Goal: Task Accomplishment & Management: Manage account settings

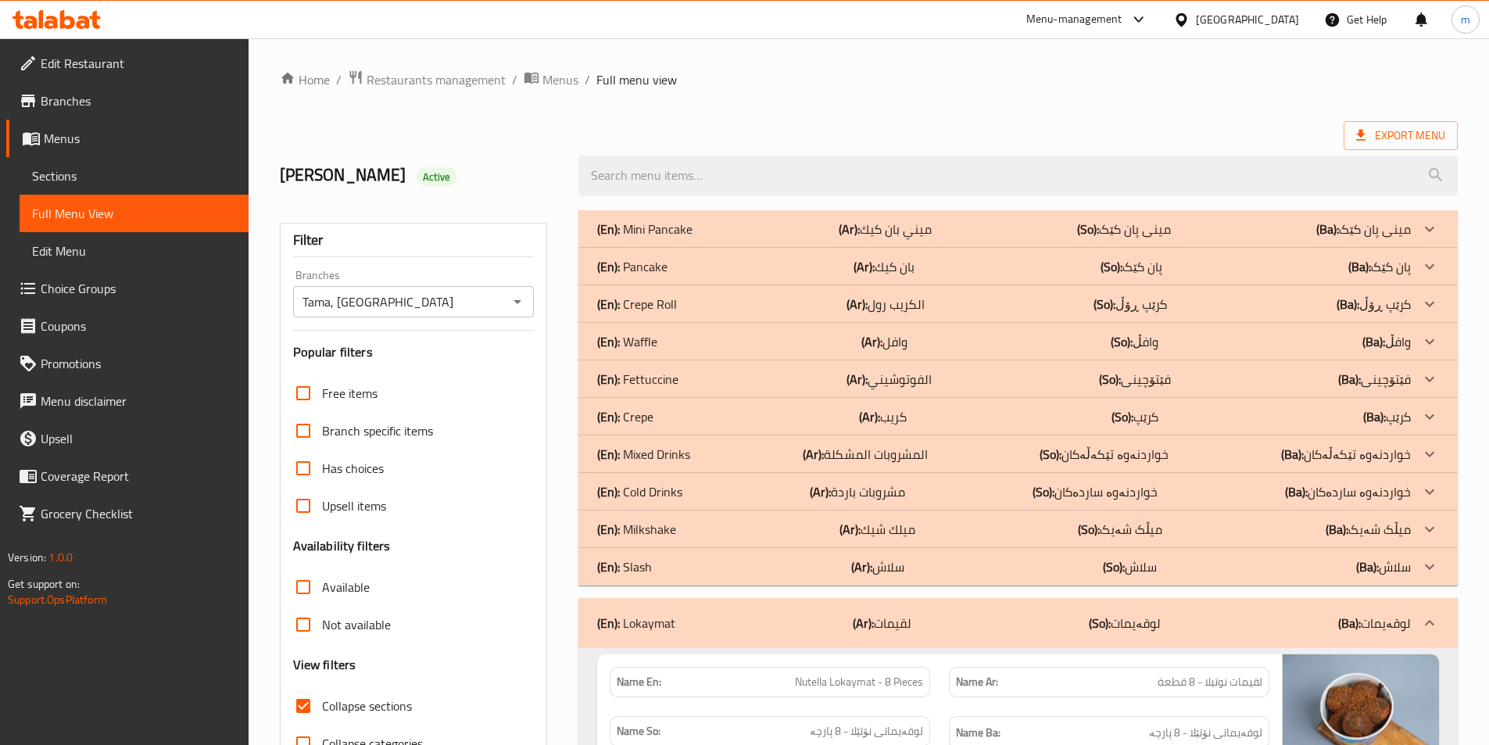
click at [73, 20] on icon at bounding box center [67, 19] width 15 height 19
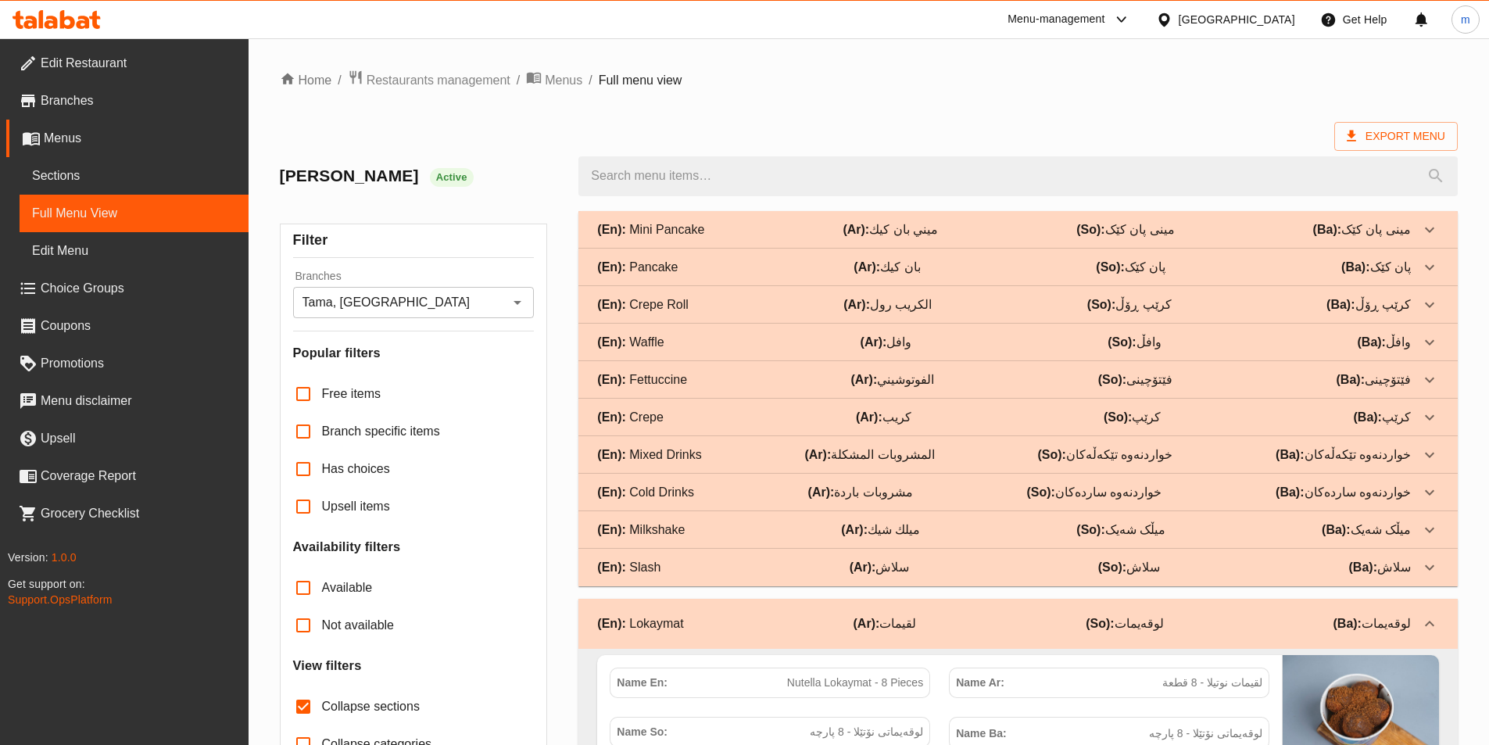
scroll to position [7536, 0]
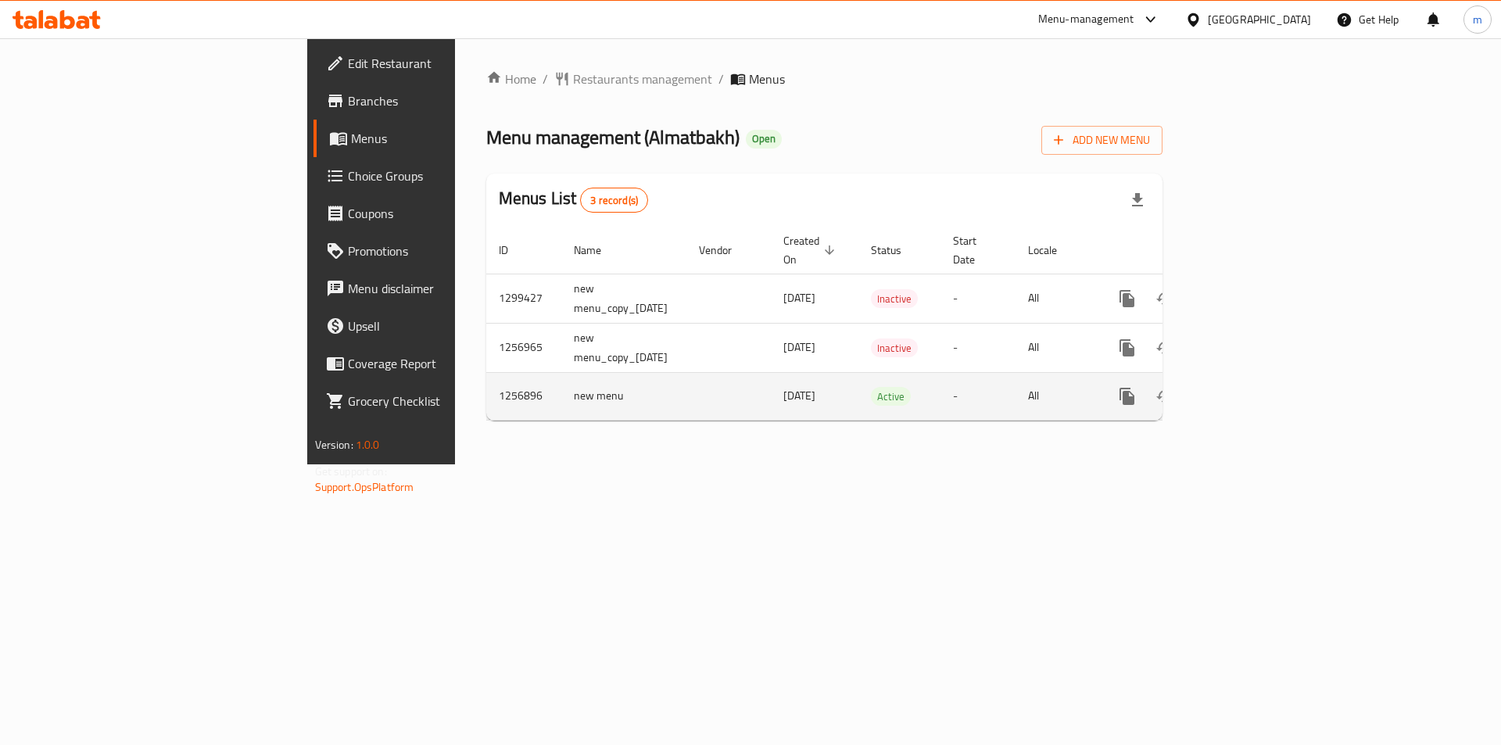
click at [1249, 388] on icon "enhanced table" at bounding box center [1239, 396] width 19 height 19
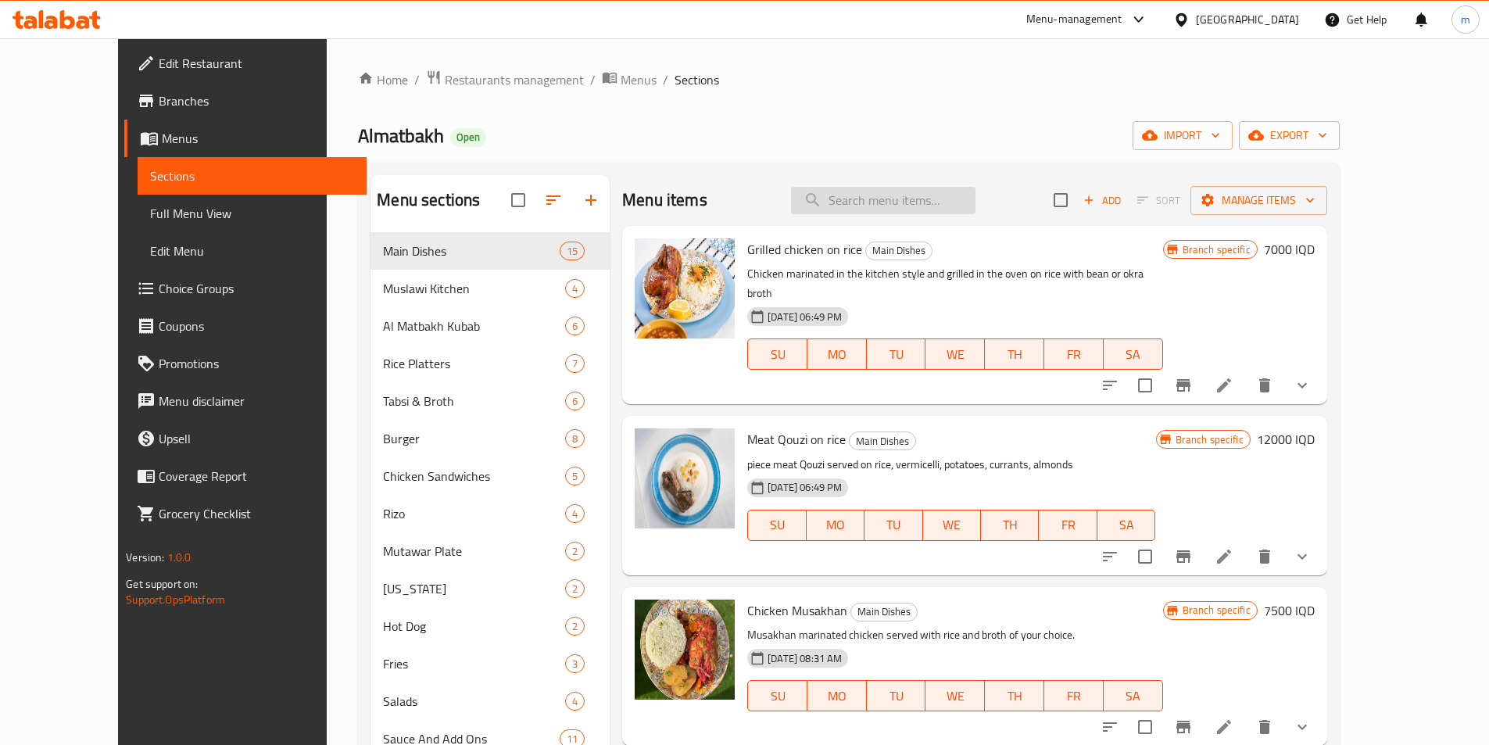
click at [897, 213] on input "search" at bounding box center [883, 200] width 184 height 27
paste input "قوزي لحم على تمن"
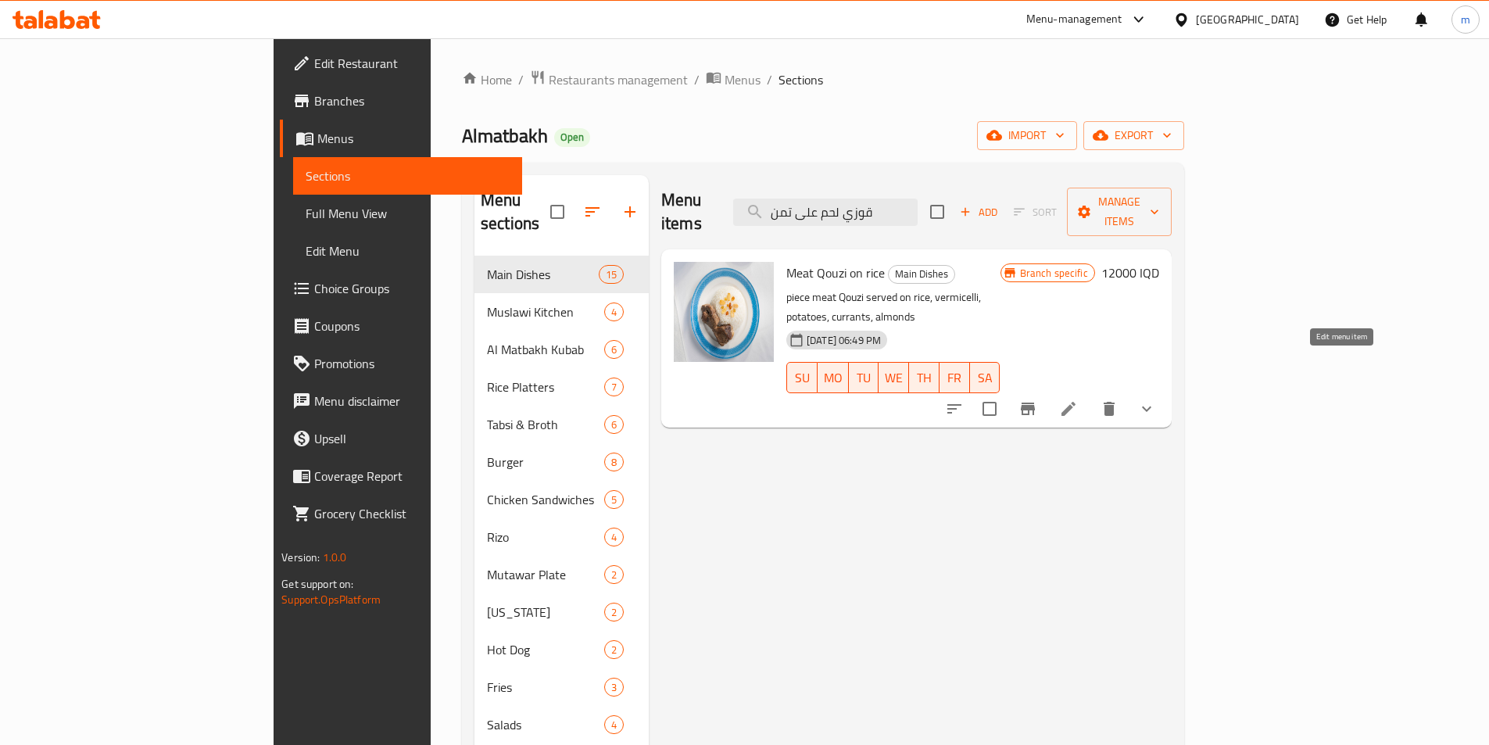
type input "قوزي لحم على تمن"
click at [1078, 399] on icon at bounding box center [1068, 408] width 19 height 19
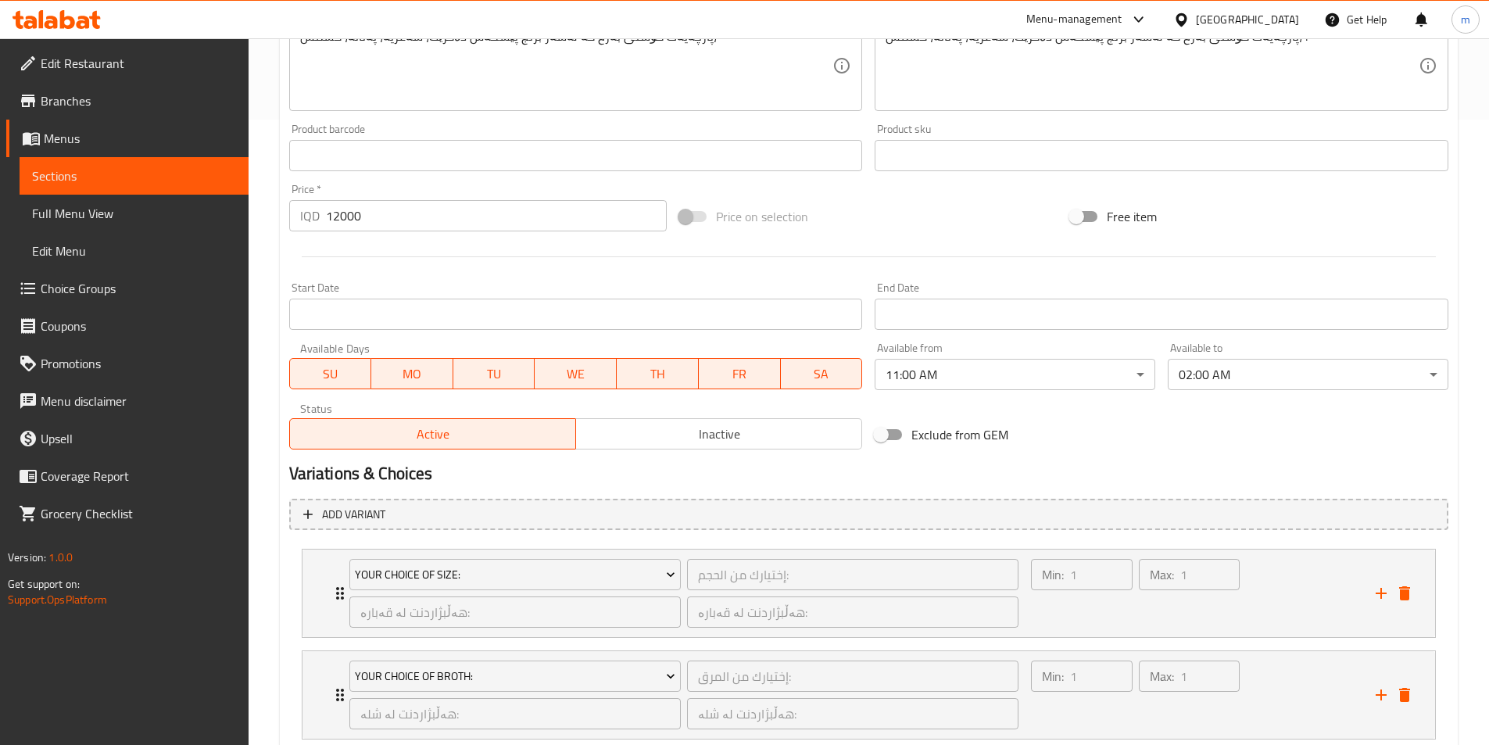
scroll to position [829, 0]
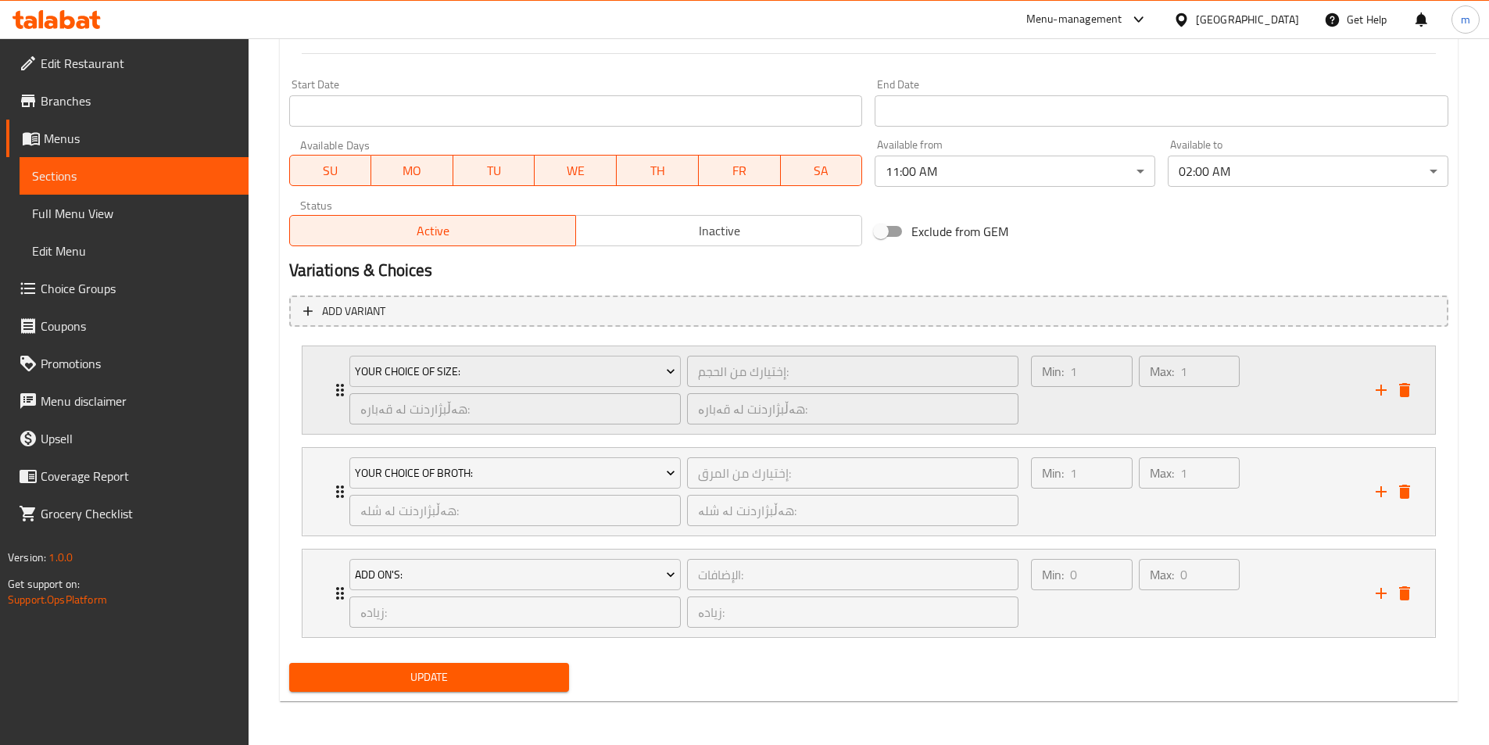
click at [340, 384] on div "Your Choice Of Size: إختيارك من الحجم: ​ هەڵبژاردنت لە قەبارە: ​ هەڵبژاردنت لە …" at bounding box center [684, 390] width 689 height 88
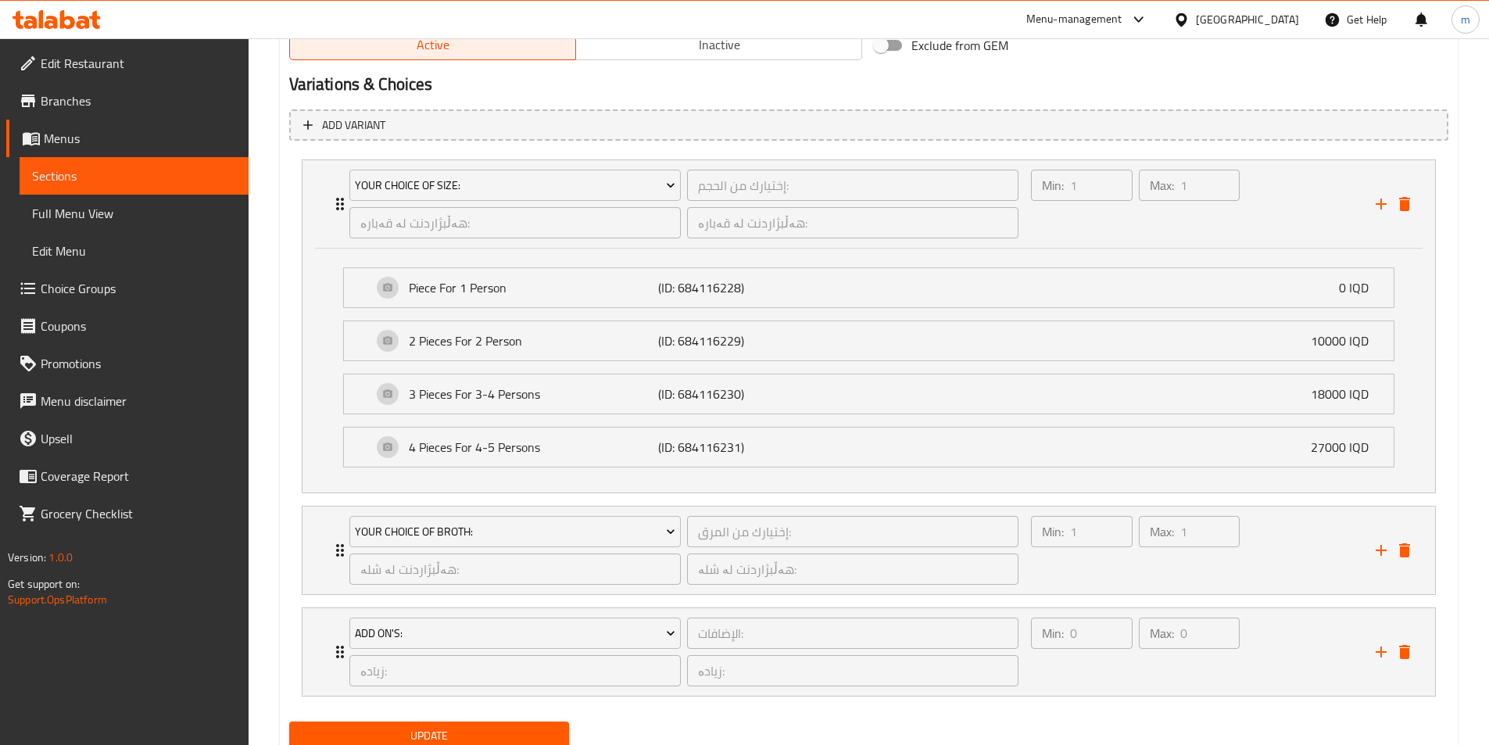
scroll to position [1037, 0]
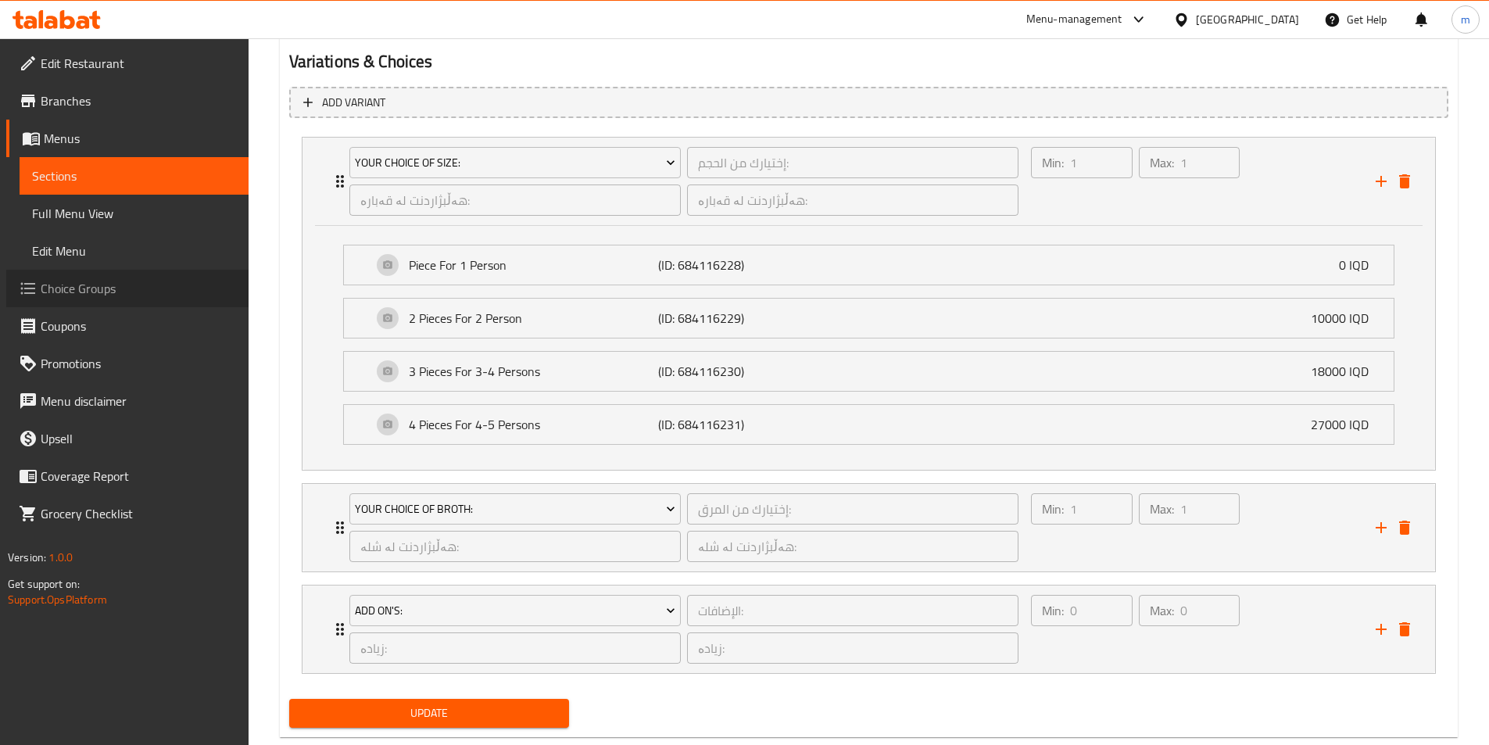
click at [65, 297] on span "Choice Groups" at bounding box center [138, 288] width 195 height 19
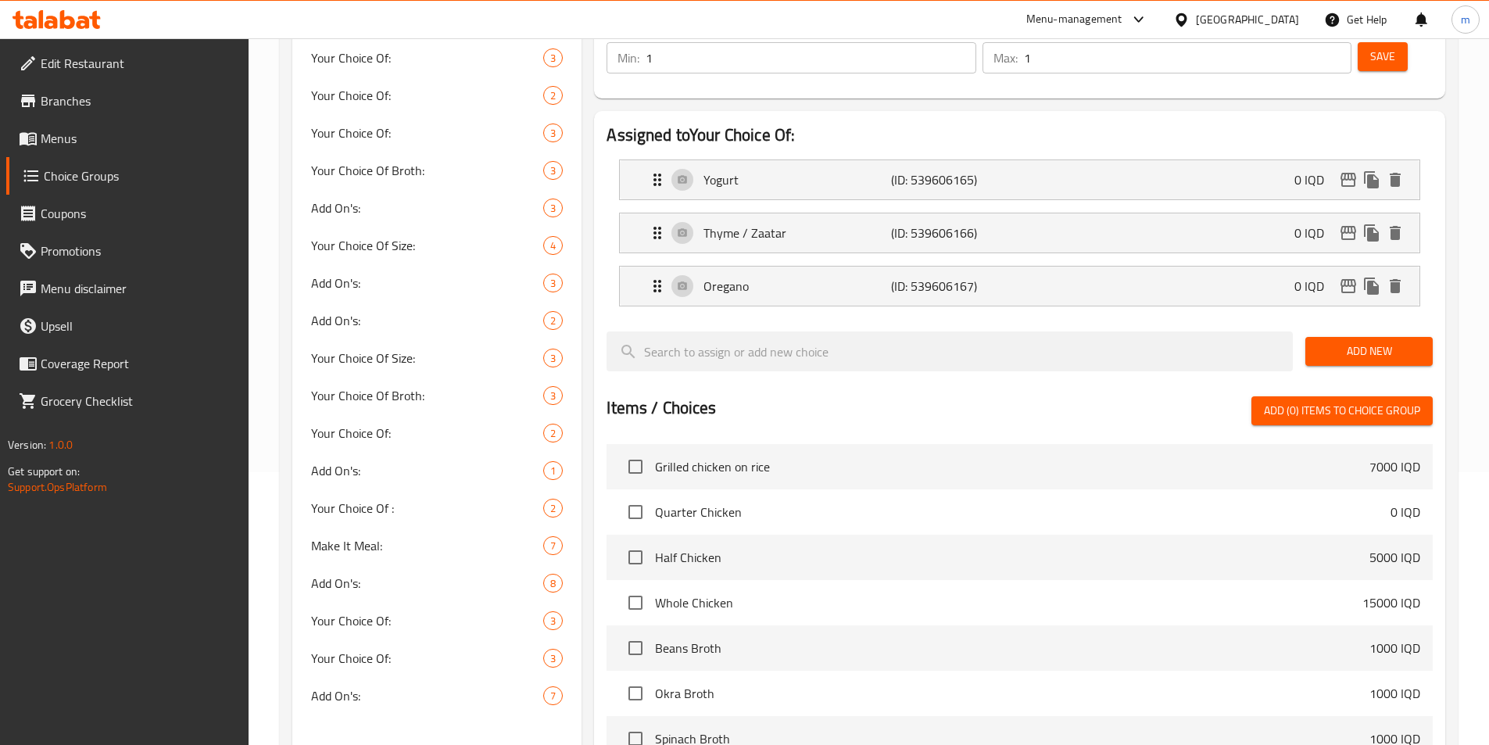
scroll to position [221, 0]
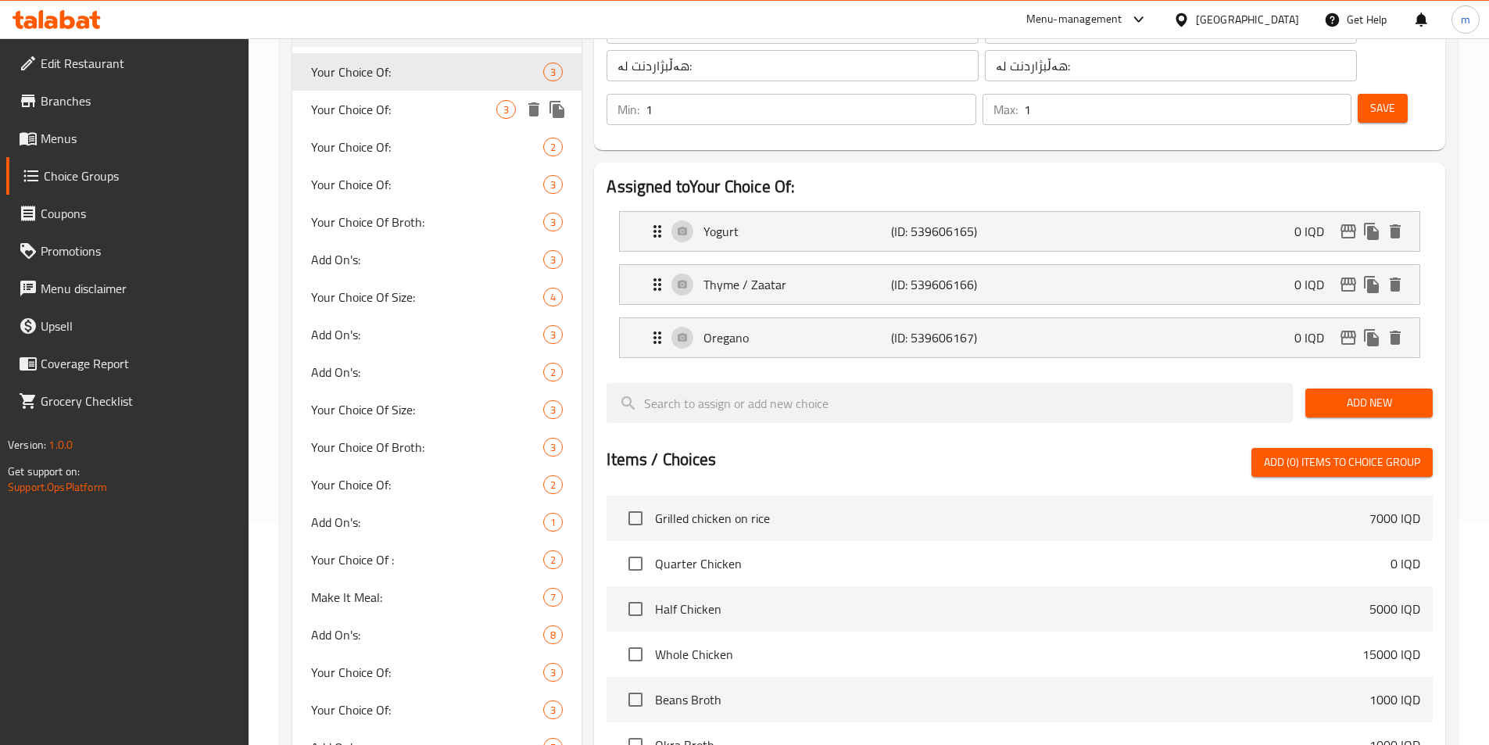
click at [346, 106] on span "Your Choice Of:" at bounding box center [404, 109] width 186 height 19
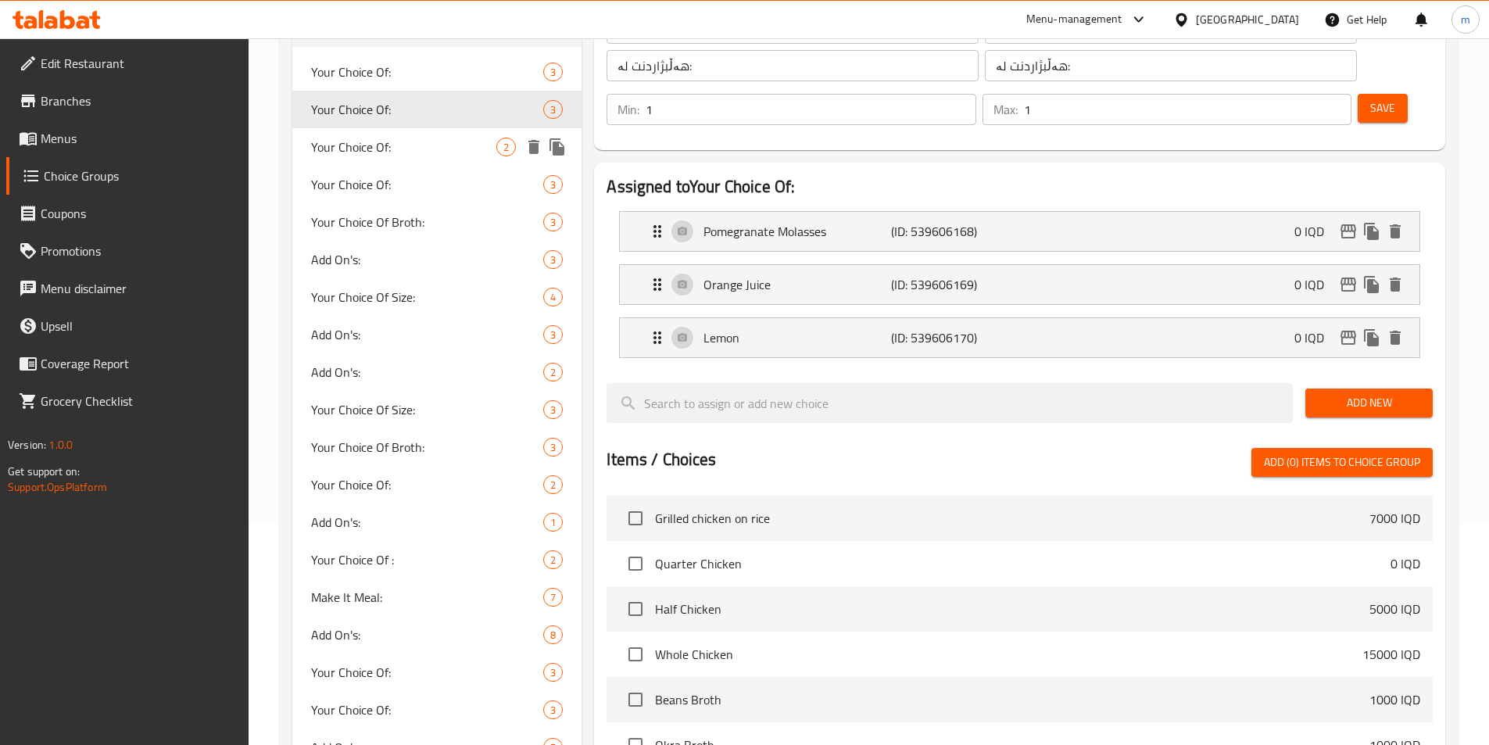
drag, startPoint x: 385, startPoint y: 149, endPoint x: 385, endPoint y: 165, distance: 15.7
click at [385, 151] on span "Your Choice Of:" at bounding box center [404, 147] width 186 height 19
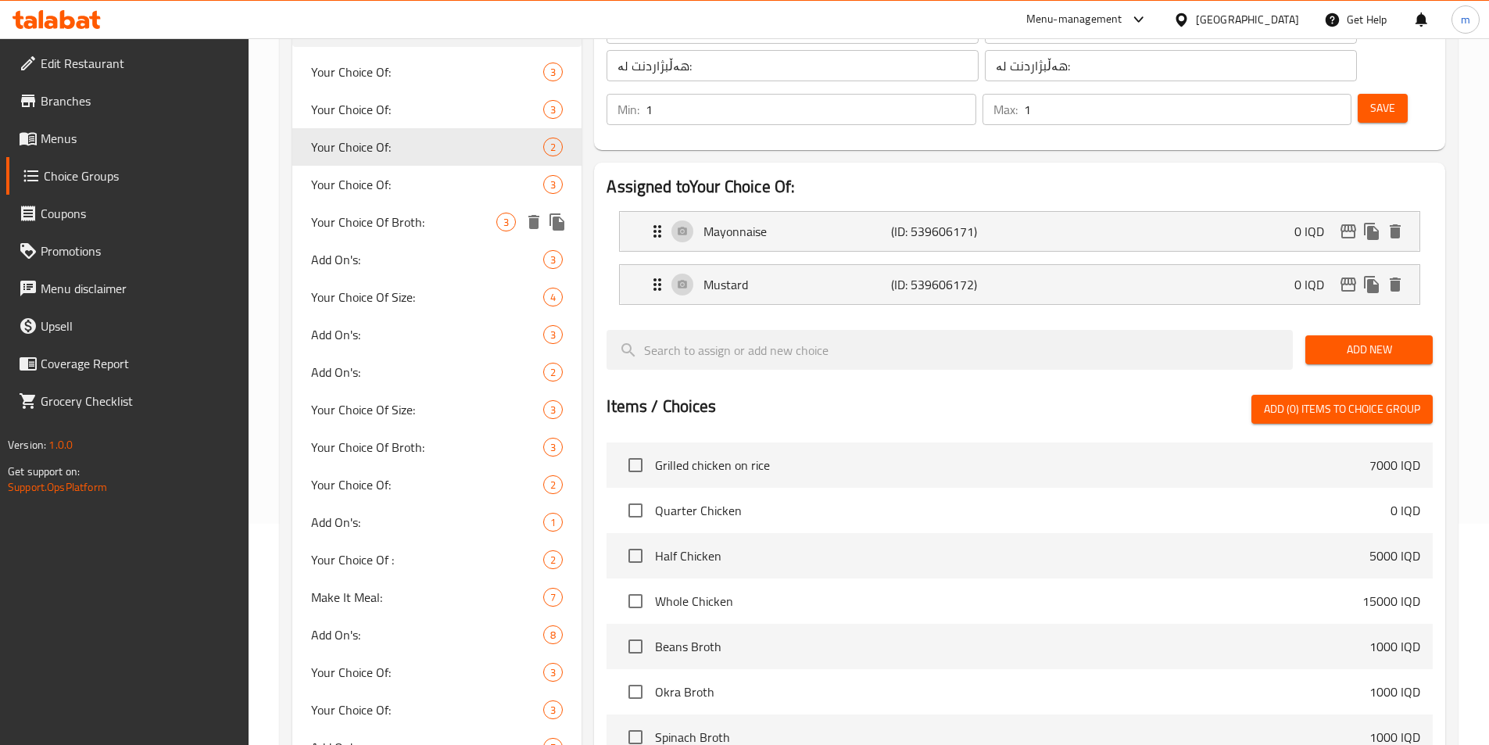
click at [387, 214] on span "Your Choice Of Broth:" at bounding box center [404, 222] width 186 height 19
type input "Your Choice Of Broth:"
type input "إختيارك من مرق:"
type input "هەڵبژاردنت لە شلە:"
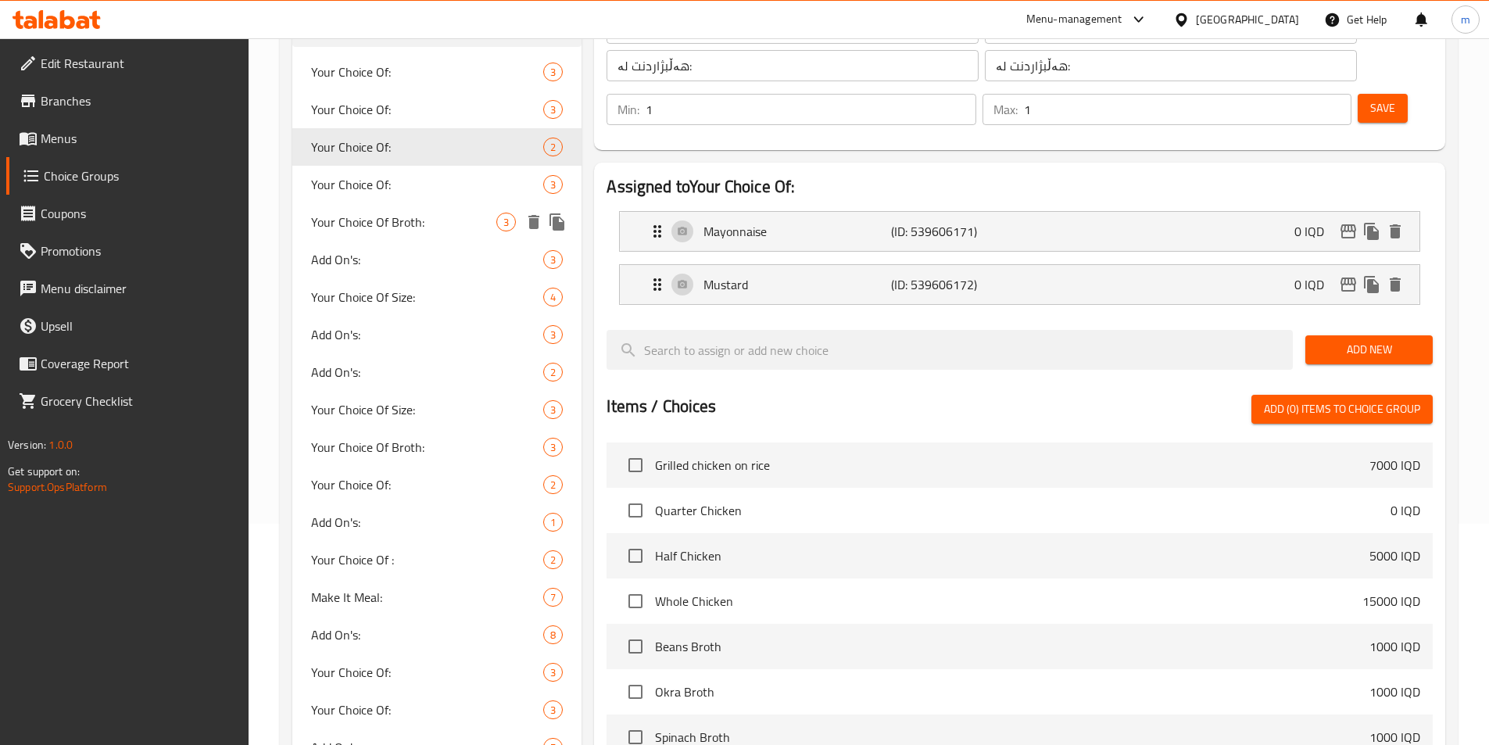
type input "0"
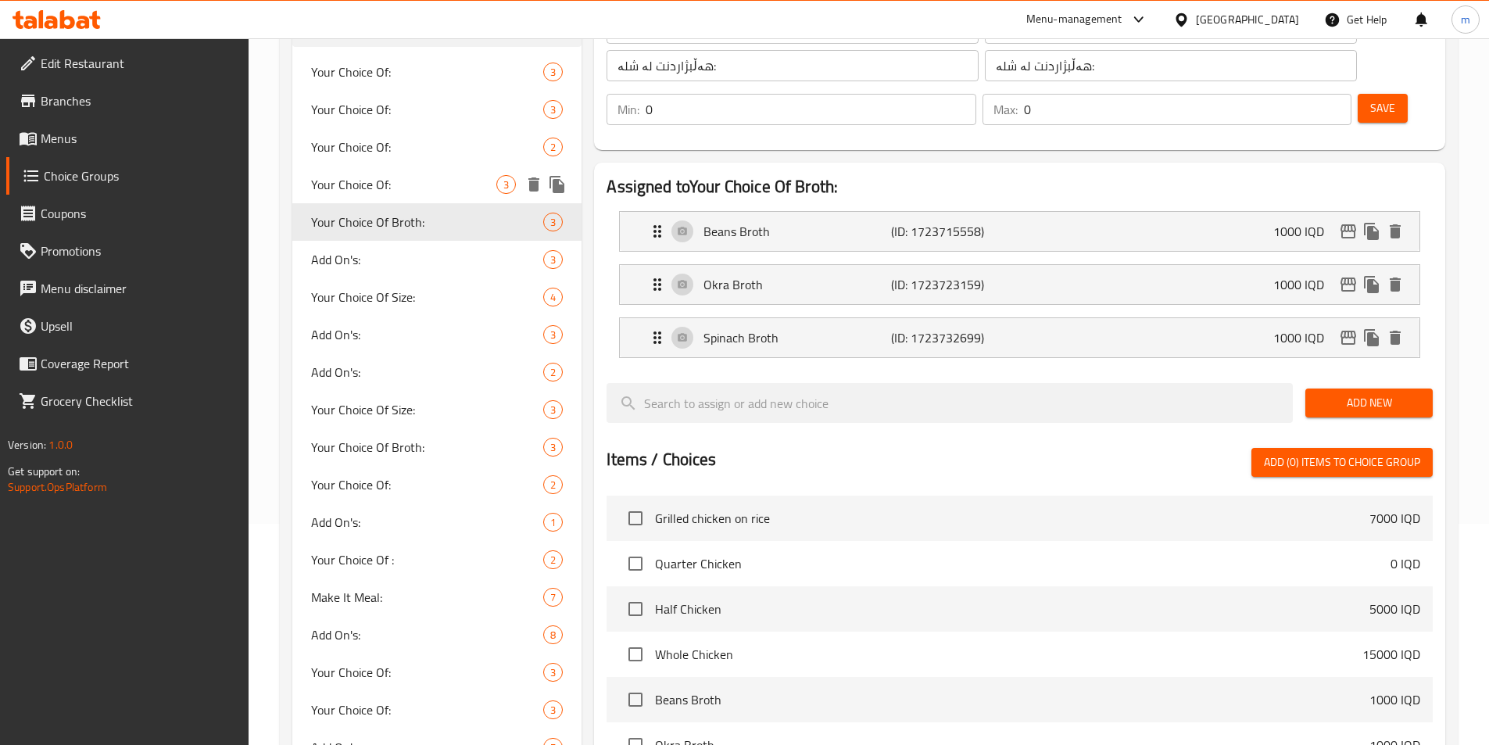
click at [384, 182] on span "Your Choice Of:" at bounding box center [404, 184] width 186 height 19
type input "Your Choice Of:"
type input "إختيارك من:"
type input "هەڵبژاردنت لە:"
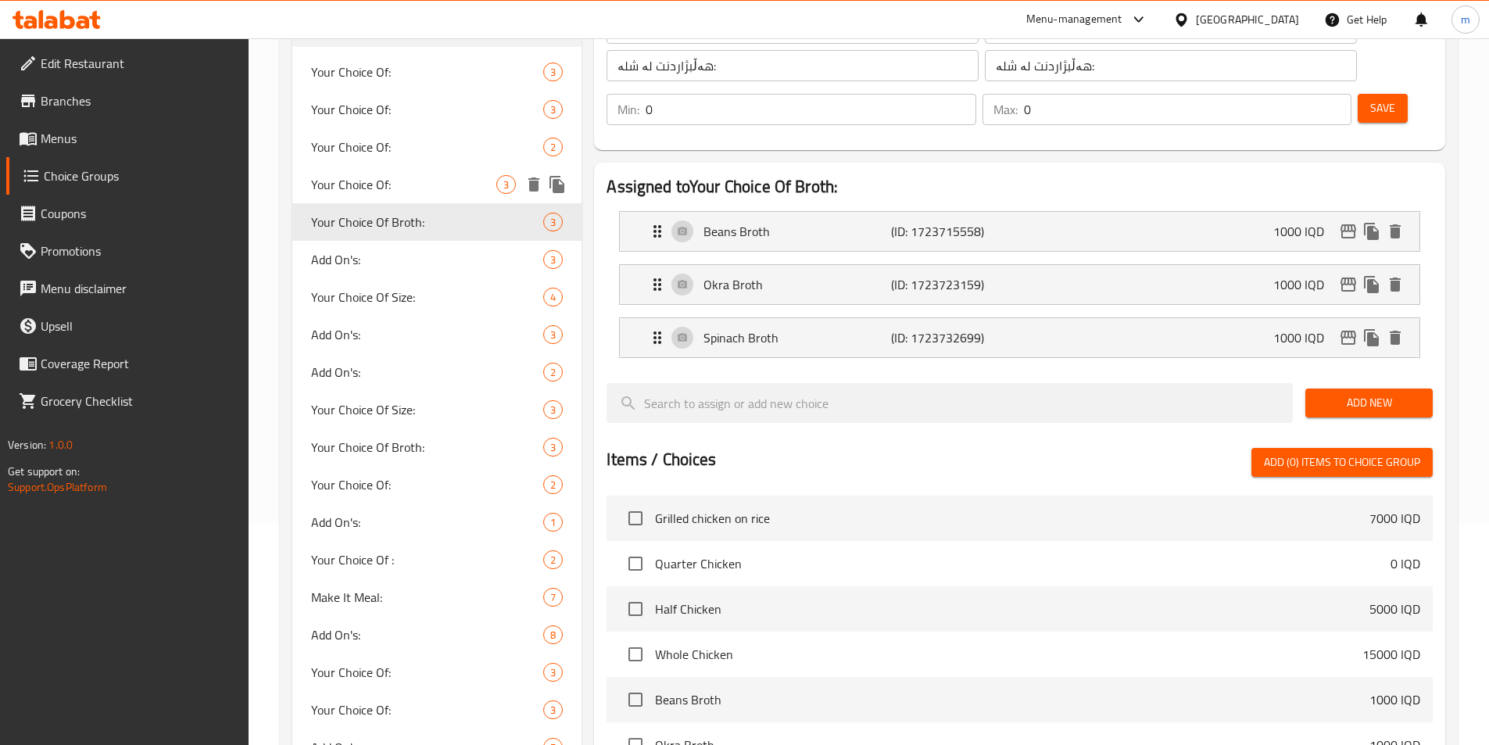
type input "1"
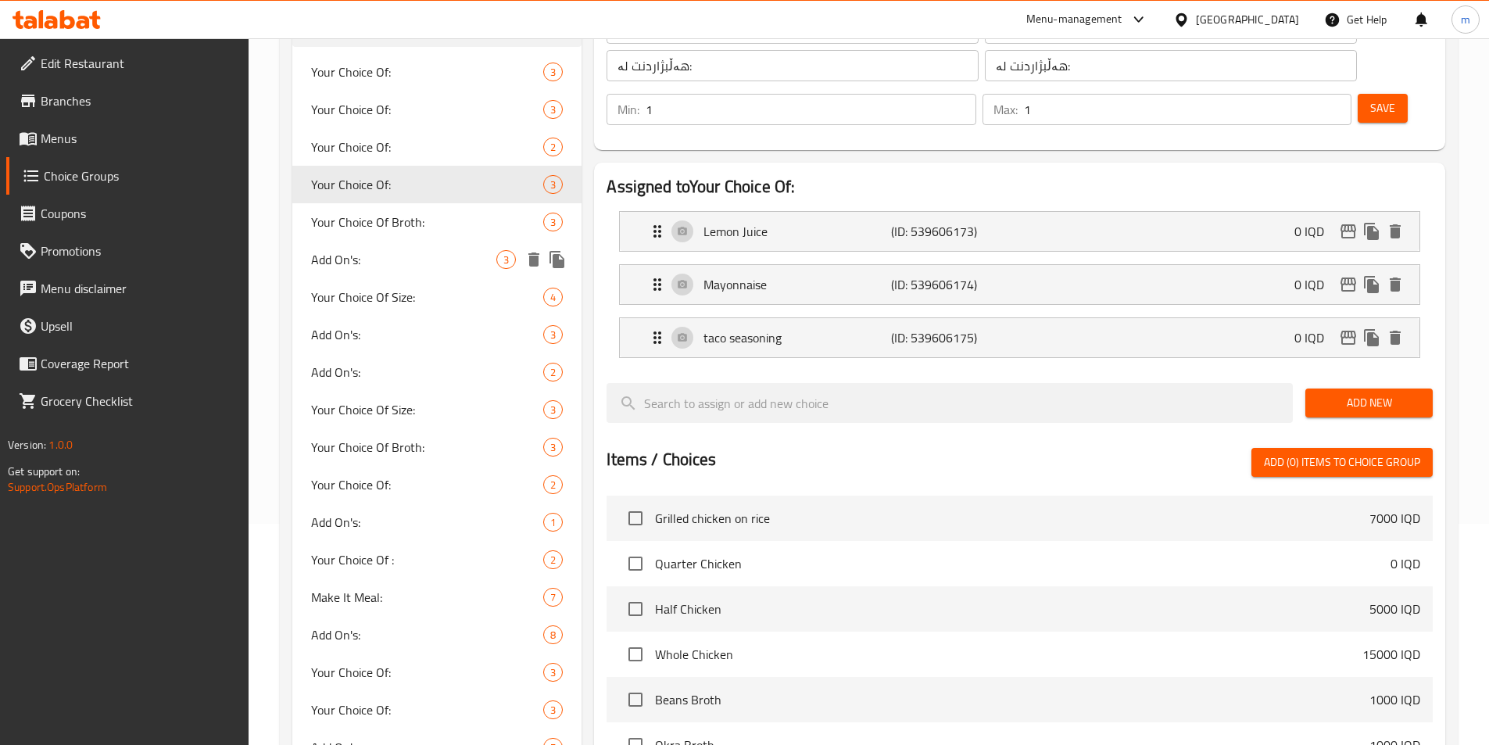
click at [360, 266] on span "Add On's:" at bounding box center [404, 259] width 186 height 19
type input "Add On's:"
type input "الإضافات:"
type input "زیادە:"
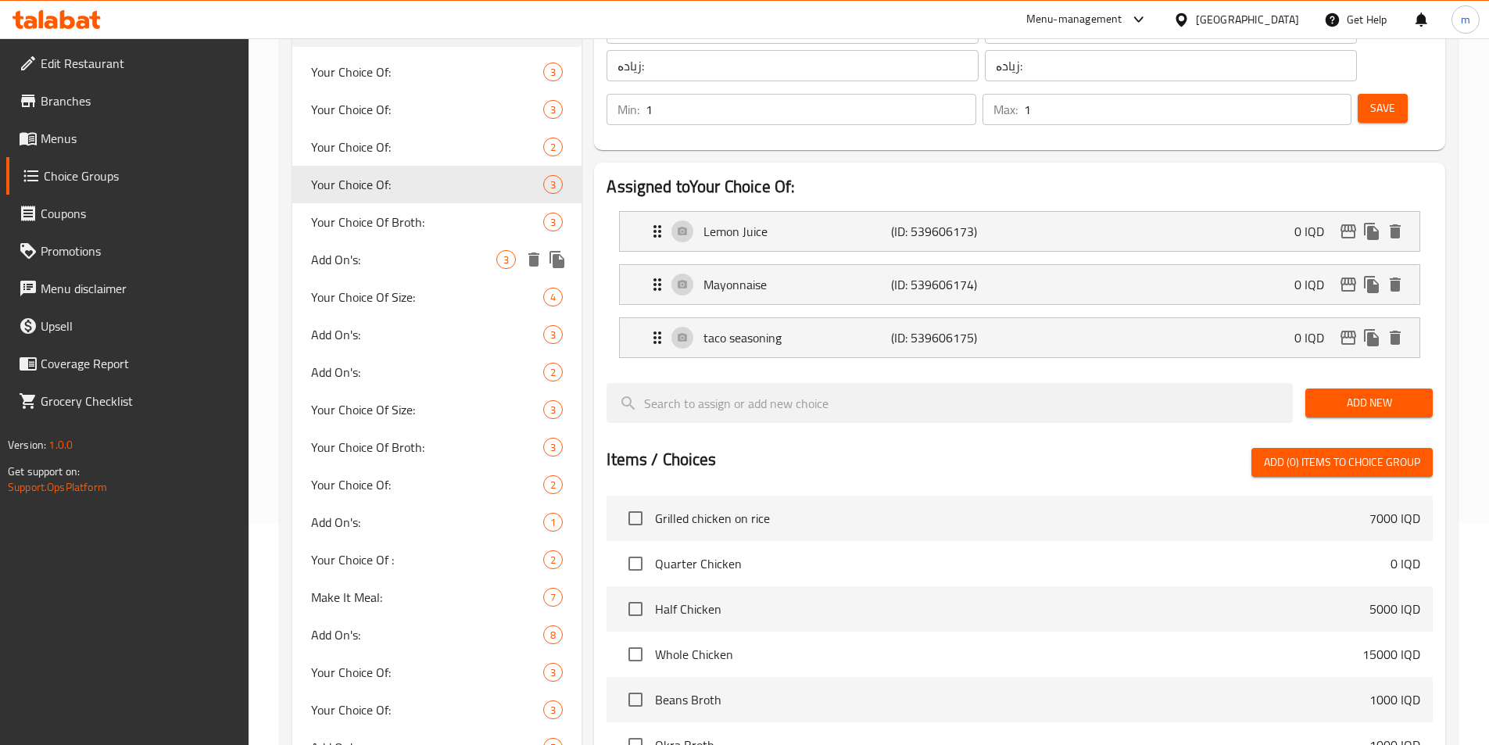
type input "0"
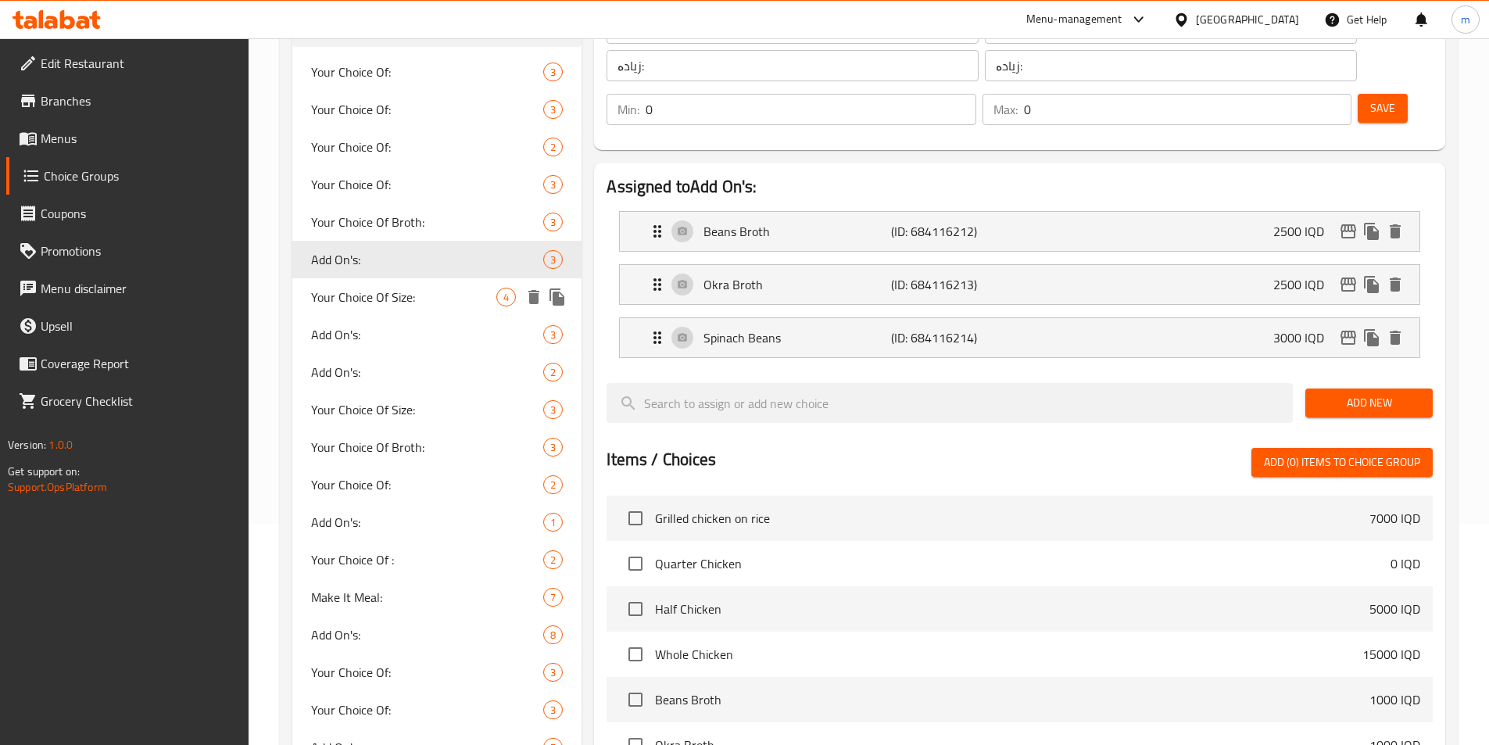
click at [360, 310] on div "Your Choice Of Size: 4" at bounding box center [437, 297] width 290 height 38
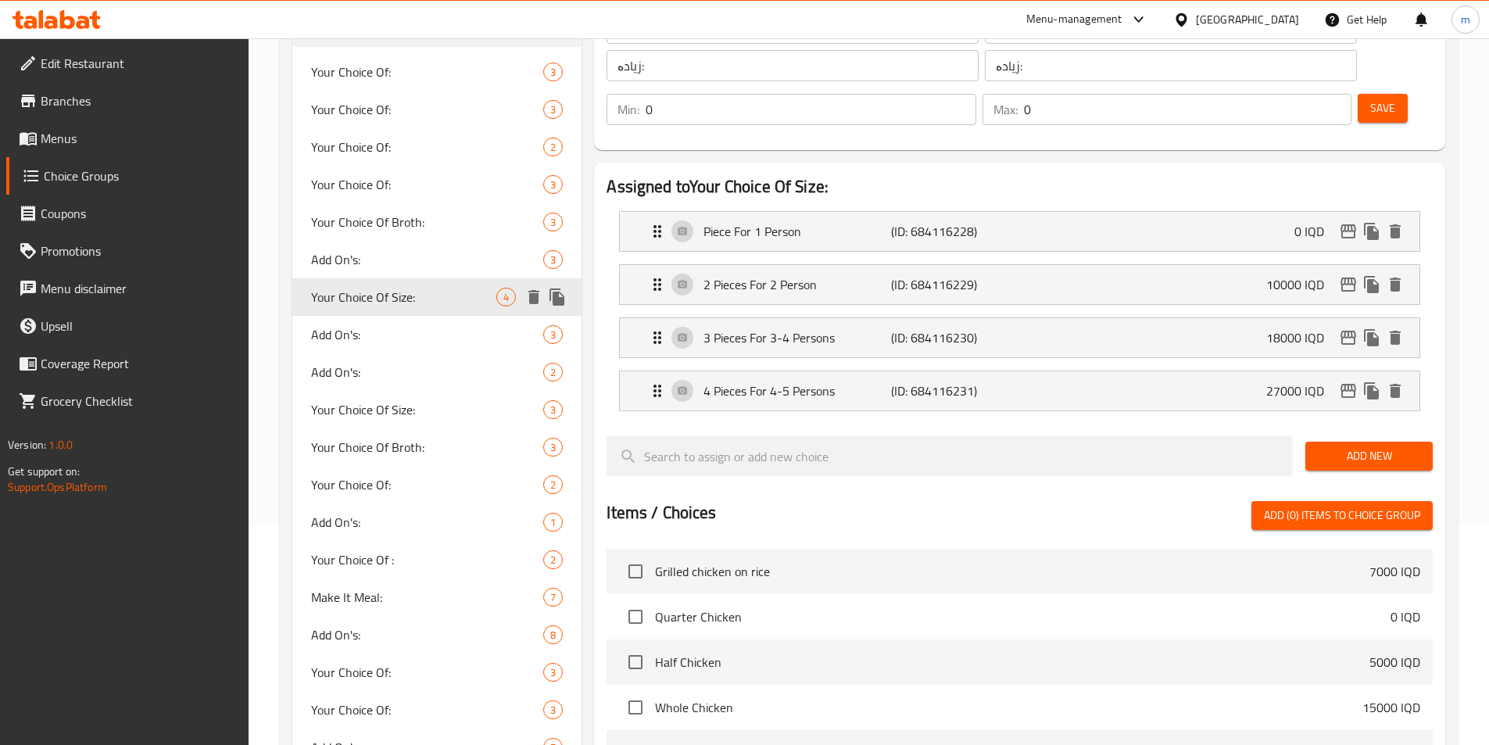
type input "Your Choice Of Size:"
type input "إختيارك من الحجم:"
type input "هەڵبژاردنت لە قەبارە:"
type input "1"
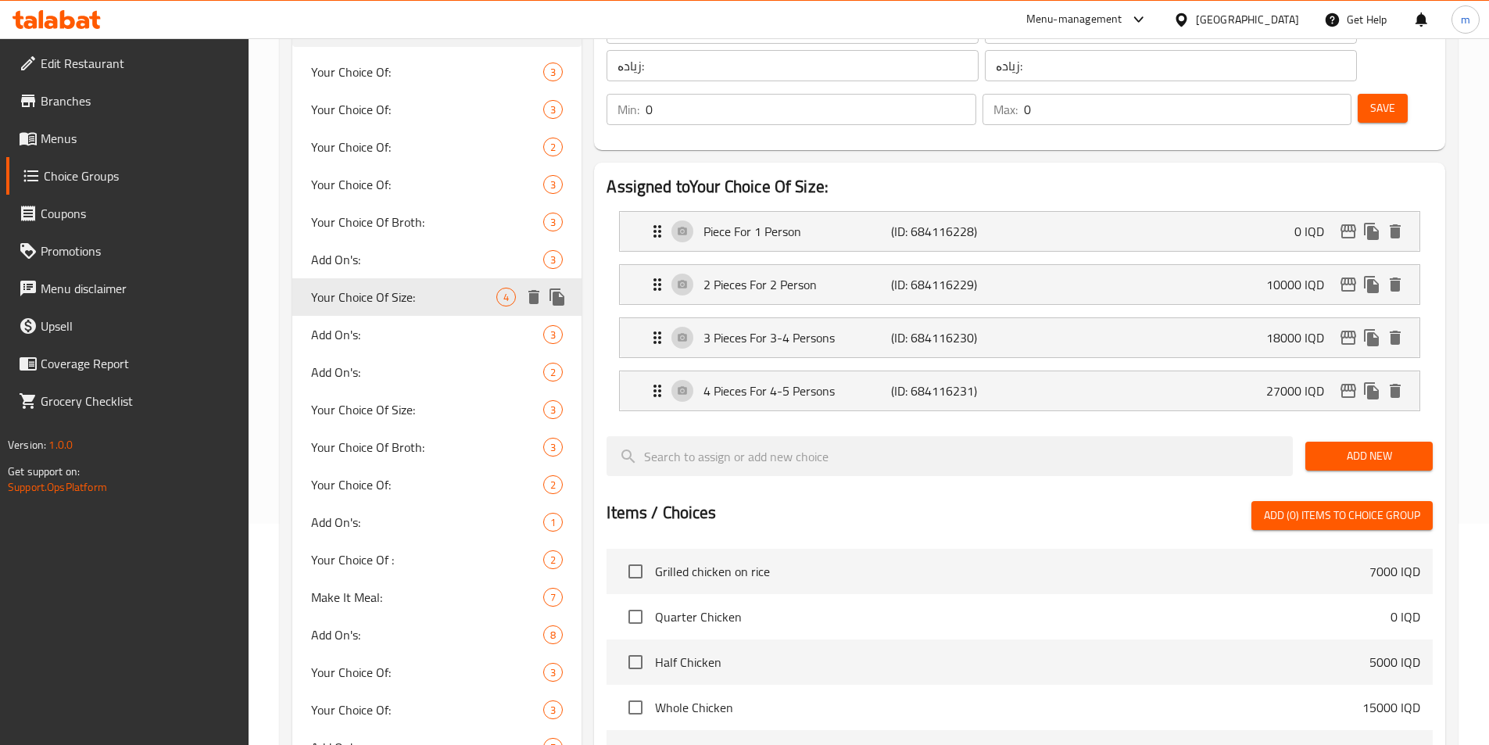
type input "1"
click at [355, 358] on div "Add On's: 2" at bounding box center [437, 372] width 290 height 38
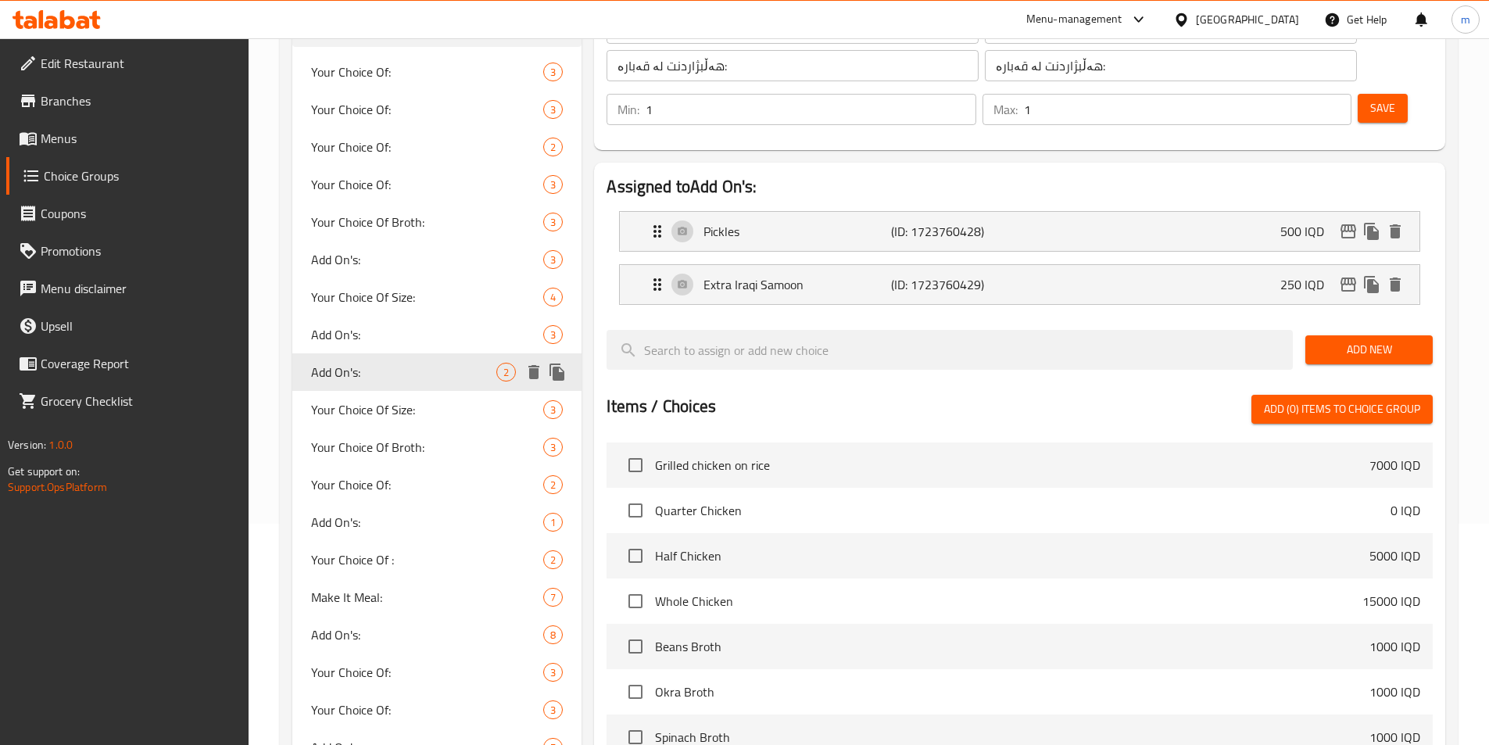
type input "Add On's:"
type input "الإضافات:"
type input "زیادە:"
type input "0"
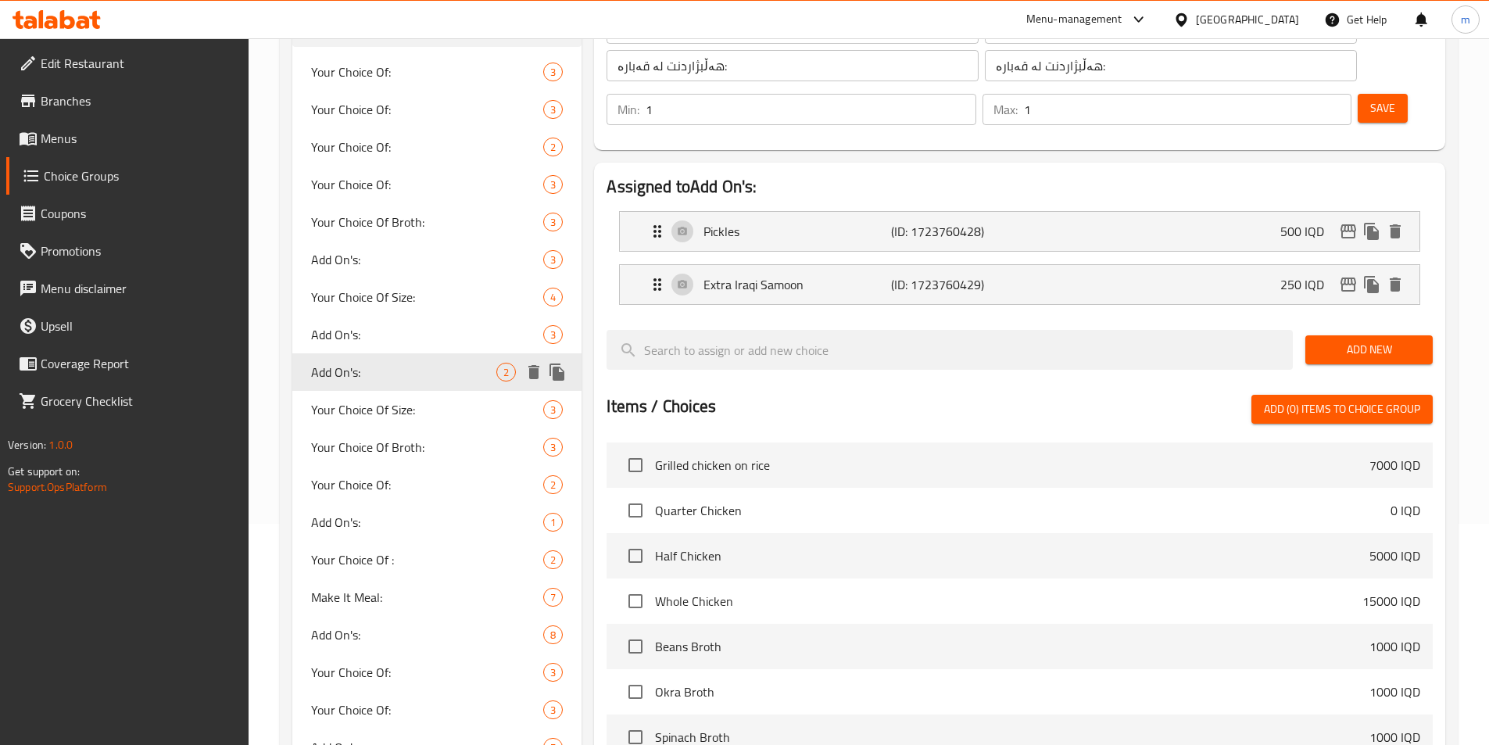
type input "0"
click at [337, 306] on span "Your Choice Of Size:" at bounding box center [427, 297] width 233 height 19
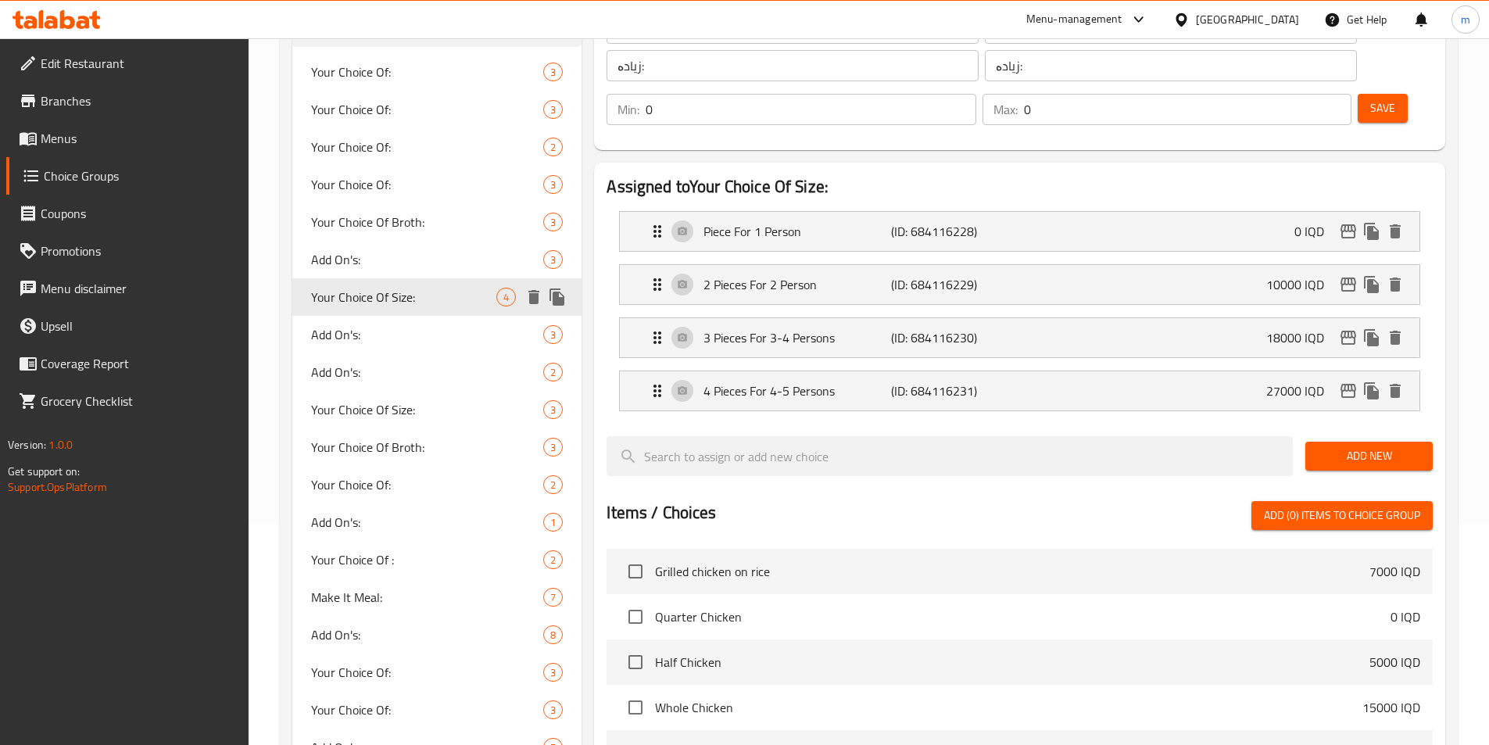
type input "Your Choice Of Size:"
type input "إختيارك من الحجم:"
type input "هەڵبژاردنت لە قەبارە:"
type input "1"
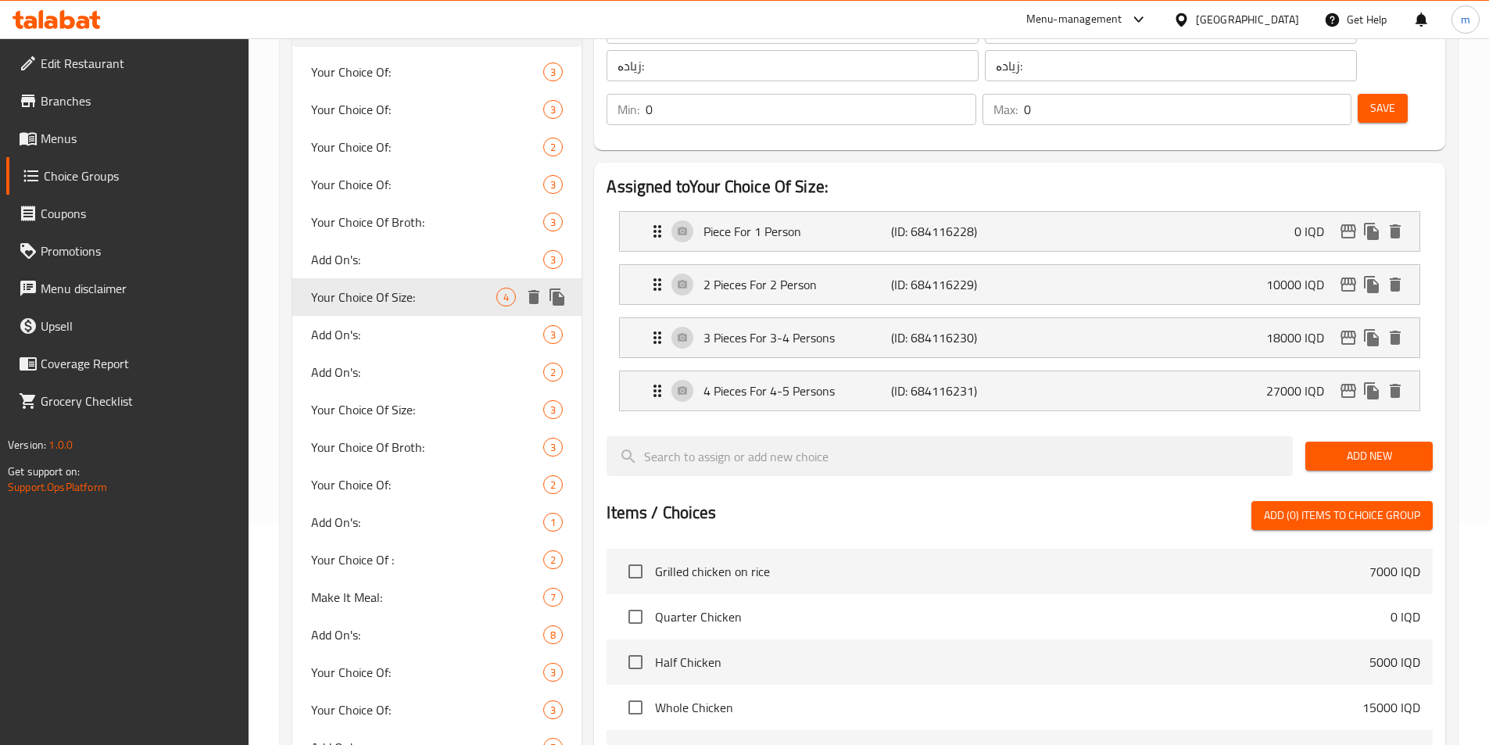
type input "1"
click at [345, 340] on span "Add On's:" at bounding box center [427, 334] width 233 height 19
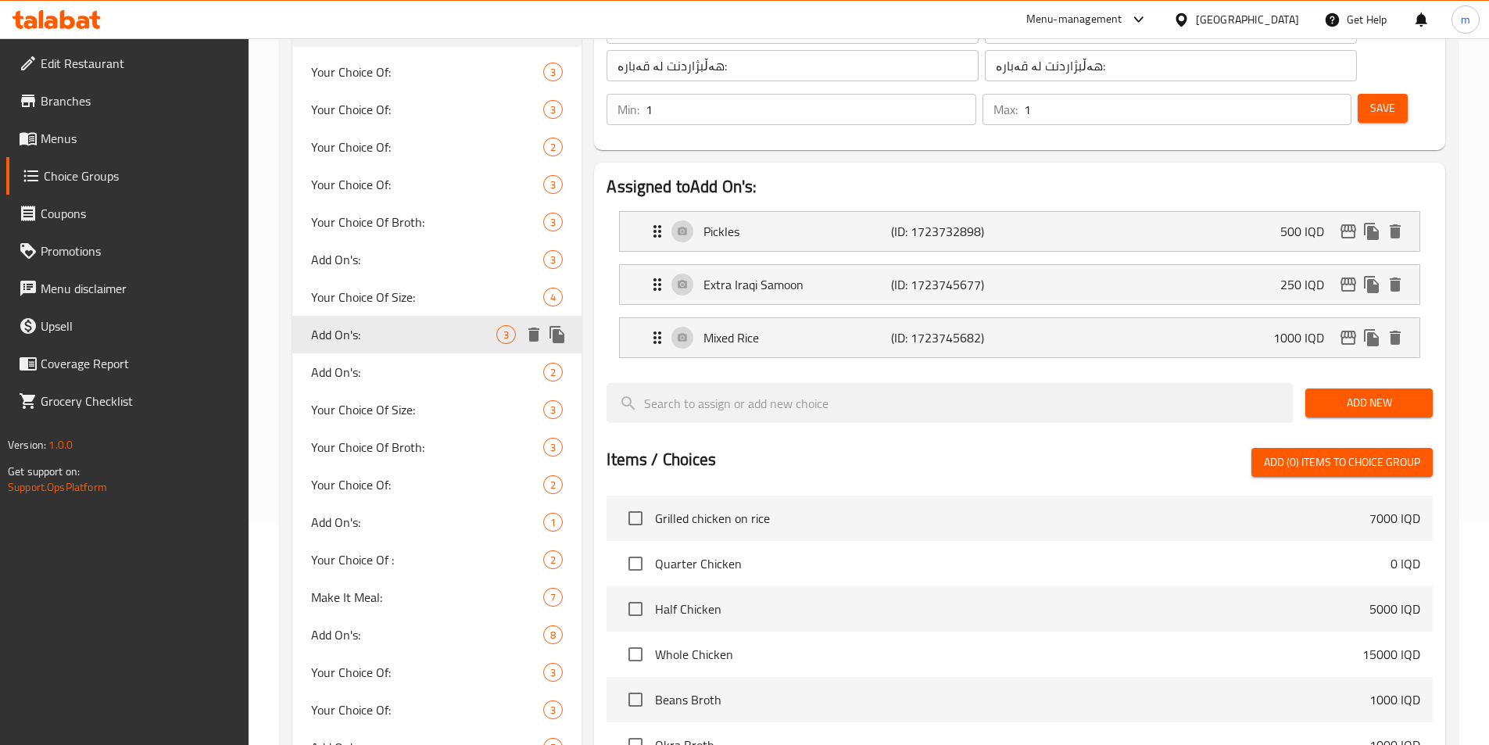
type input "Add On's:"
type input "الإضافات:"
type input "زیادە:"
type input "0"
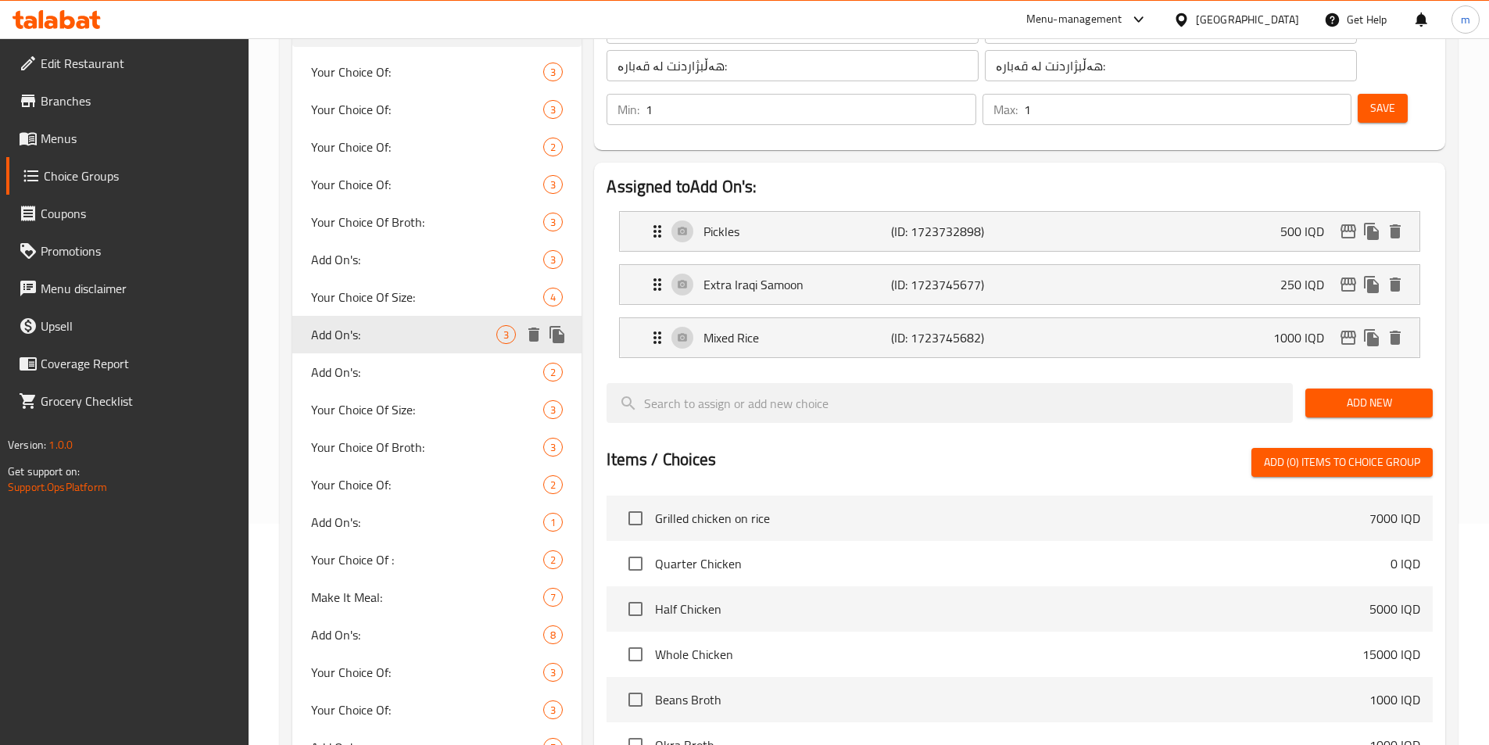
type input "0"
click at [374, 306] on span "Your Choice Of Size:" at bounding box center [427, 297] width 233 height 19
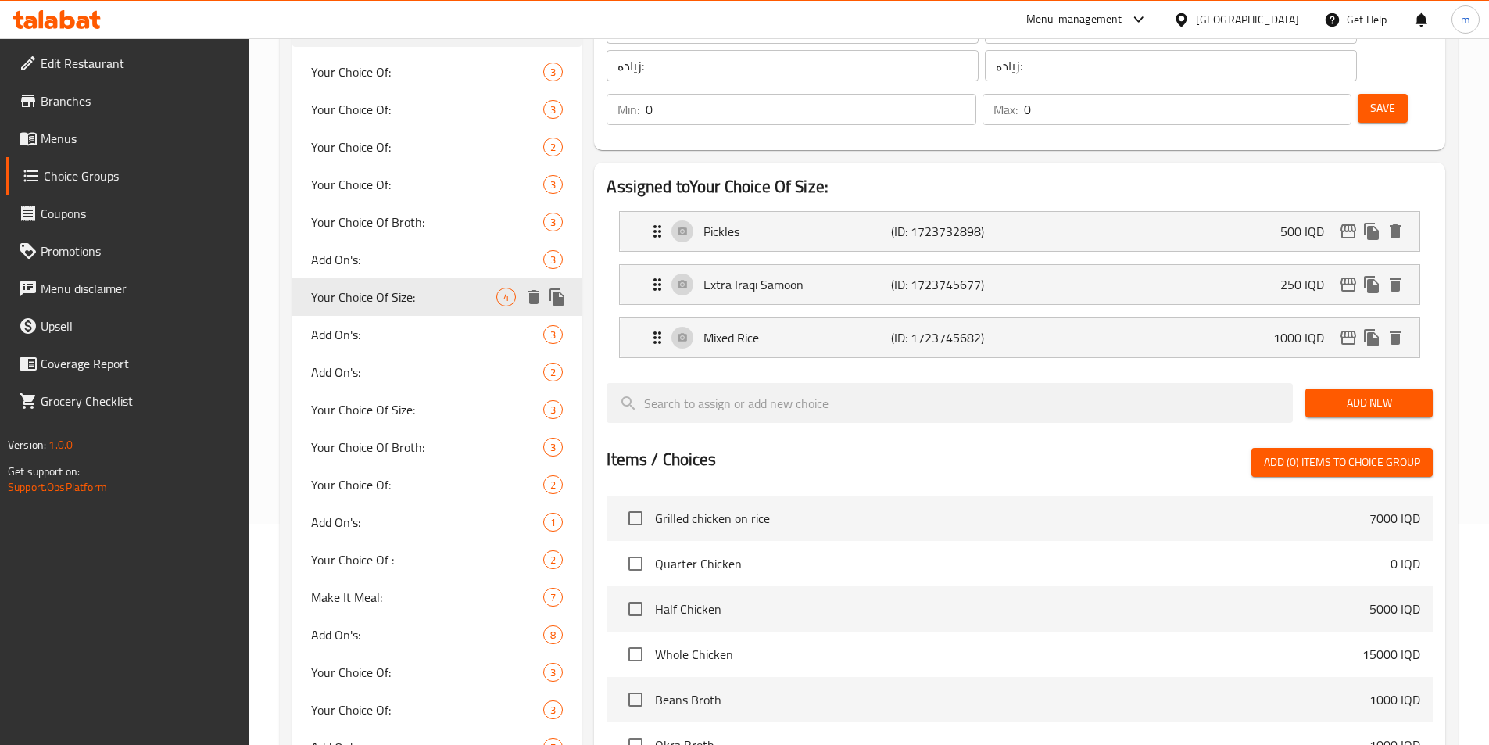
type input "Your Choice Of Size:"
type input "إختيارك من الحجم:"
type input "هەڵبژاردنت لە قەبارە:"
type input "1"
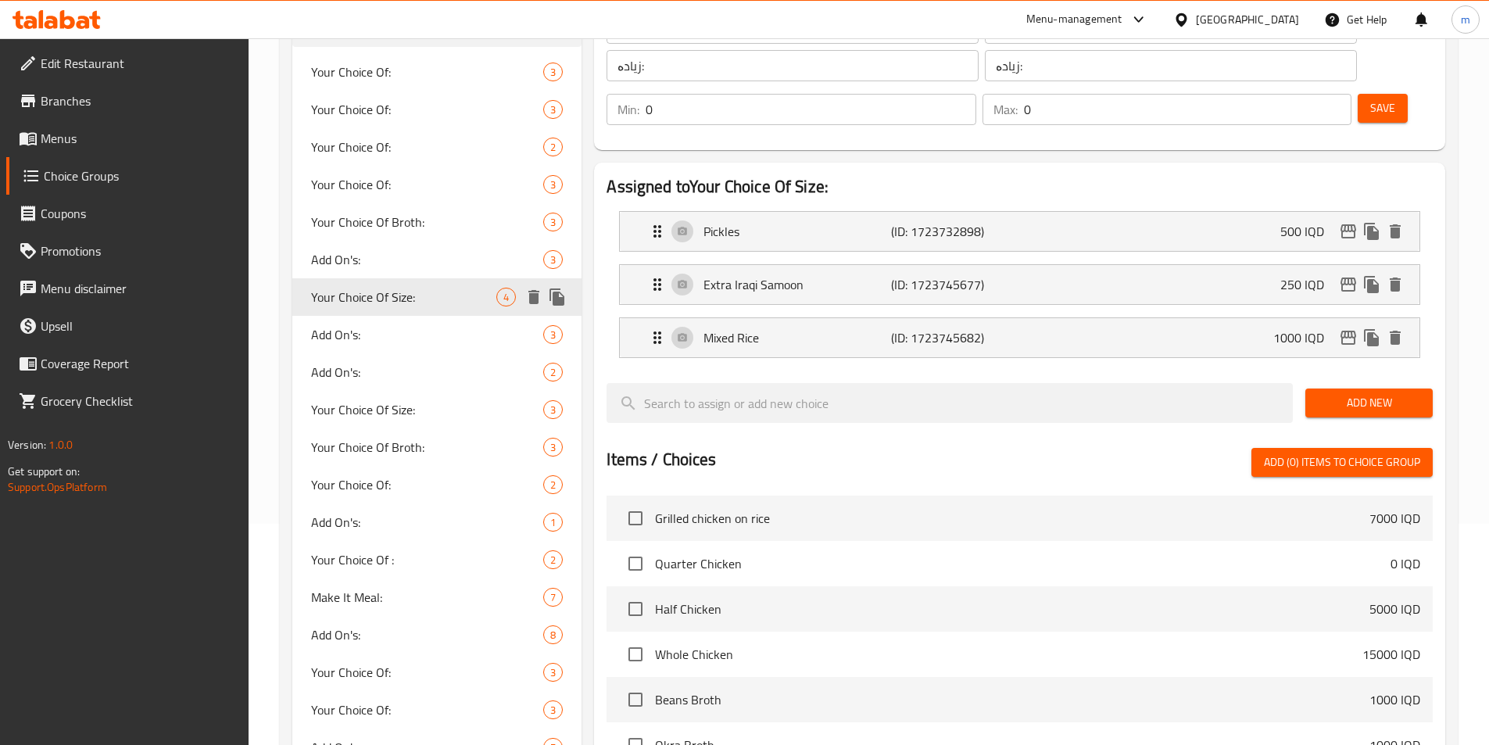
type input "1"
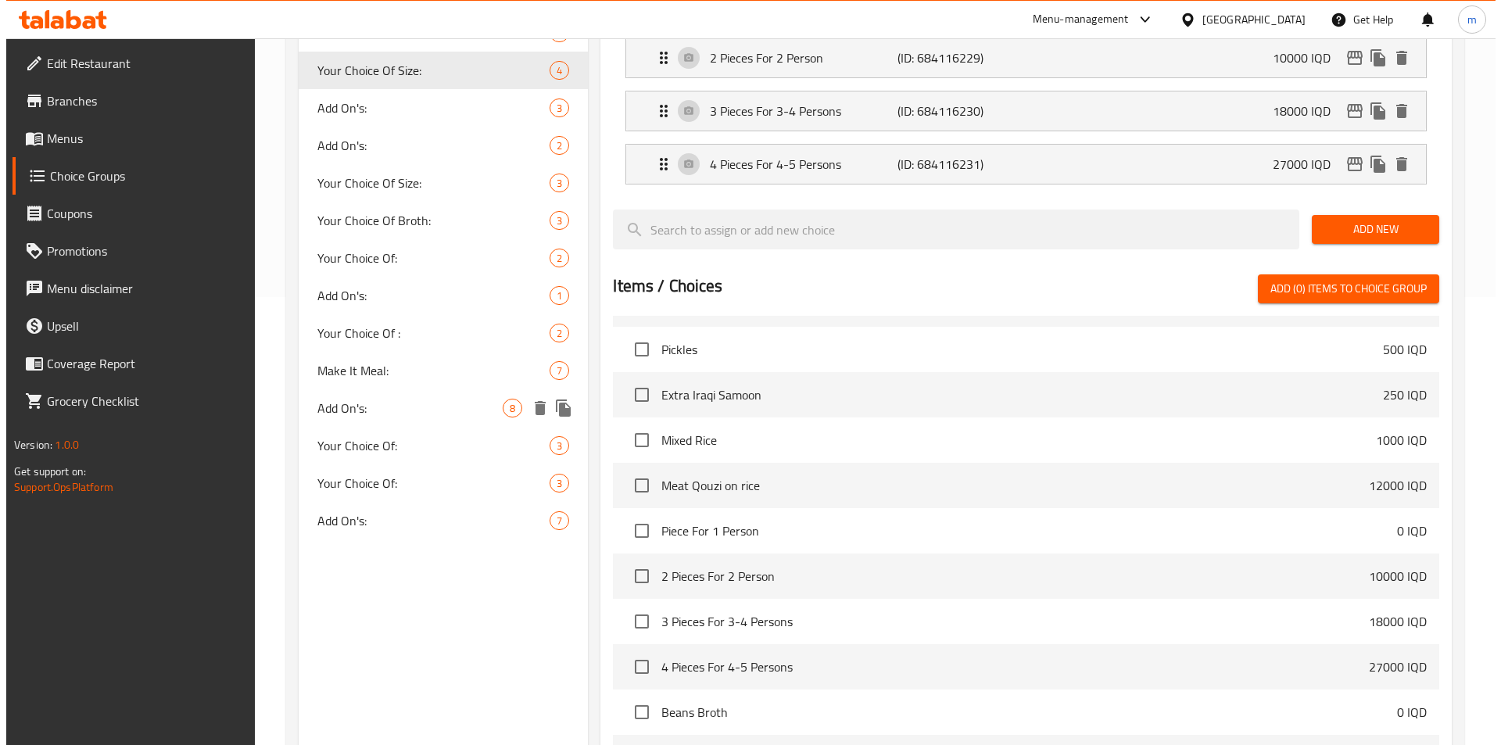
scroll to position [594, 0]
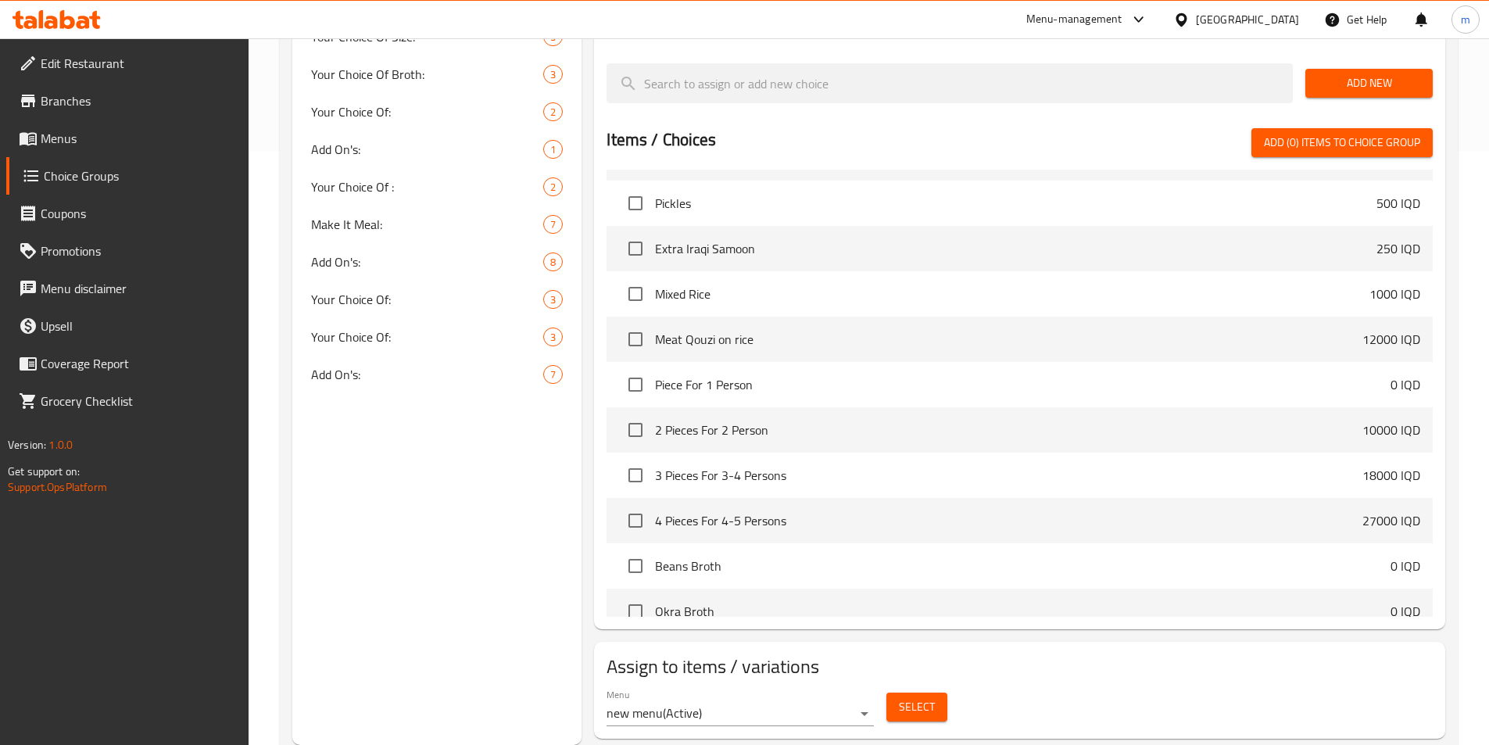
click at [907, 697] on span "Select" at bounding box center [917, 707] width 36 height 20
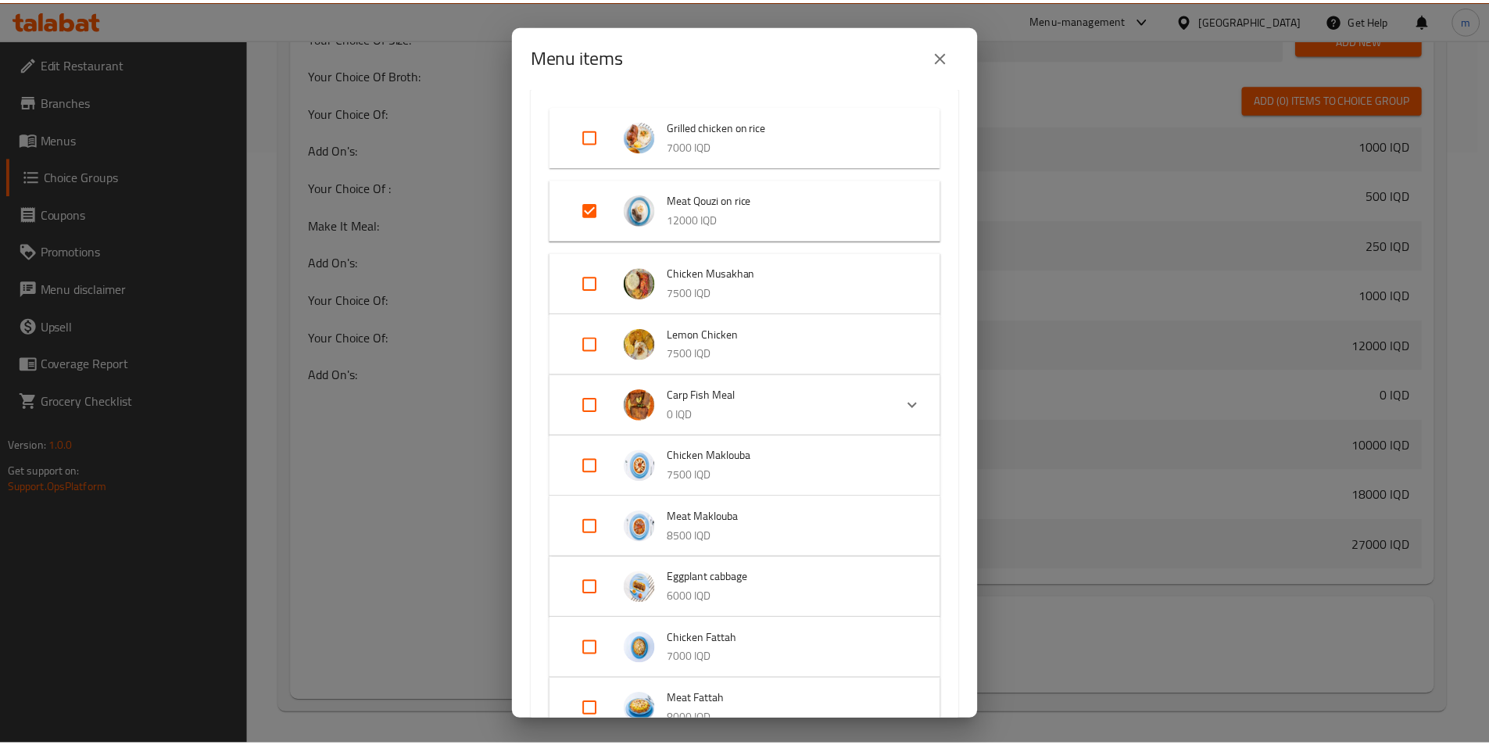
scroll to position [0, 0]
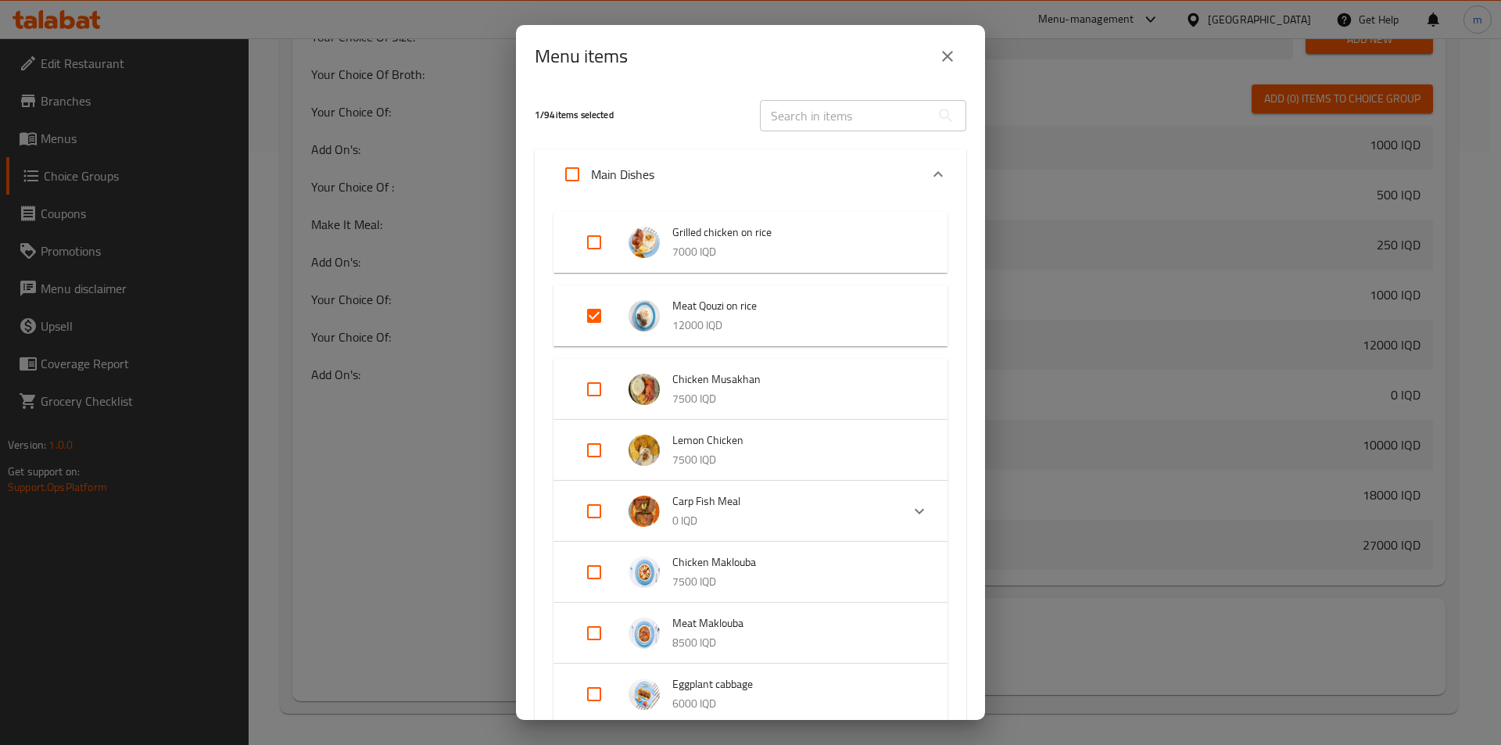
click at [953, 57] on icon "close" at bounding box center [947, 56] width 19 height 19
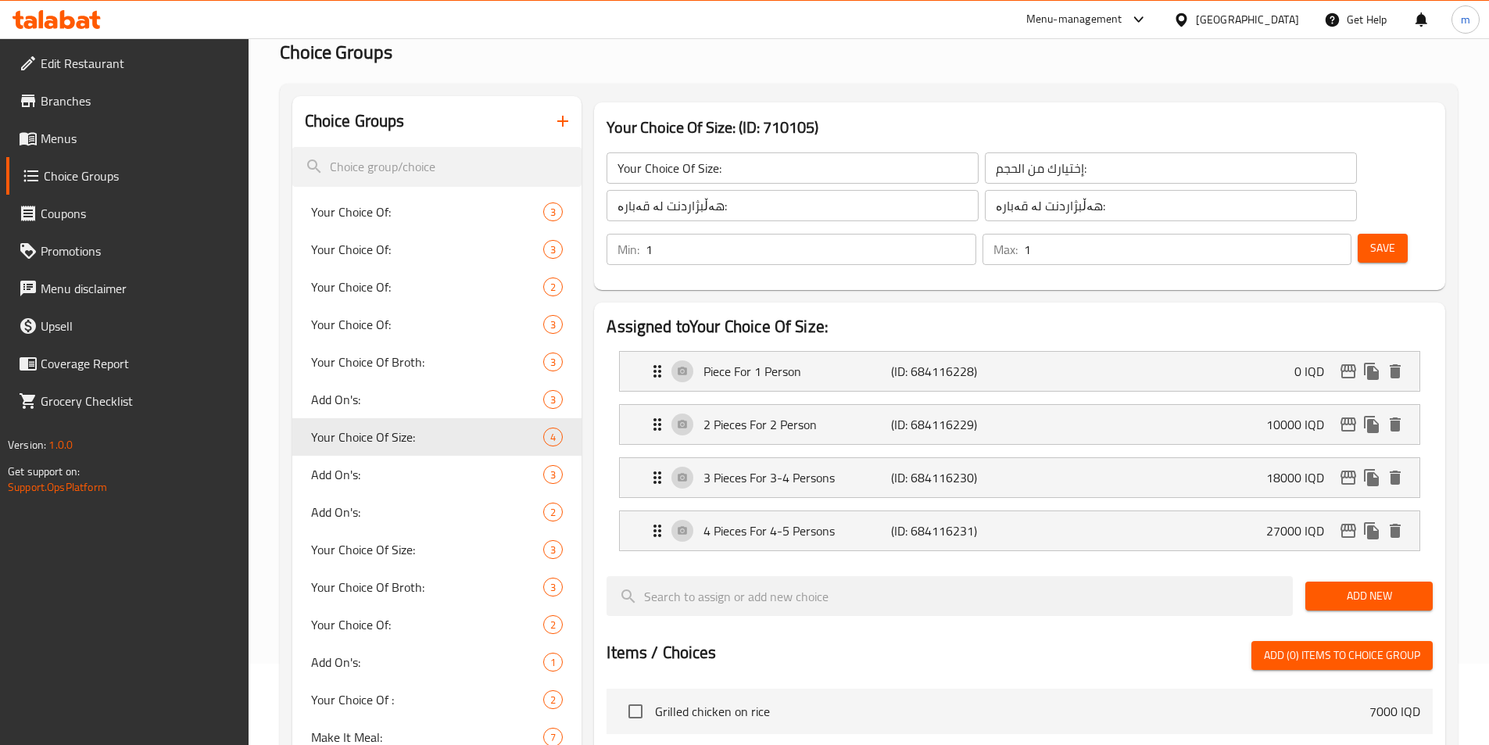
scroll to position [21, 0]
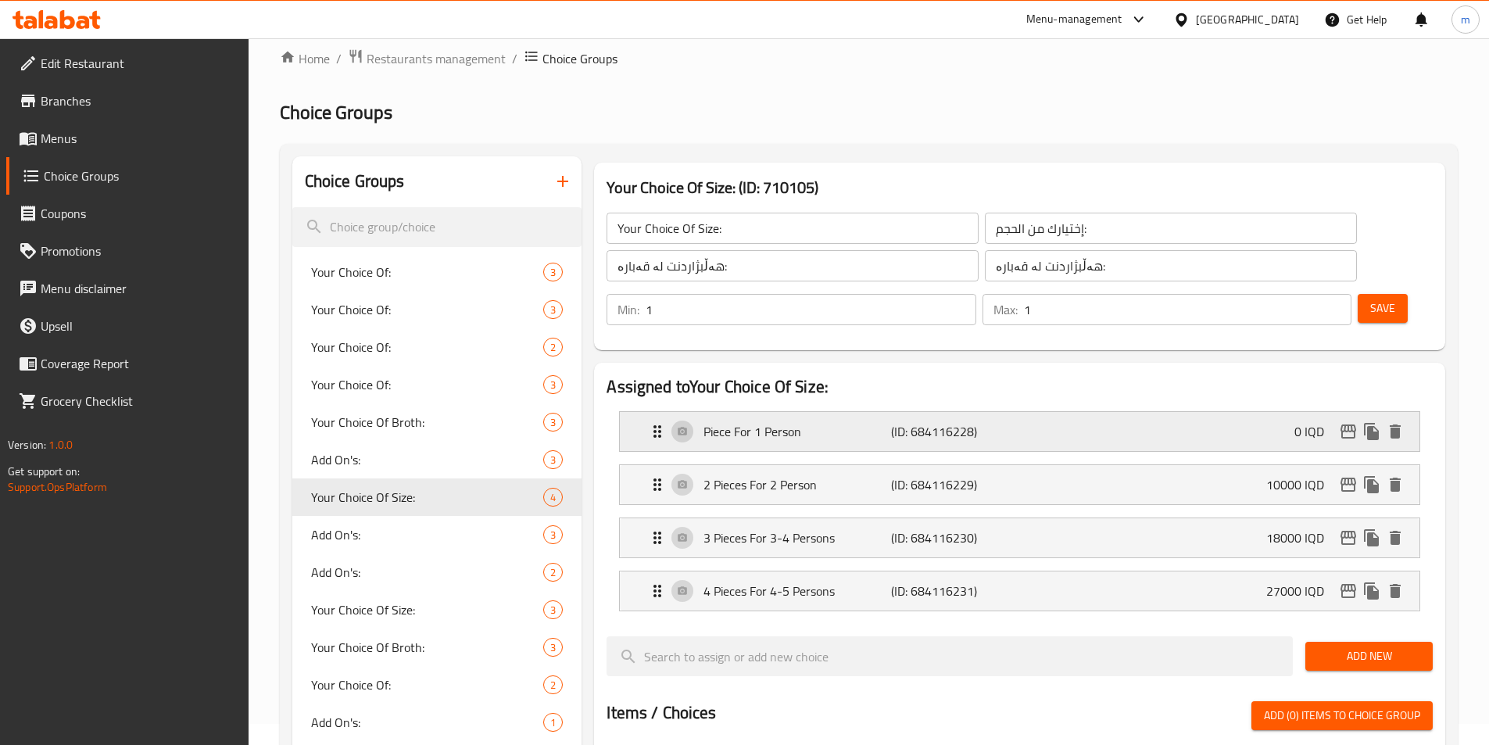
click at [826, 422] on p "Piece For 1 Person" at bounding box center [797, 431] width 187 height 19
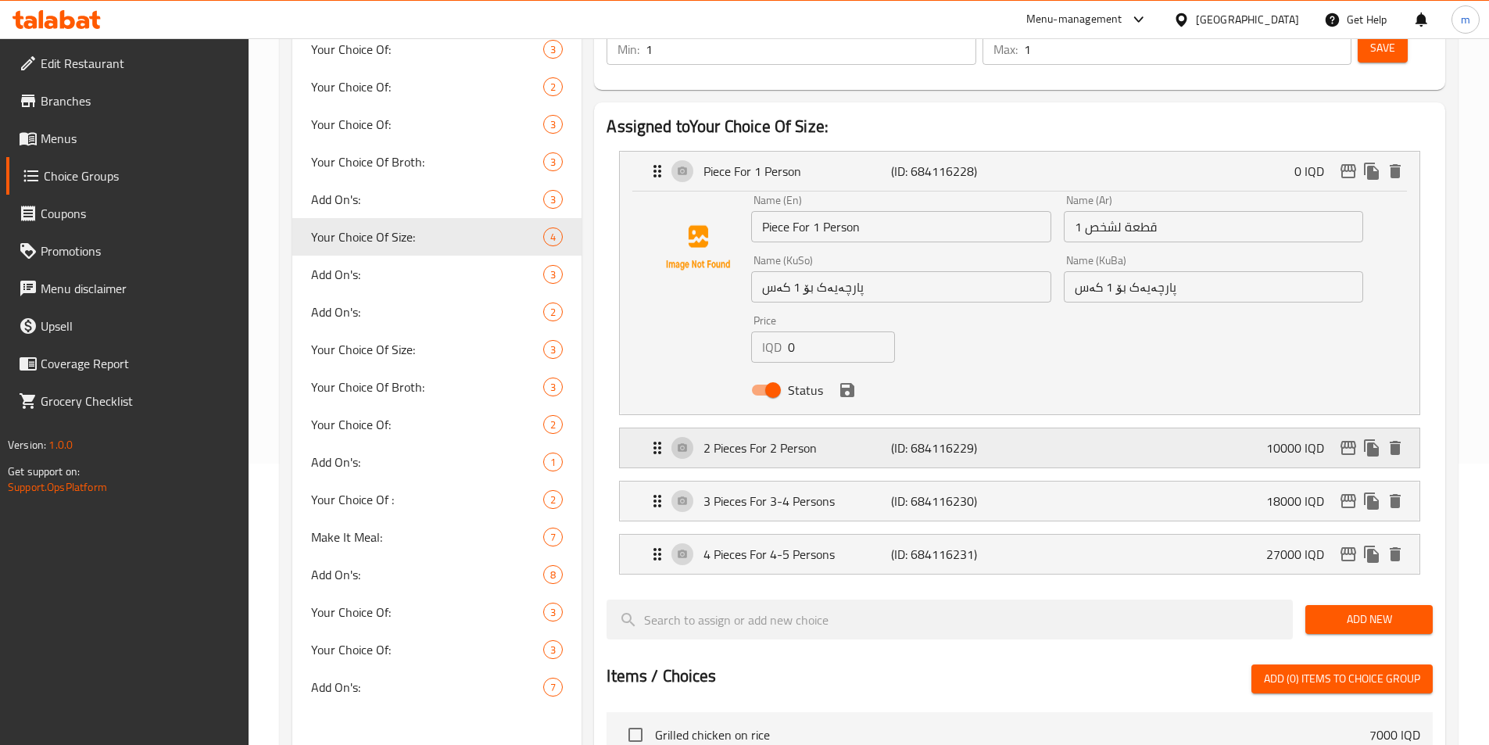
click at [697, 428] on div "2 Pieces For 2 Person (ID: 684116229) 10000 IQD" at bounding box center [1024, 447] width 753 height 39
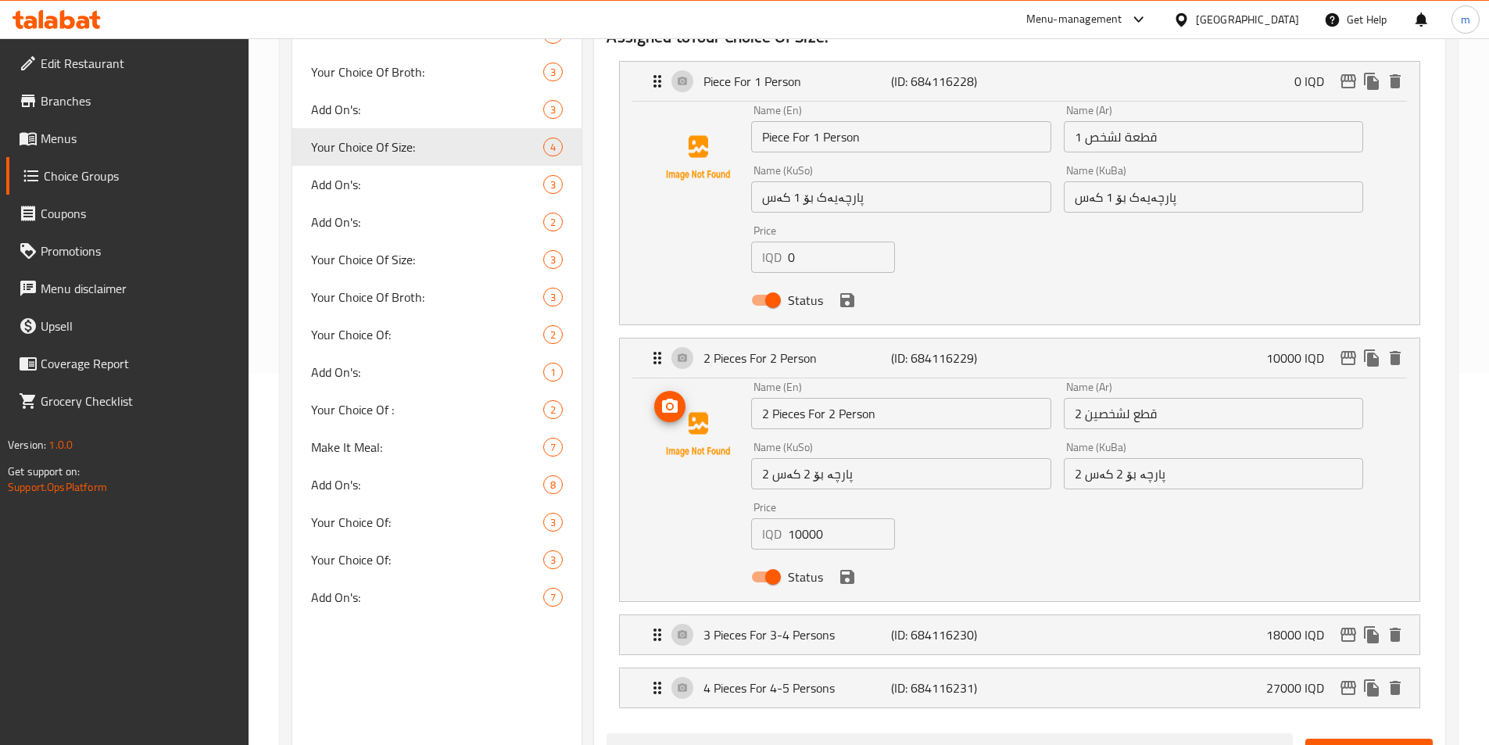
scroll to position [542, 0]
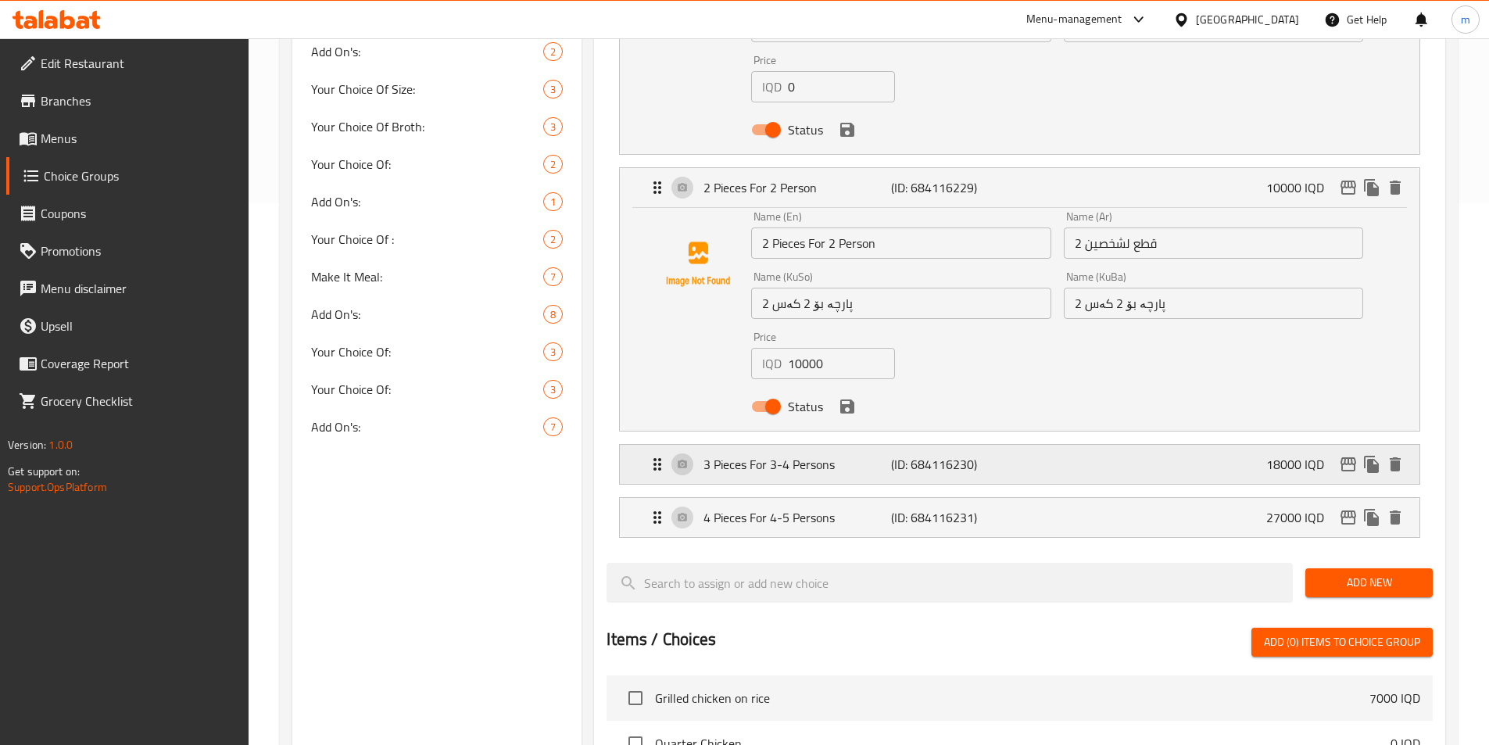
click at [731, 455] on p "3 Pieces For 3-4 Persons" at bounding box center [797, 464] width 187 height 19
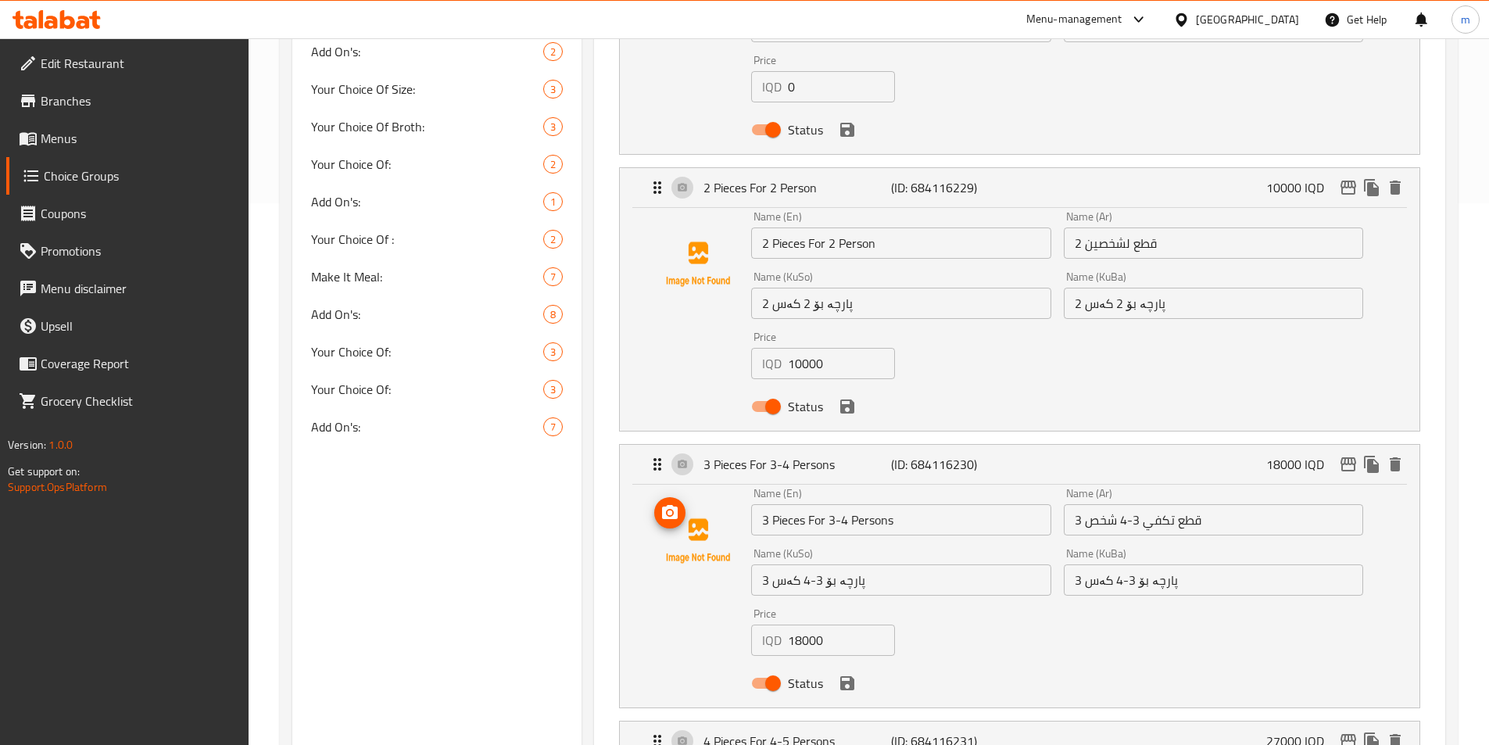
scroll to position [803, 0]
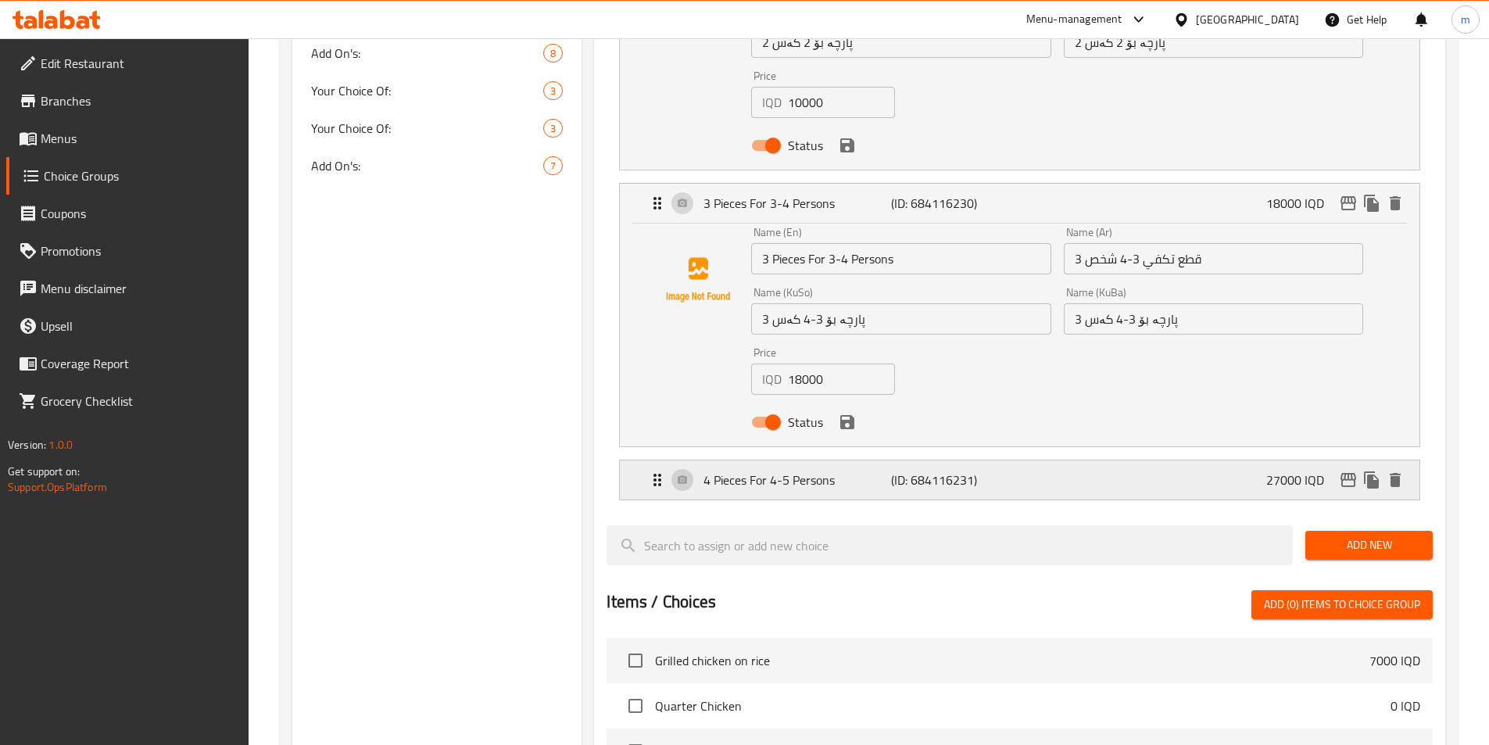
click at [729, 471] on p "4 Pieces For 4-5 Persons" at bounding box center [797, 480] width 187 height 19
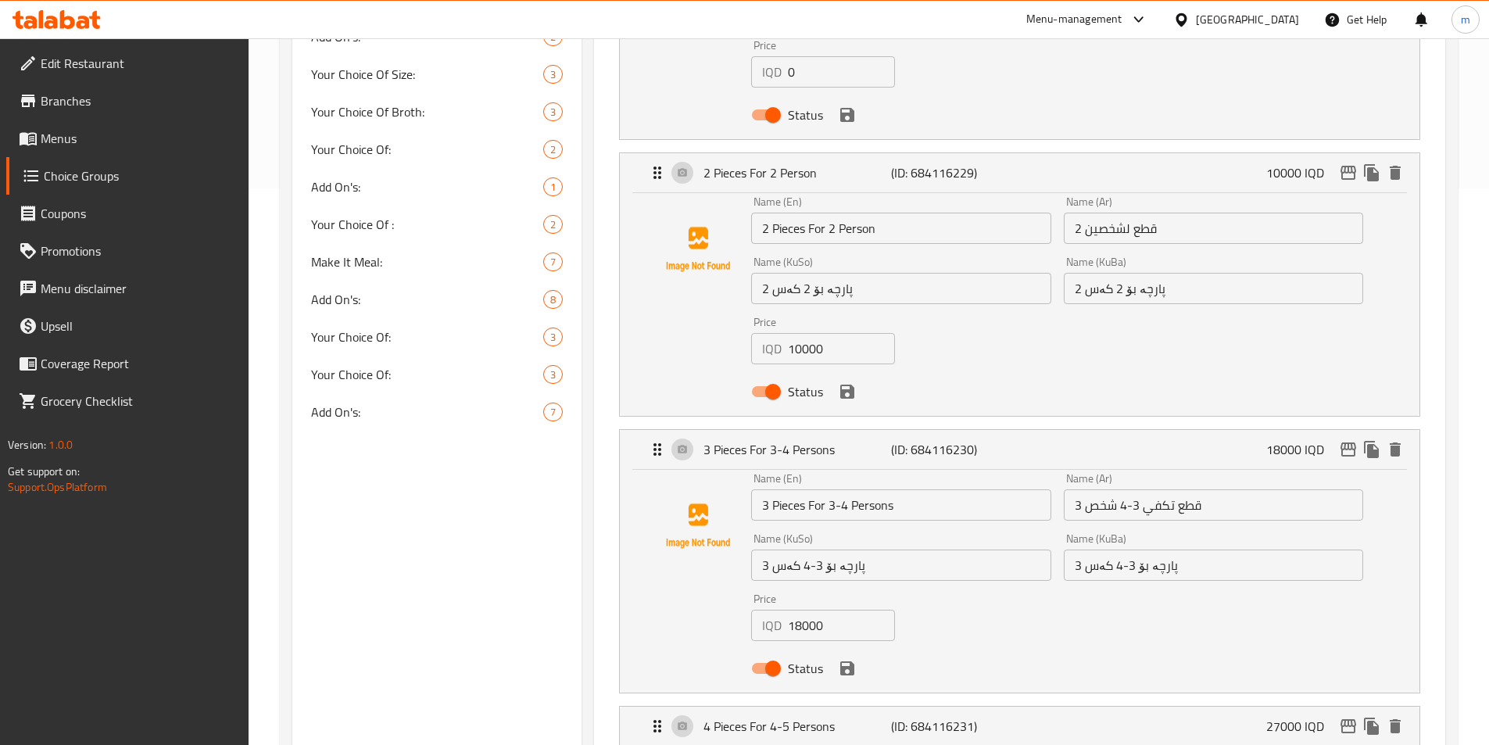
scroll to position [542, 0]
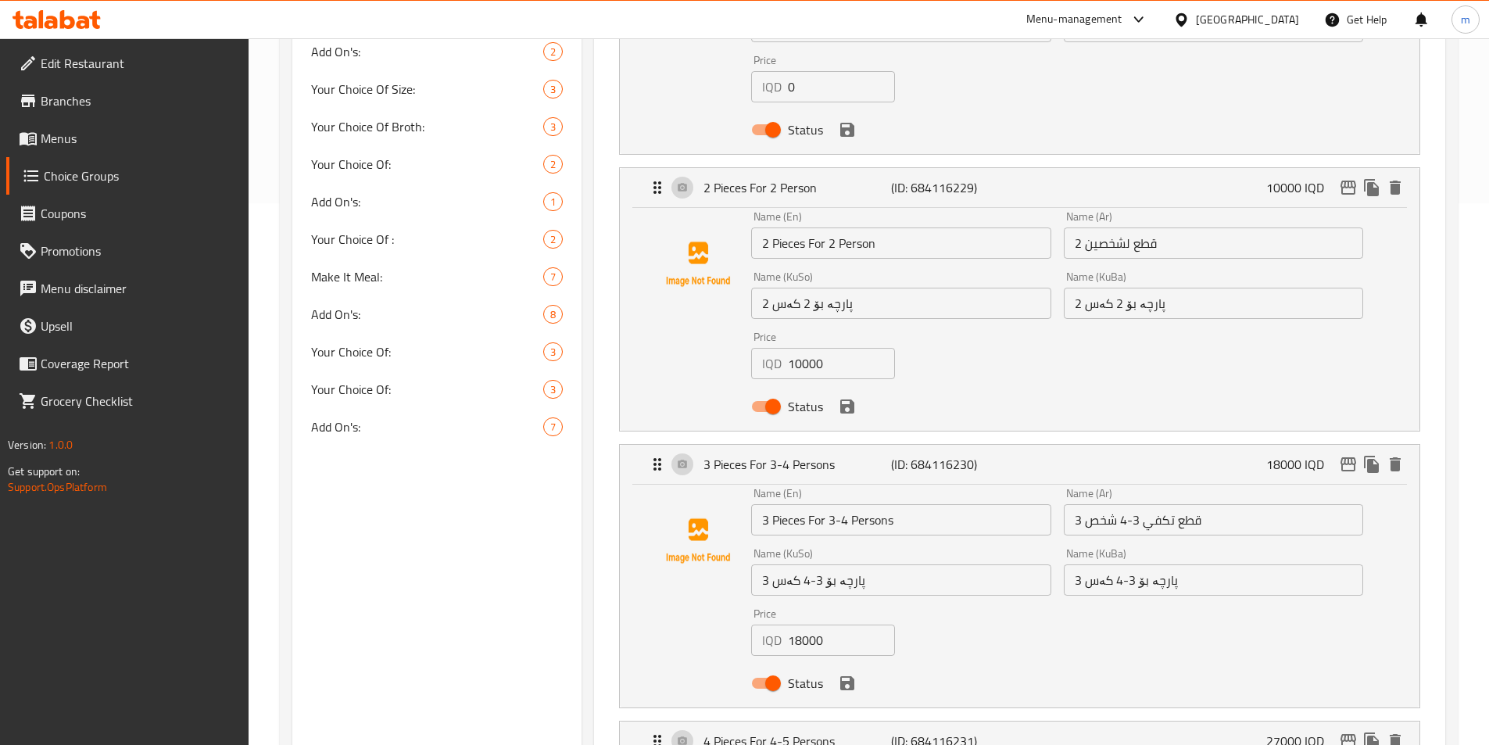
click at [818, 348] on input "10000" at bounding box center [841, 363] width 107 height 31
paste input "3"
type input "13000"
click at [847, 397] on icon "save" at bounding box center [847, 406] width 19 height 19
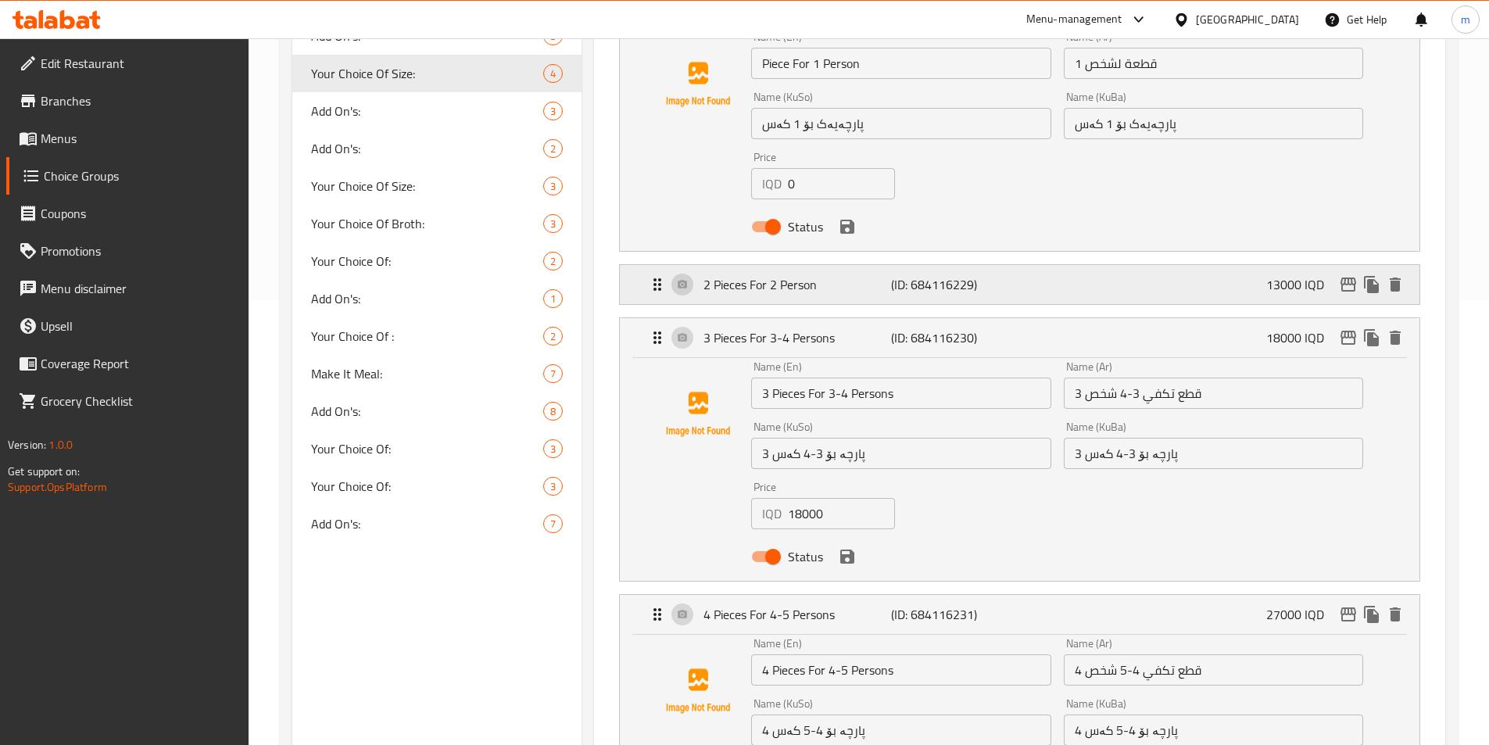
scroll to position [438, 0]
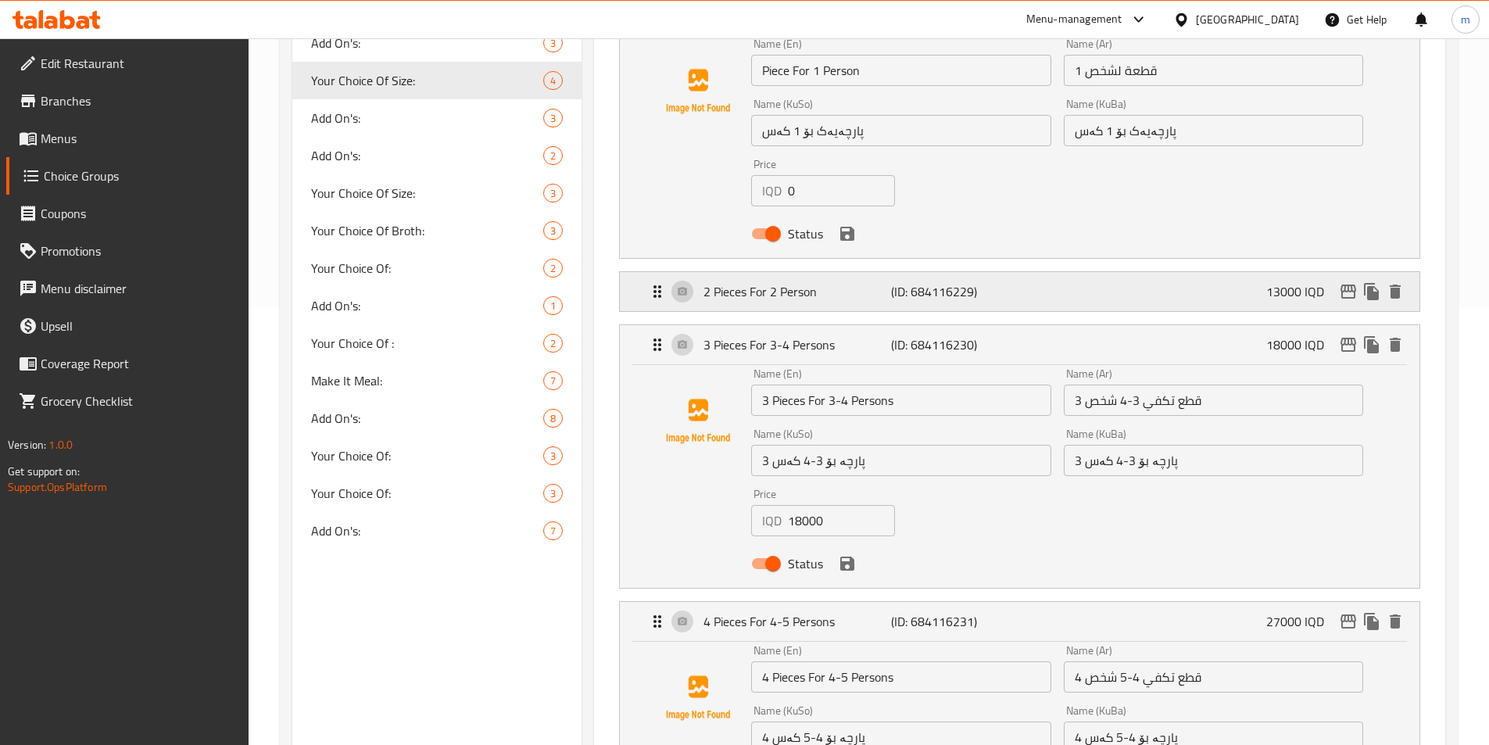
click at [786, 282] on p "2 Pieces For 2 Person" at bounding box center [797, 291] width 187 height 19
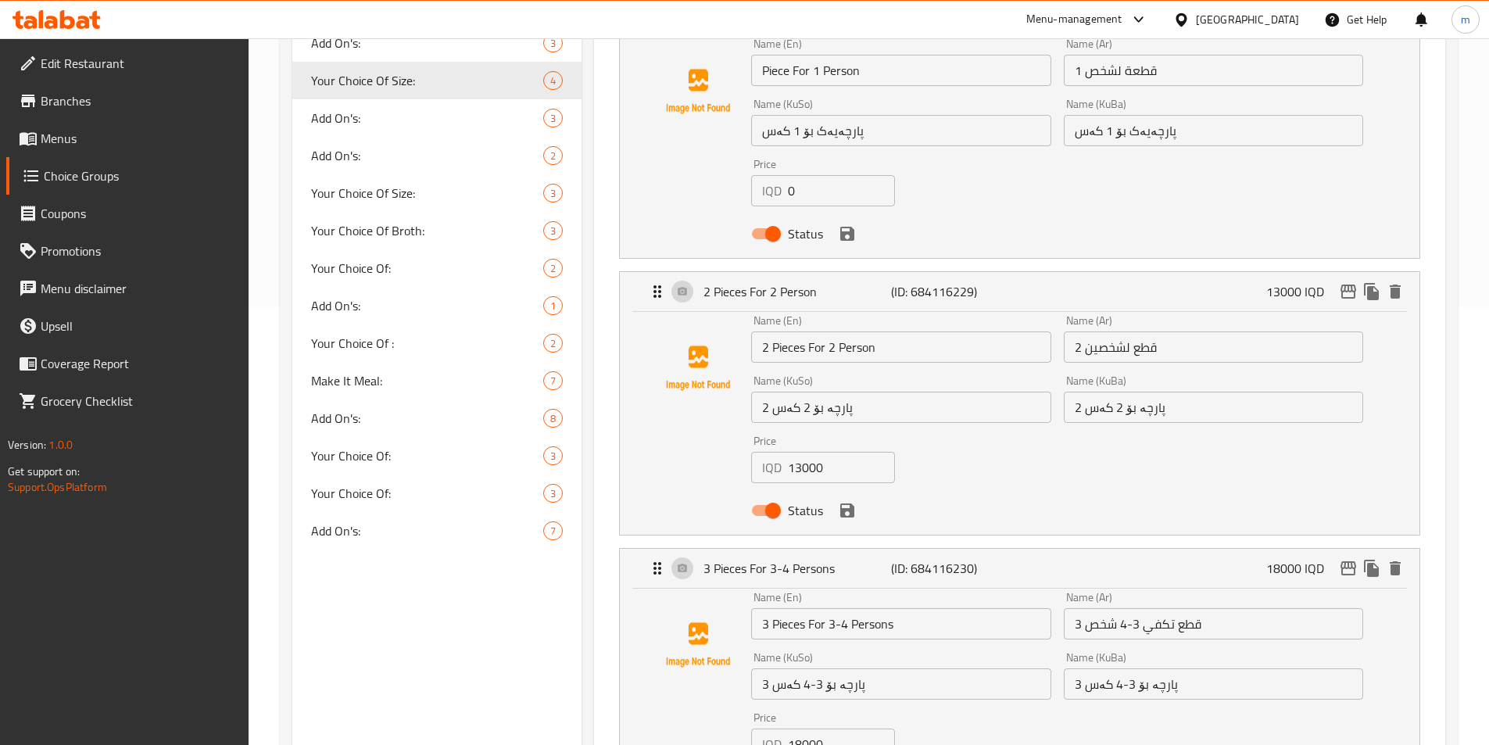
click at [854, 503] on icon "save" at bounding box center [847, 510] width 14 height 14
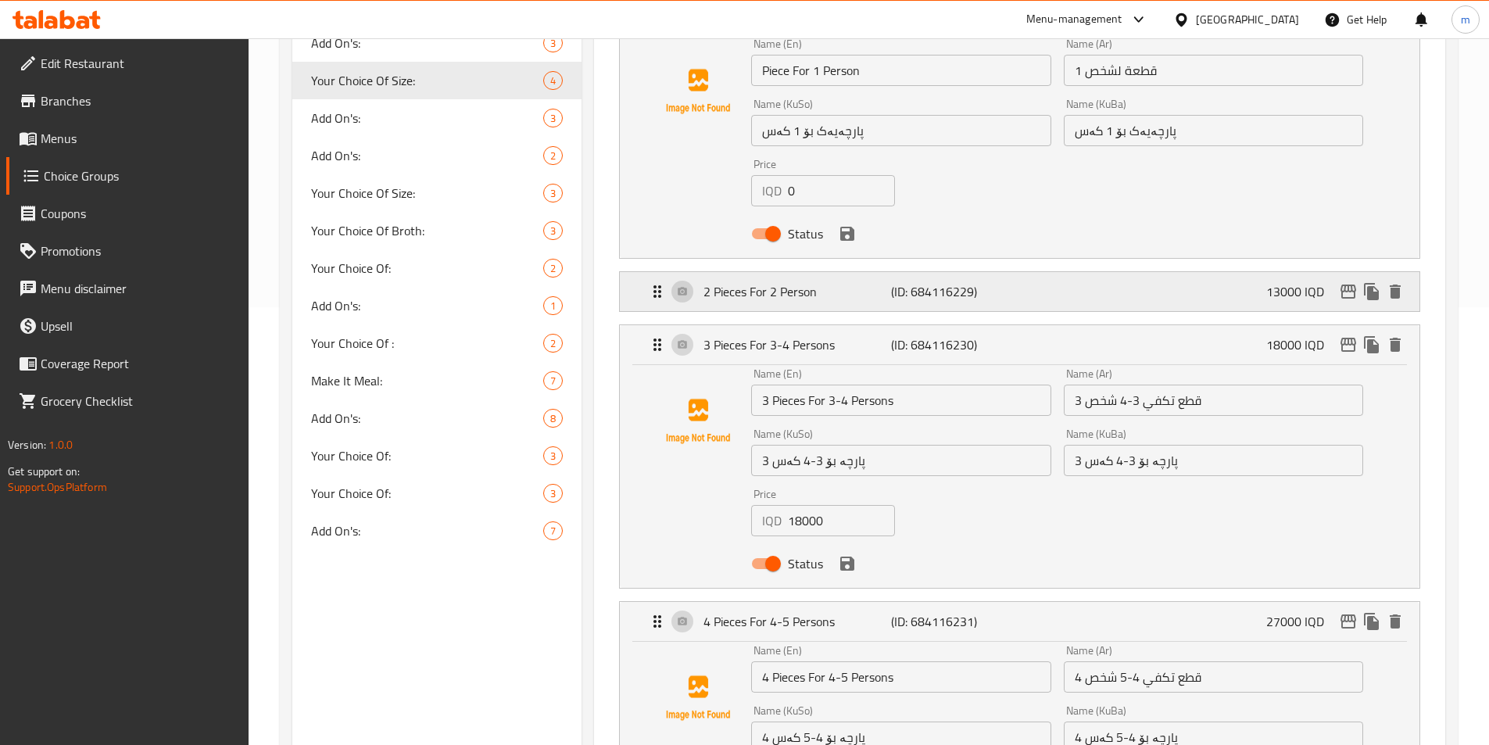
click at [769, 282] on p "2 Pieces For 2 Person" at bounding box center [797, 291] width 187 height 19
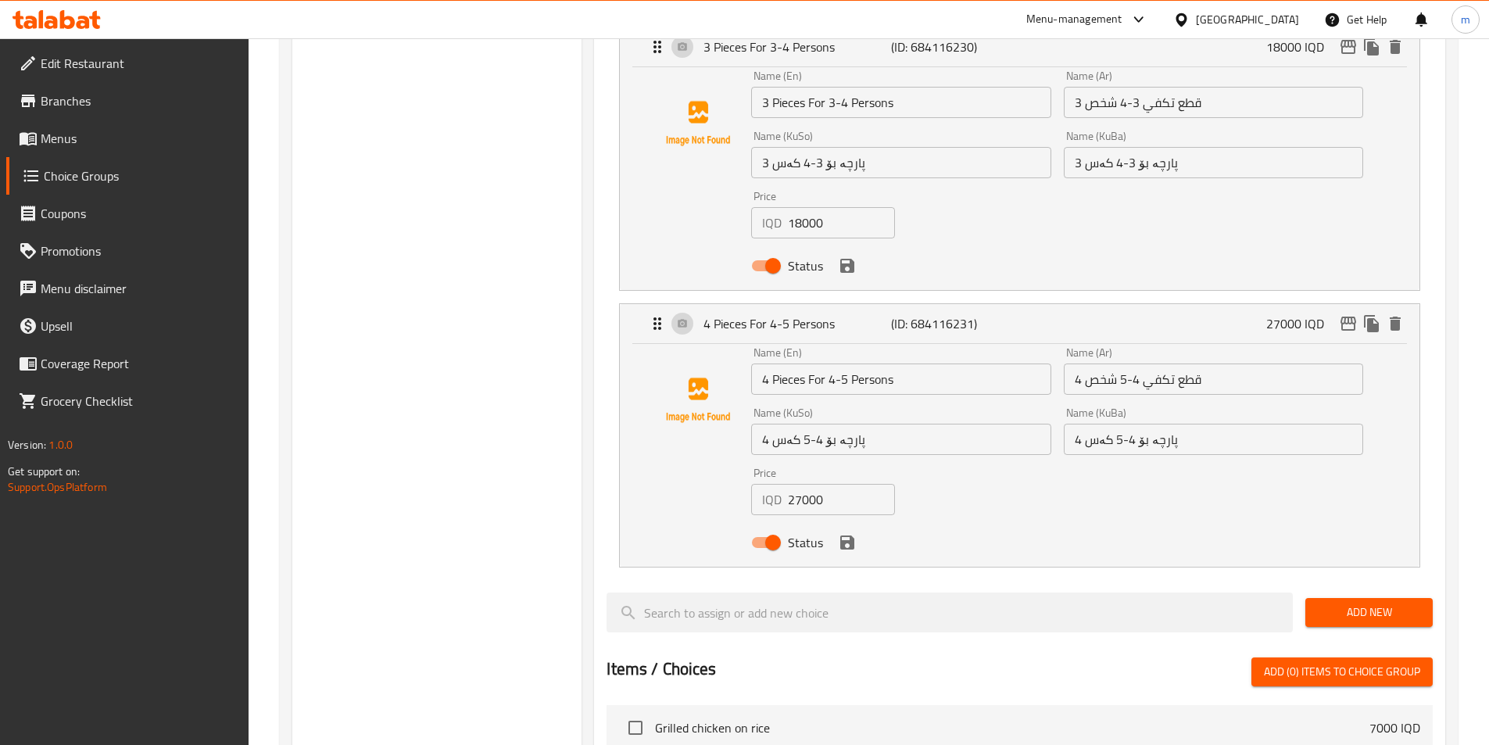
scroll to position [1011, 0]
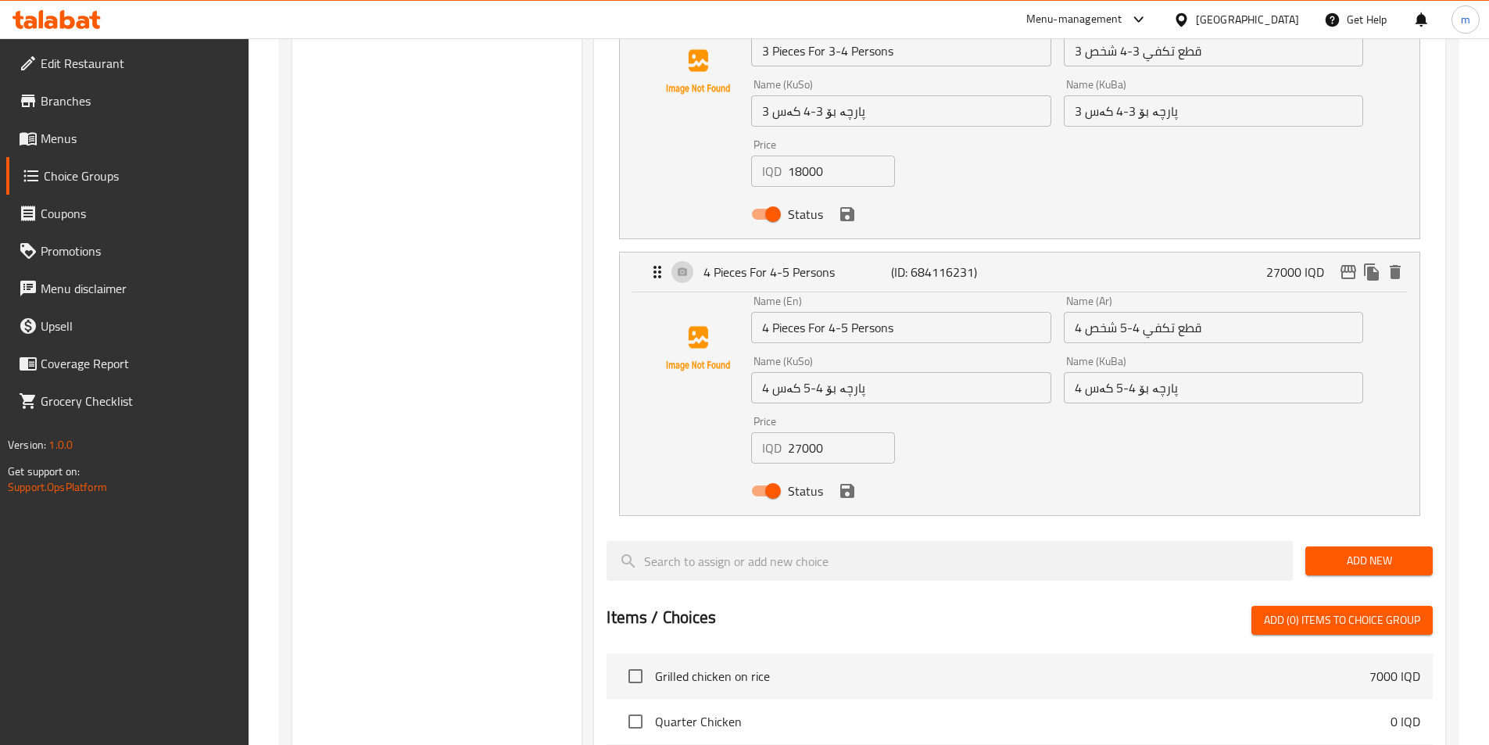
click at [809, 432] on input "27000" at bounding box center [841, 447] width 107 height 31
paste input "3"
click at [855, 482] on icon "save" at bounding box center [847, 491] width 19 height 19
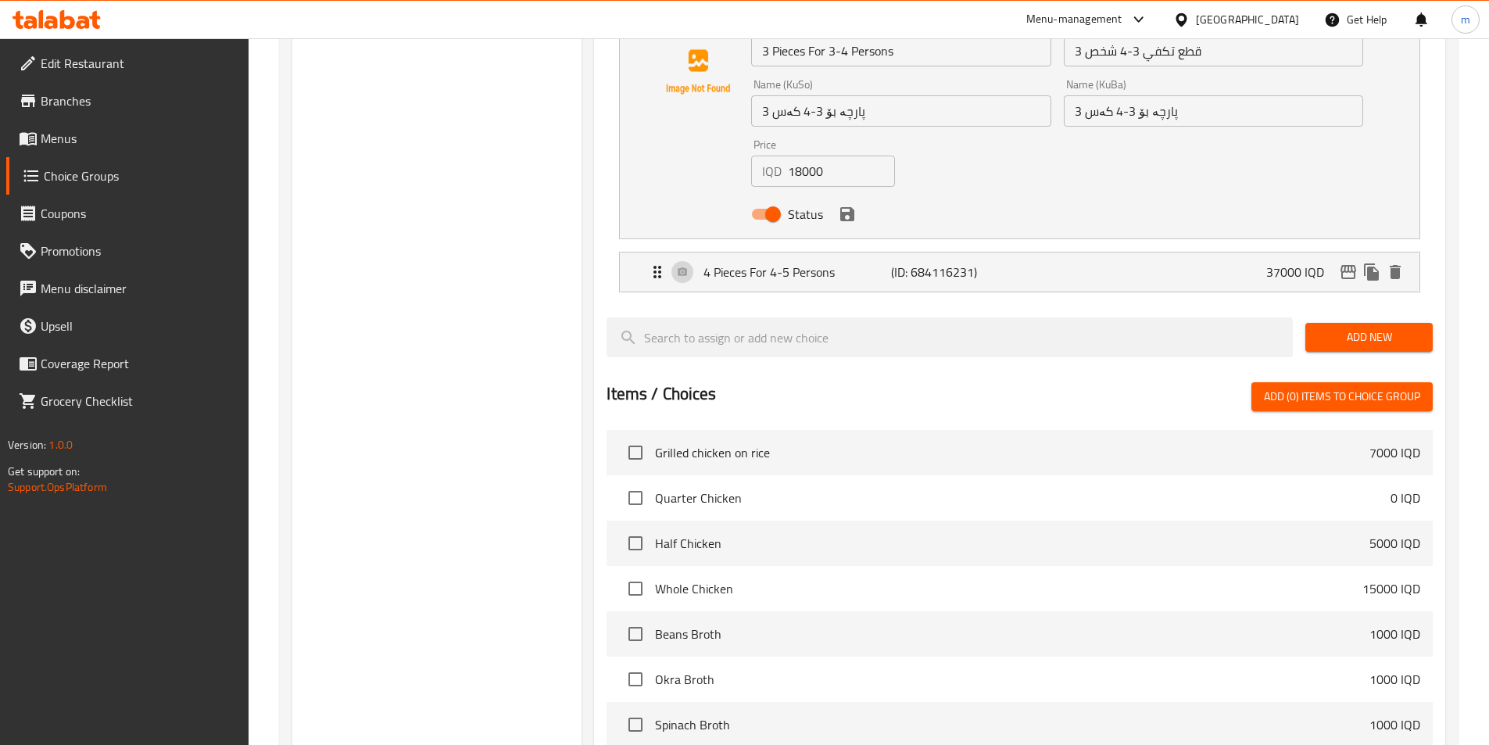
type input "37000"
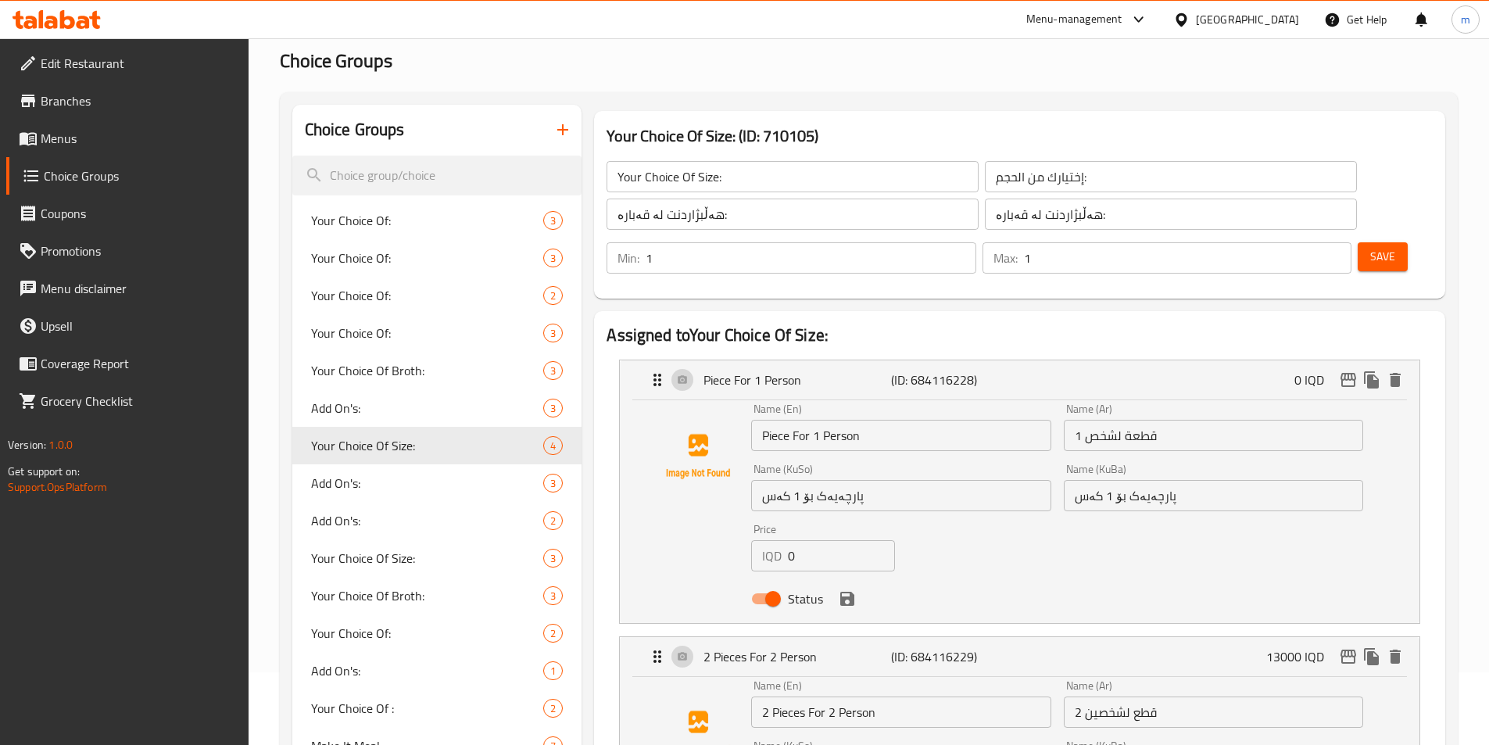
scroll to position [0, 0]
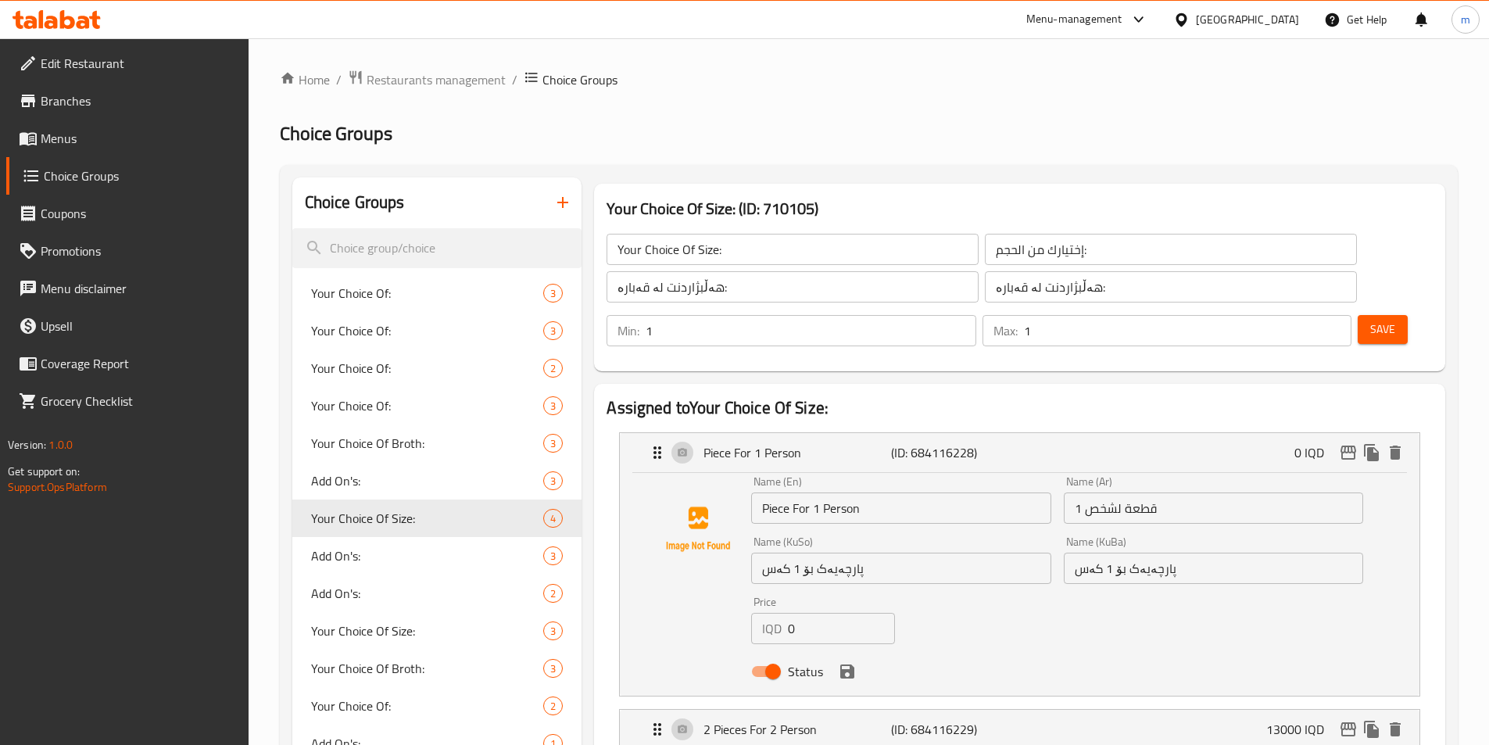
click at [1370, 320] on span "Save" at bounding box center [1382, 330] width 25 height 20
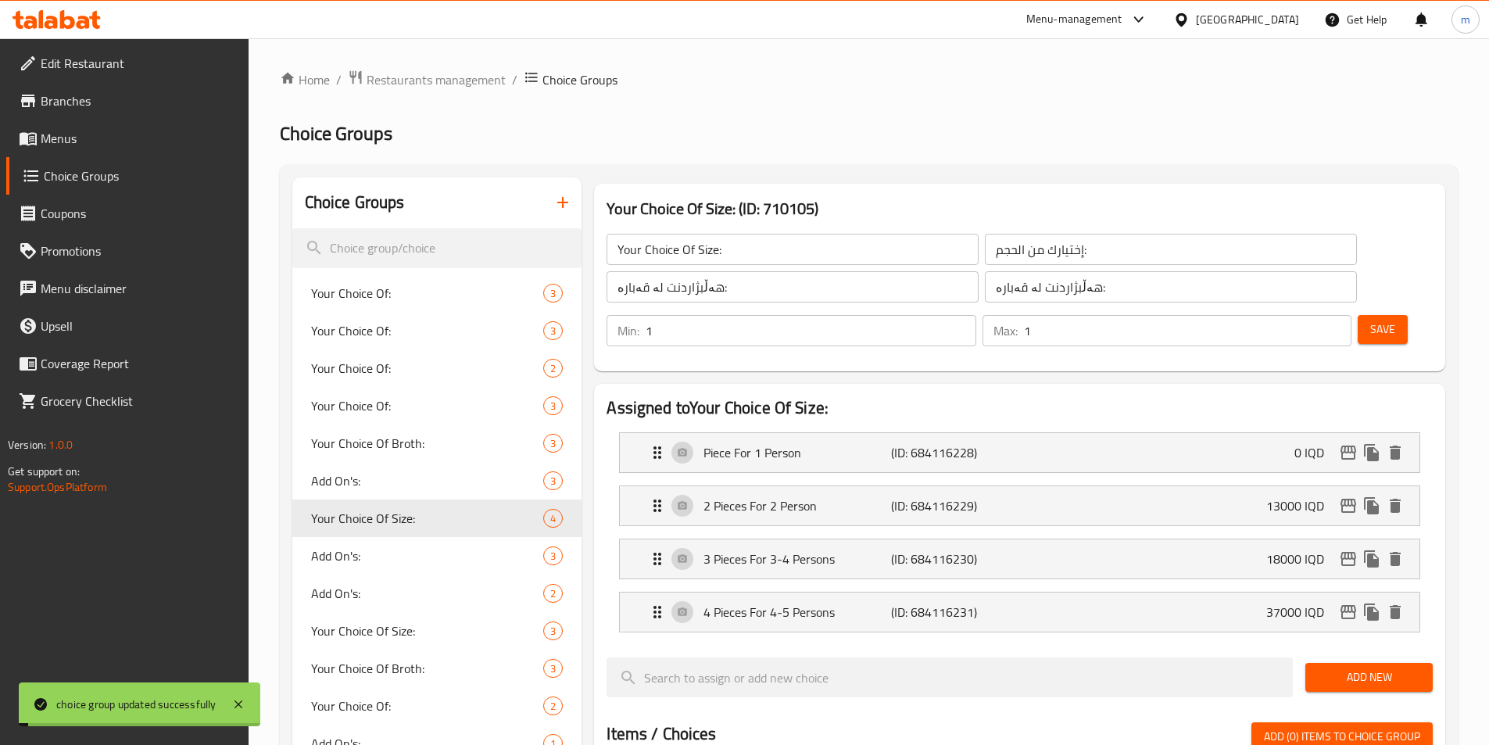
click at [92, 134] on span "Menus" at bounding box center [138, 138] width 195 height 19
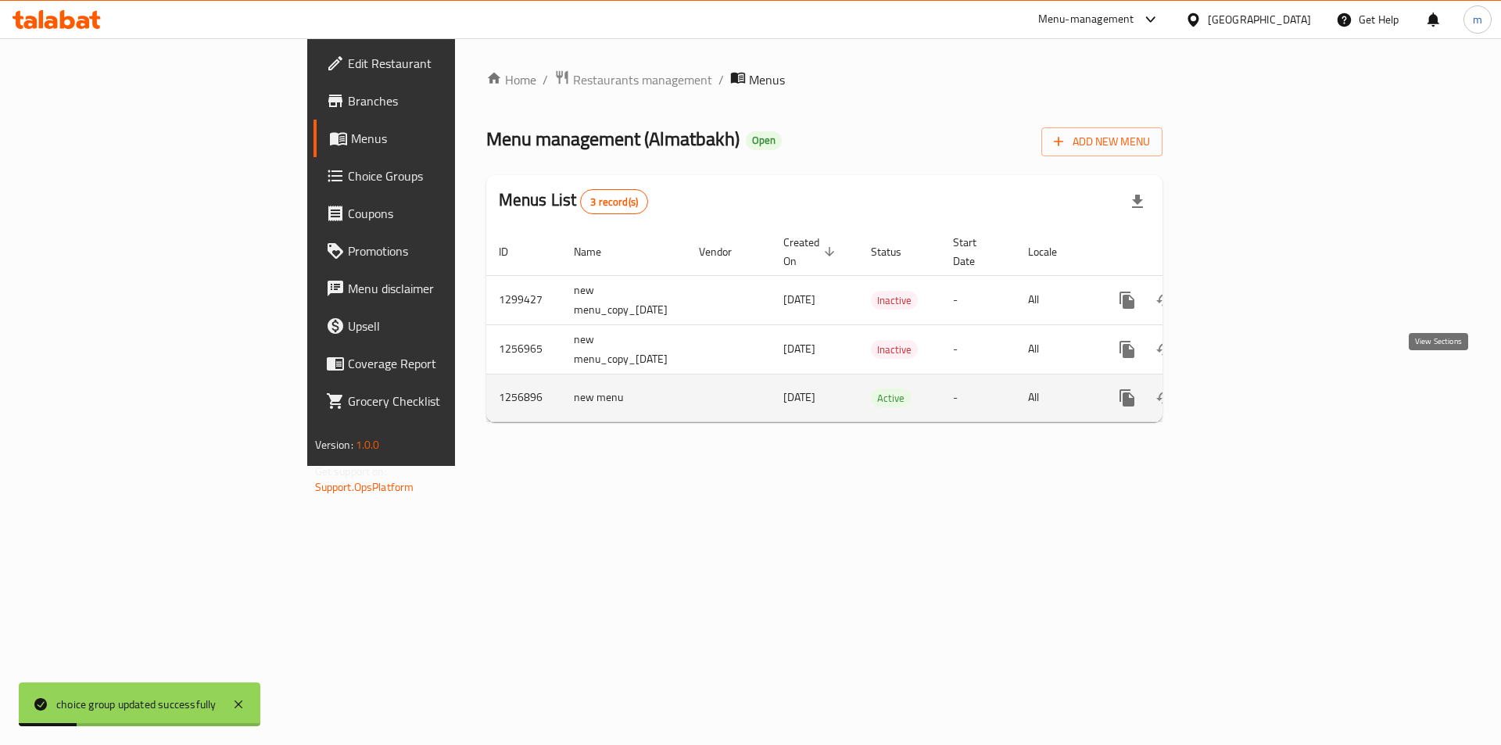
click at [1259, 379] on link "enhanced table" at bounding box center [1240, 398] width 38 height 38
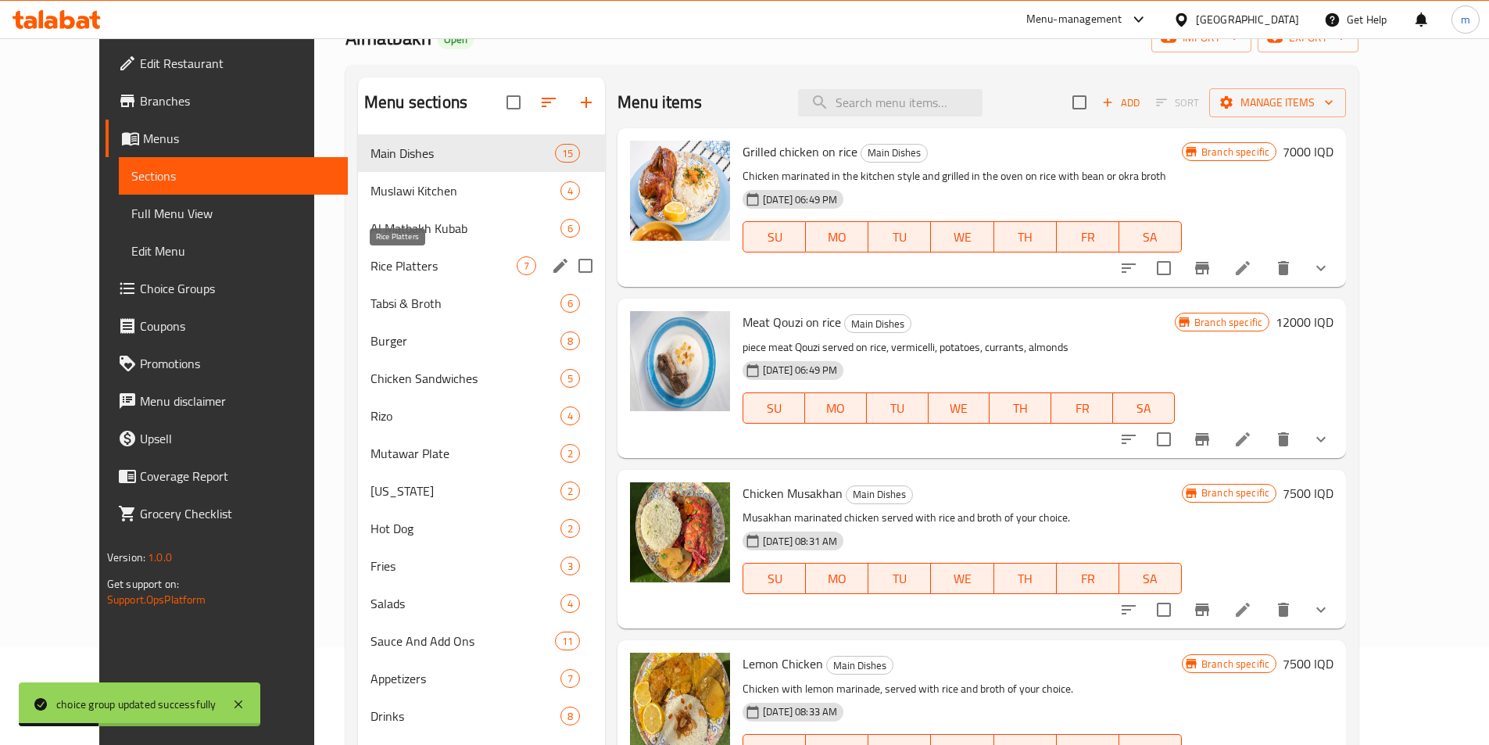
scroll to position [104, 0]
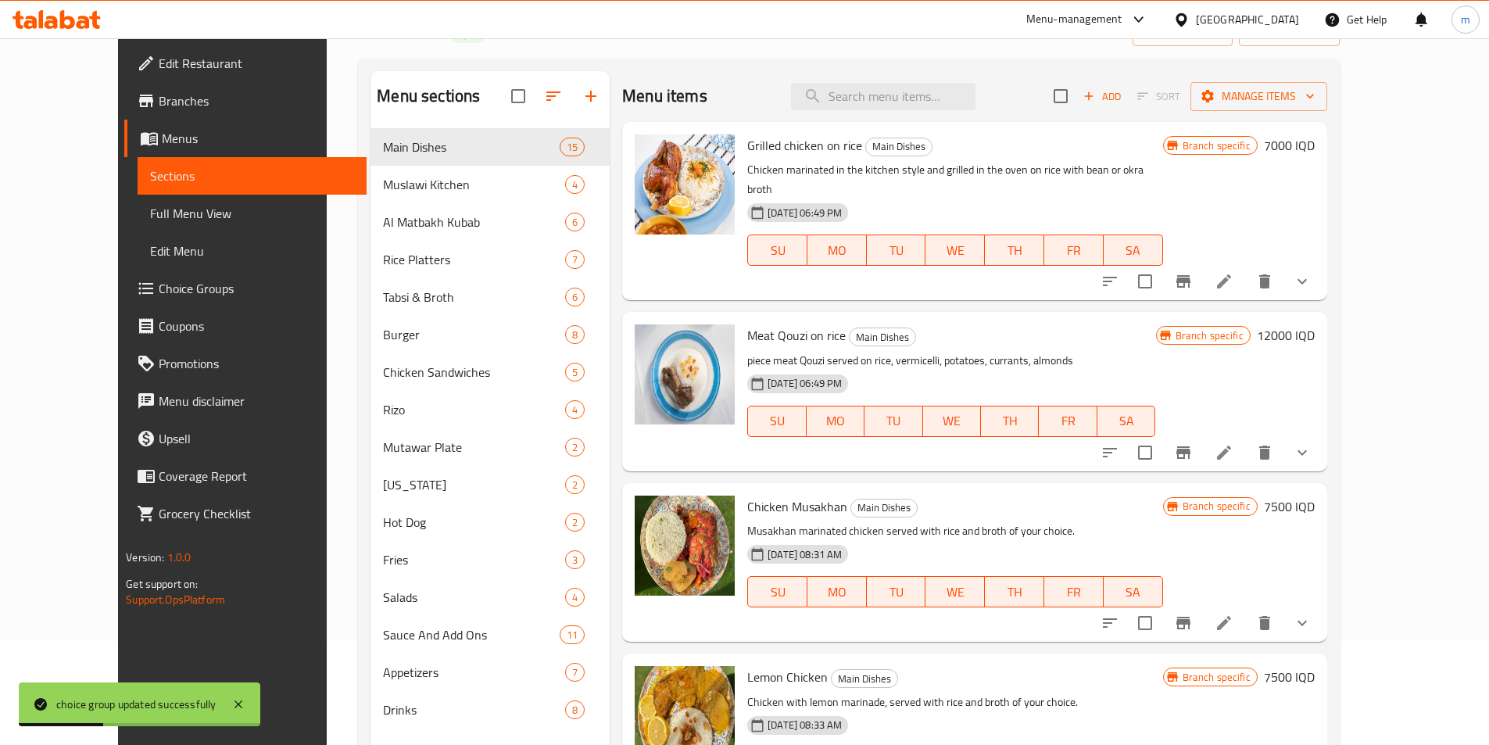
click at [150, 209] on span "Full Menu View" at bounding box center [252, 213] width 204 height 19
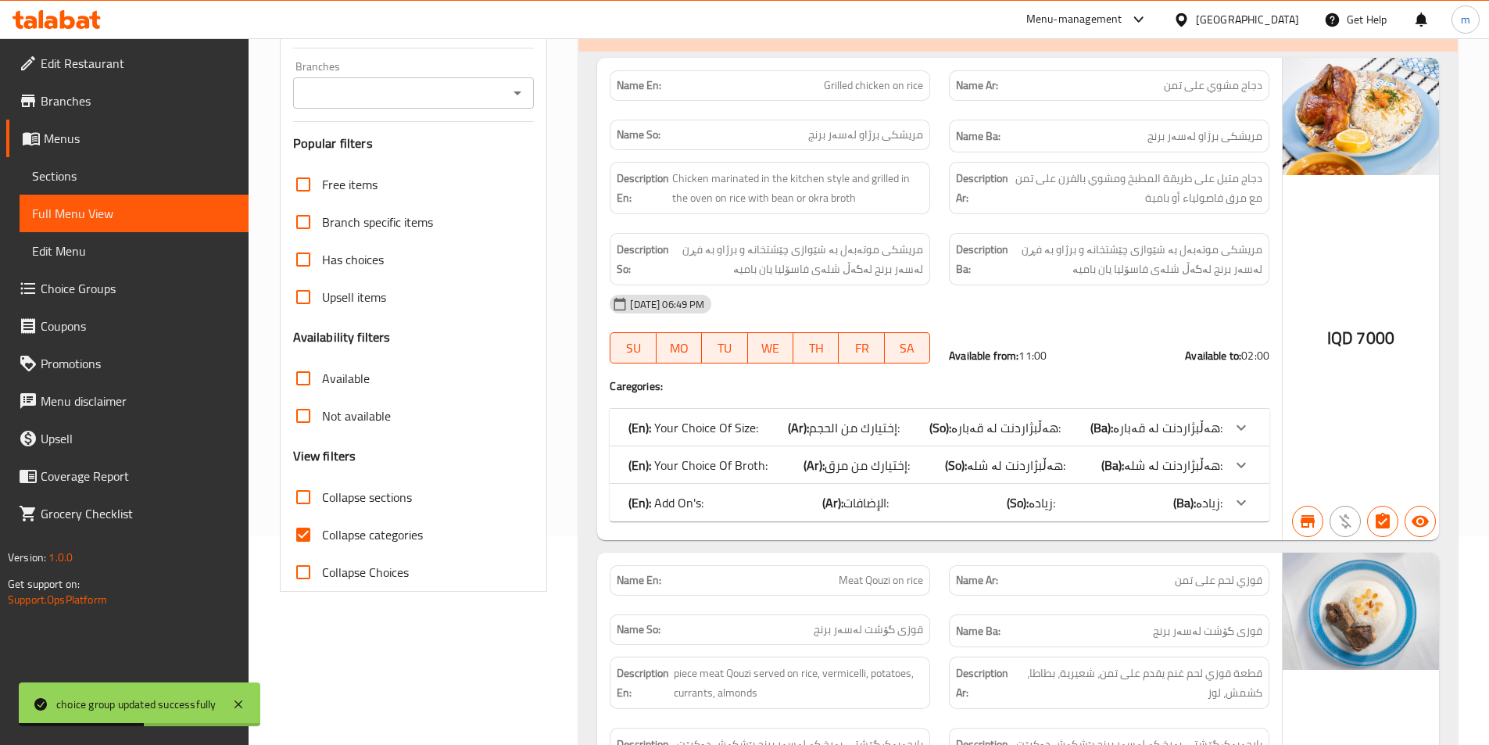
click at [517, 99] on icon "Open" at bounding box center [517, 93] width 19 height 19
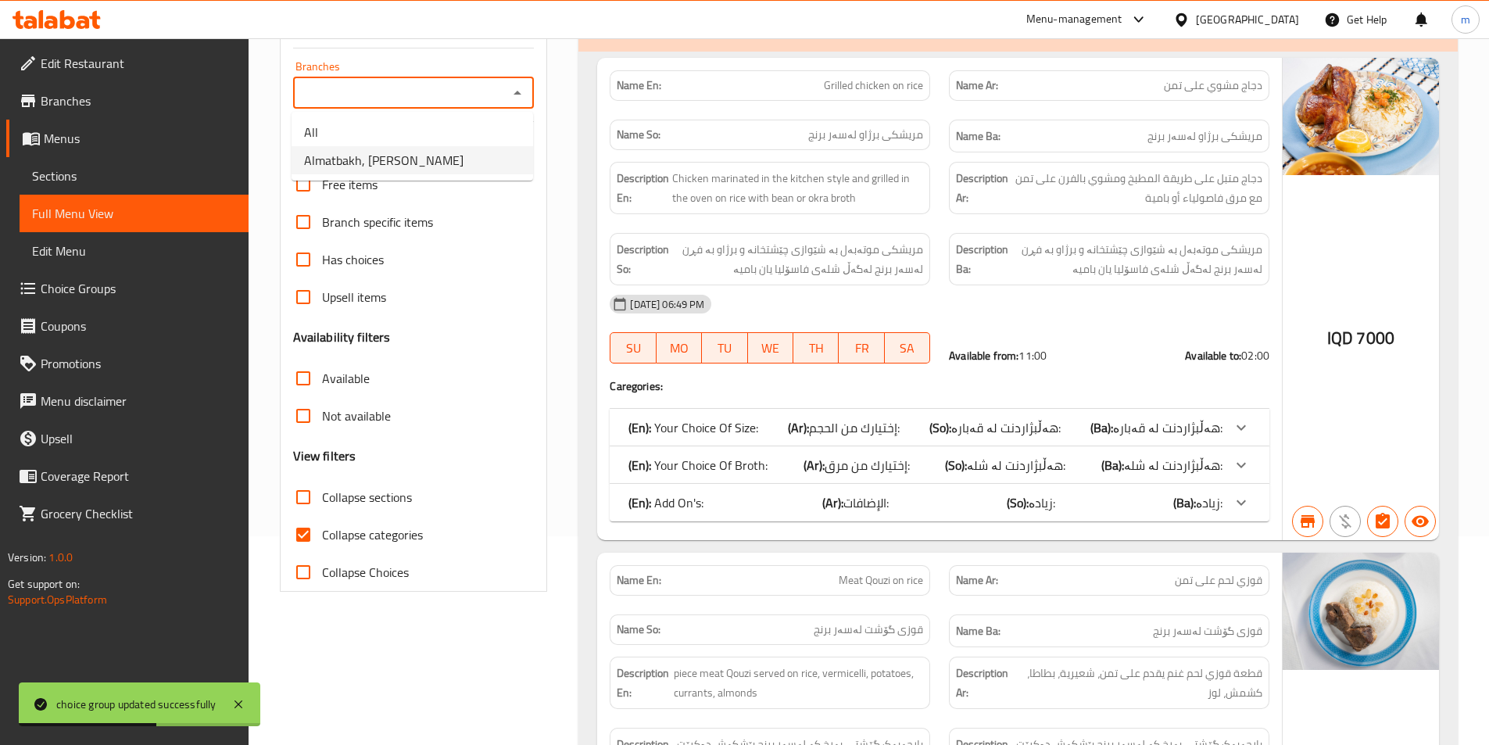
click at [450, 156] on li "Almatbakh, Al Dawoodi" at bounding box center [413, 160] width 242 height 28
type input "Almatbakh, Al Dawoodi"
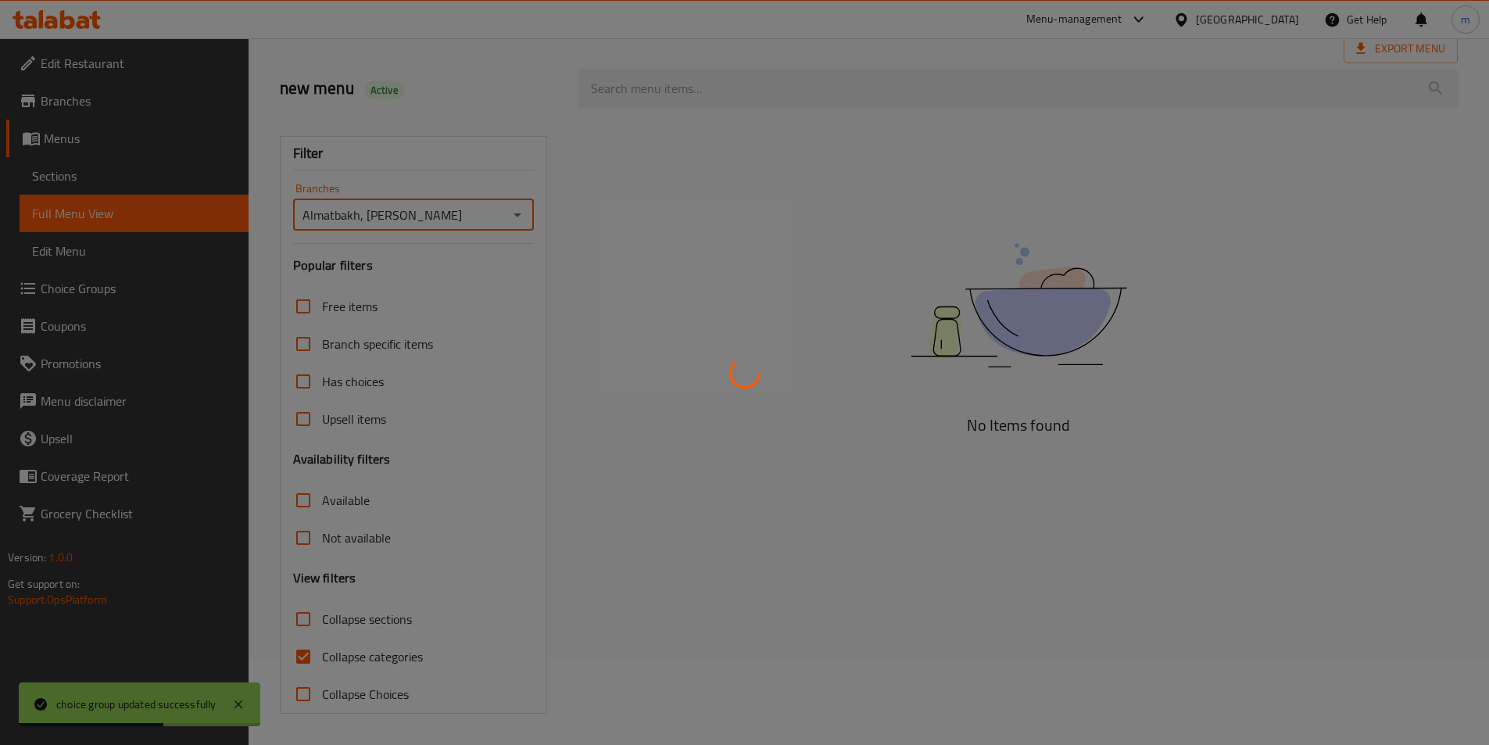
scroll to position [87, 0]
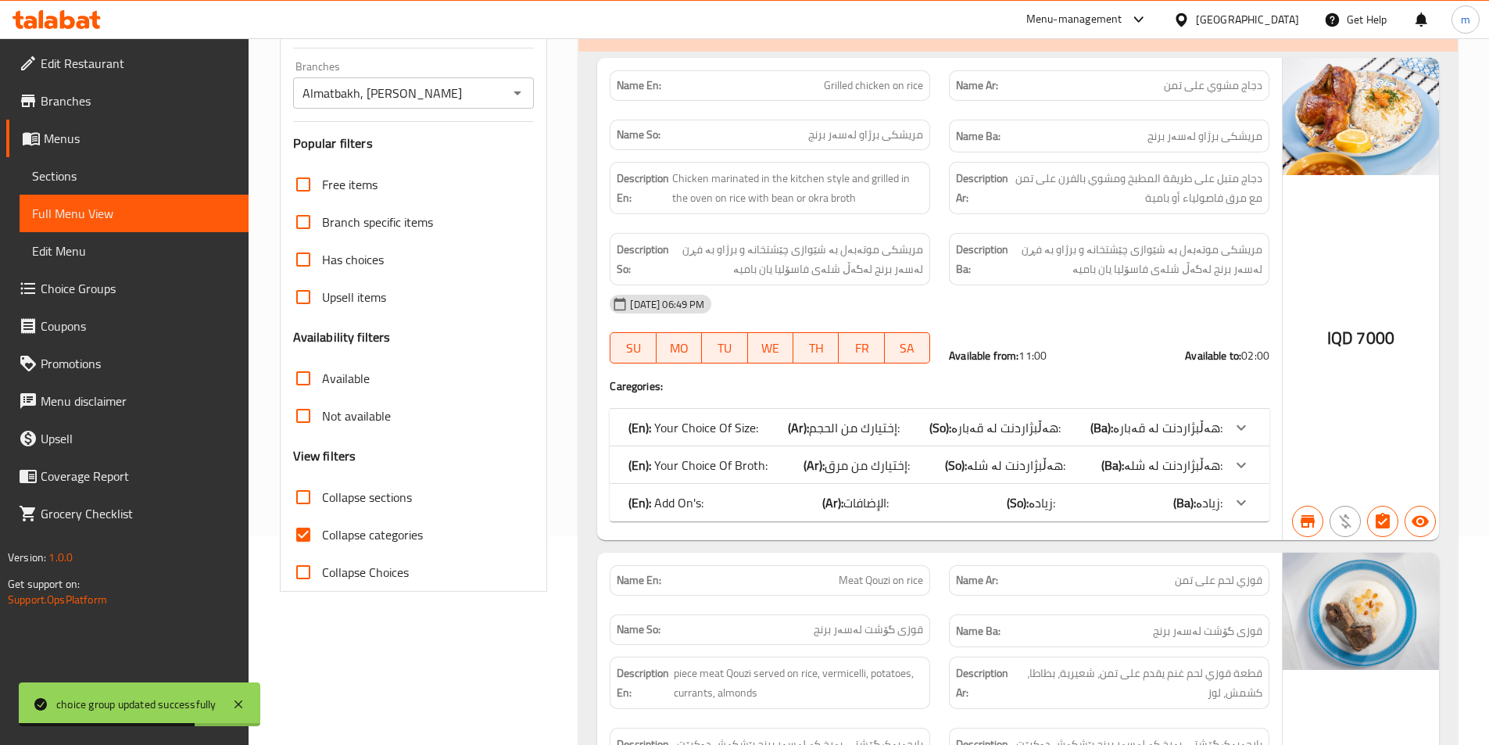
click at [307, 528] on input "Collapse categories" at bounding box center [304, 535] width 38 height 38
checkbox input "false"
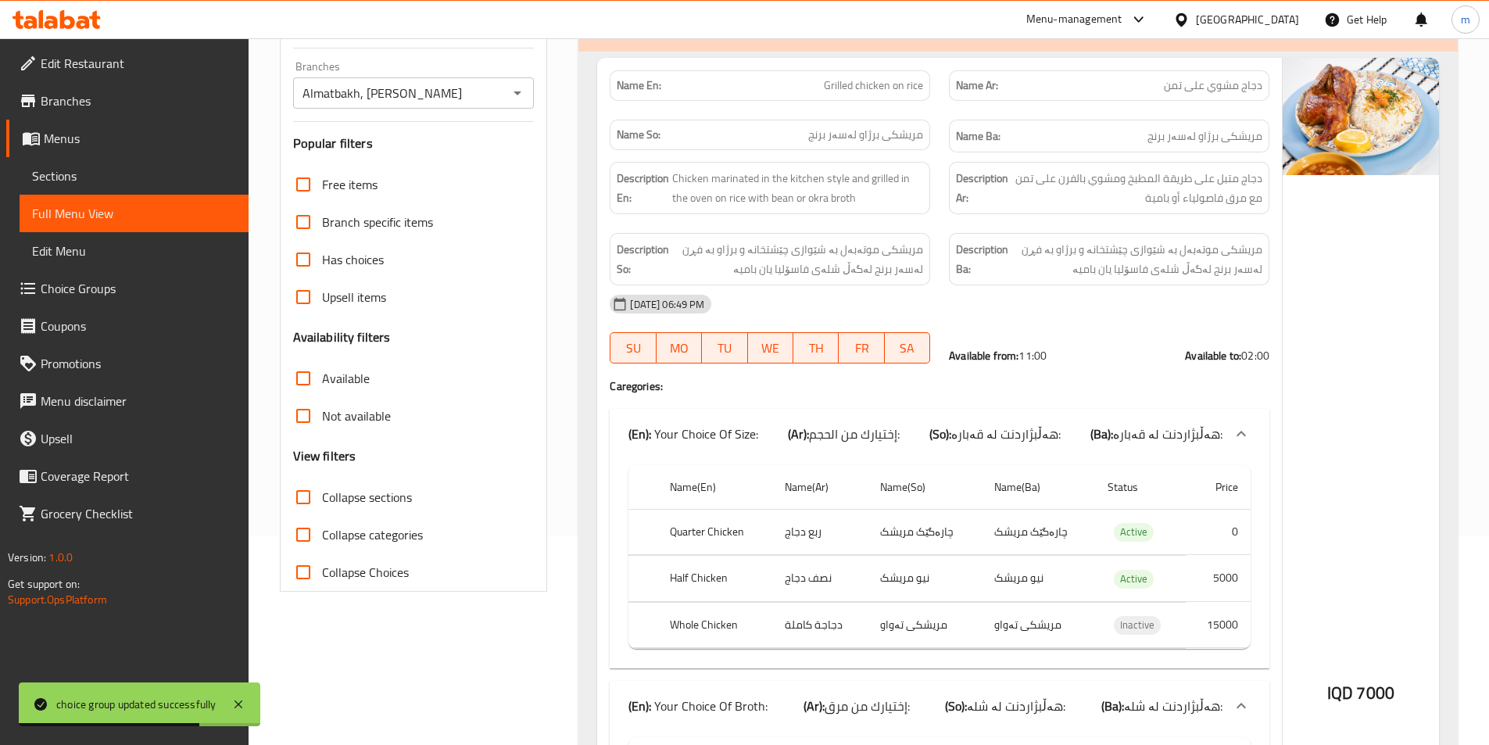
click at [307, 497] on input "Collapse sections" at bounding box center [304, 497] width 38 height 38
checkbox input "true"
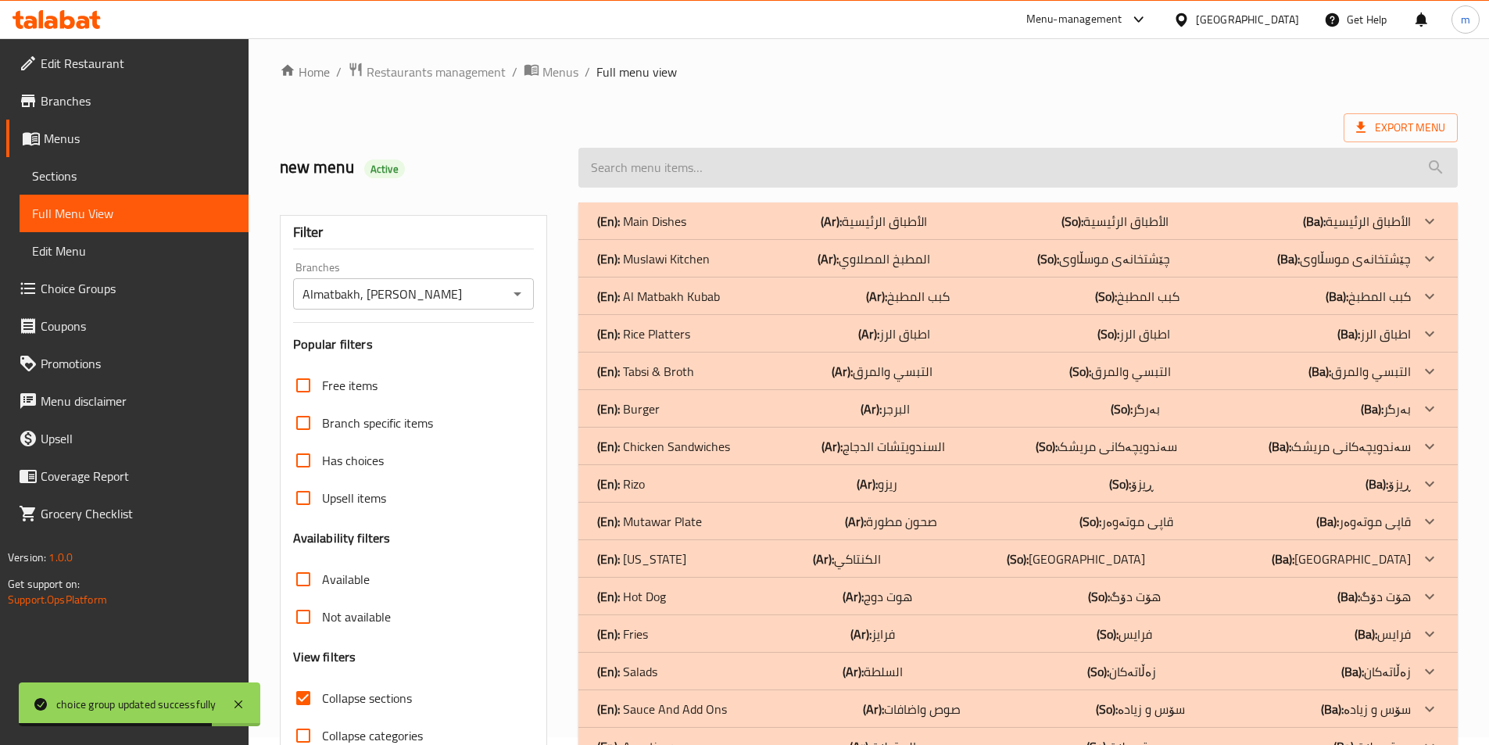
scroll to position [0, 0]
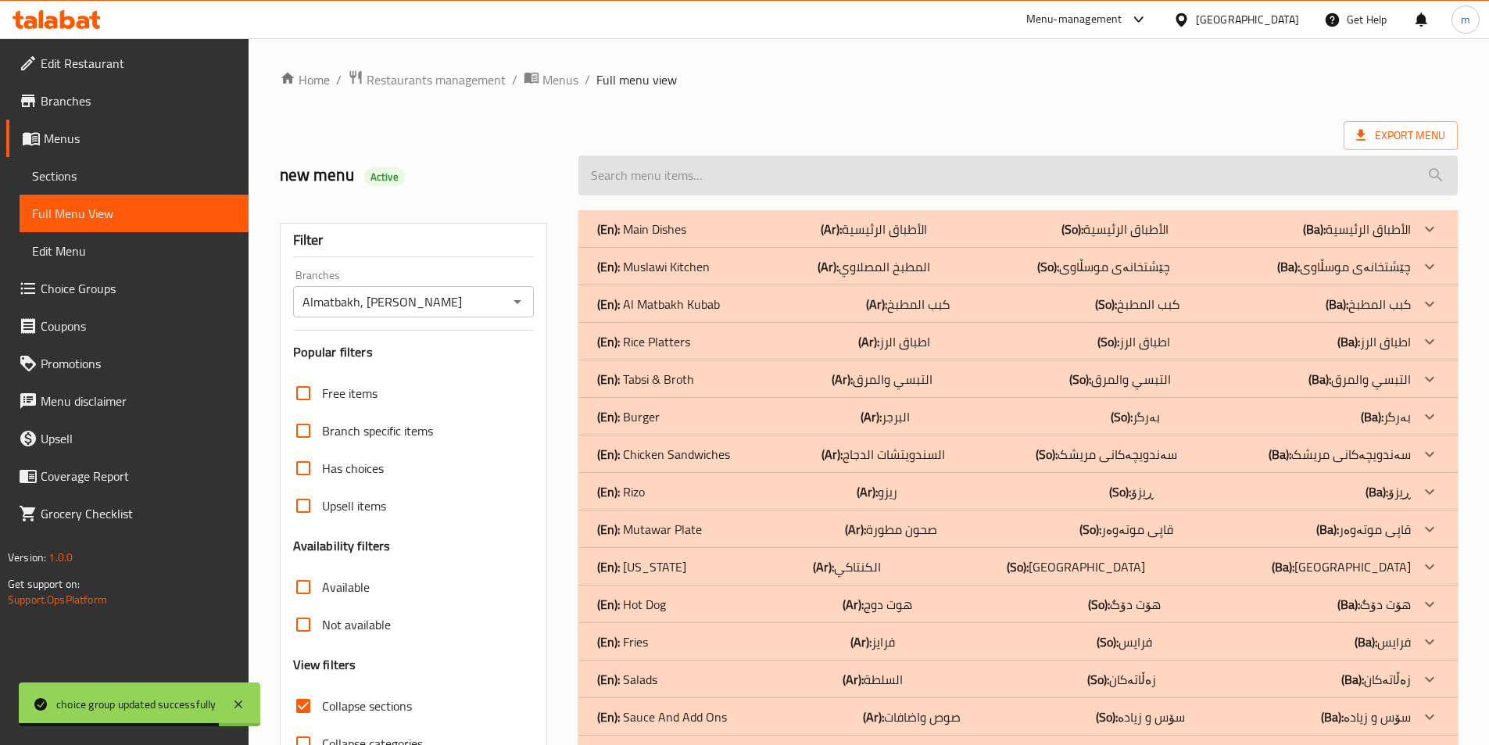
click at [761, 181] on input "search" at bounding box center [1017, 176] width 879 height 40
paste input "37000"
type input "37000"
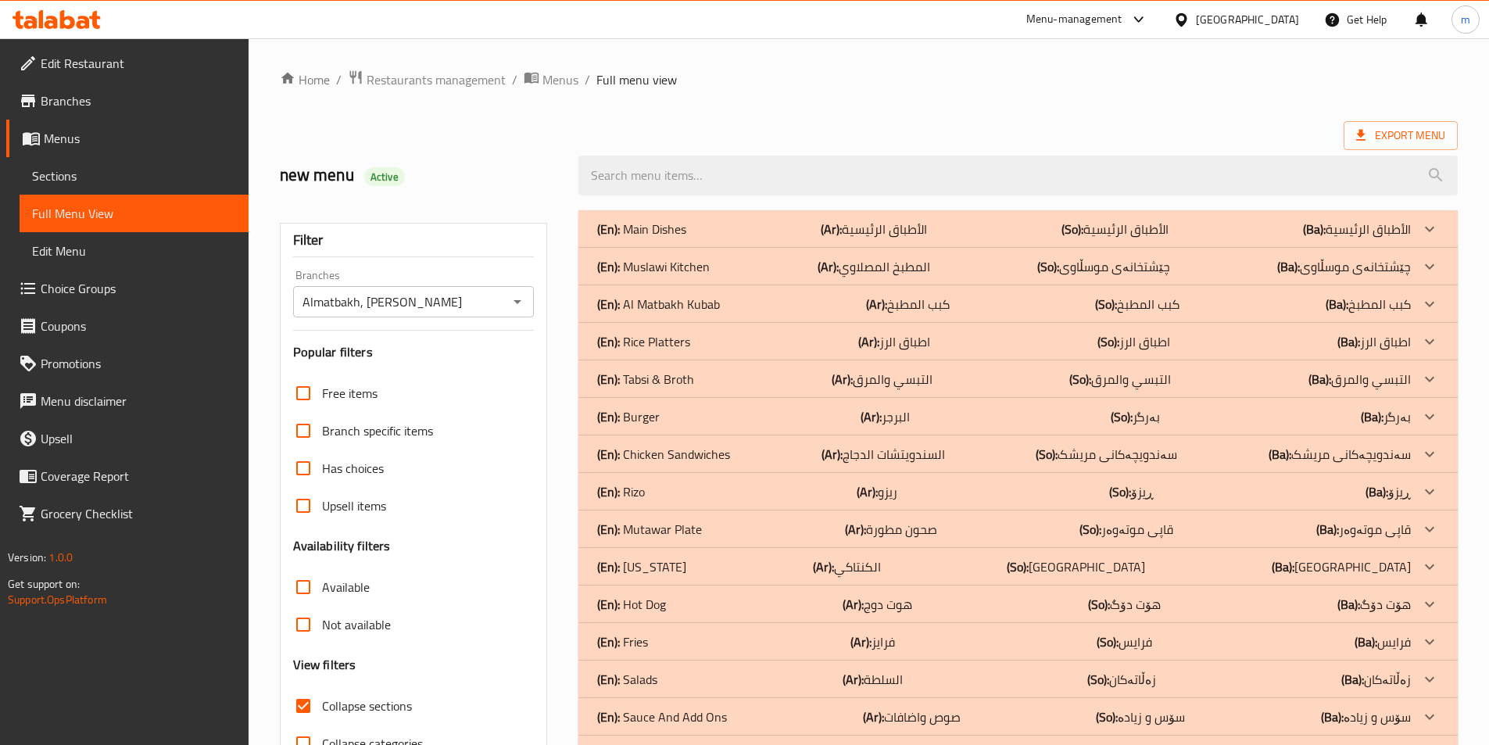
paste input "قوزي لحم على تمن"
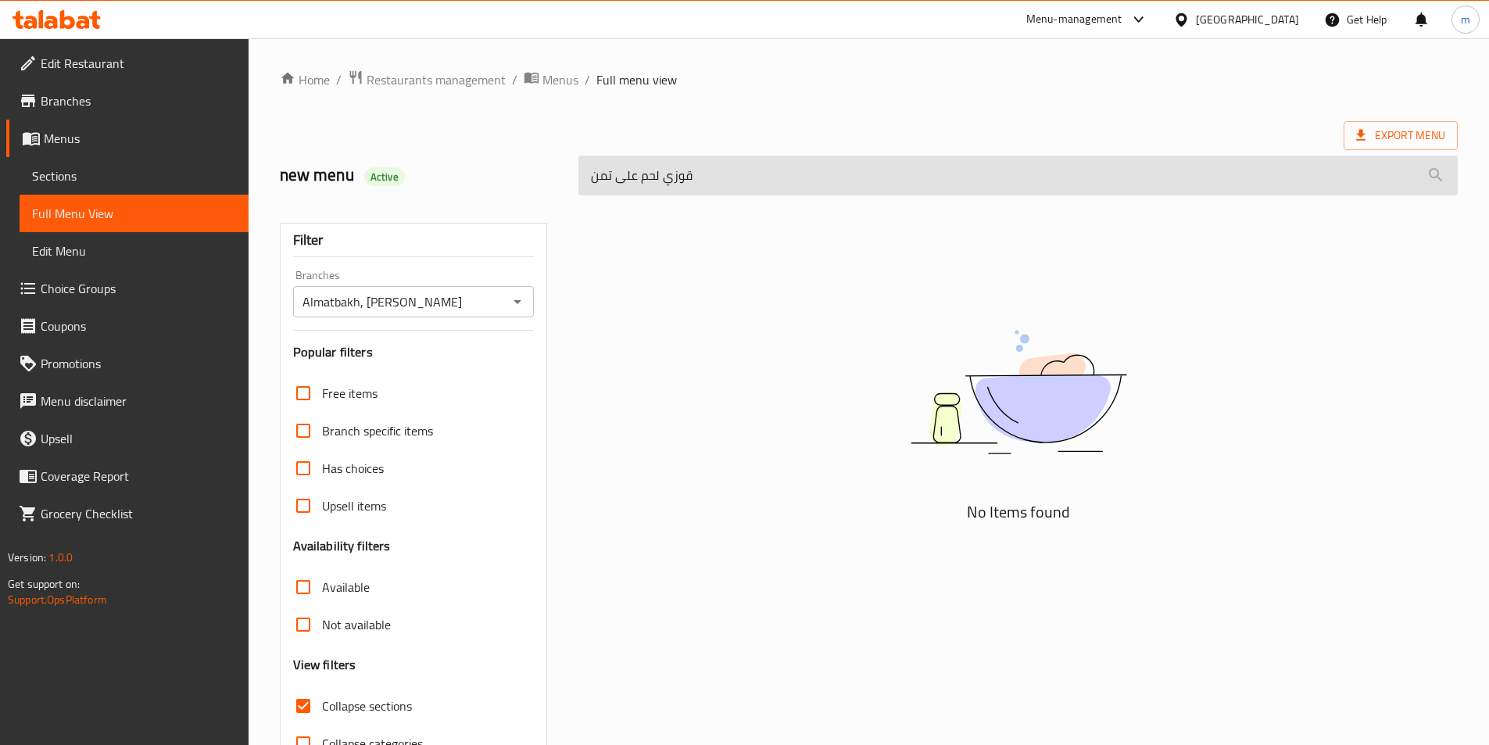
click at [708, 186] on input "قوزي لحم على تمن" at bounding box center [1017, 176] width 879 height 40
click at [729, 166] on input "قوزي لحم على تمن" at bounding box center [1017, 176] width 879 height 40
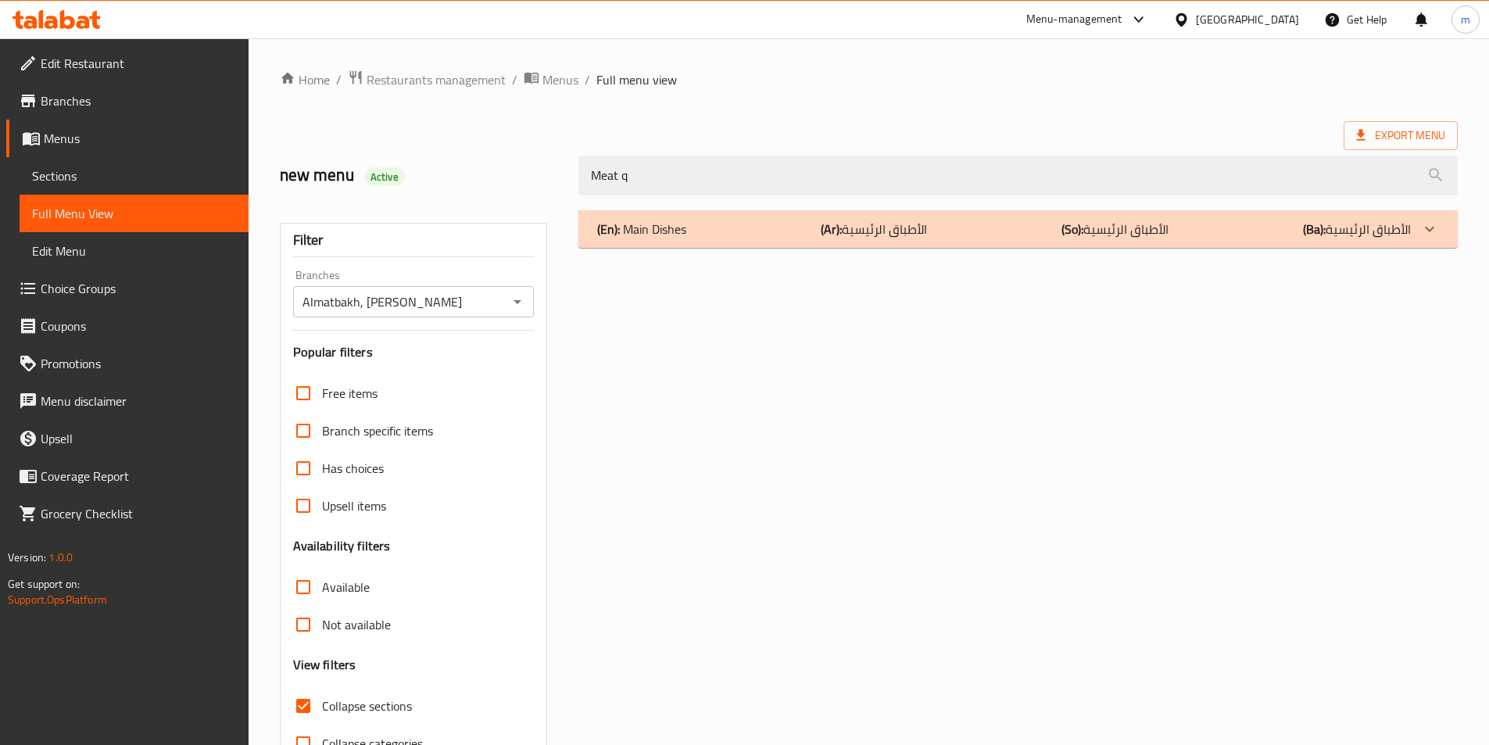
type input "Meat q"
click at [751, 217] on div "(En): Main Dishes (Ar): الأطباق الرئيسية (So): الأطباق الرئيسية (Ba): الأطباق ا…" at bounding box center [1017, 229] width 879 height 38
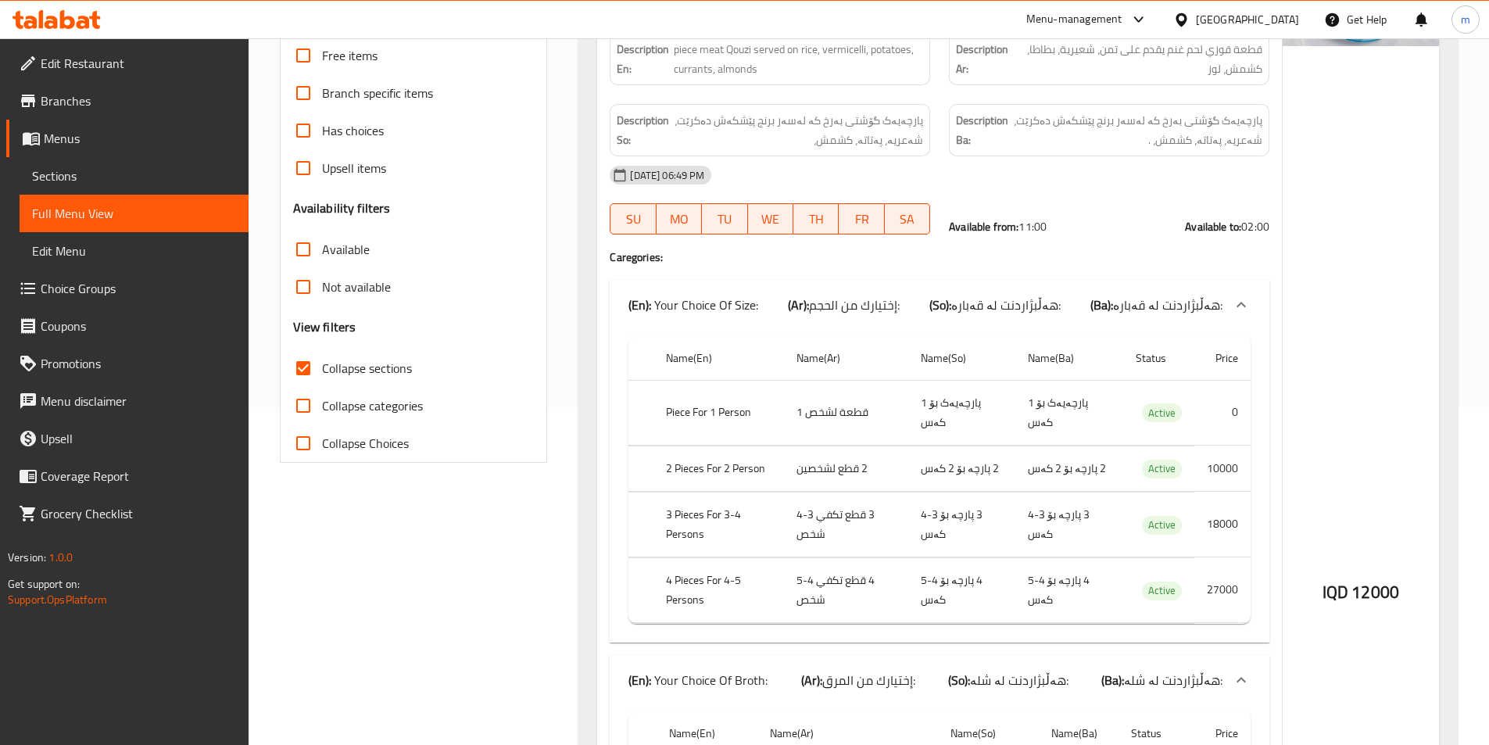
scroll to position [311, 0]
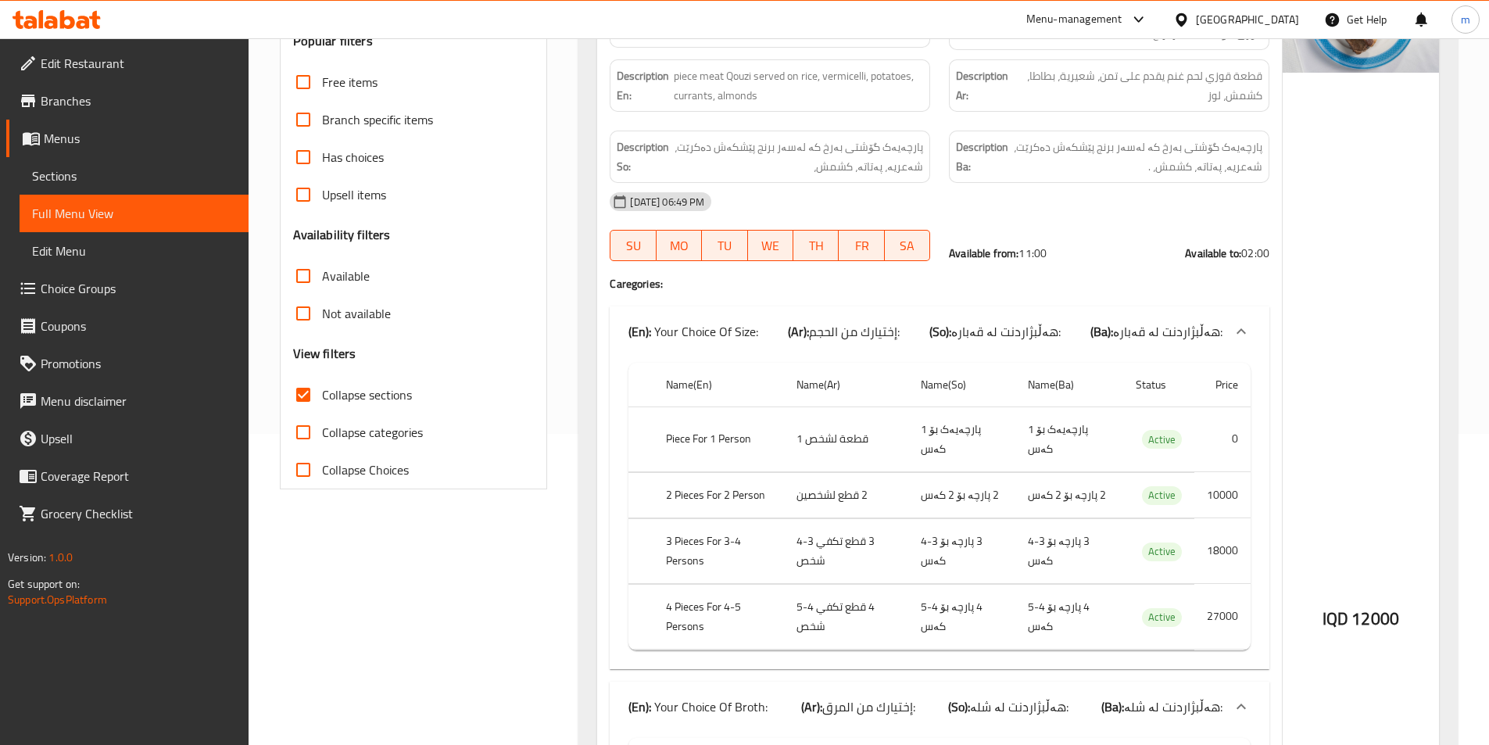
click at [579, 134] on div "Name En: Meat Qouzi on rice Name Ar: قوزي لحم على تمن Name So: قوزی گۆشت لەسەر …" at bounding box center [1017, 592] width 879 height 1286
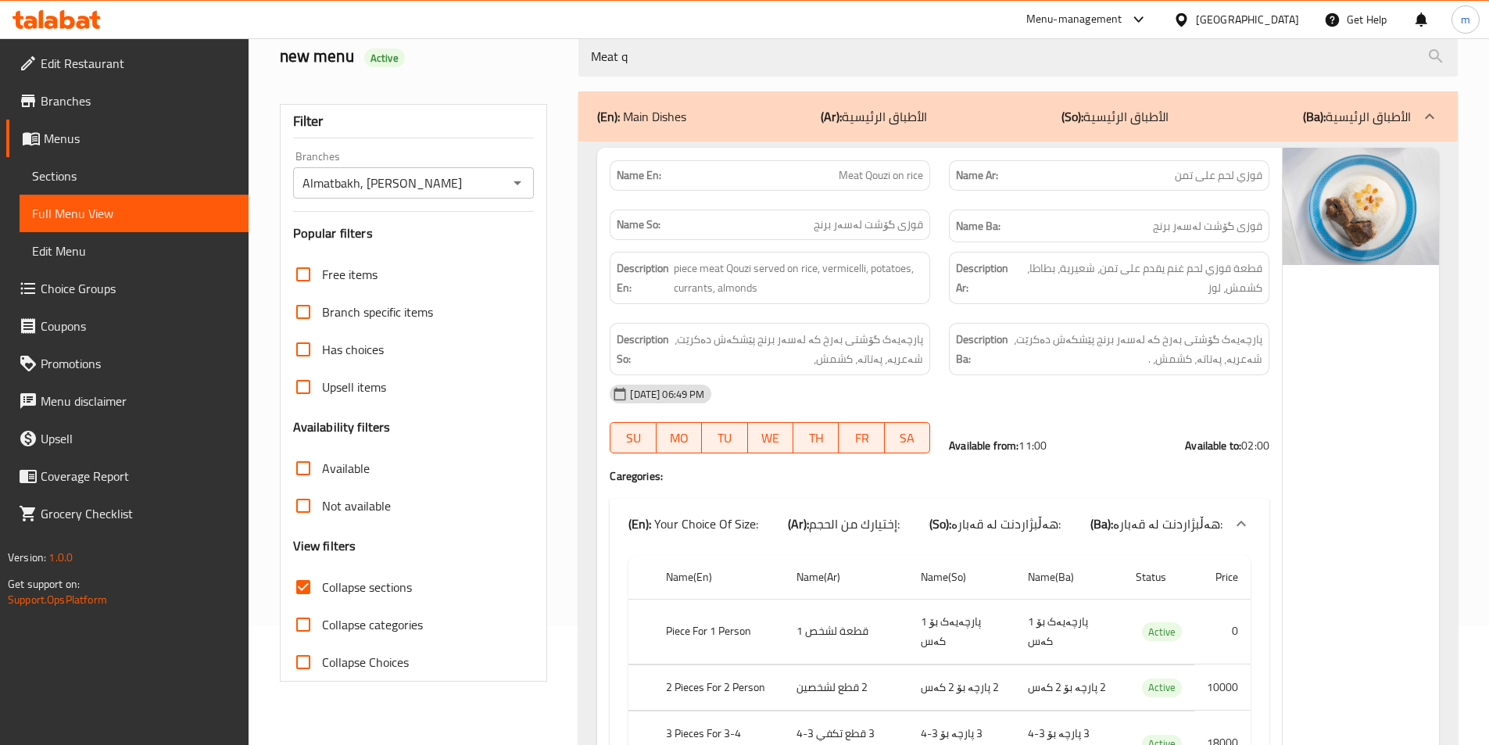
scroll to position [51, 0]
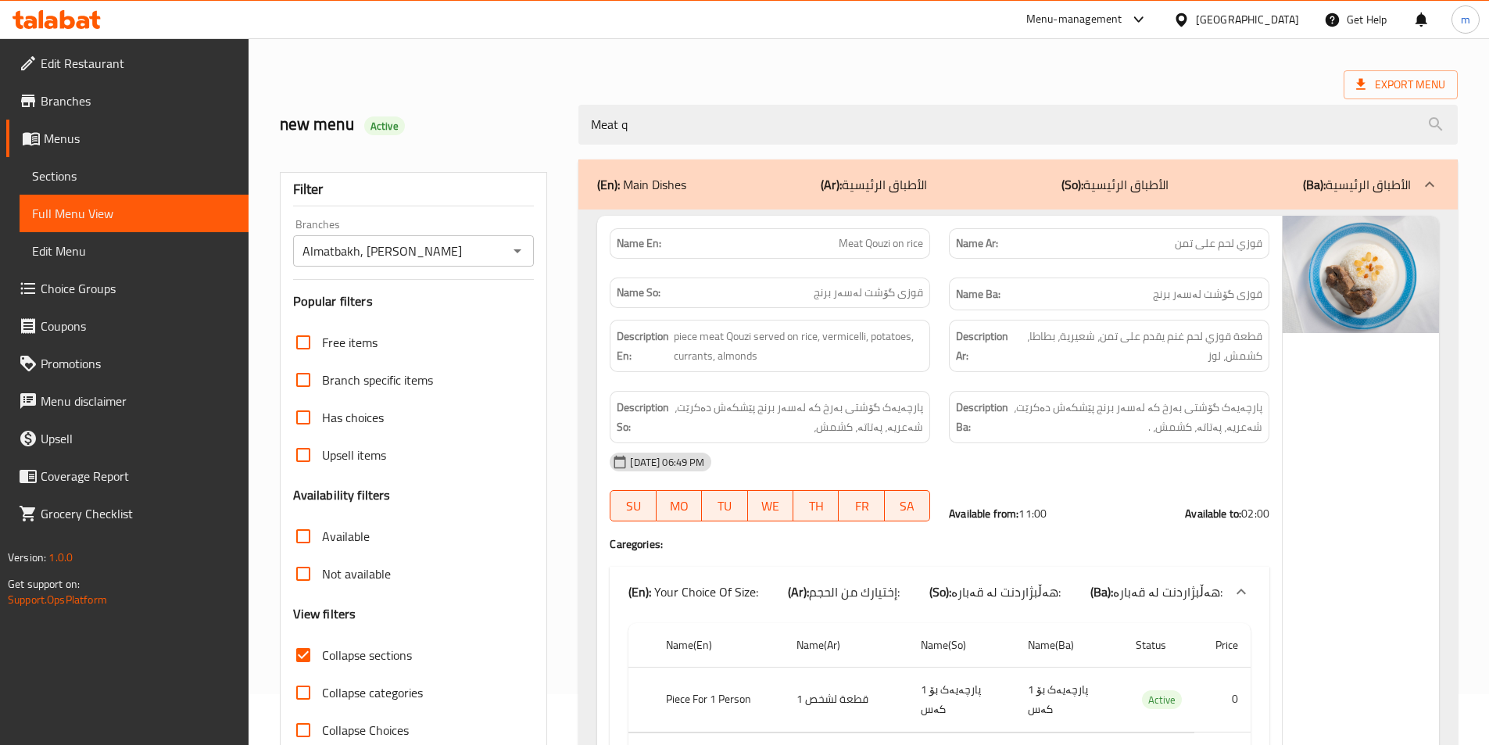
click at [105, 280] on span "Choice Groups" at bounding box center [138, 288] width 195 height 19
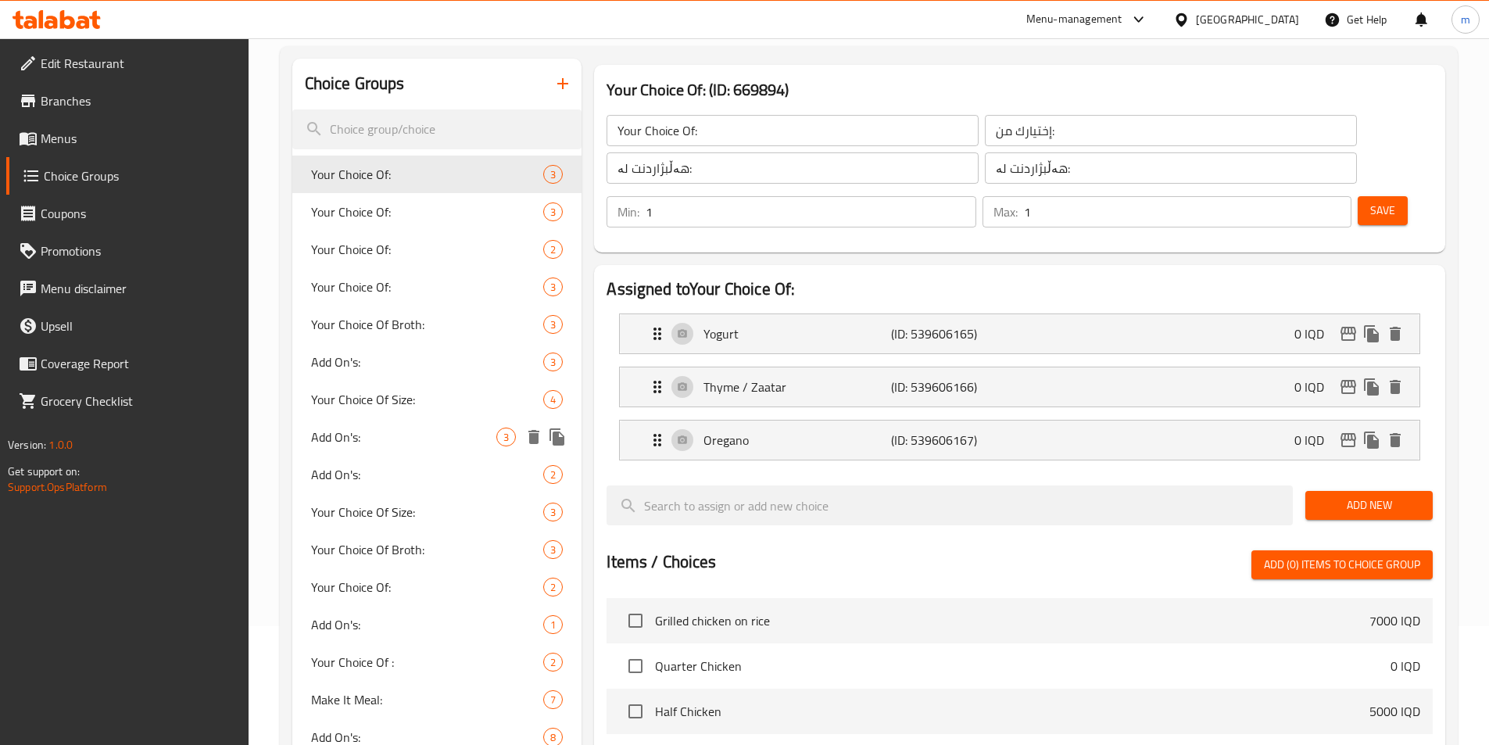
scroll to position [260, 0]
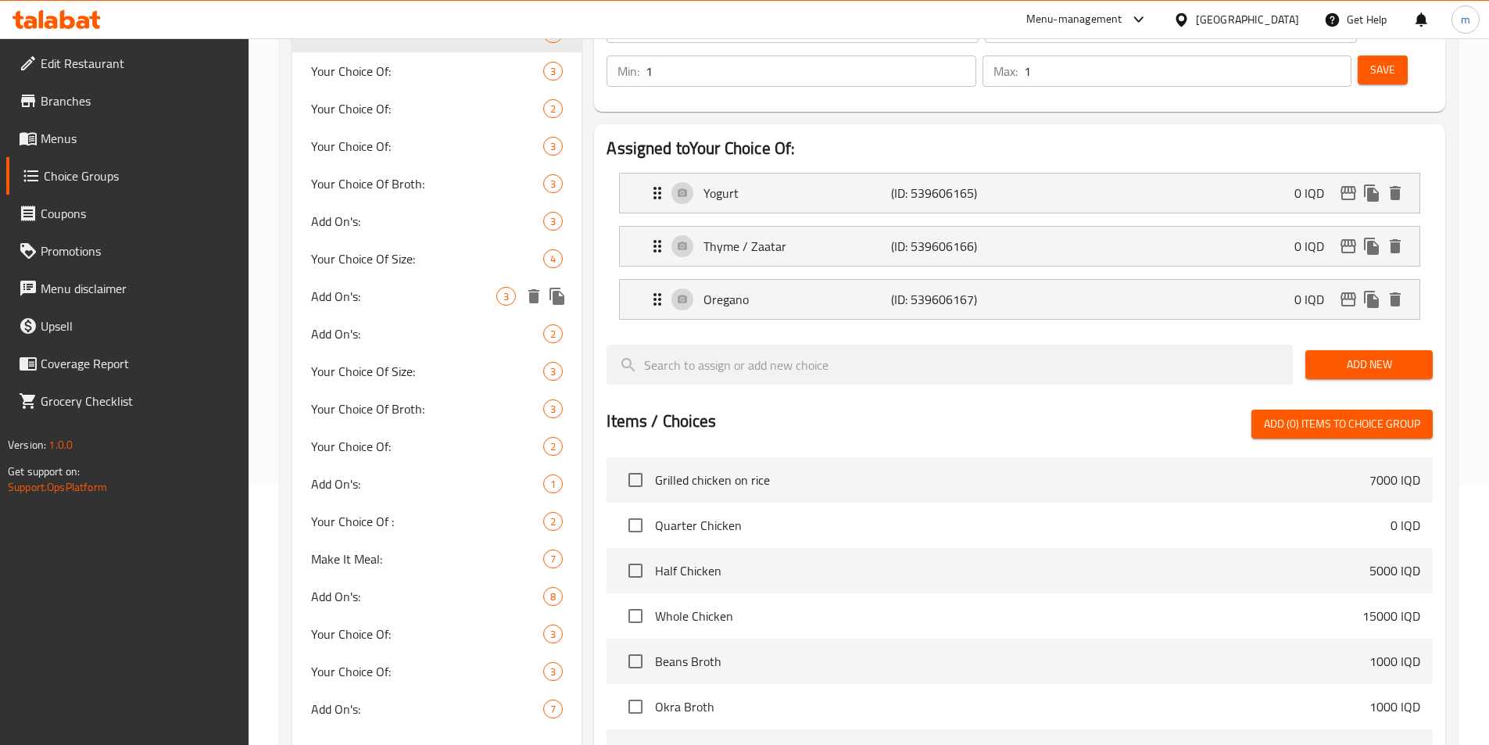
click at [414, 267] on span "Your Choice Of Size:" at bounding box center [427, 258] width 233 height 19
type input "Your Choice Of Size:"
type input "إختيارك من الحجم:"
type input "هەڵبژاردنت لە قەبارە:"
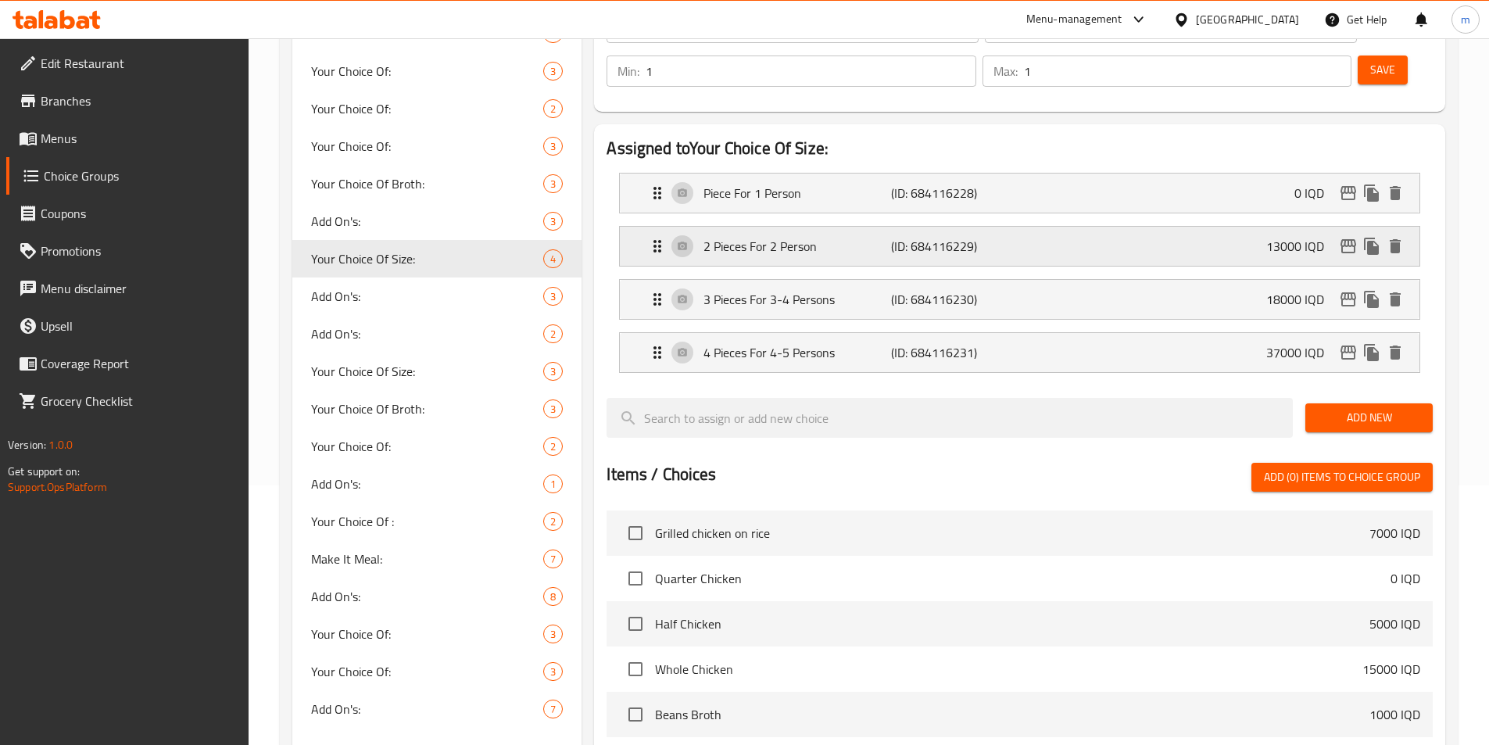
click at [865, 237] on p "2 Pieces For 2 Person" at bounding box center [797, 246] width 187 height 19
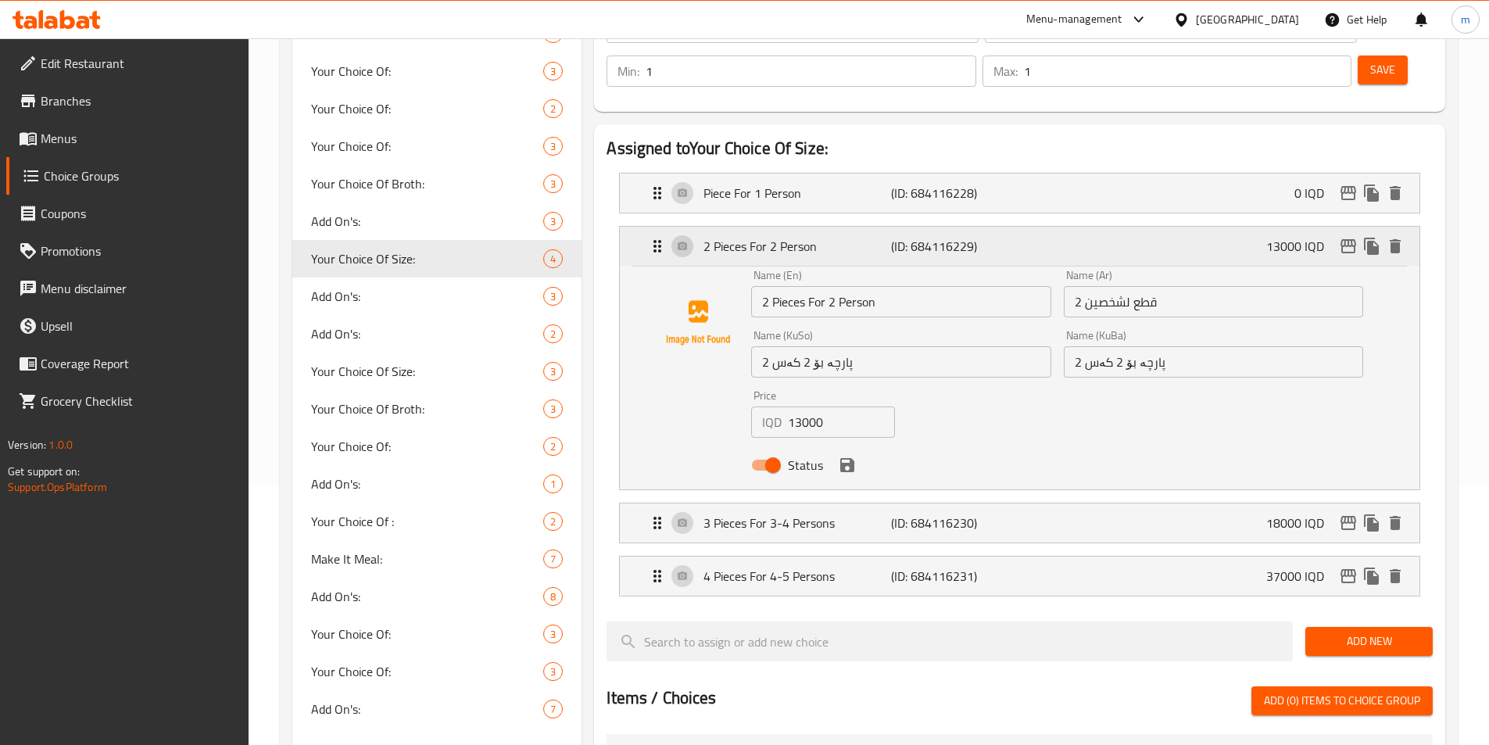
click at [865, 237] on p "2 Pieces For 2 Person" at bounding box center [797, 246] width 187 height 19
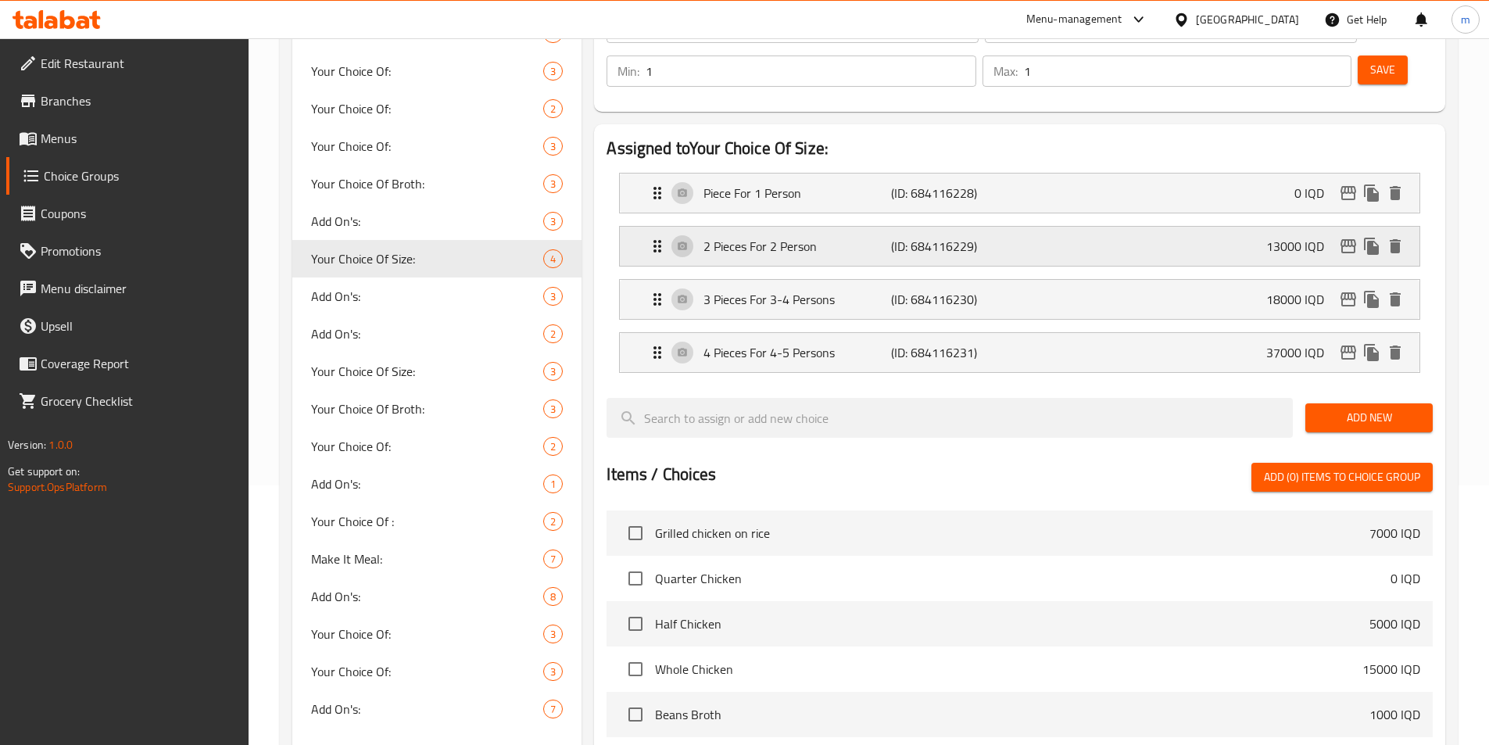
click at [1340, 237] on icon "edit" at bounding box center [1348, 246] width 19 height 19
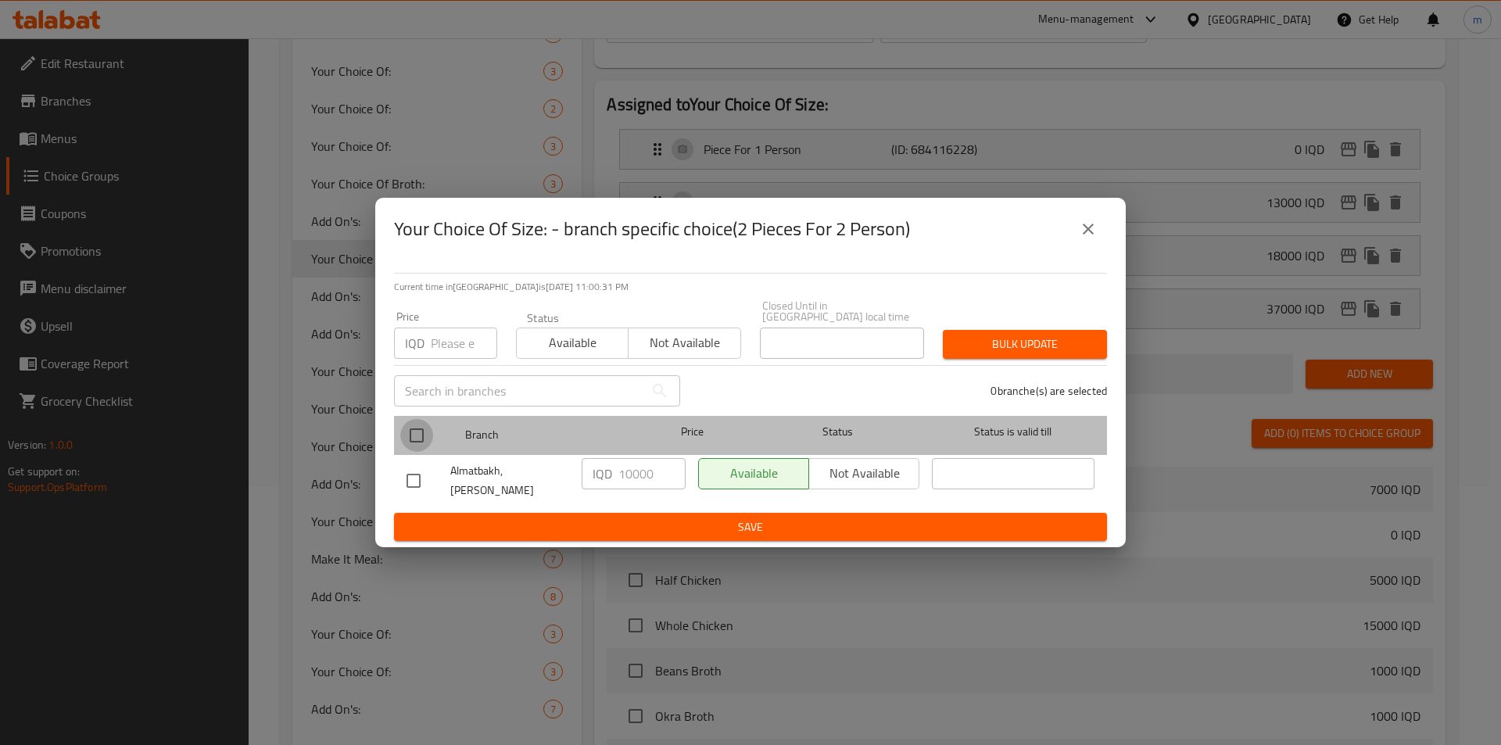
click at [423, 438] on input "checkbox" at bounding box center [416, 435] width 33 height 33
checkbox input "true"
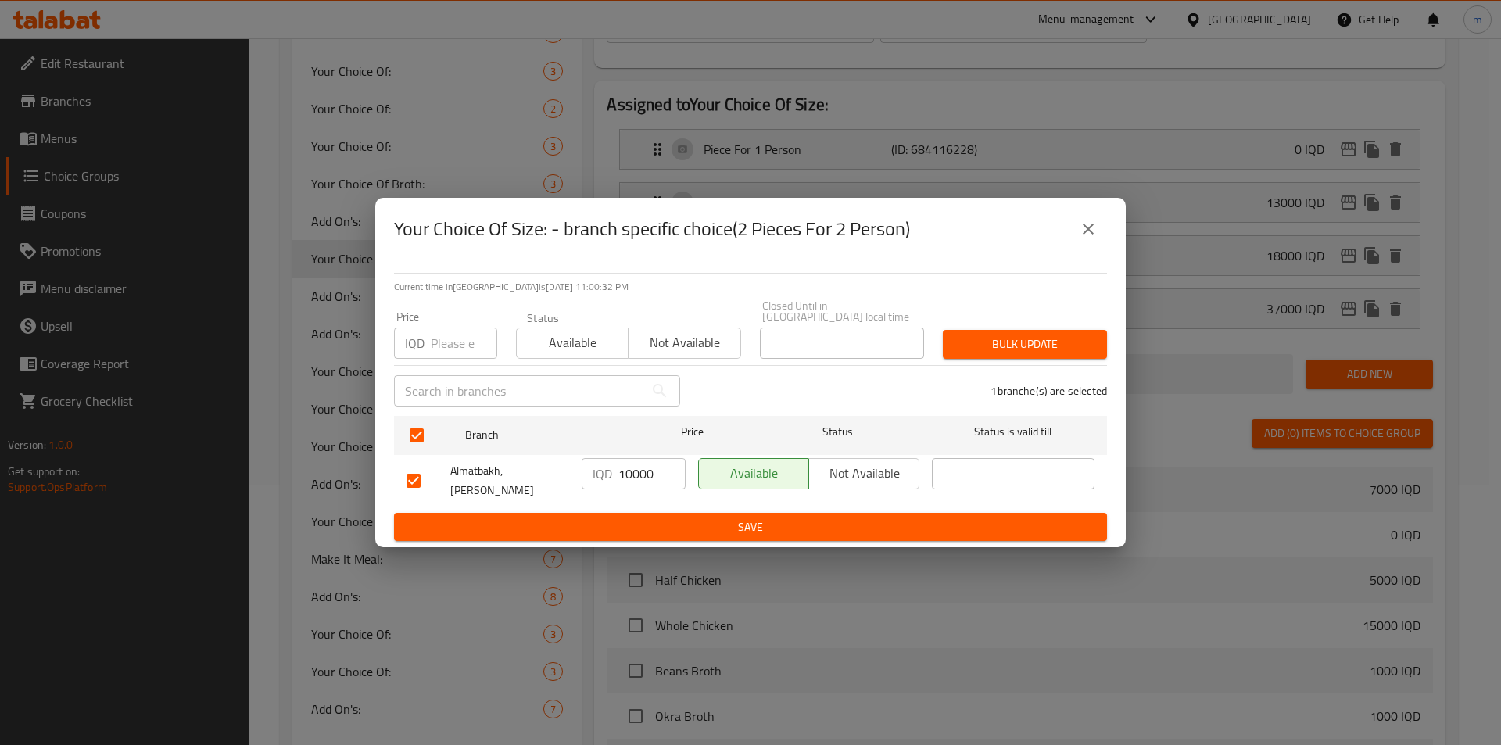
click at [627, 476] on input "10000" at bounding box center [651, 473] width 67 height 31
click at [628, 475] on input "10000" at bounding box center [651, 473] width 67 height 31
paste input "number"
click at [640, 472] on input "number" at bounding box center [651, 473] width 67 height 31
paste input "13000"
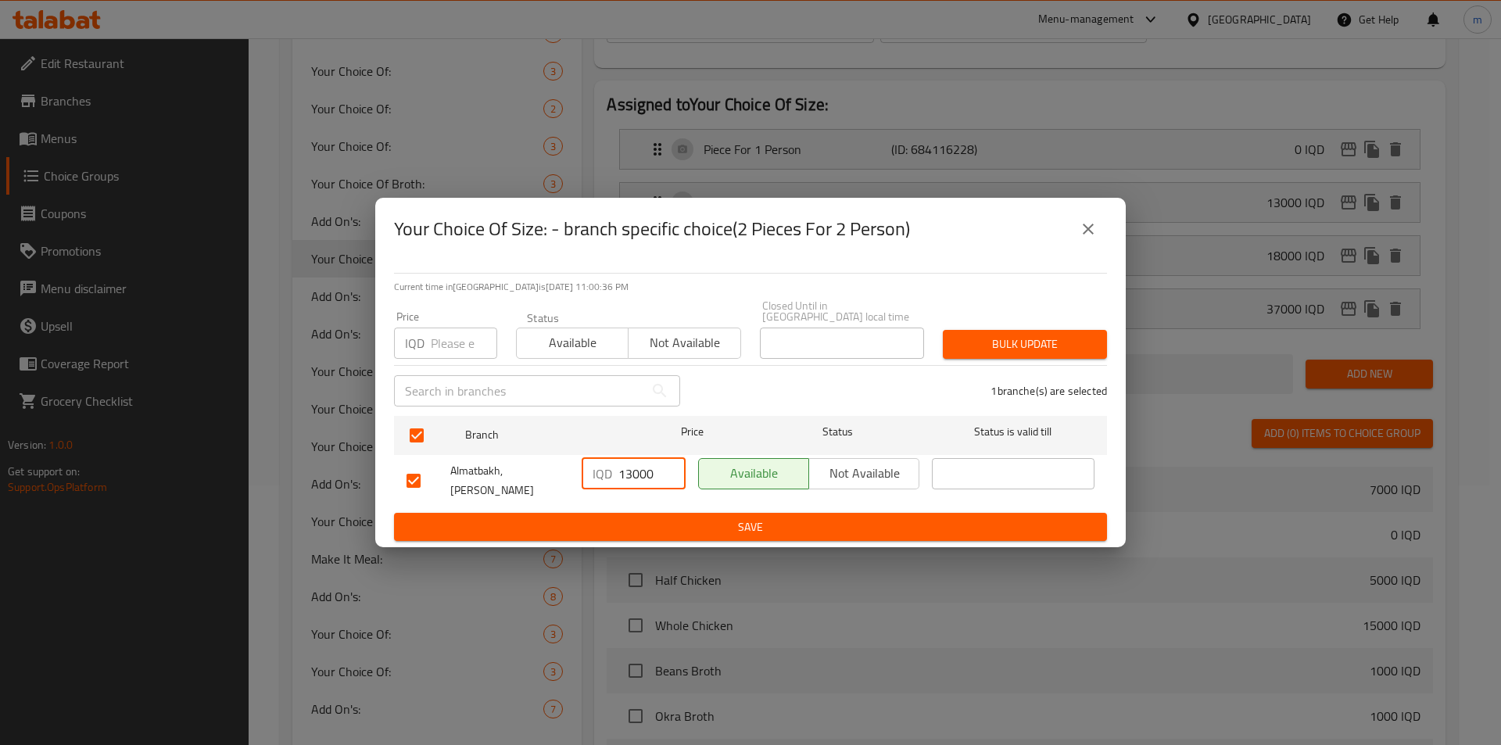
type input "13000"
click at [736, 517] on span "Save" at bounding box center [750, 527] width 688 height 20
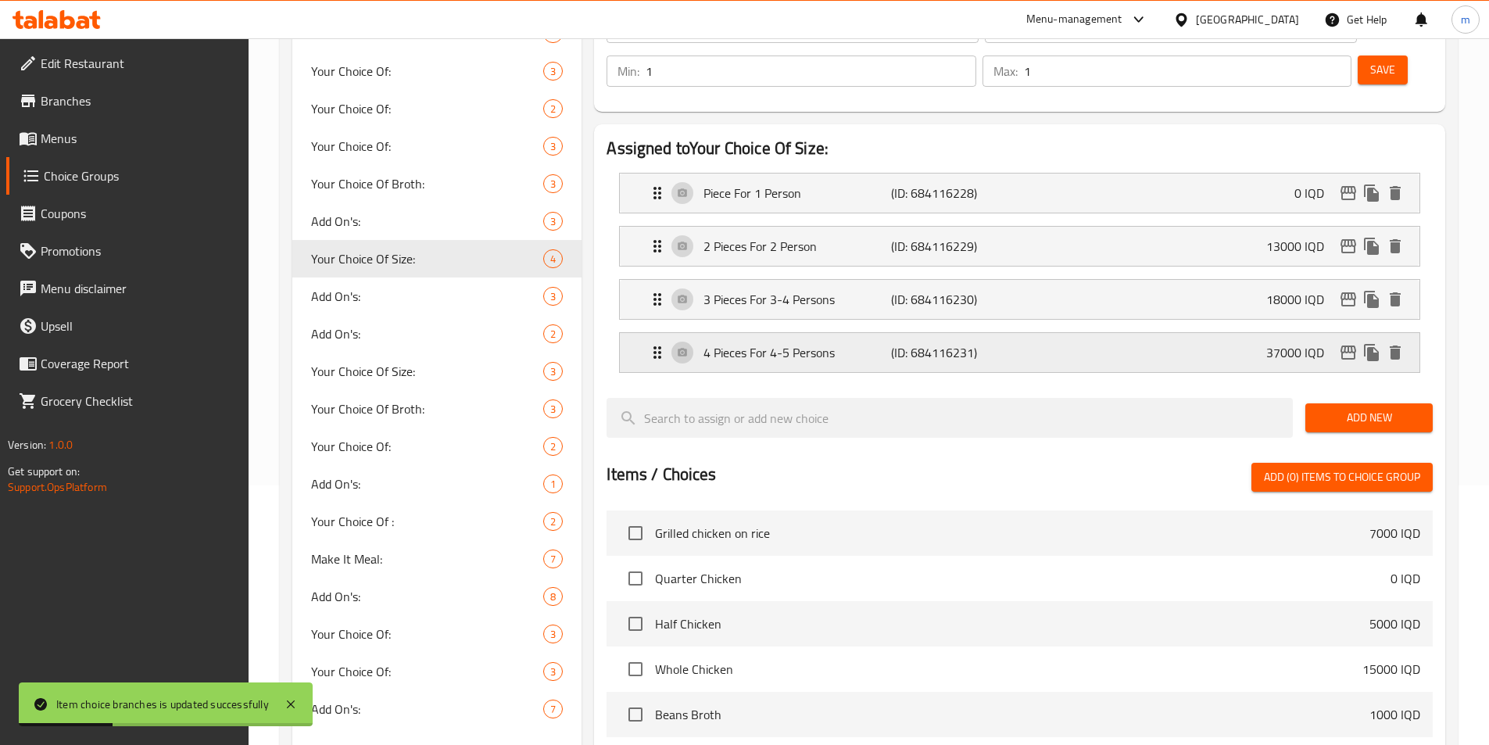
click at [1276, 343] on p "37000 IQD" at bounding box center [1301, 352] width 70 height 19
click at [1347, 346] on icon "edit" at bounding box center [1349, 353] width 16 height 14
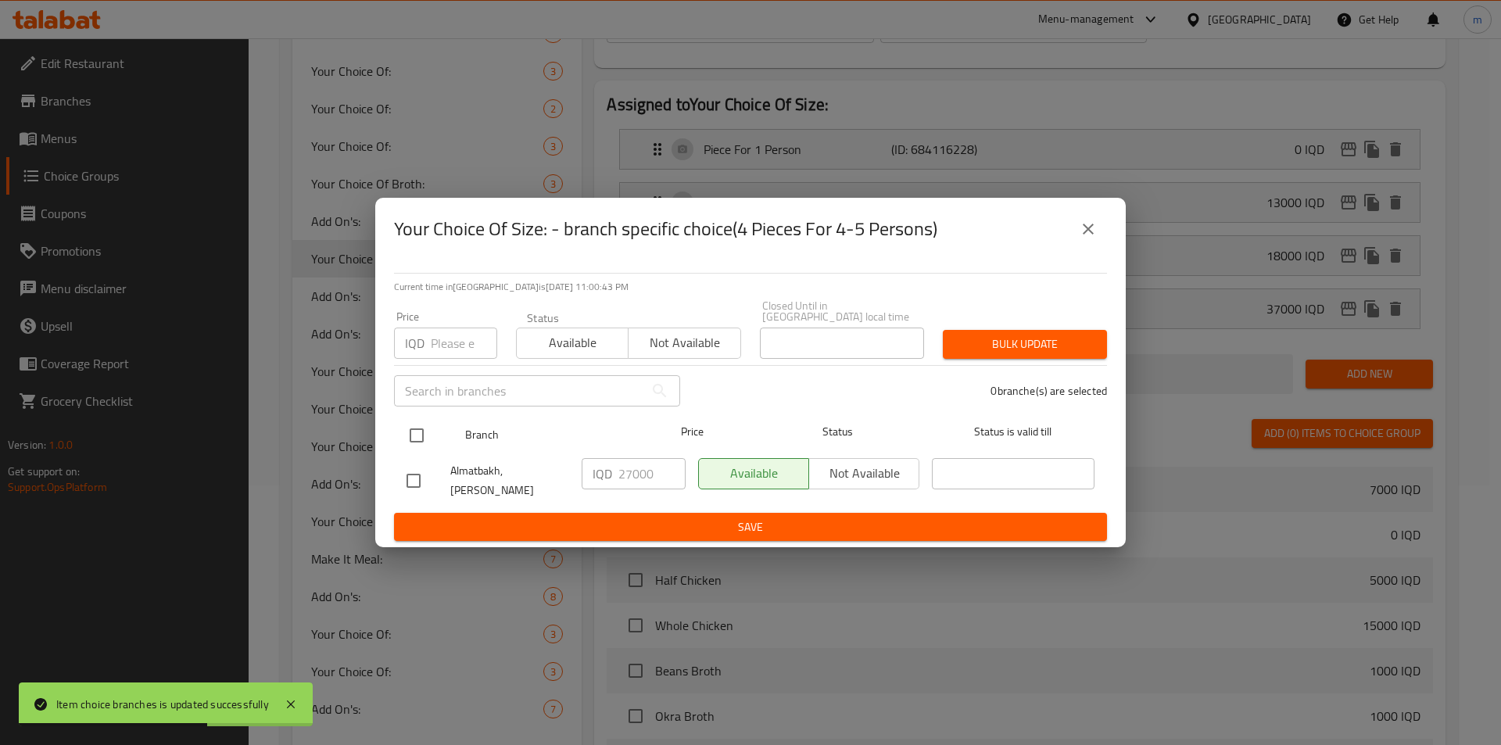
click at [412, 417] on div at bounding box center [429, 435] width 59 height 45
click at [431, 430] on input "checkbox" at bounding box center [416, 435] width 33 height 33
checkbox input "true"
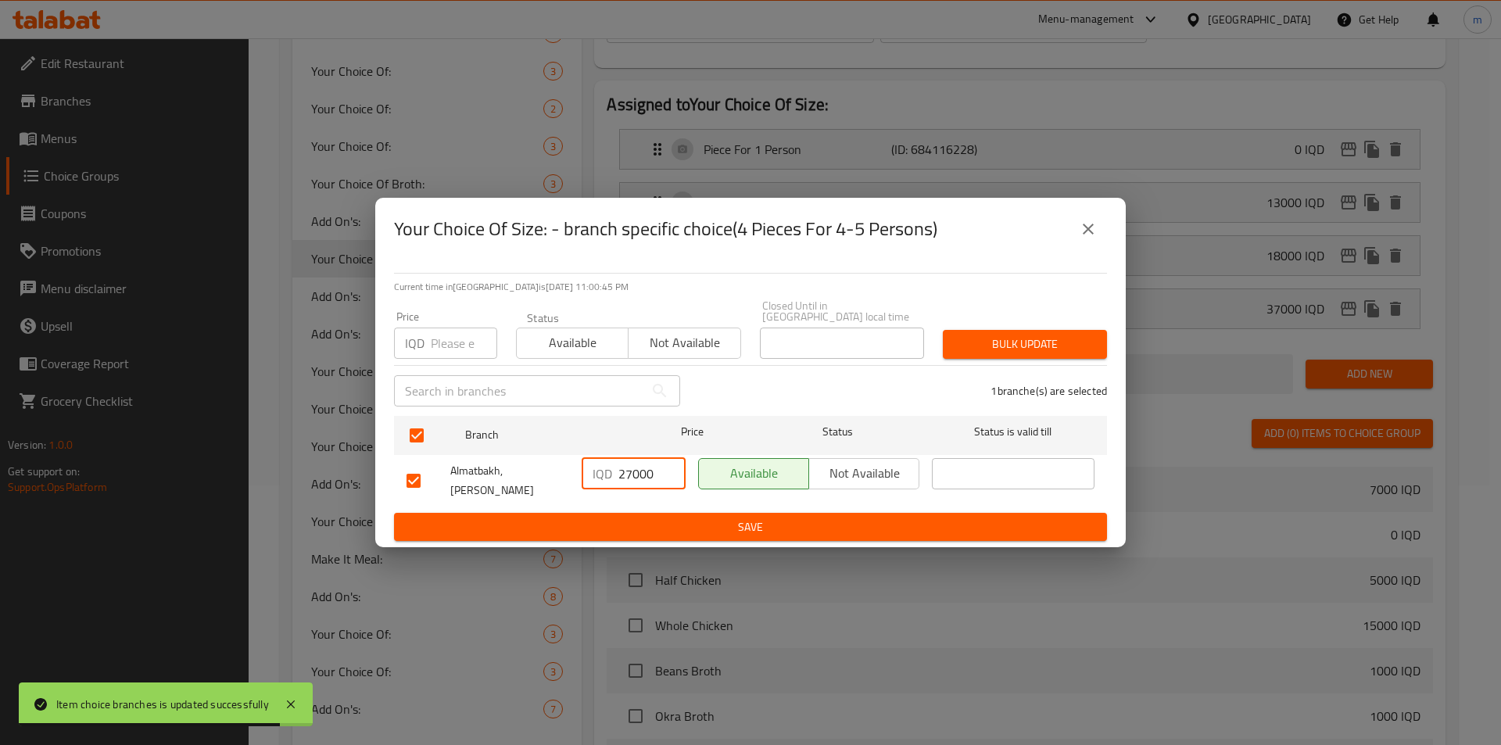
drag, startPoint x: 625, startPoint y: 471, endPoint x: 614, endPoint y: 471, distance: 11.0
click at [615, 471] on div "IQD 27000 ​" at bounding box center [634, 473] width 104 height 31
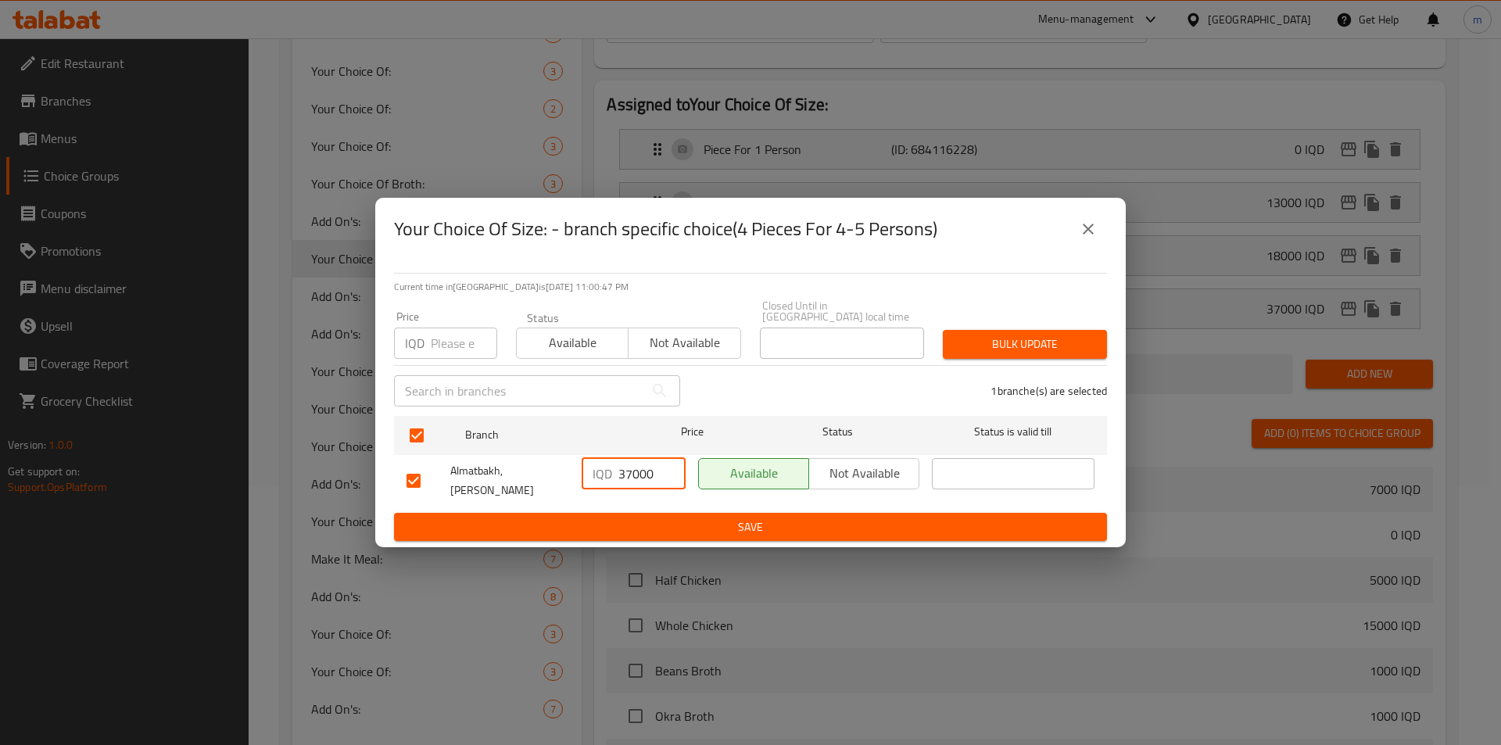
type input "37000"
click at [700, 517] on span "Save" at bounding box center [750, 527] width 688 height 20
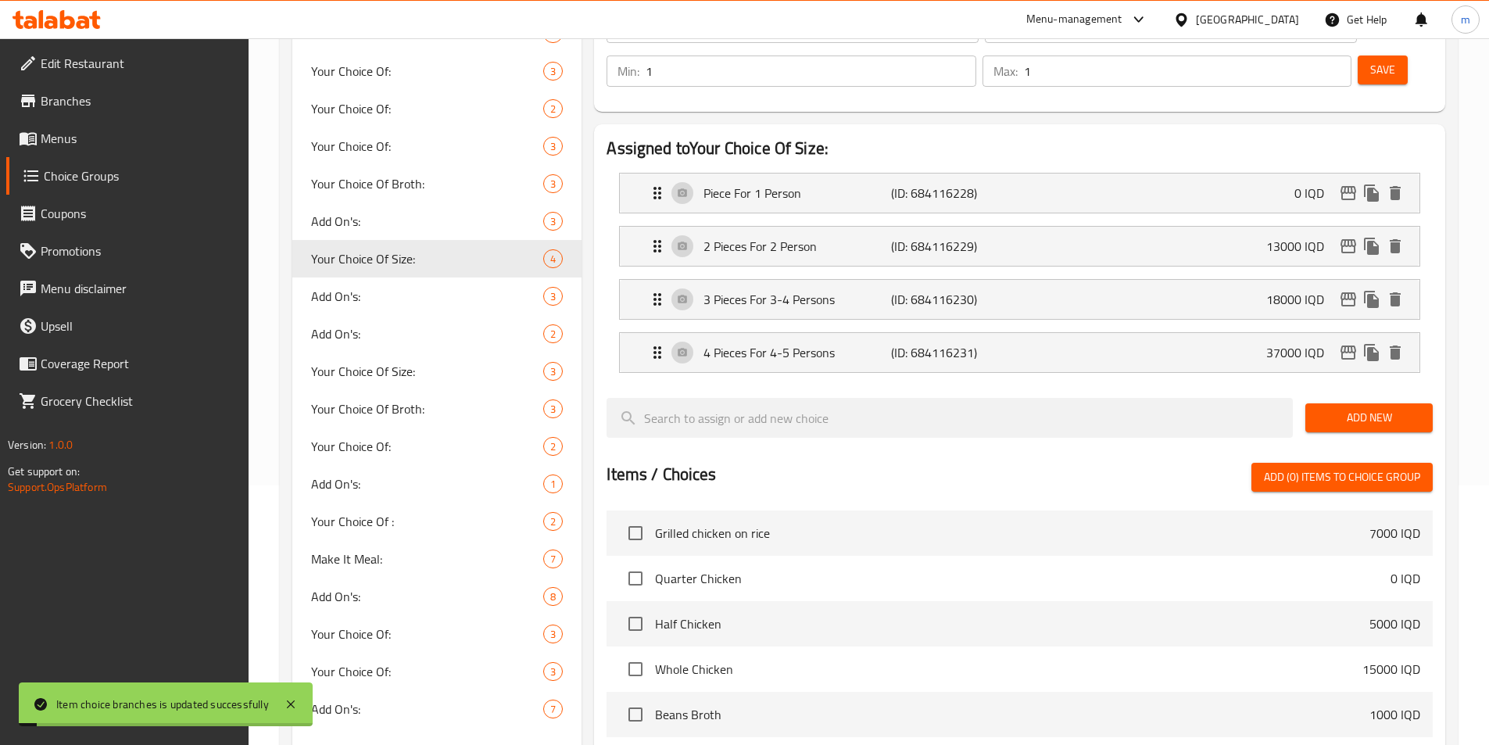
click at [101, 84] on link "Branches" at bounding box center [127, 101] width 242 height 38
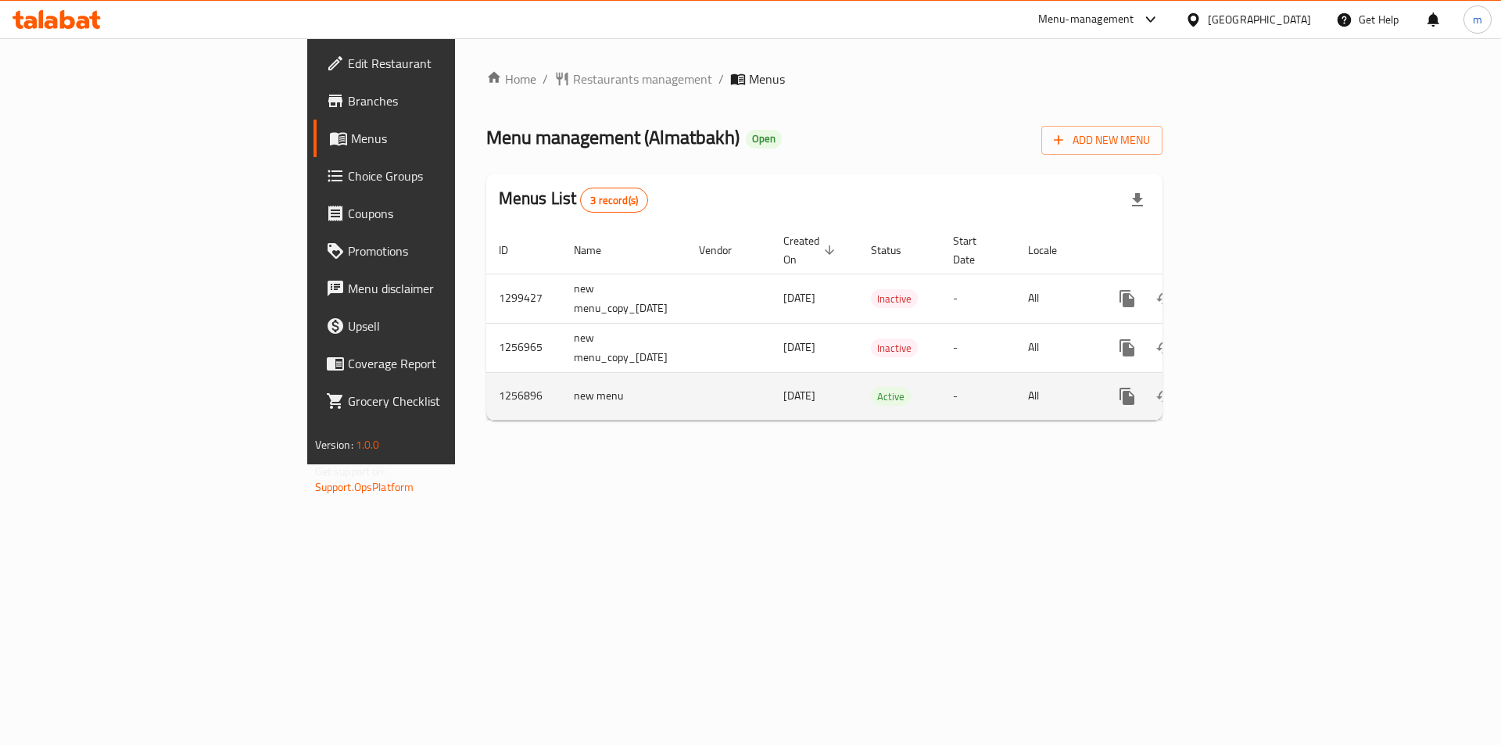
click at [1259, 379] on link "enhanced table" at bounding box center [1240, 397] width 38 height 38
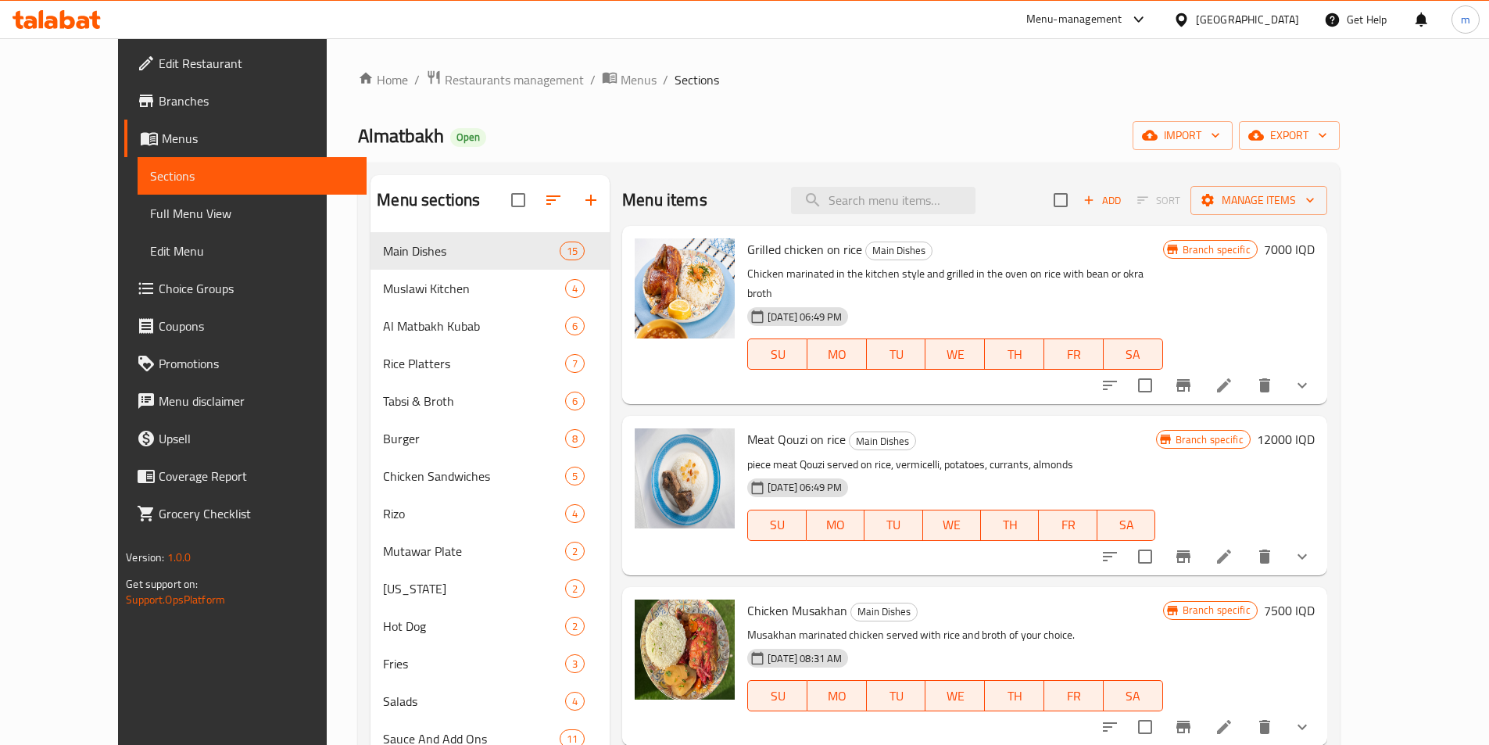
scroll to position [104, 0]
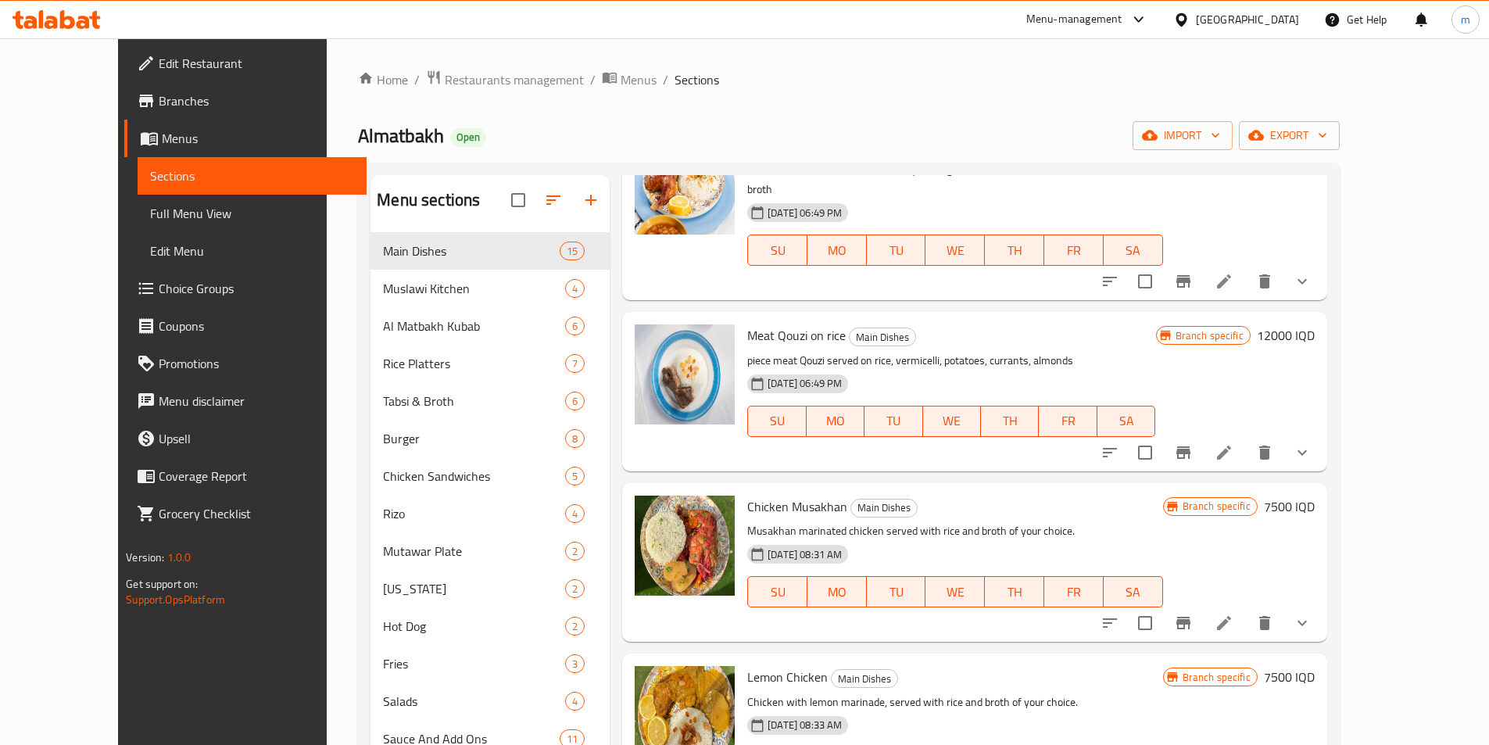
click at [794, 324] on span "Meat Qouzi on rice" at bounding box center [796, 335] width 98 height 23
copy h6 "Meat Qouzi on rice"
click at [138, 192] on link "Sections" at bounding box center [252, 176] width 229 height 38
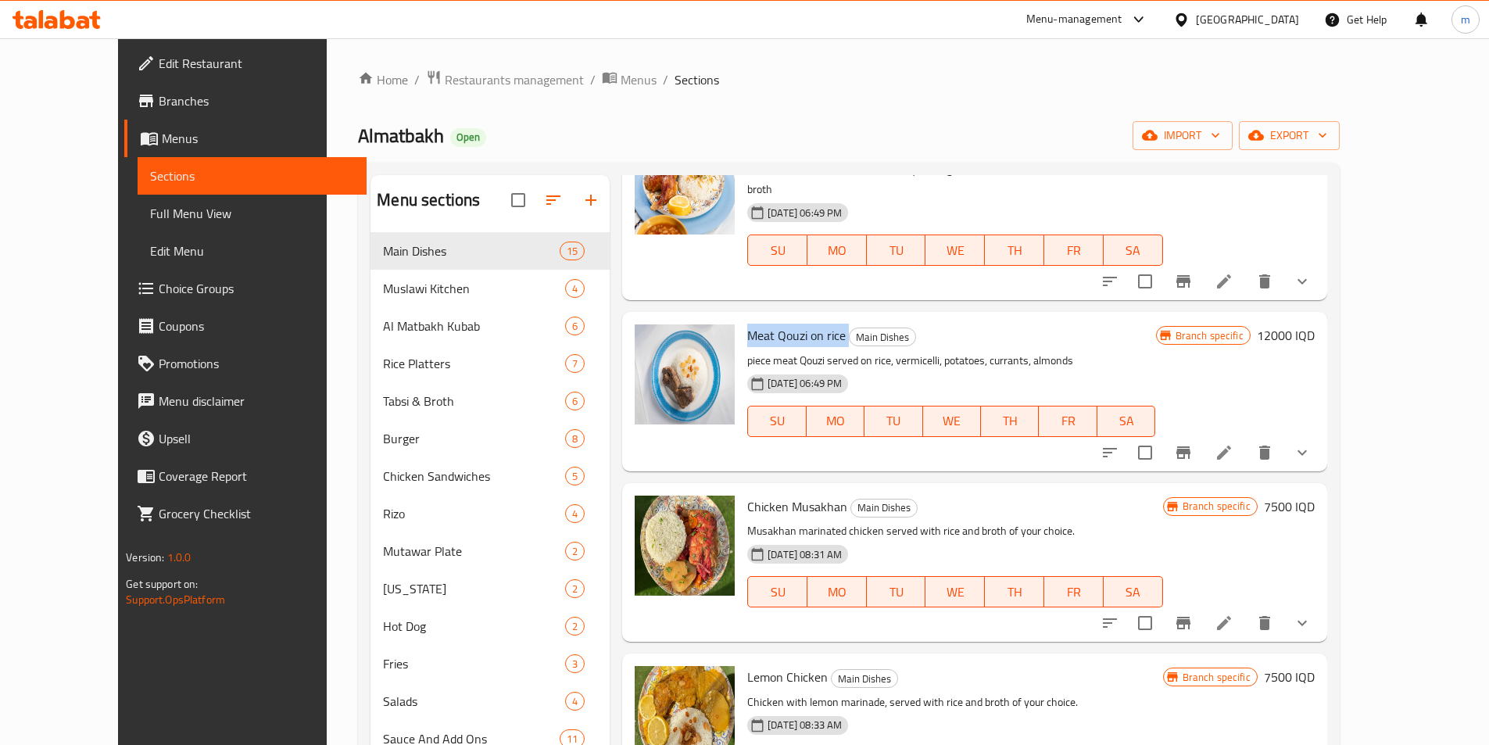
click at [138, 201] on link "Full Menu View" at bounding box center [252, 214] width 229 height 38
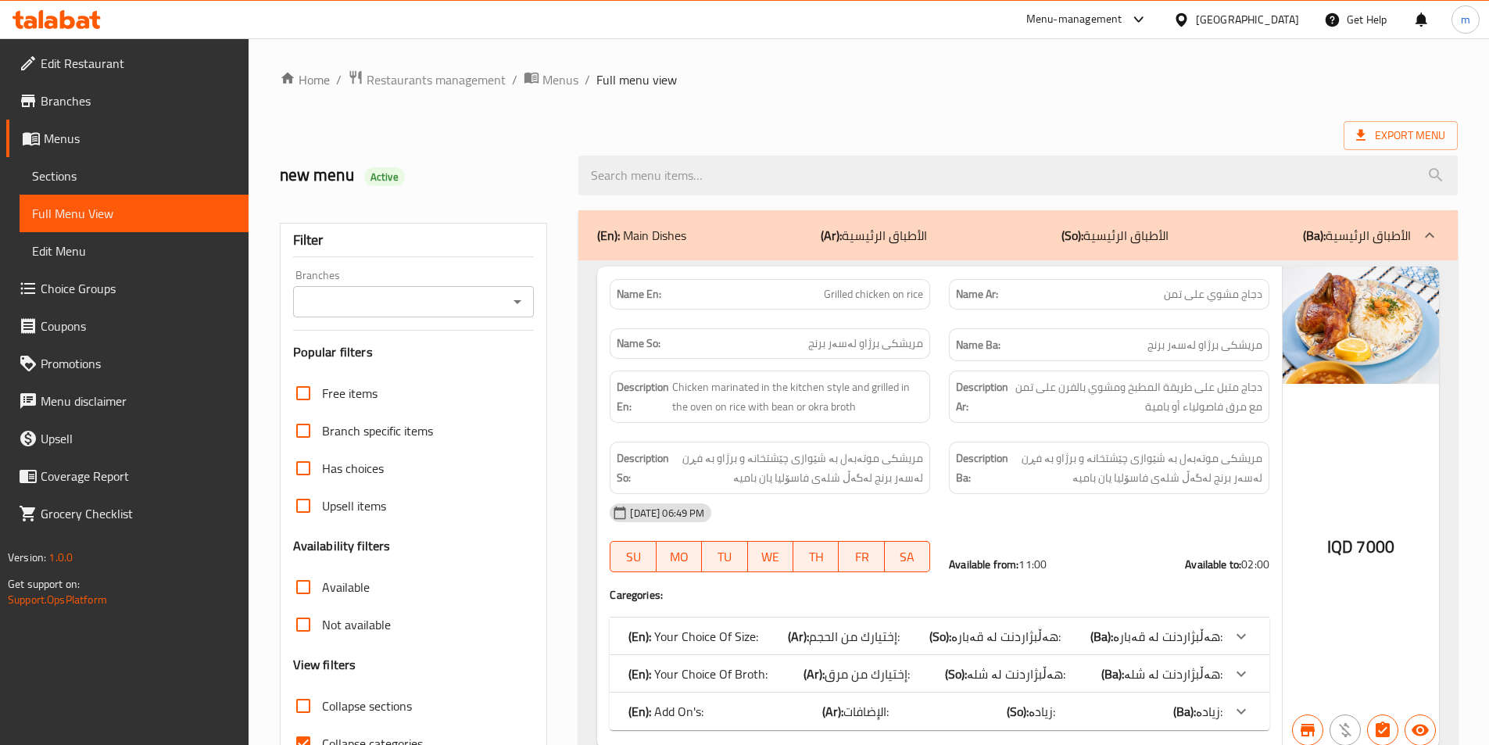
click at [522, 296] on icon "Open" at bounding box center [517, 301] width 19 height 19
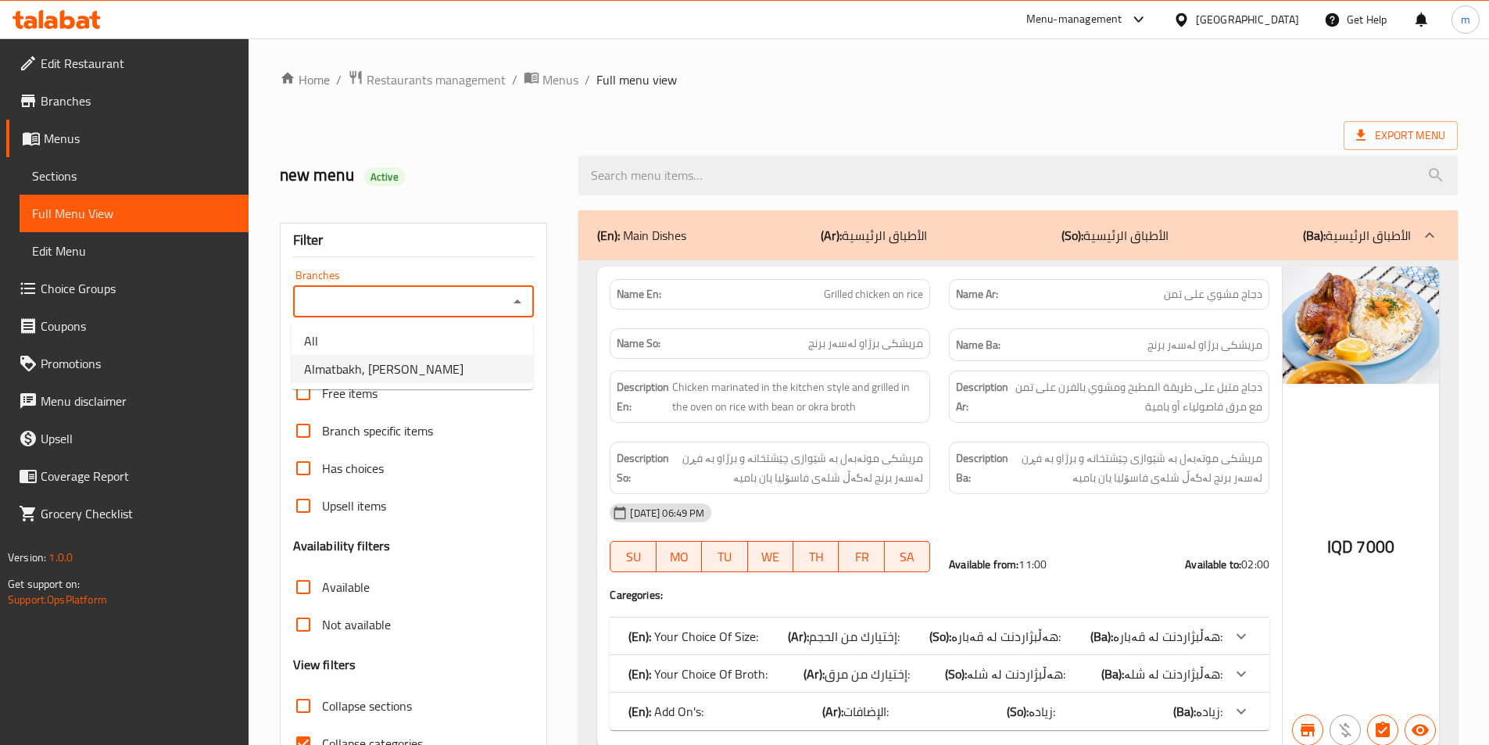
click at [414, 371] on span "Almatbakh, Al Dawoodi" at bounding box center [383, 369] width 159 height 19
type input "Almatbakh, Al Dawoodi"
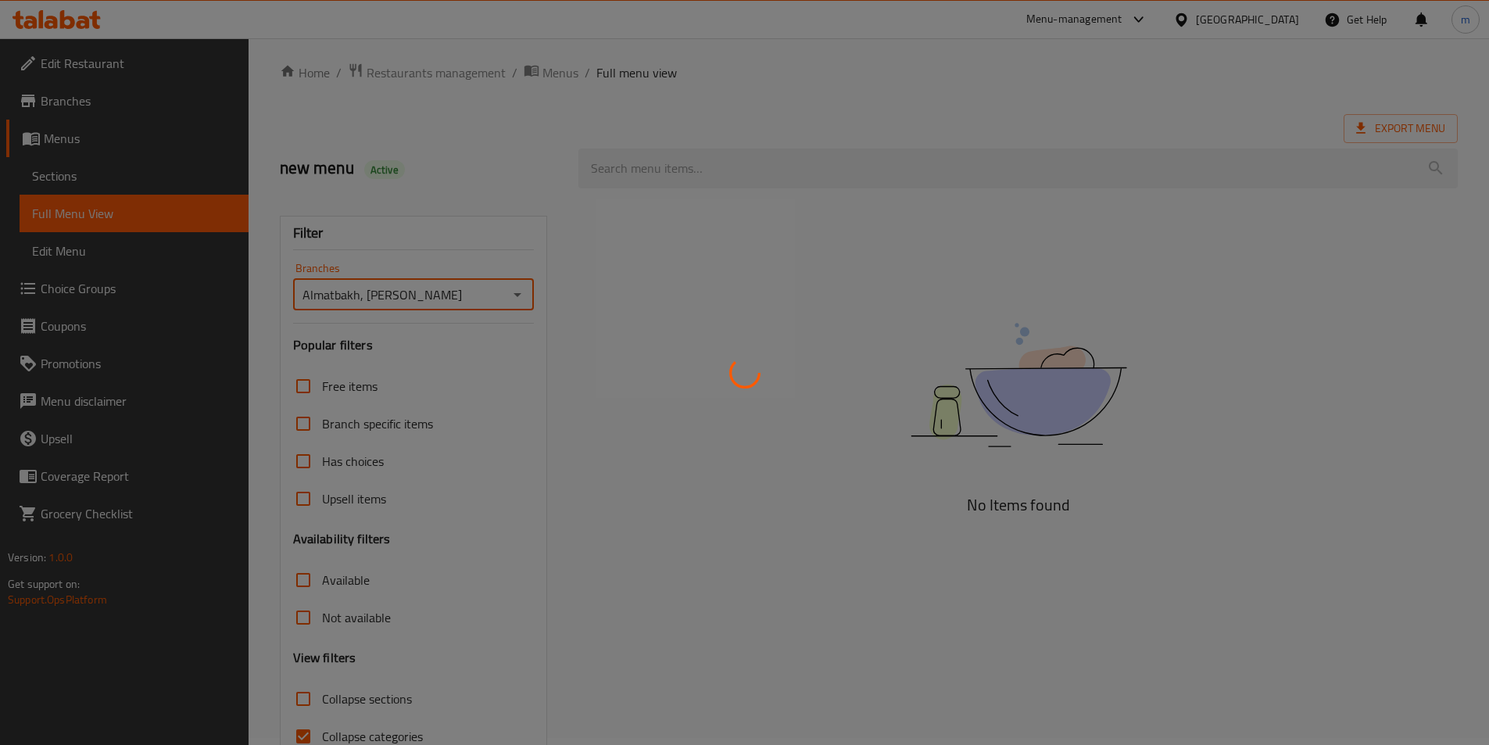
scroll to position [87, 0]
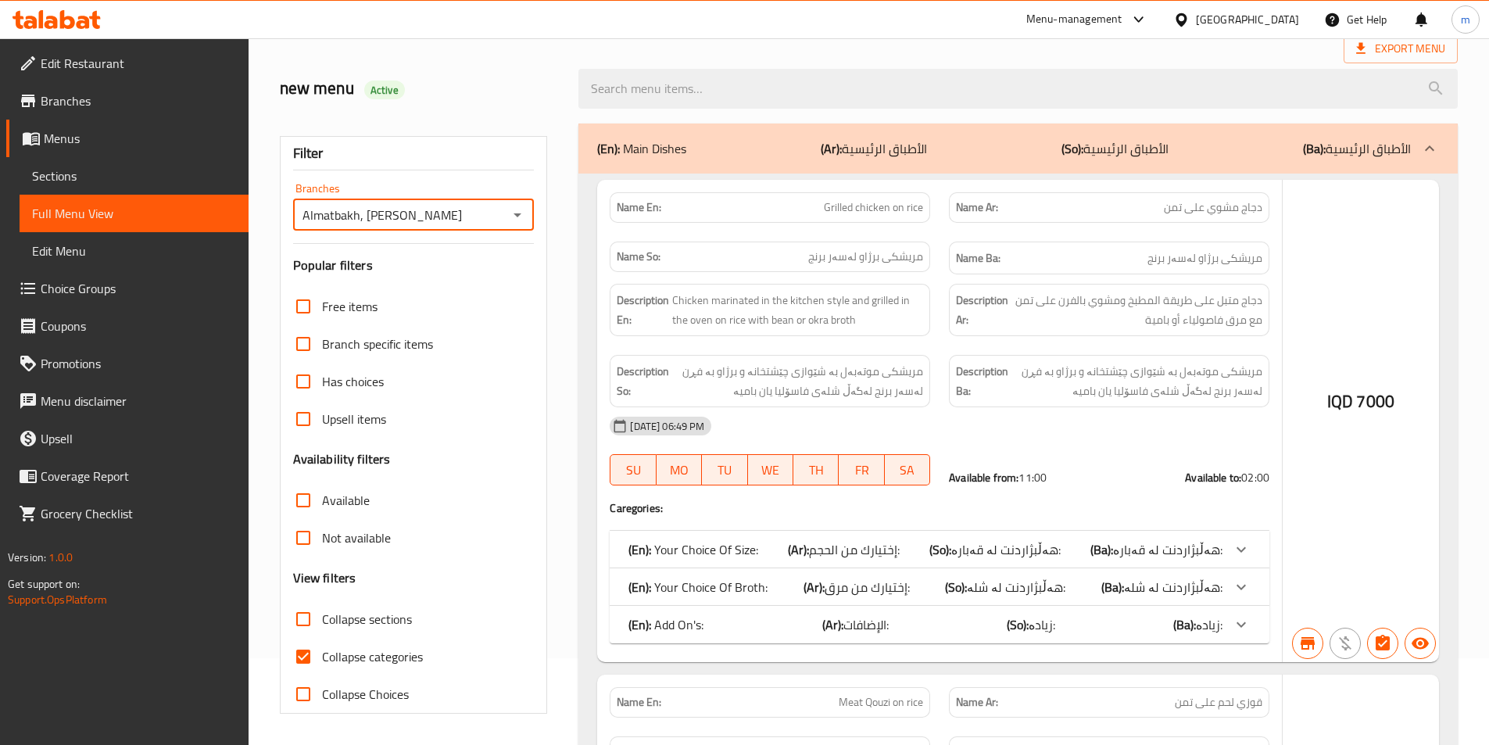
click at [301, 652] on div at bounding box center [744, 372] width 1489 height 745
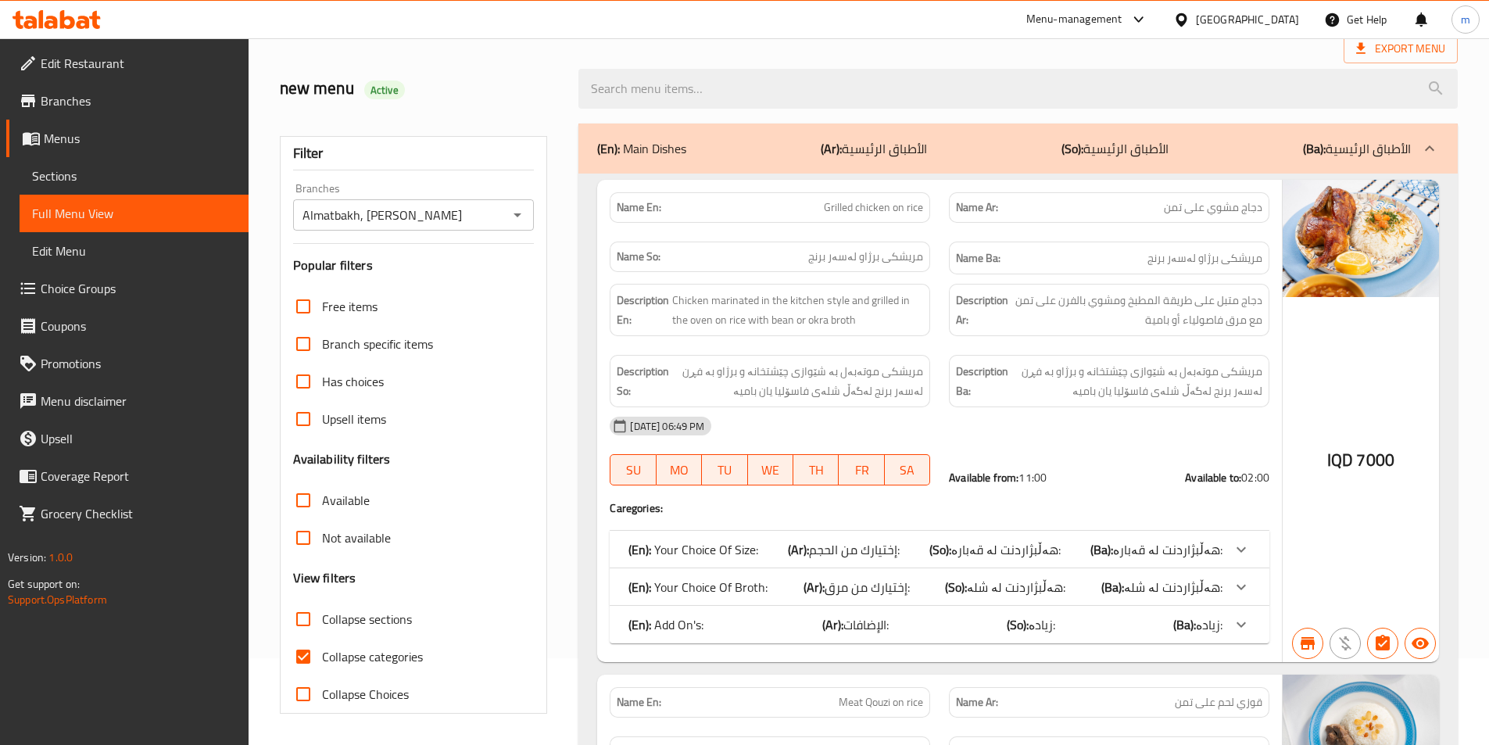
click at [300, 657] on input "Collapse categories" at bounding box center [304, 657] width 38 height 38
checkbox input "false"
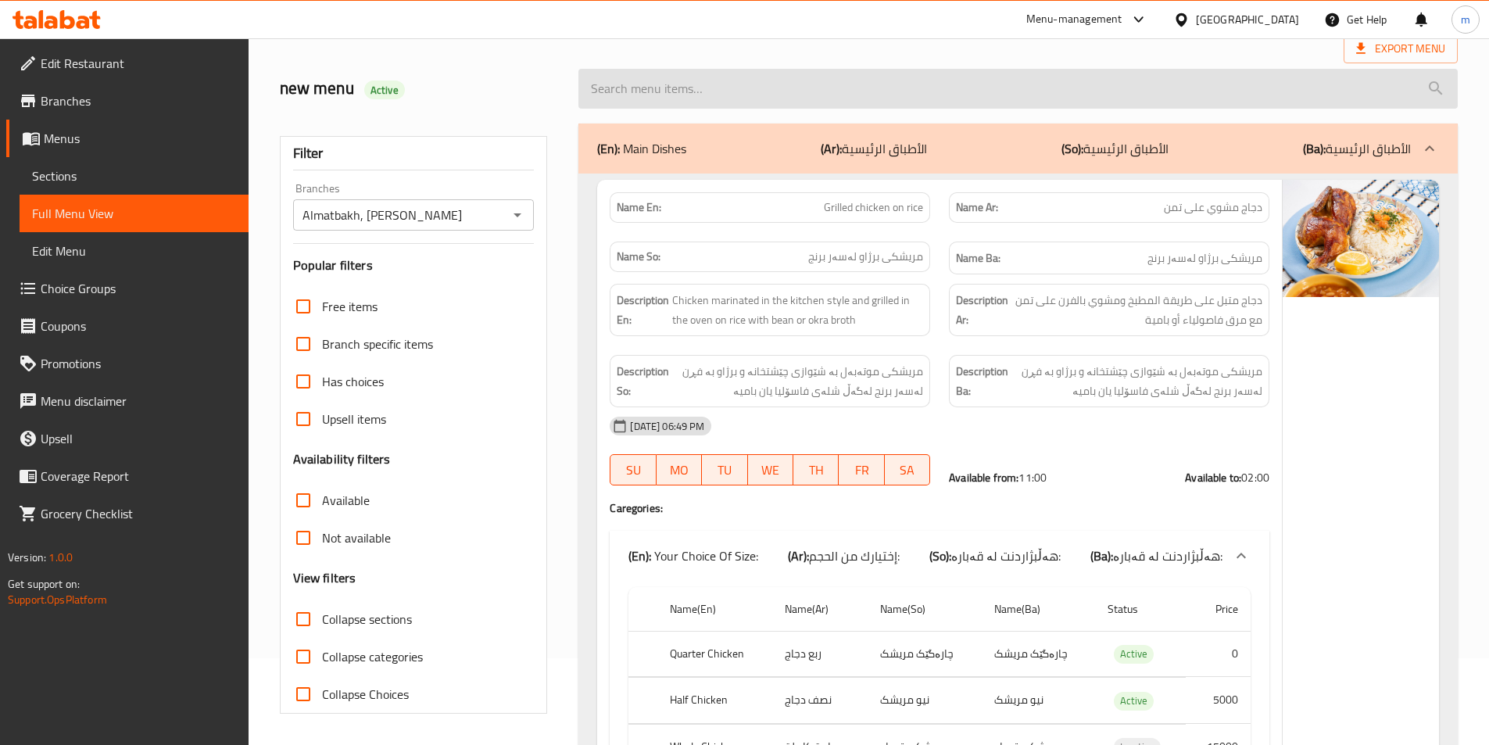
click at [768, 93] on input "search" at bounding box center [1017, 89] width 879 height 40
paste input "Meat Qouzi on rice"
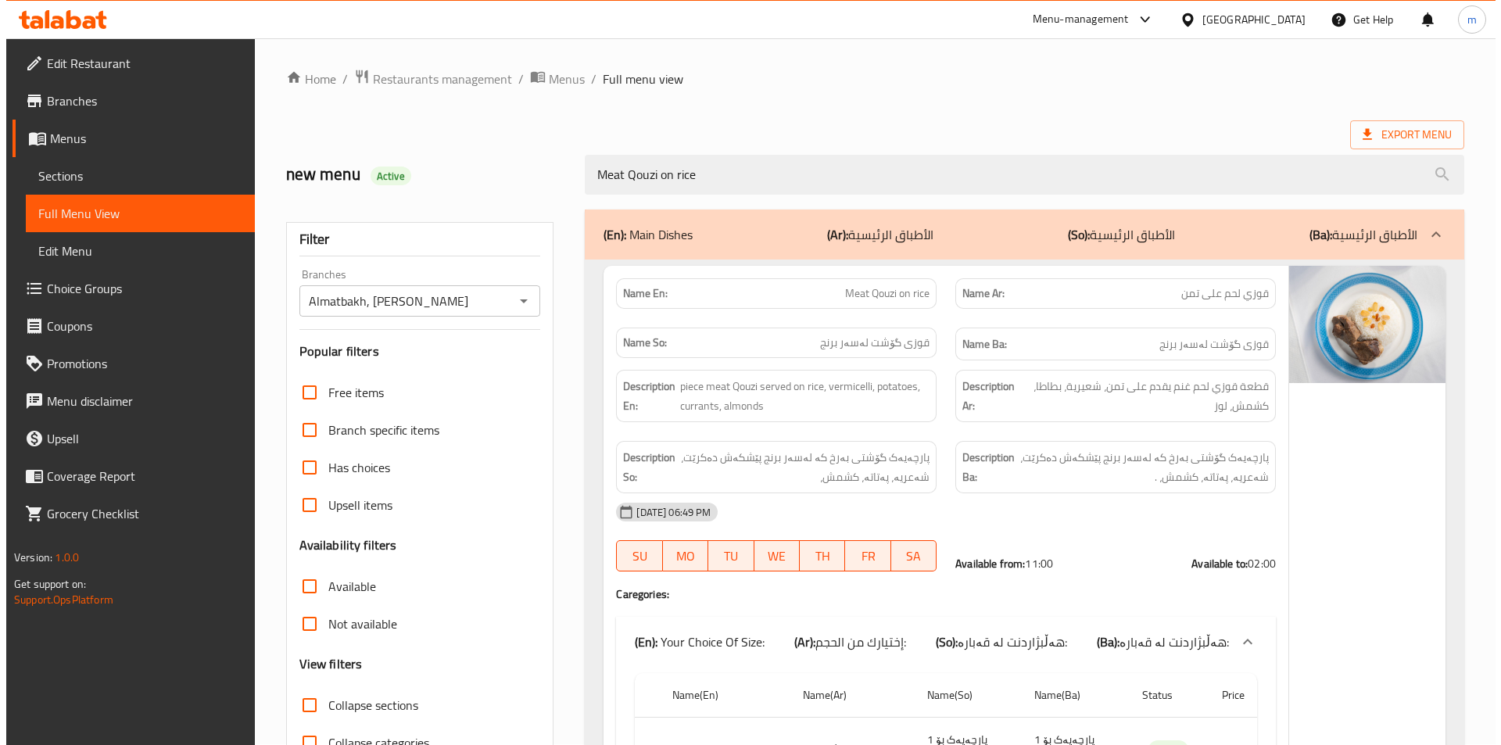
scroll to position [0, 0]
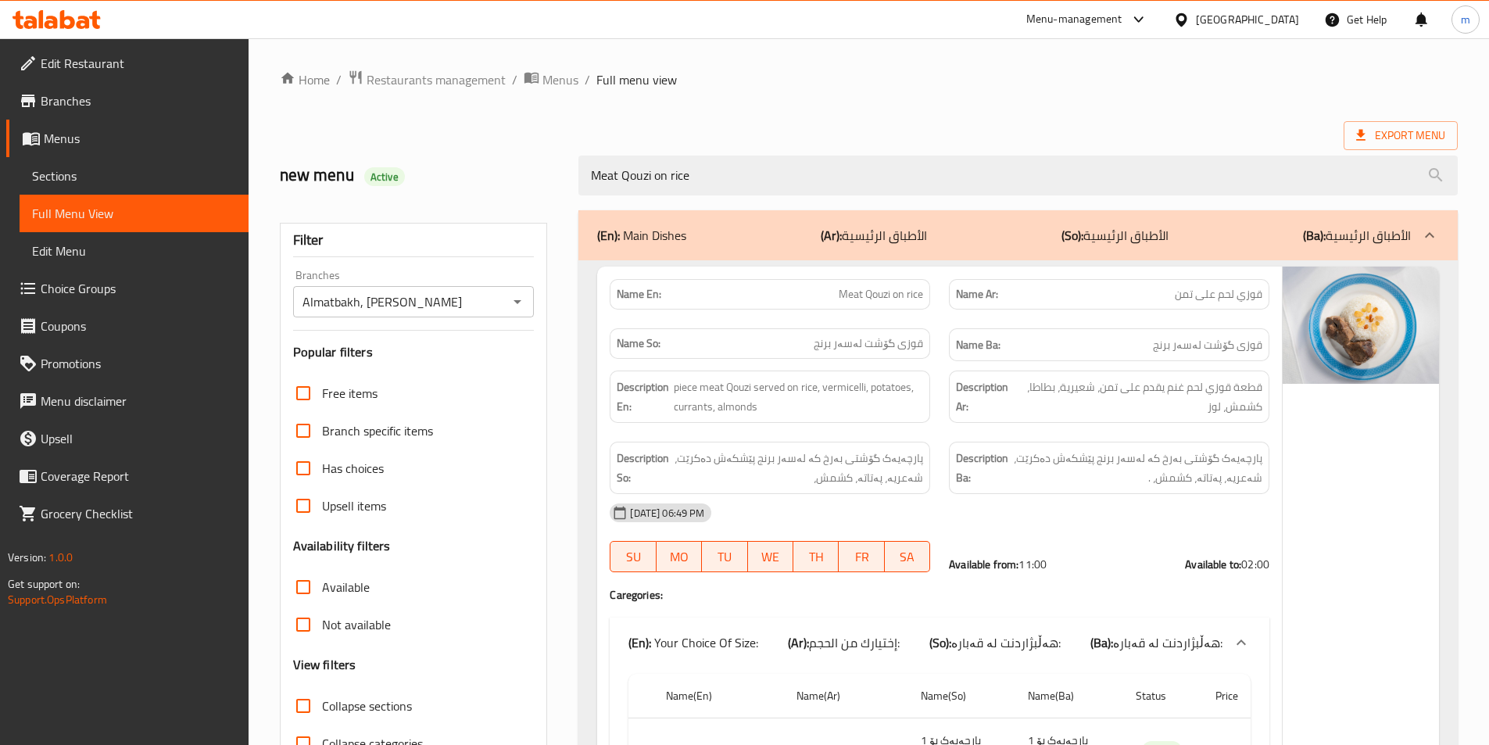
type input "Meat Qouzi on rice"
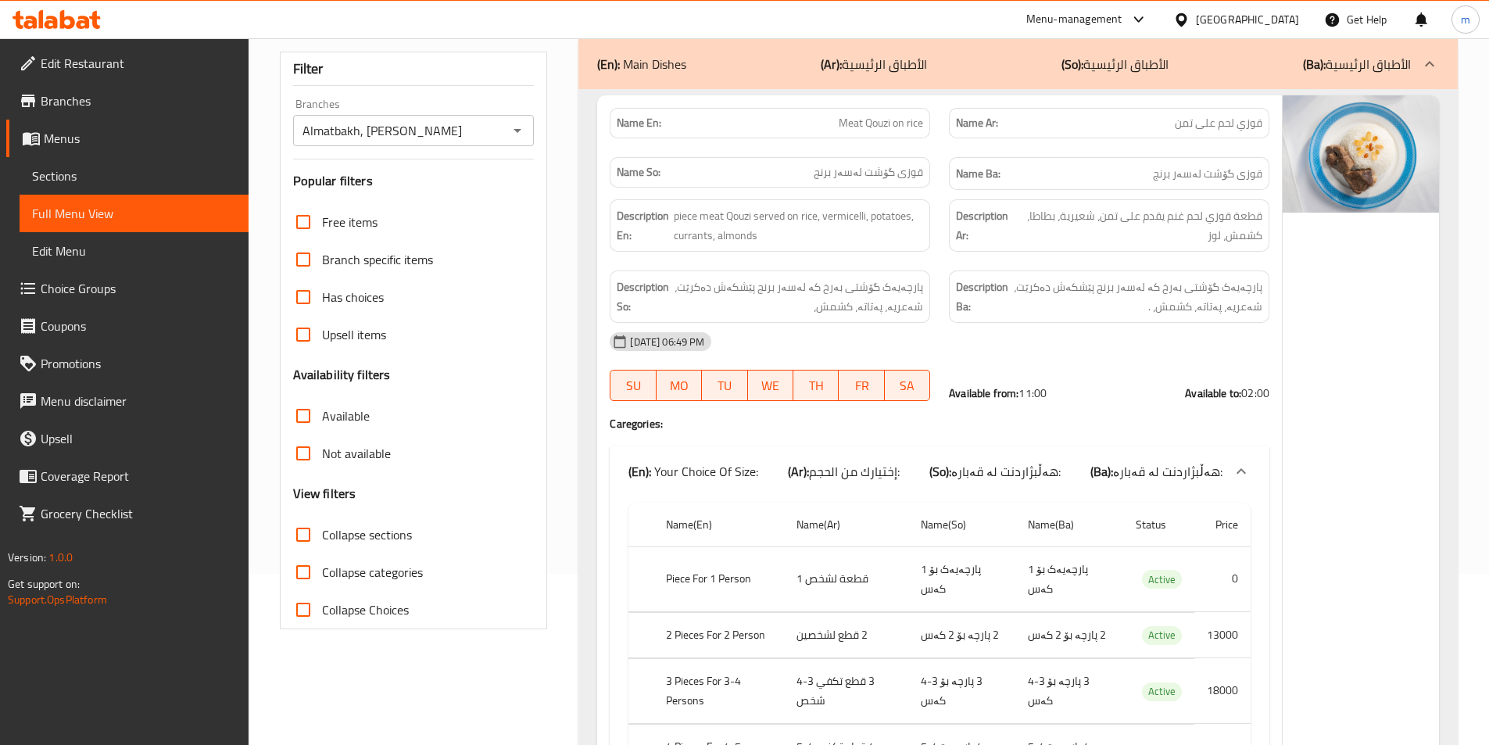
scroll to position [52, 0]
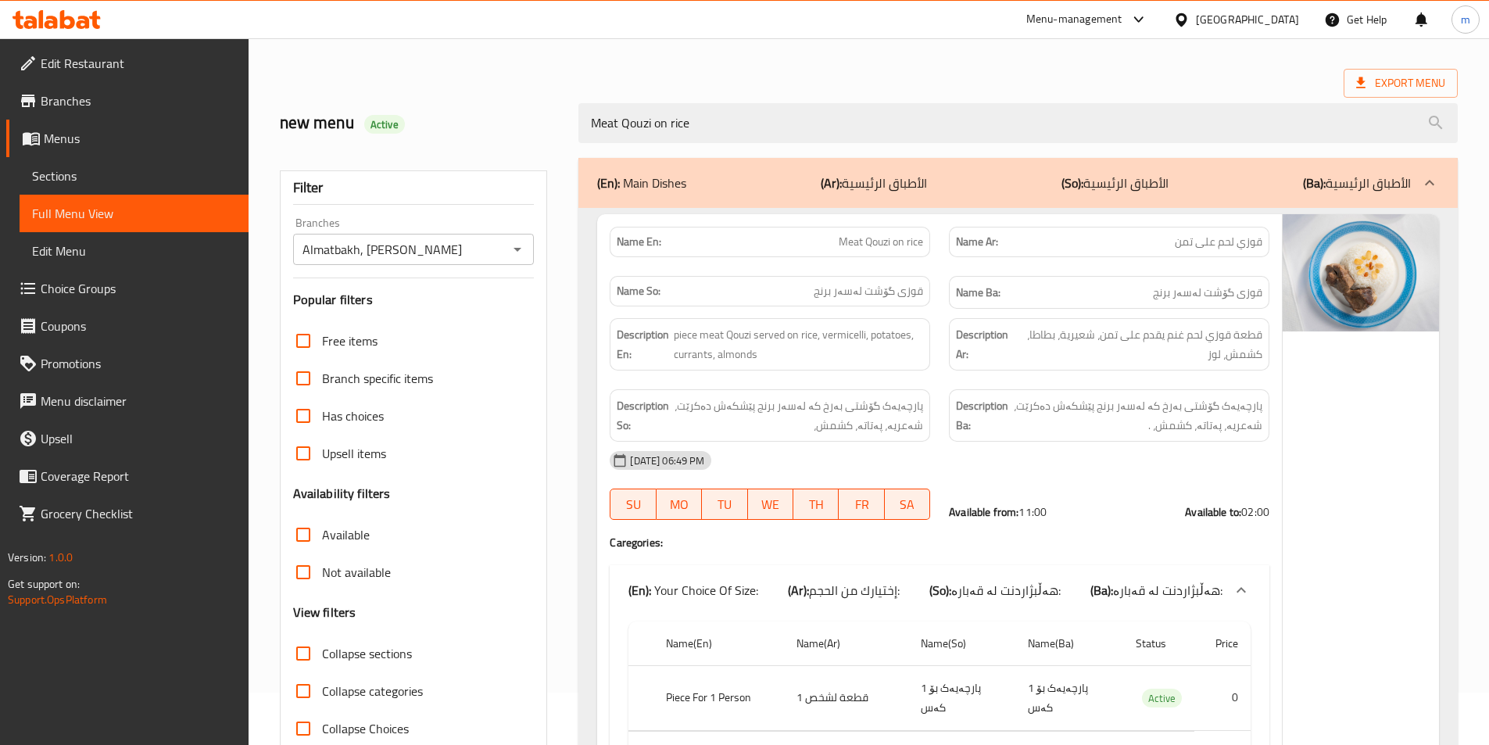
click at [494, 177] on div "Filter" at bounding box center [414, 188] width 242 height 34
click at [539, 230] on div "Filter Branches Almatbakh, Al Dawoodi Branches Popular filters Free items Branc…" at bounding box center [414, 459] width 268 height 578
click at [74, 33] on div at bounding box center [56, 19] width 113 height 31
click at [75, 13] on icon at bounding box center [57, 19] width 88 height 19
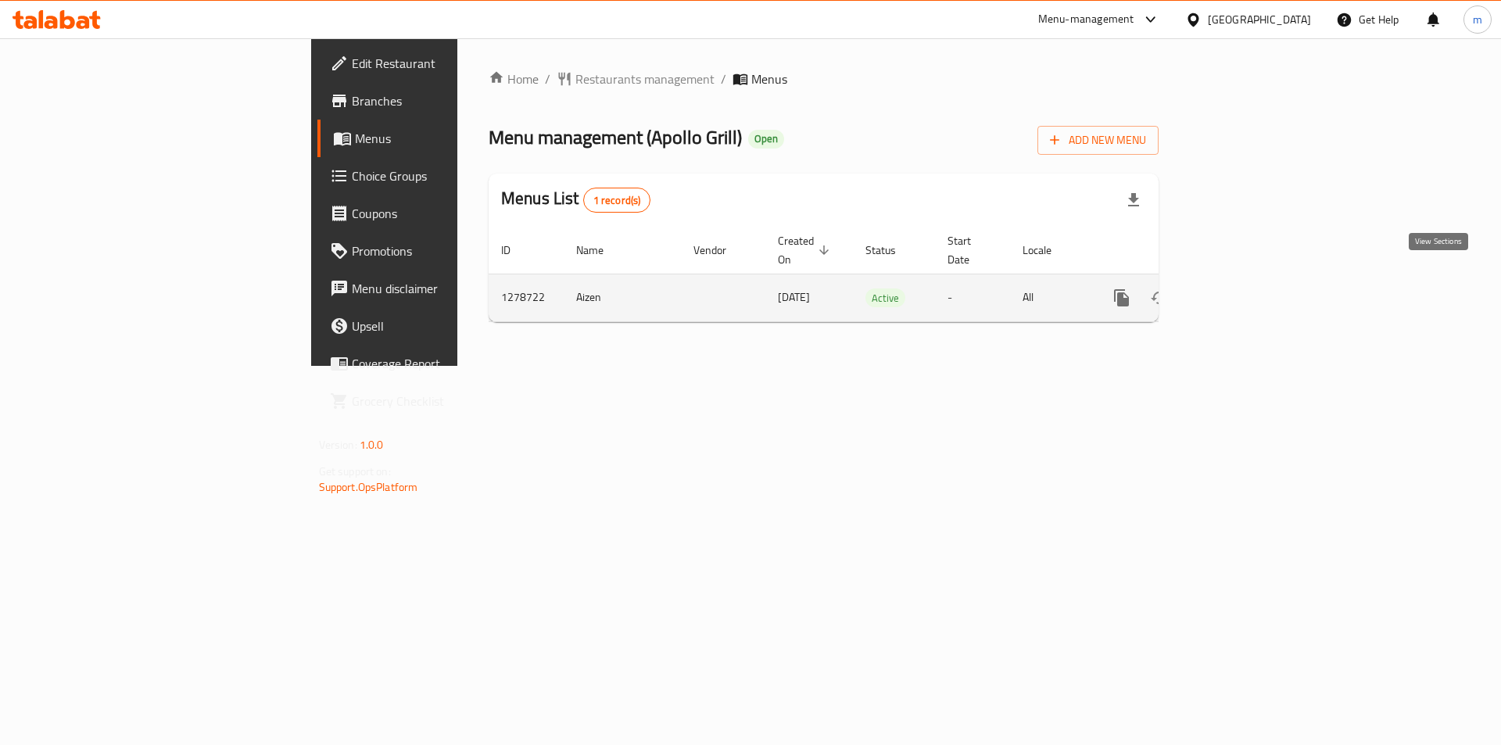
click at [1253, 279] on link "enhanced table" at bounding box center [1235, 298] width 38 height 38
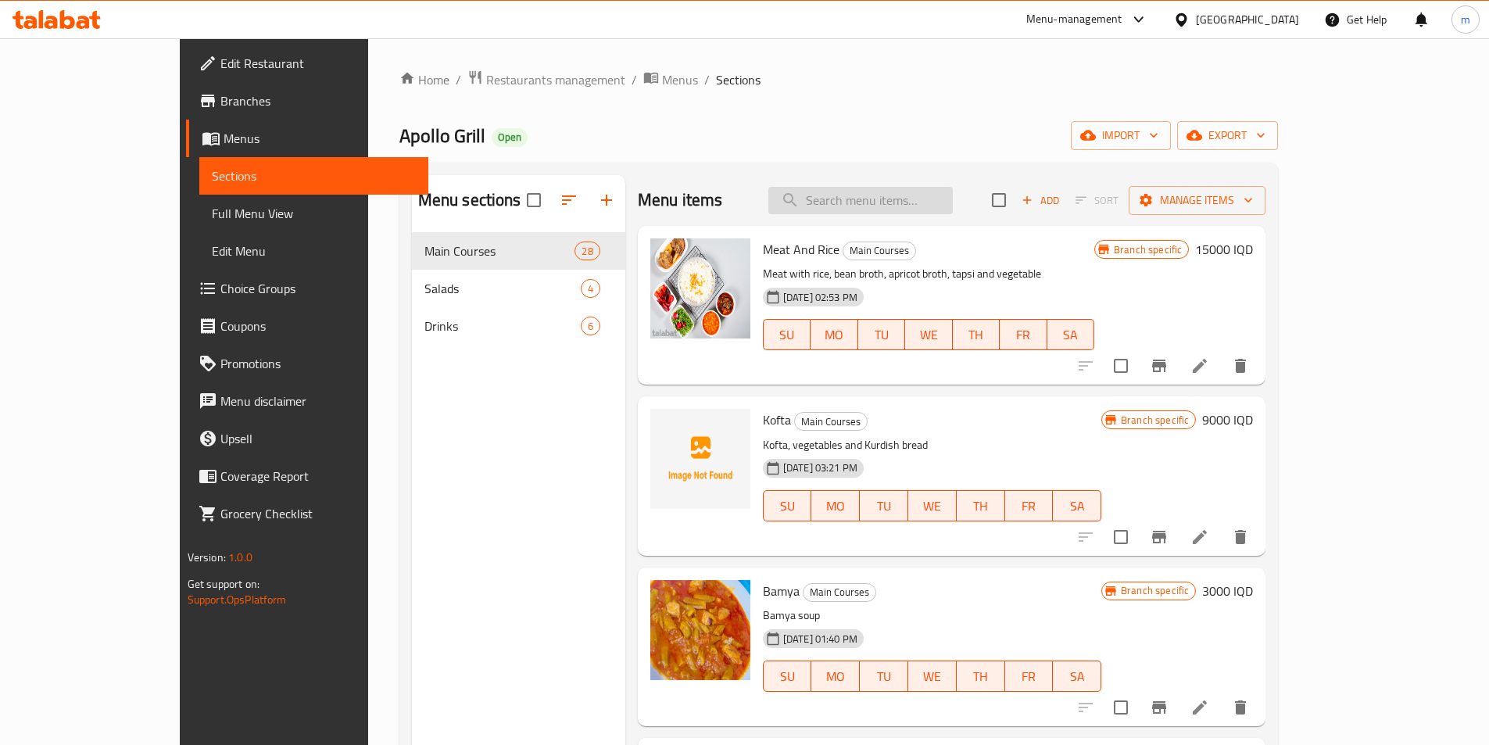
click at [905, 188] on input "search" at bounding box center [860, 200] width 184 height 27
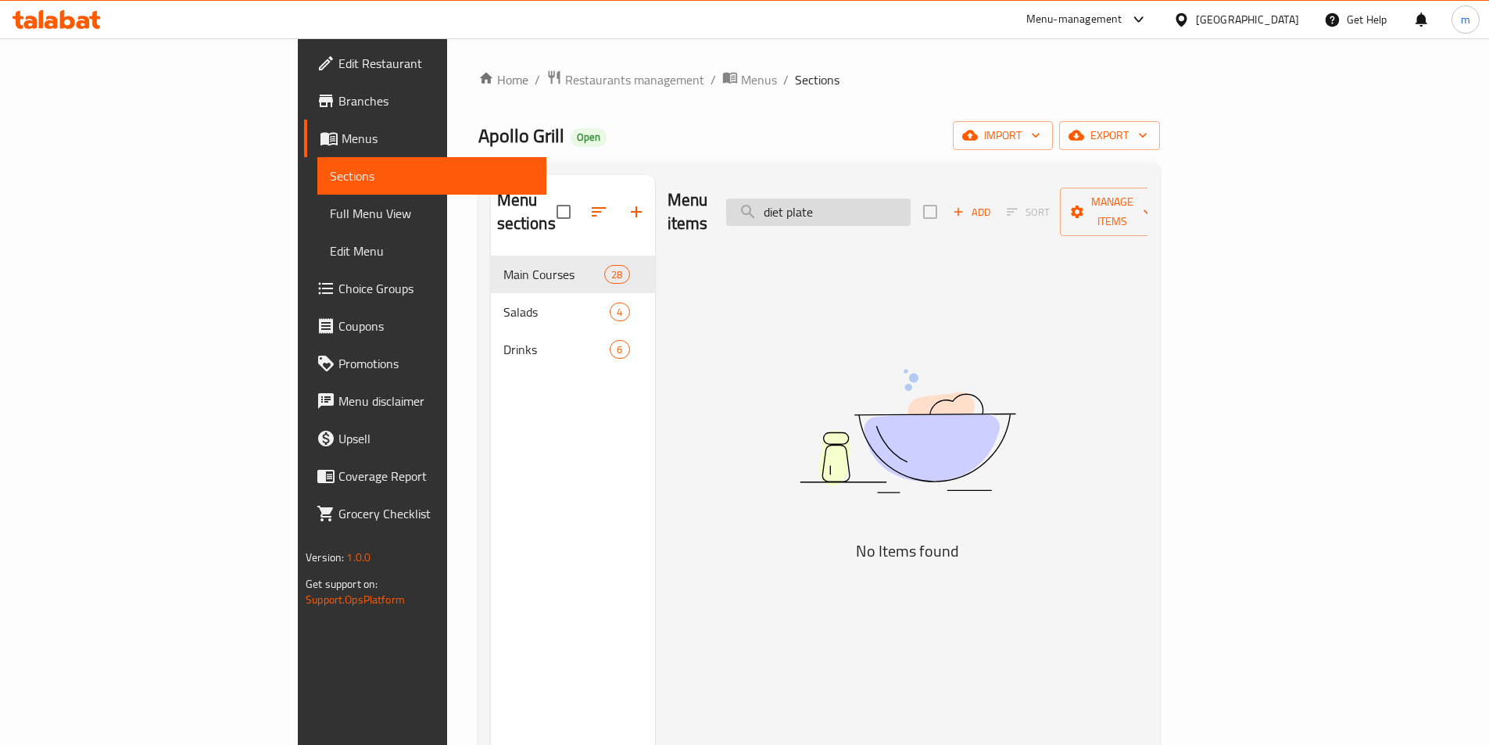
click at [911, 199] on input "diet plate" at bounding box center [818, 212] width 184 height 27
paste input "Diet P"
type input "Diet Plate"
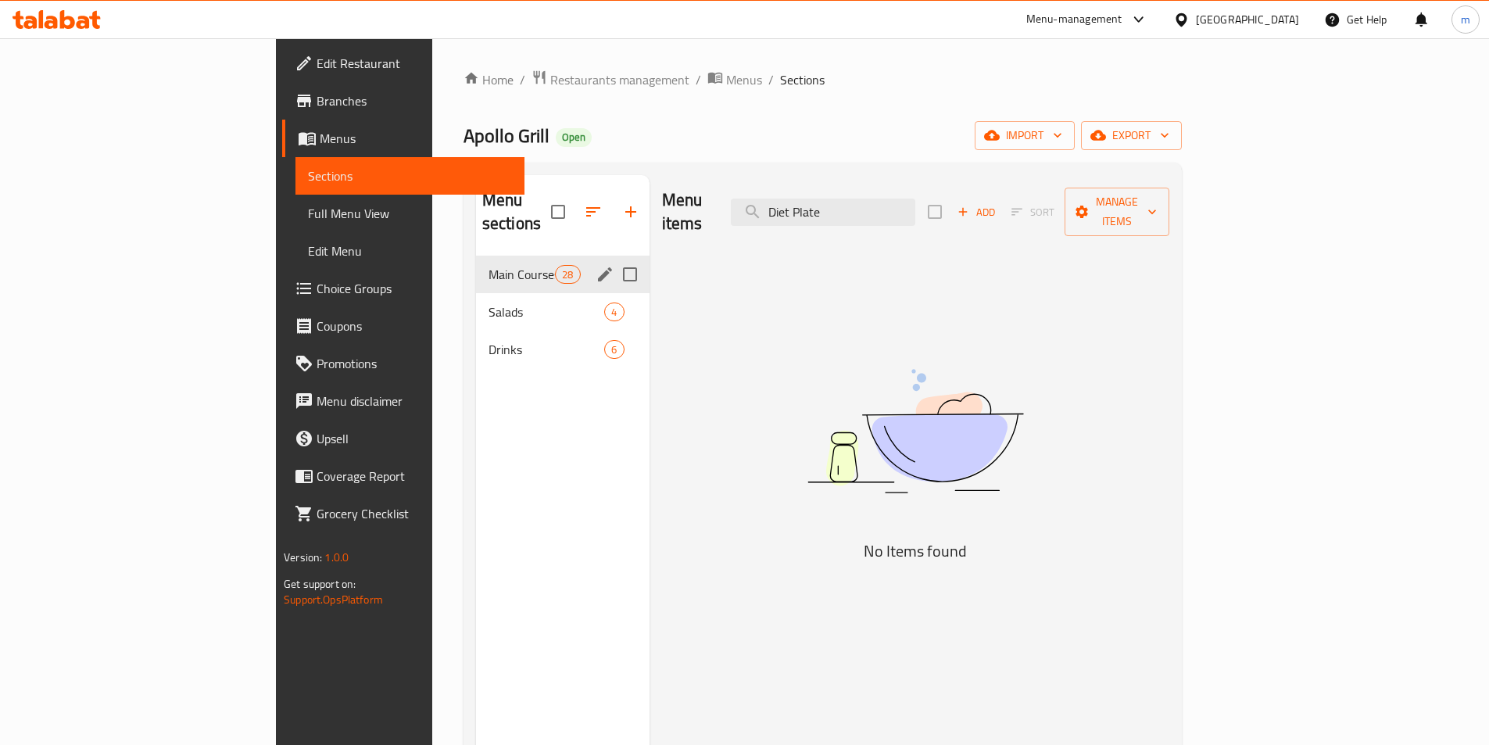
click at [489, 265] on span "Main Courses" at bounding box center [522, 274] width 66 height 19
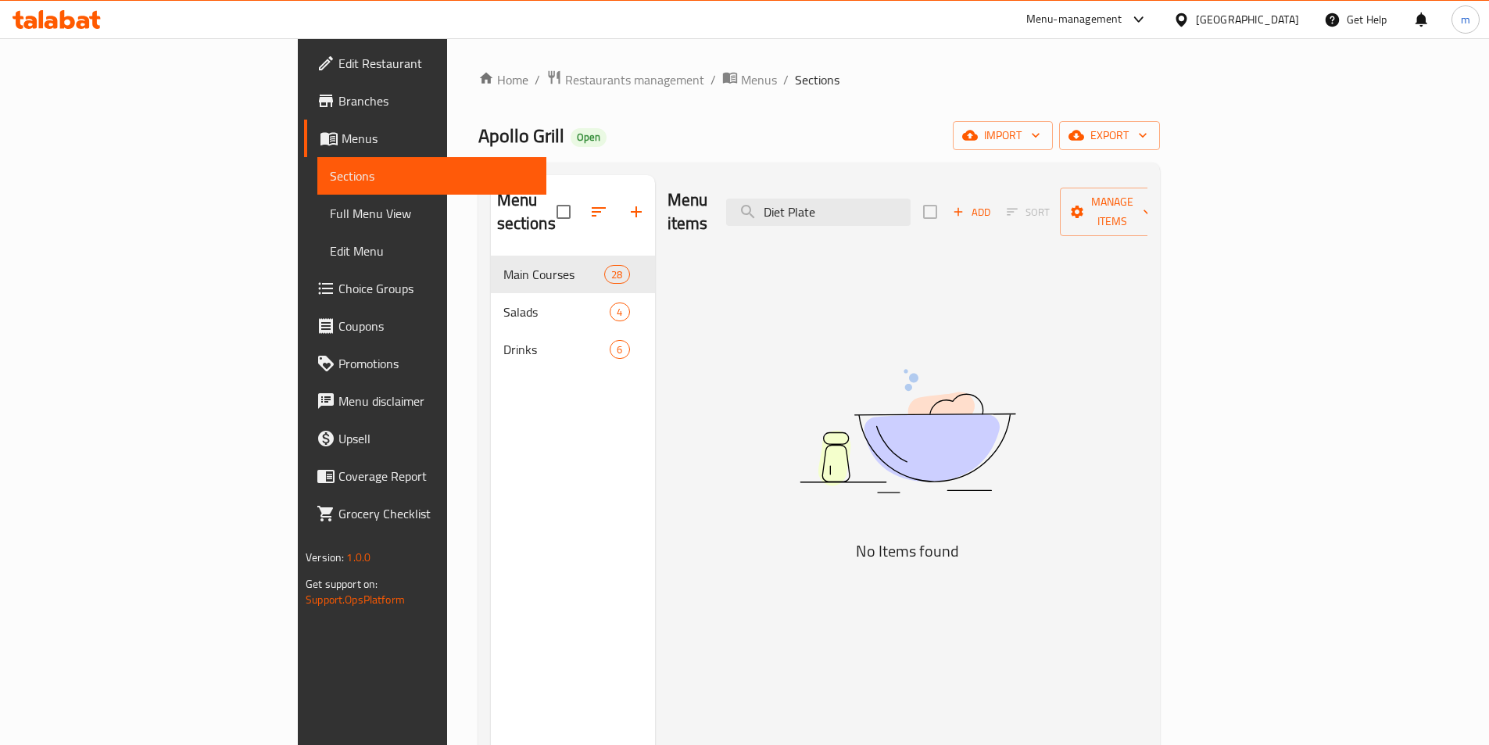
click at [330, 209] on span "Full Menu View" at bounding box center [432, 213] width 204 height 19
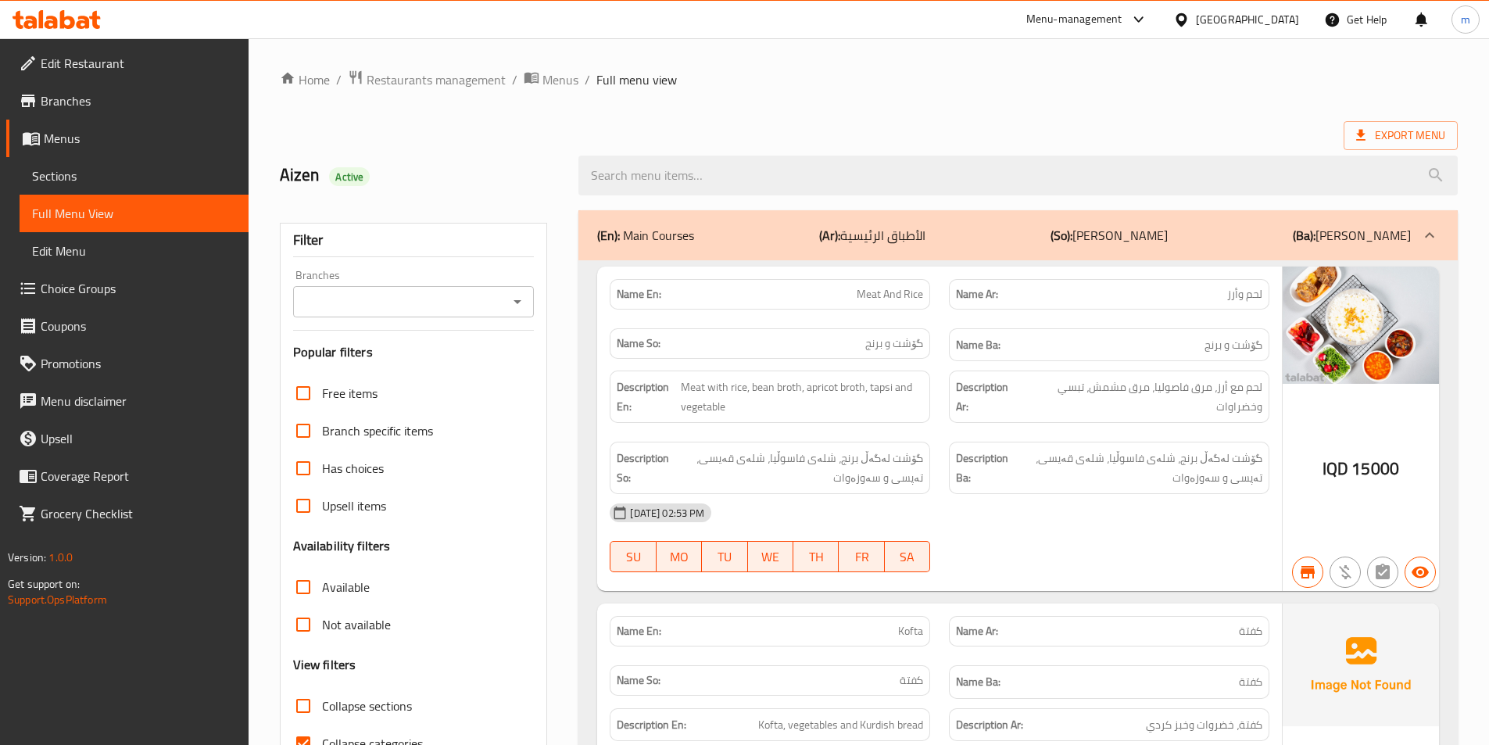
click at [520, 306] on icon "Open" at bounding box center [517, 301] width 19 height 19
click at [353, 362] on span "Apollo Grill, Rasty" at bounding box center [351, 369] width 94 height 19
type input "Apollo Grill, Rasty"
click at [227, 178] on span "Sections" at bounding box center [134, 176] width 204 height 19
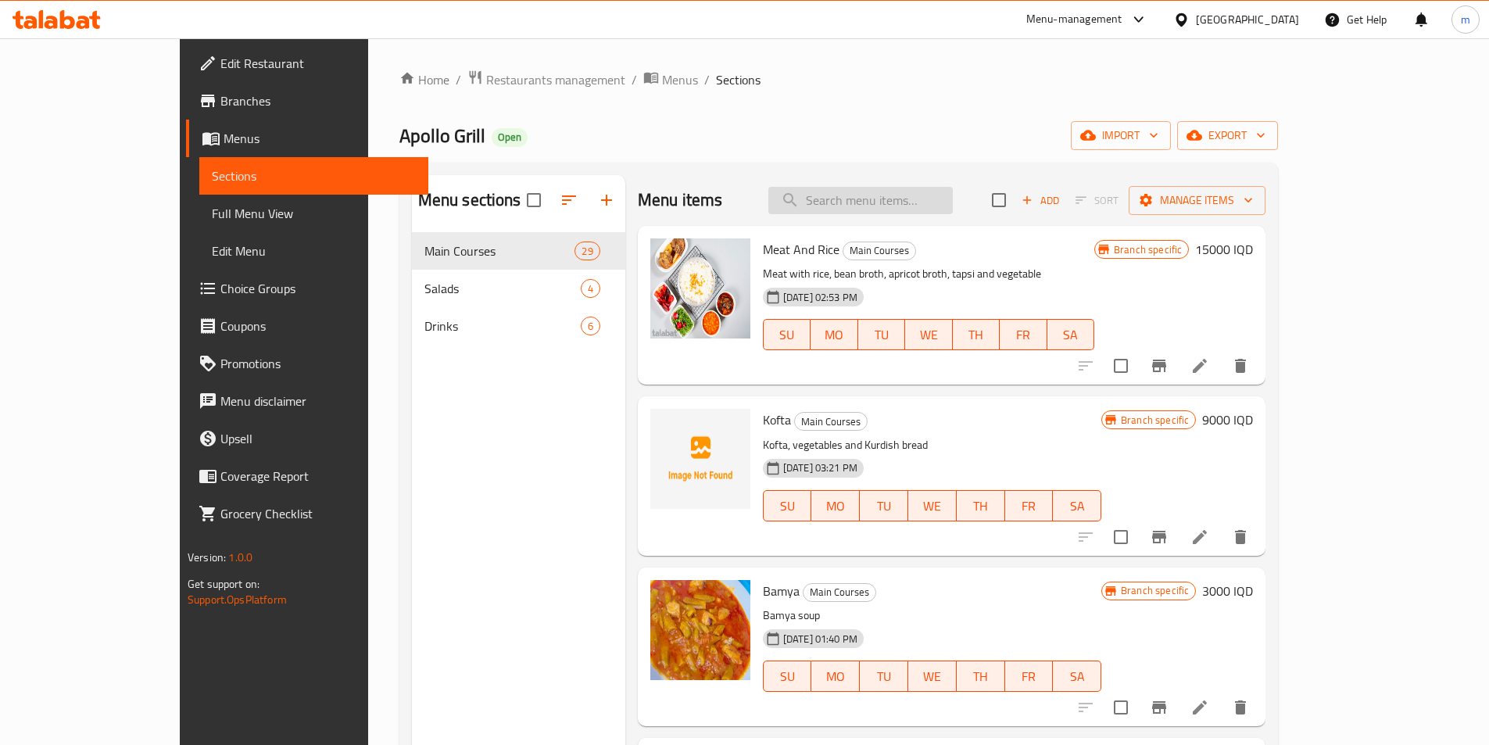
click at [919, 195] on input "search" at bounding box center [860, 200] width 184 height 27
paste input "Diet Plate"
type input "Diet Plate"
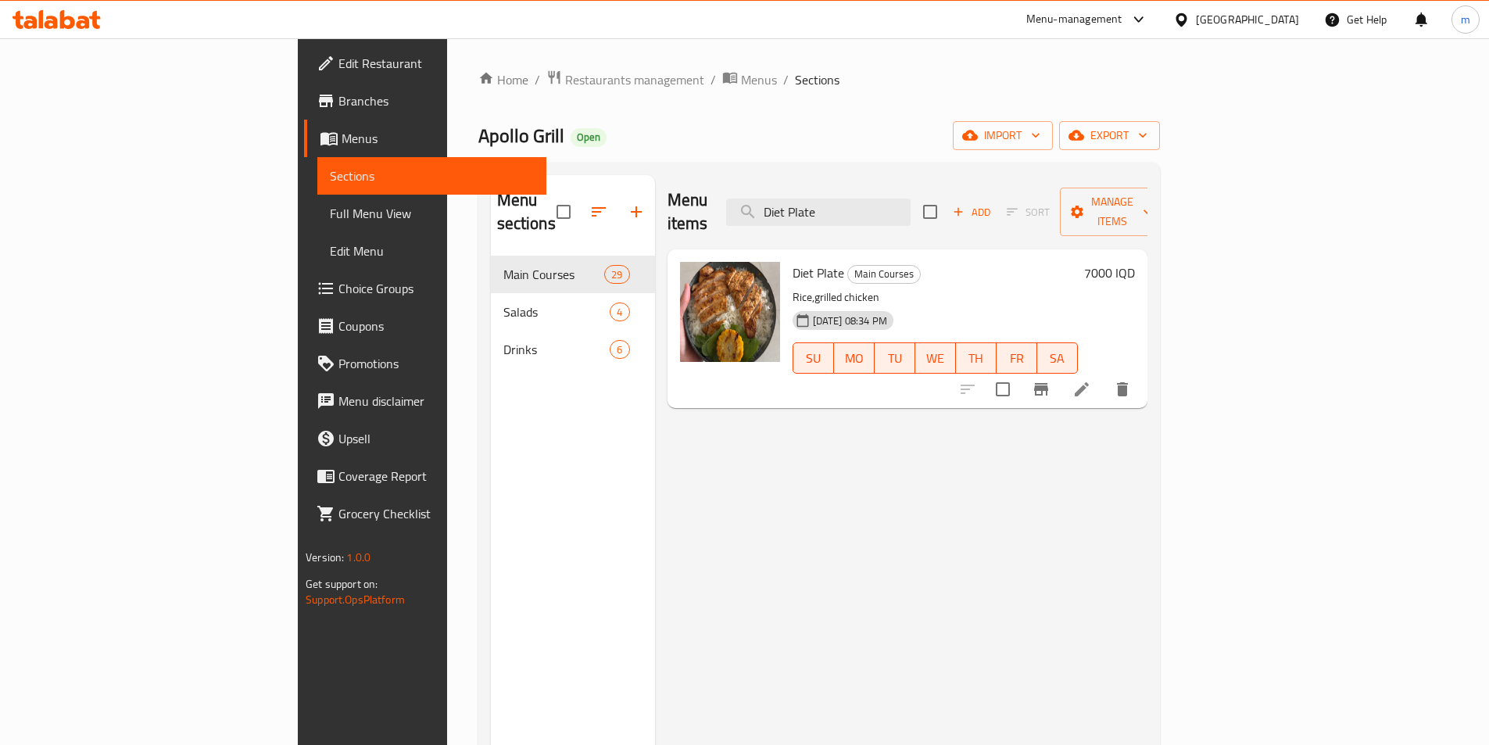
click at [1091, 380] on icon at bounding box center [1081, 389] width 19 height 19
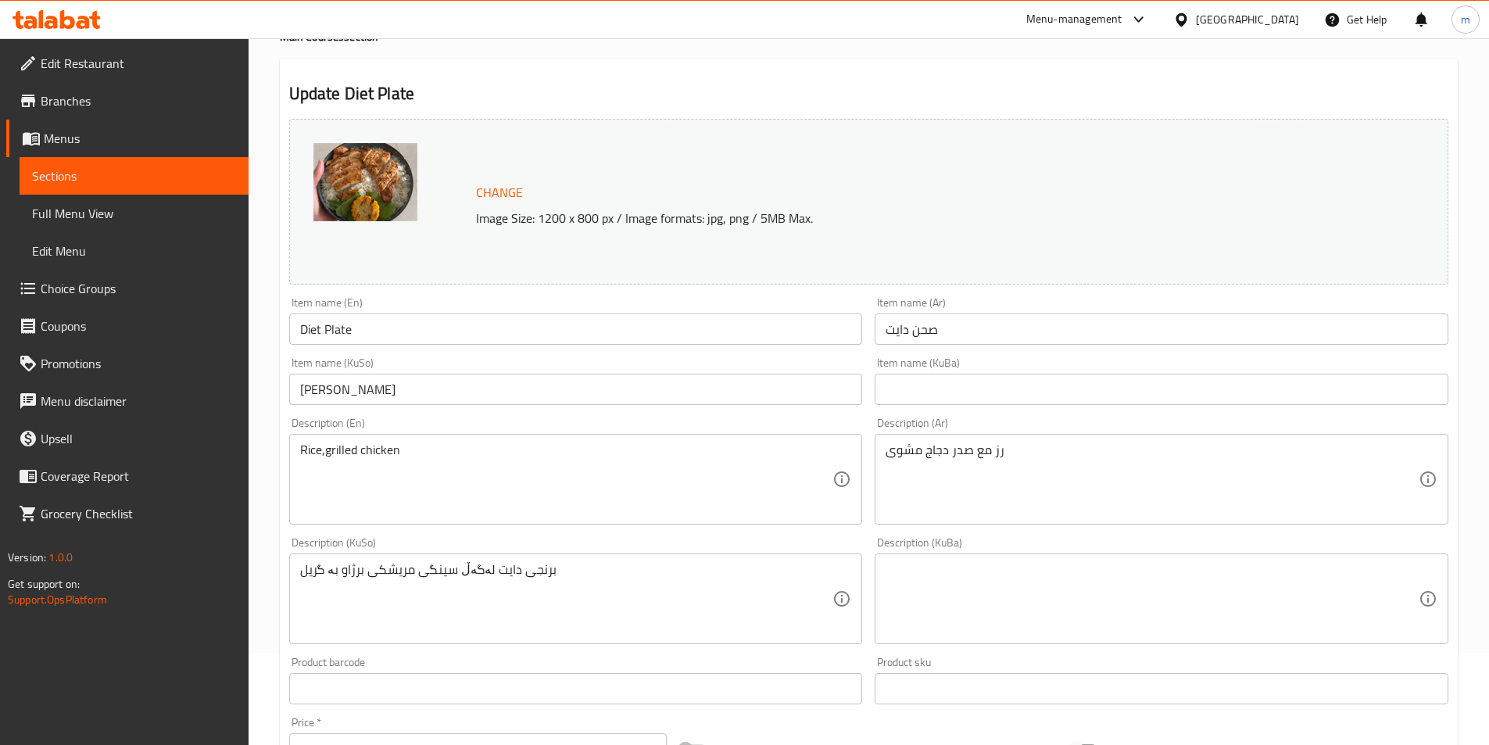
scroll to position [104, 0]
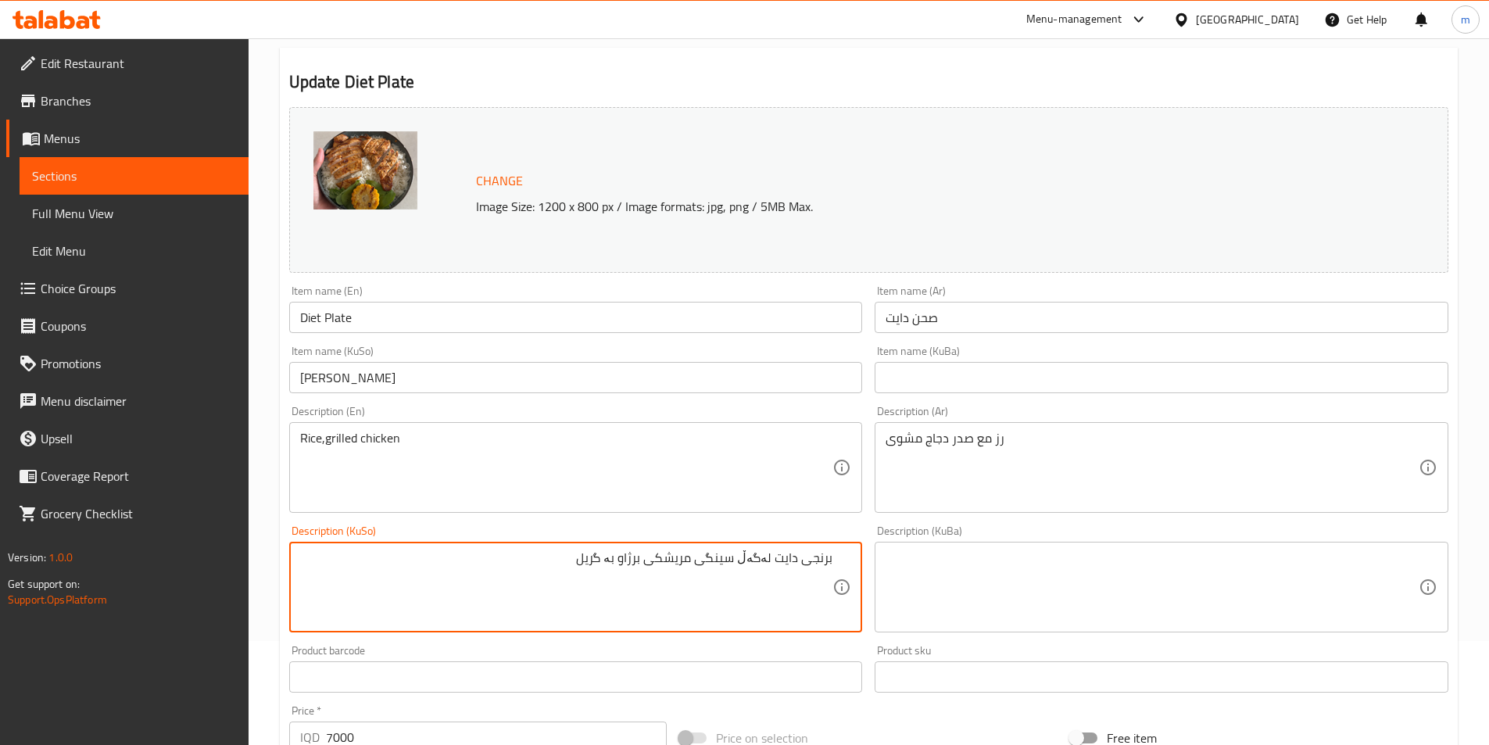
click at [528, 556] on textarea "برنجی دایت لەگەڵ سینگی مریشکی برژاو بە گریل" at bounding box center [566, 587] width 533 height 74
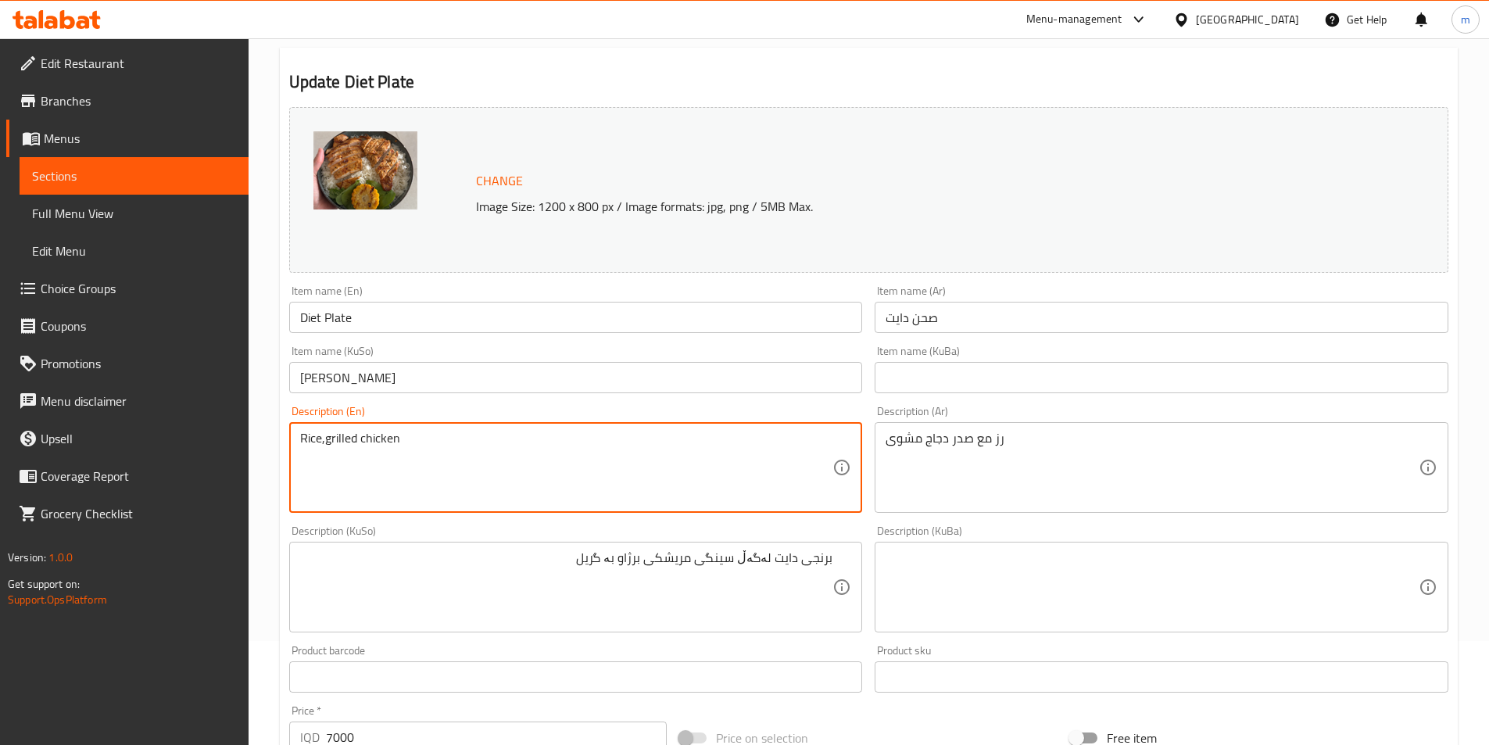
click at [297, 442] on div "Rice,grilled chicken Description (En)" at bounding box center [576, 467] width 574 height 91
click at [303, 439] on textarea "Rice,grilled chicken" at bounding box center [566, 468] width 533 height 74
click at [352, 444] on textarea "Diet Rice ,grilled chicken" at bounding box center [566, 468] width 533 height 74
click at [518, 446] on textarea "Diet Rice with grilled chicken" at bounding box center [566, 468] width 533 height 74
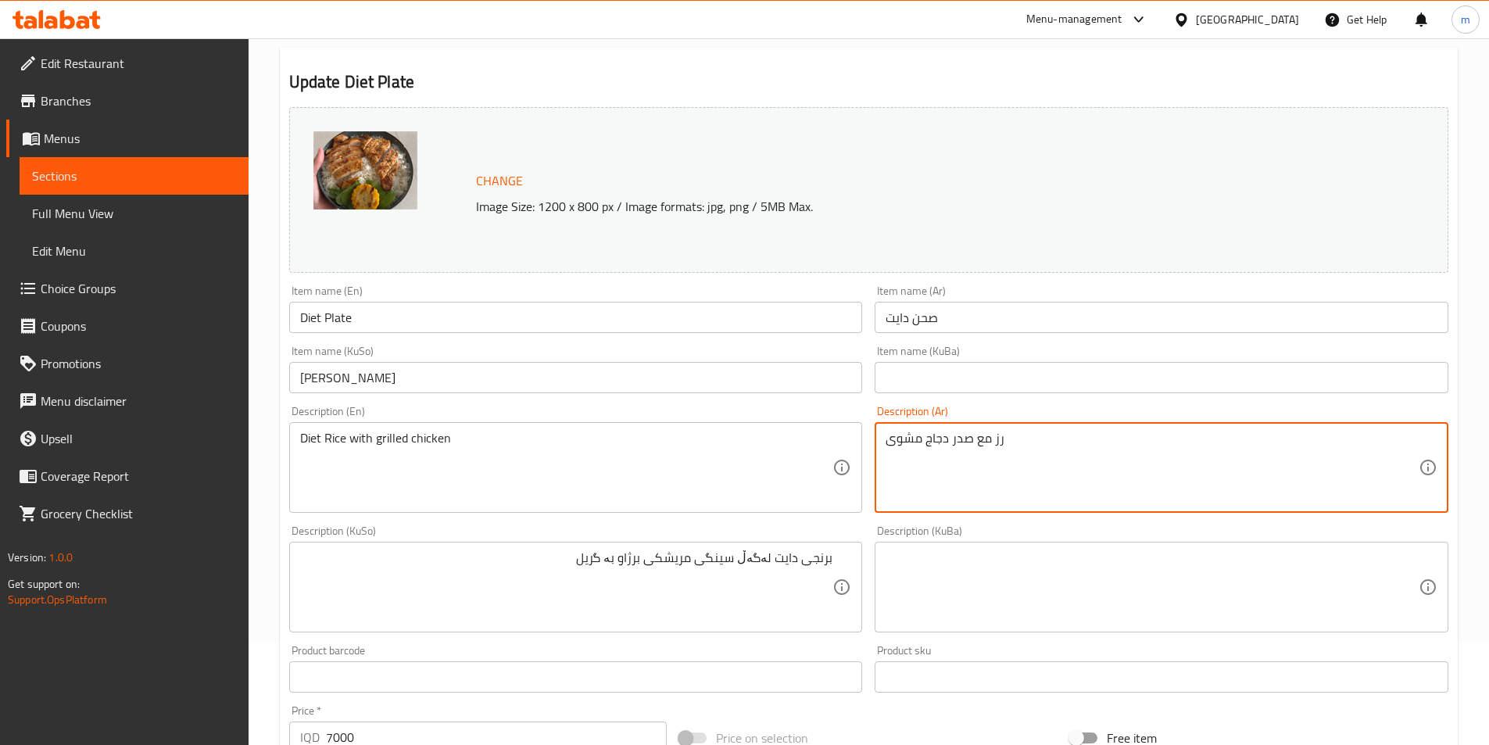
drag, startPoint x: 925, startPoint y: 437, endPoint x: 970, endPoint y: 436, distance: 45.3
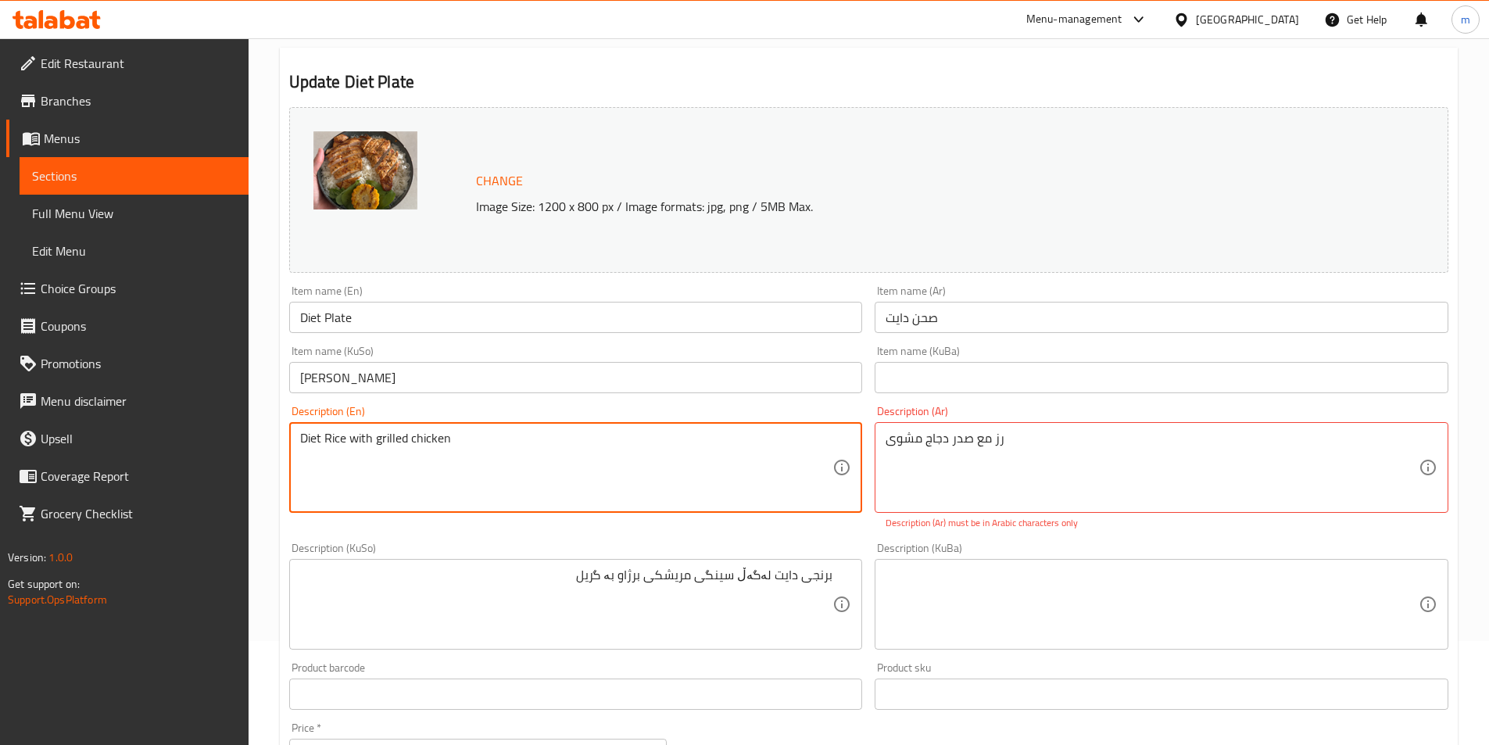
click at [422, 435] on textarea "Diet Rice with grilled chicken" at bounding box center [566, 468] width 533 height 74
paste textarea "Chicken Breasts"
click at [462, 436] on textarea "Diet Rice with grilled Chicken Breasts" at bounding box center [566, 468] width 533 height 74
click at [412, 443] on textarea "Diet Rice with grilled Chicken breasts" at bounding box center [566, 468] width 533 height 74
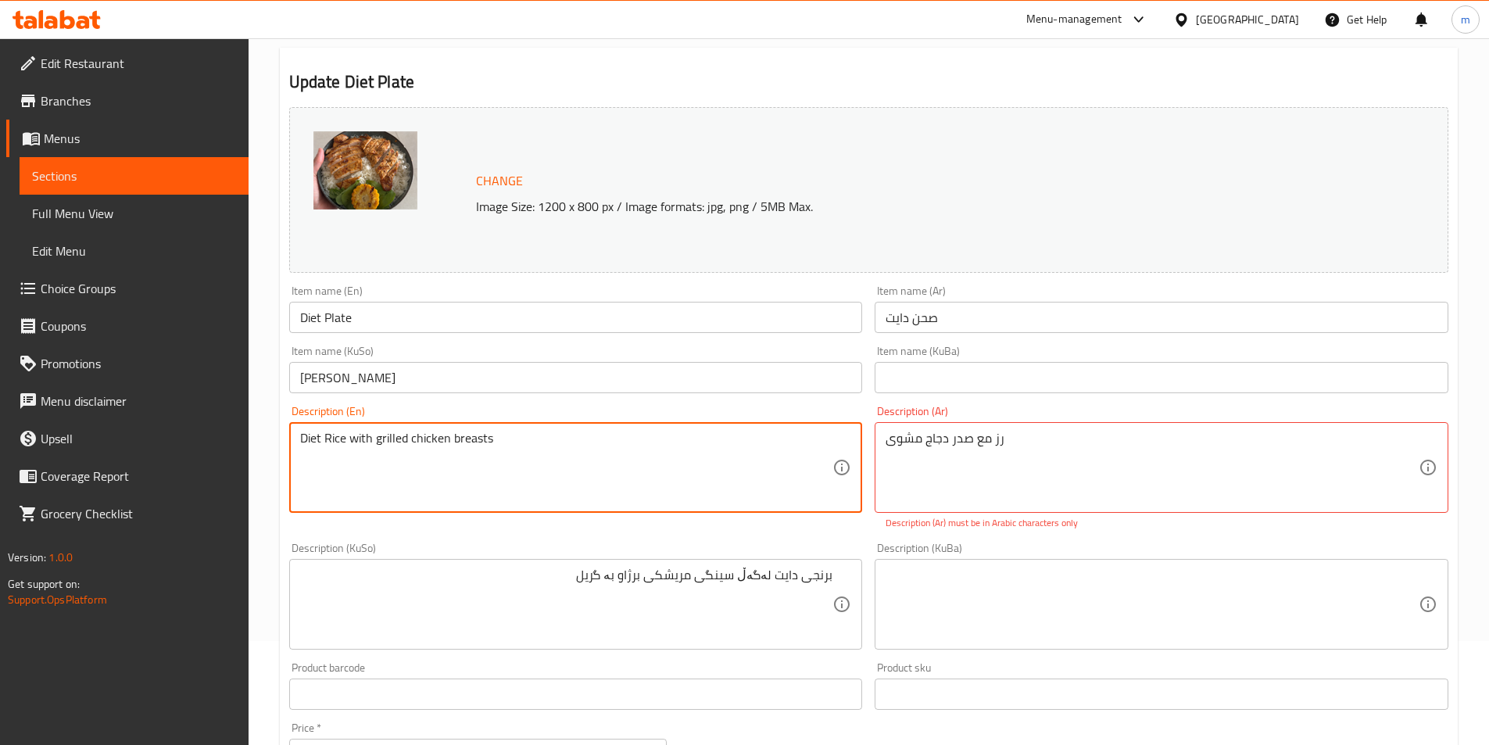
type textarea "Diet Rice with grilled chicken breasts"
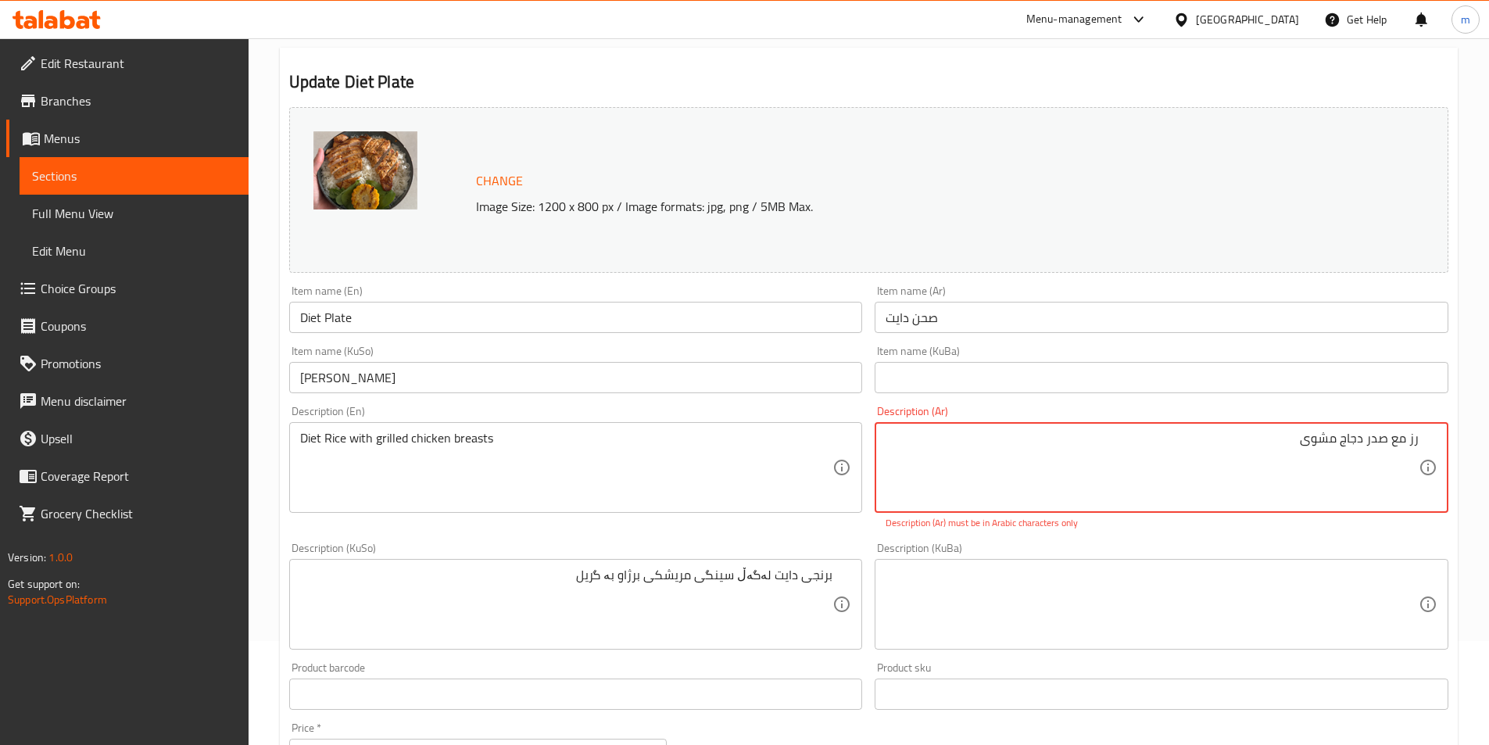
click at [1029, 443] on textarea "رز مع صدر دجاج مشوی" at bounding box center [1152, 468] width 533 height 74
type textarea "رز مع صدر دجاج مشوي"
click at [866, 441] on div "Description (En) Diet Rice with grilled chicken breasts Description (En)" at bounding box center [576, 467] width 586 height 137
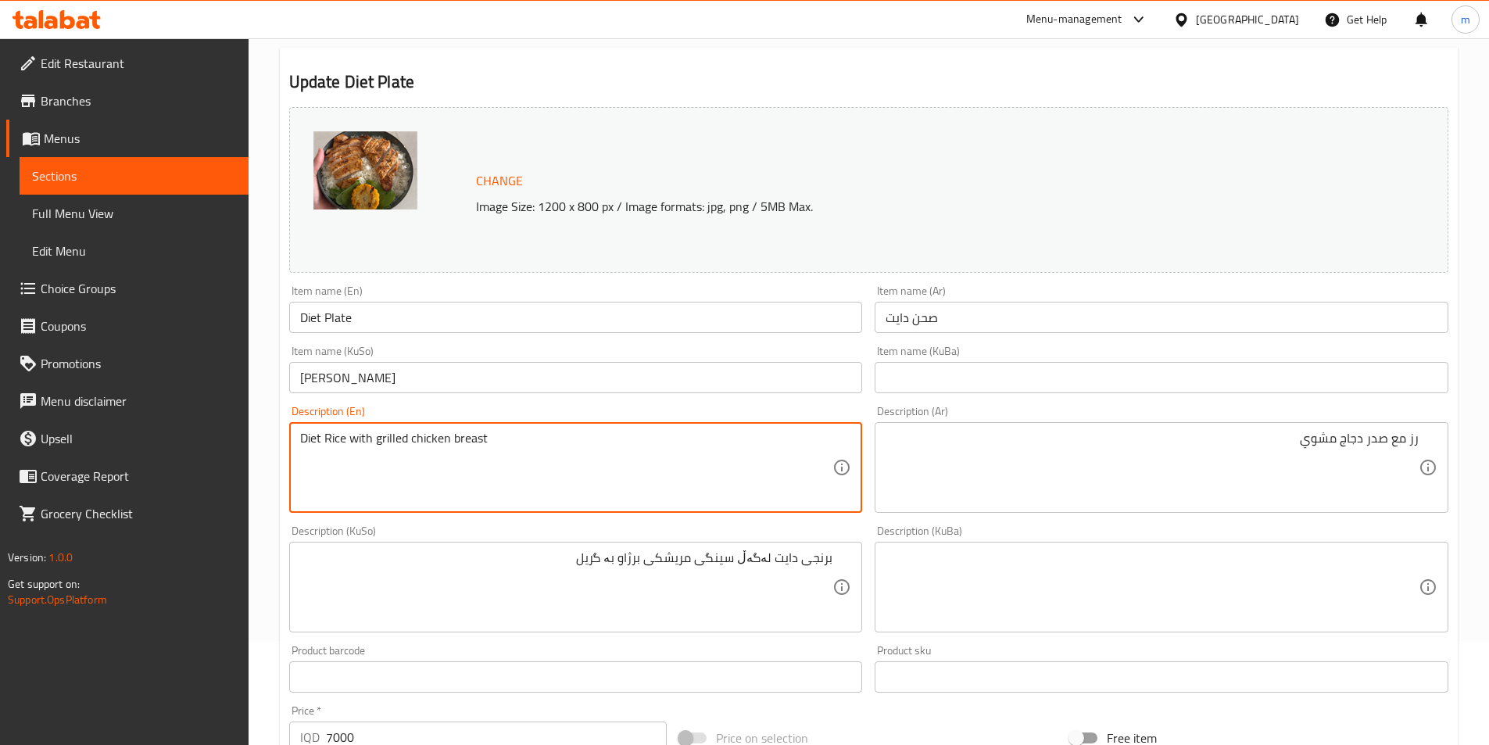
type textarea "Diet Rice with grilled chicken breast"
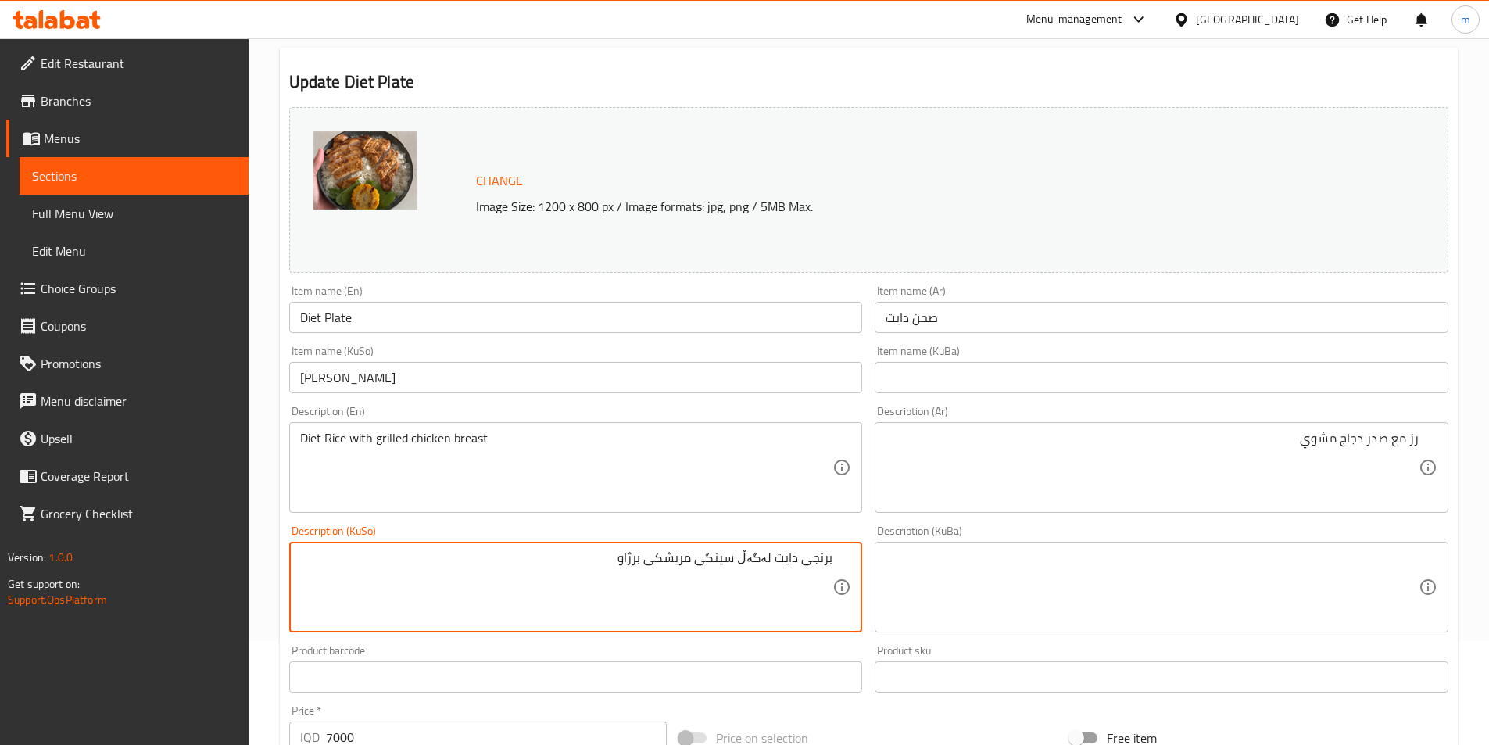
click at [722, 567] on textarea "برنجی دایت لەگەڵ سینگی مریشکی برژاو" at bounding box center [566, 587] width 533 height 74
type textarea "برنجی دایت لەگەڵ سینگی مریشکی برژاو"
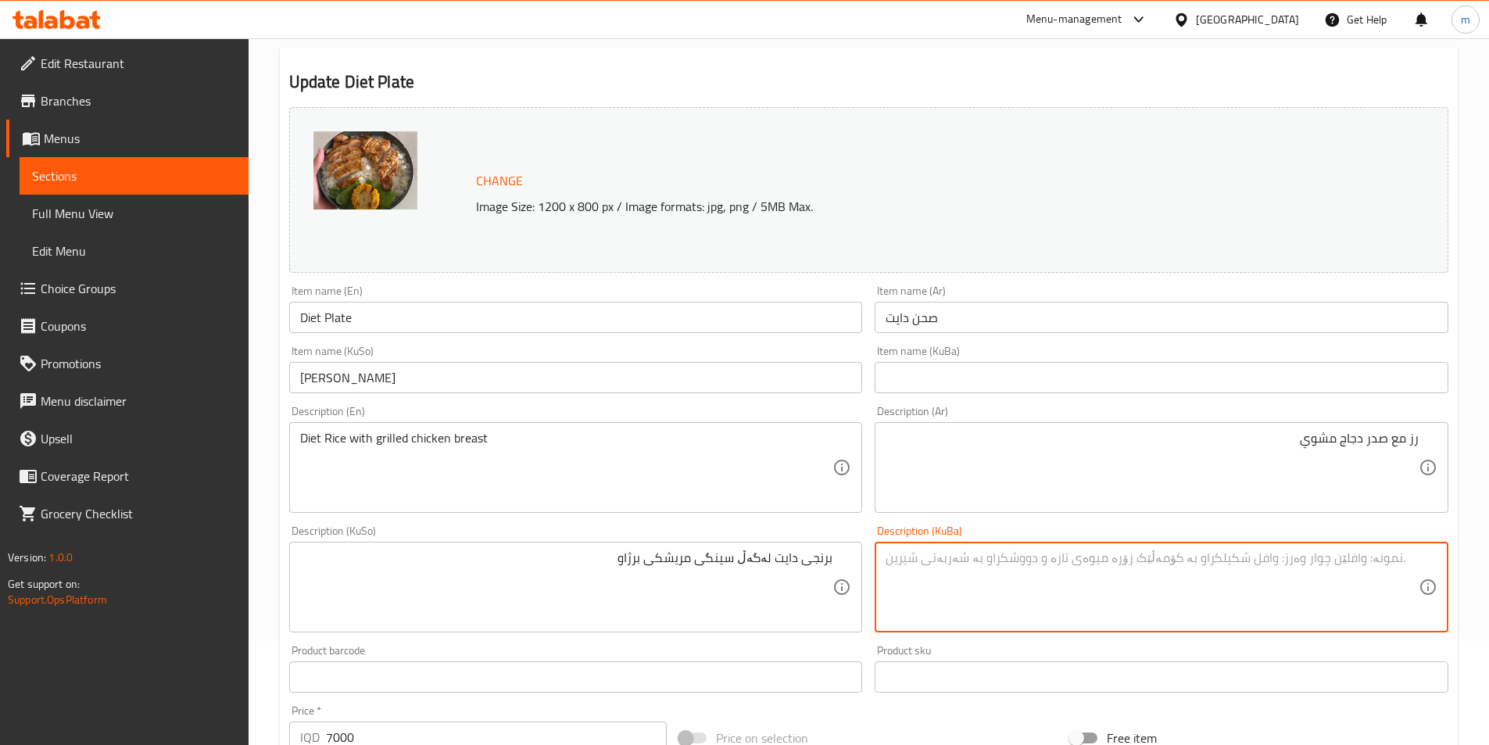
click at [1039, 565] on textarea at bounding box center [1152, 587] width 533 height 74
paste textarea "برنجی دایت لەگەڵ سینگی مریشکی برژاو"
type textarea "برنجی دایت لەگەڵ سینگی مریشکی برژاو"
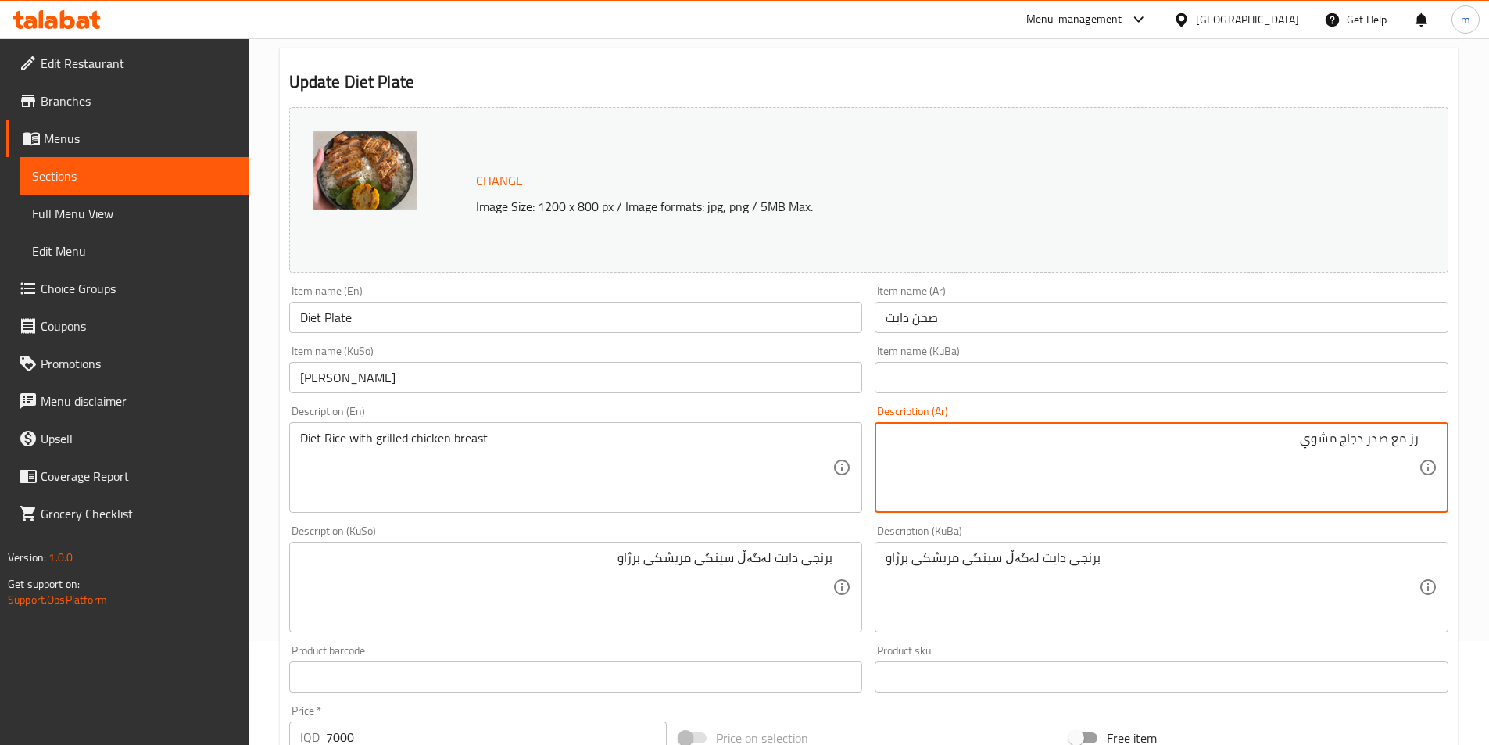
click at [1412, 435] on textarea "رز مع صدر دجاج مشوي" at bounding box center [1152, 468] width 533 height 74
type textarea "رز دايت مع صدر دجاج مشوي"
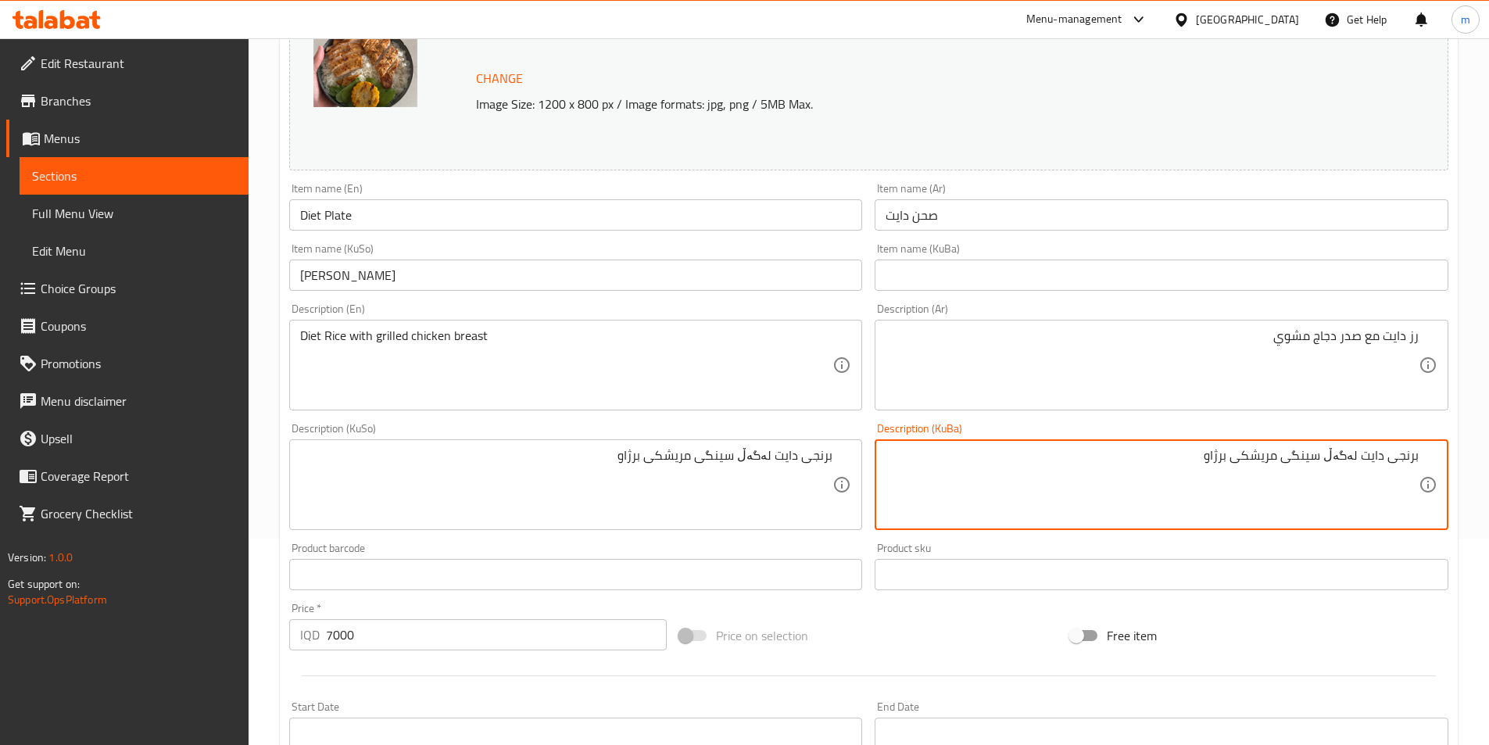
scroll to position [209, 0]
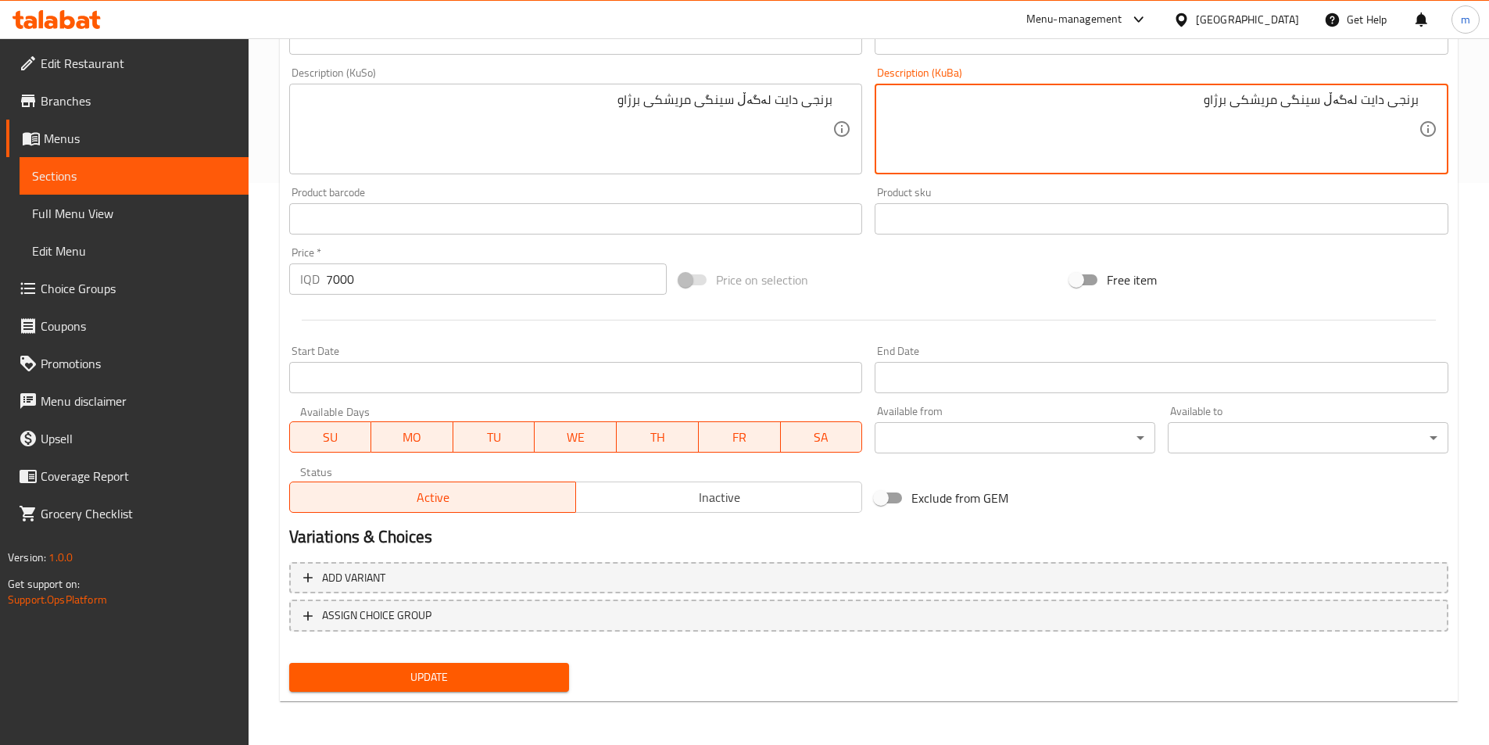
click at [455, 682] on span "Update" at bounding box center [430, 678] width 256 height 20
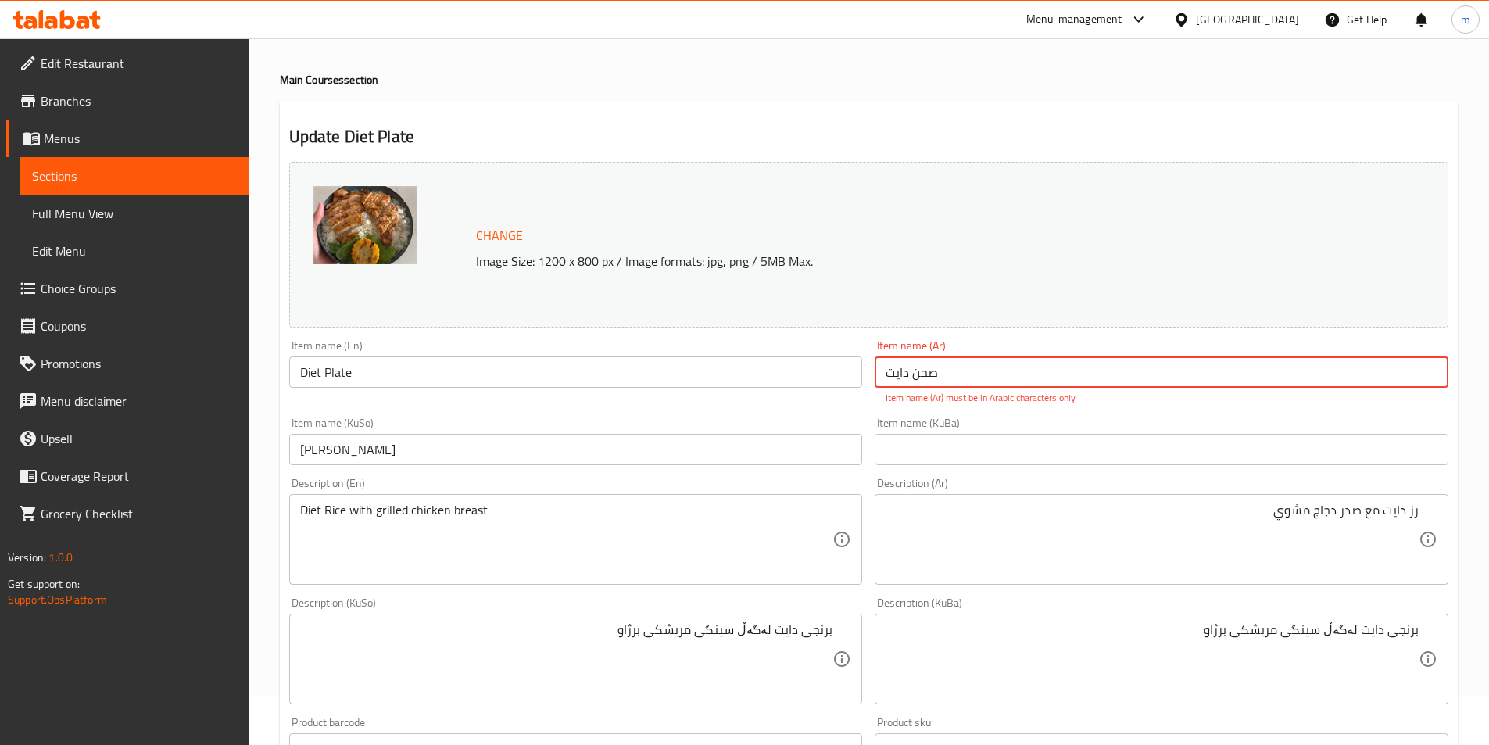
click at [893, 369] on input "صحن دایت" at bounding box center [1162, 371] width 574 height 31
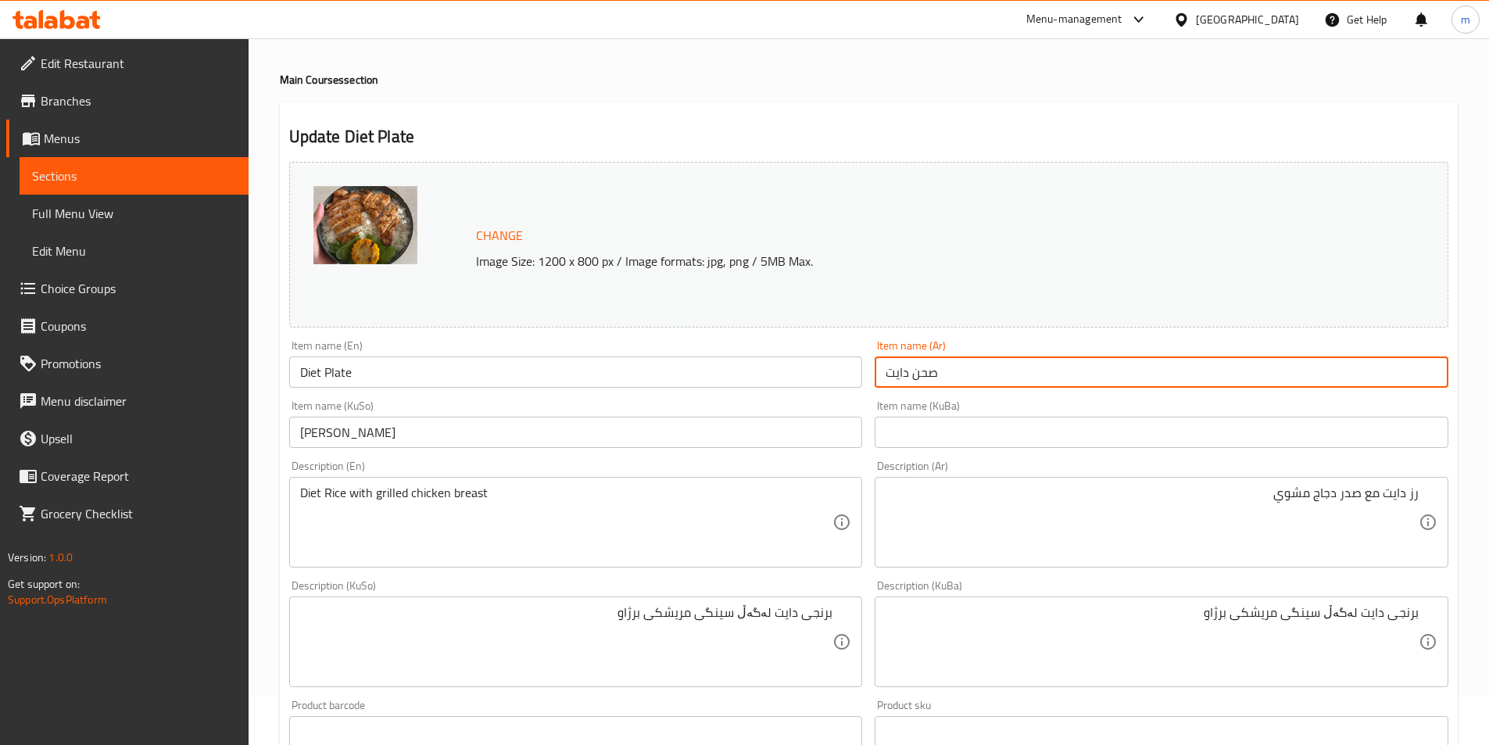
type input "صحن دايت"
click at [843, 417] on input "ژەمی دایت" at bounding box center [576, 432] width 574 height 31
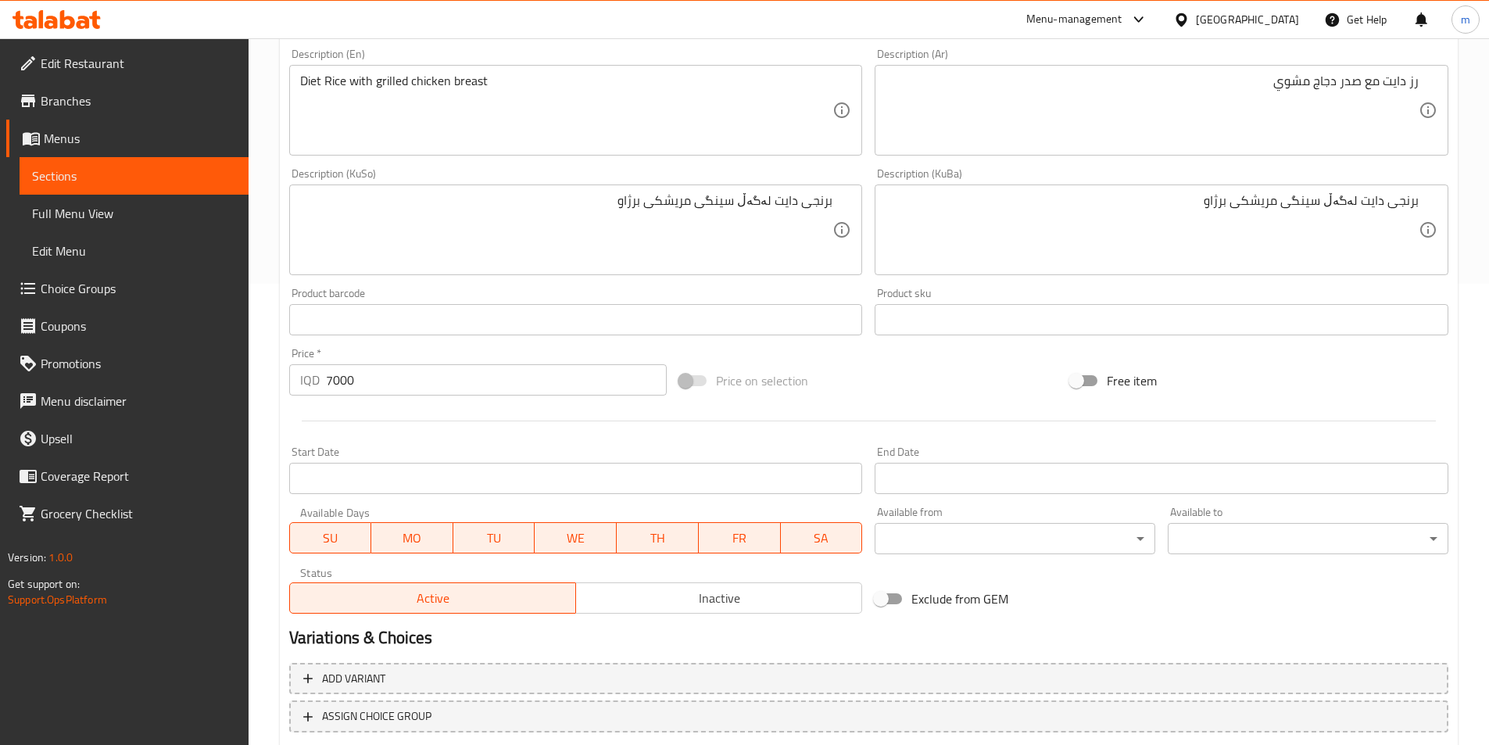
scroll to position [562, 0]
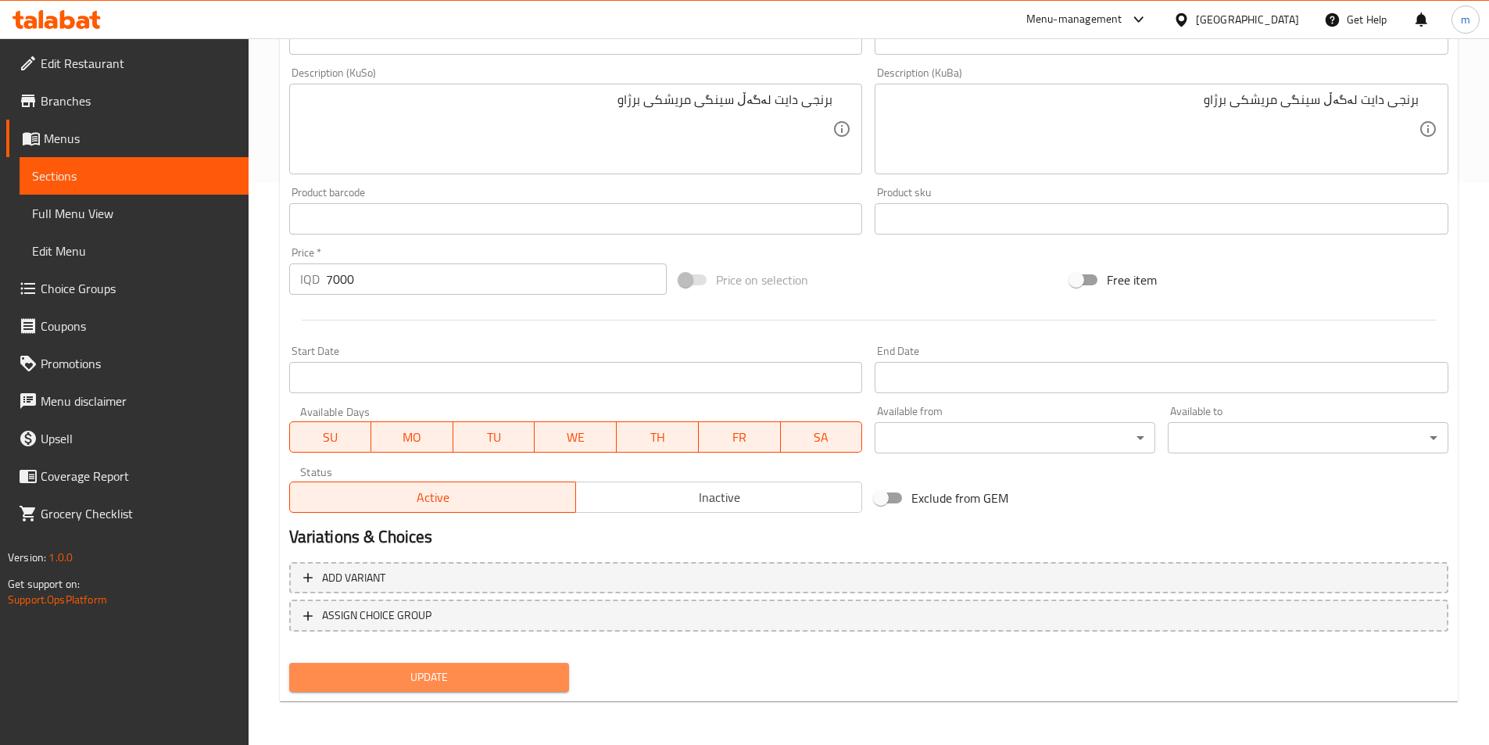
click at [506, 666] on button "Update" at bounding box center [429, 677] width 281 height 29
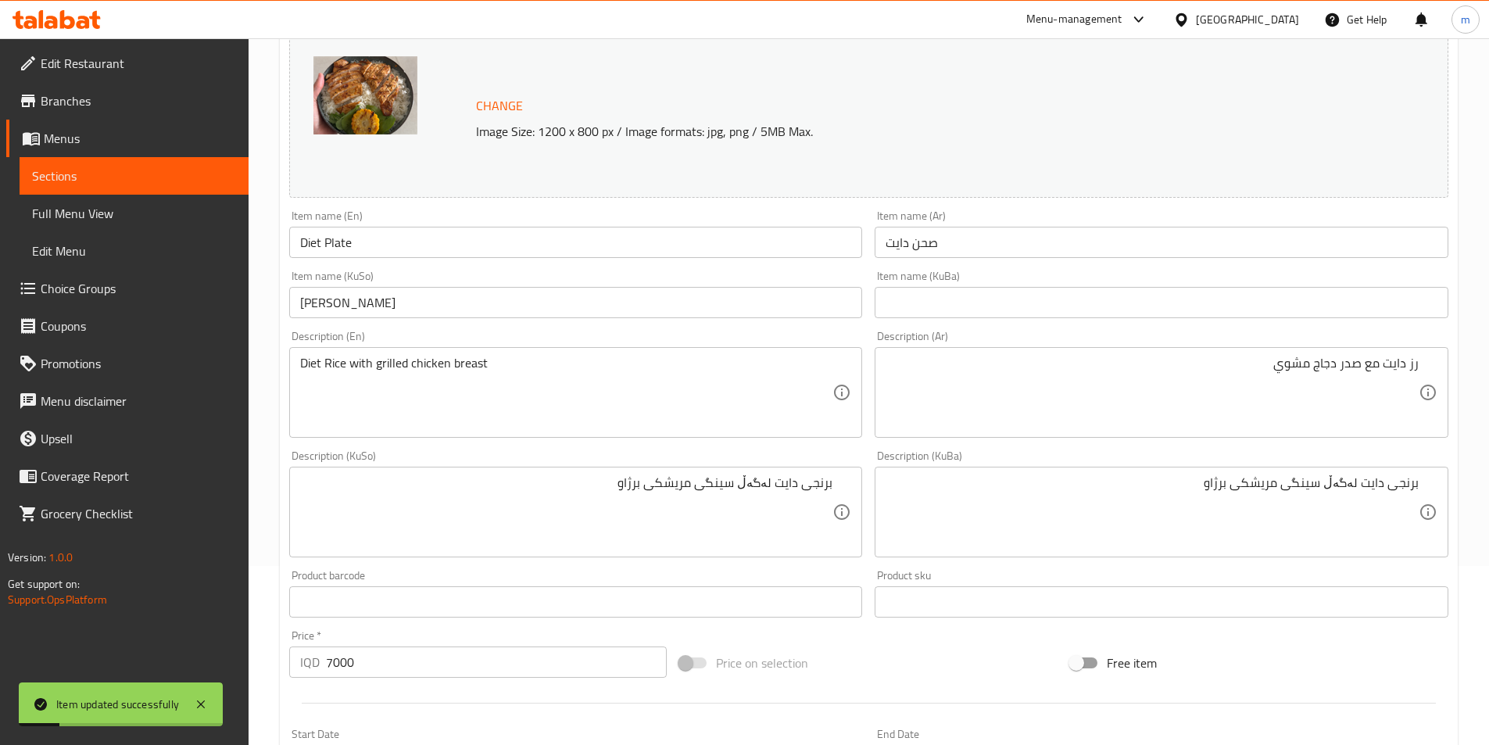
scroll to position [41, 0]
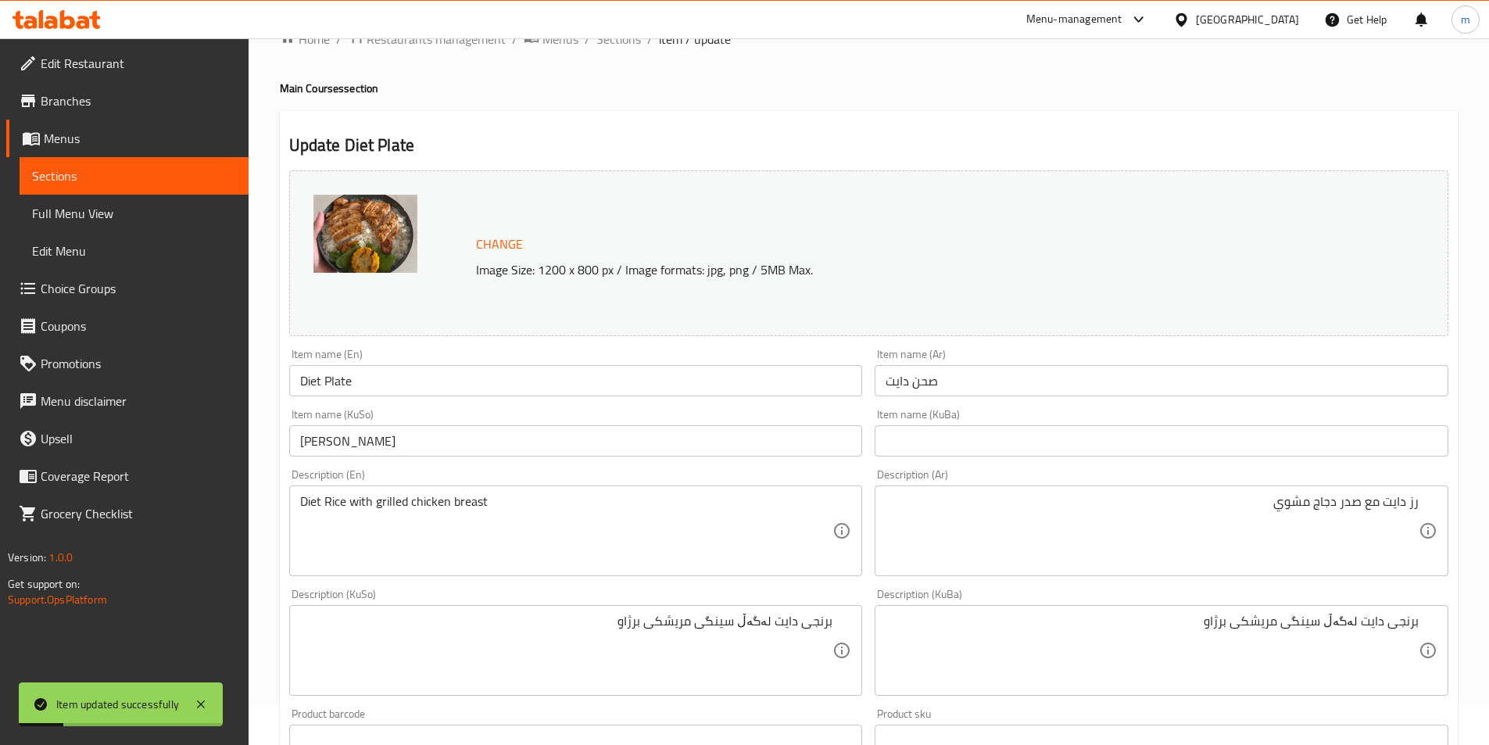
click at [380, 385] on input "Diet Plate" at bounding box center [576, 380] width 574 height 31
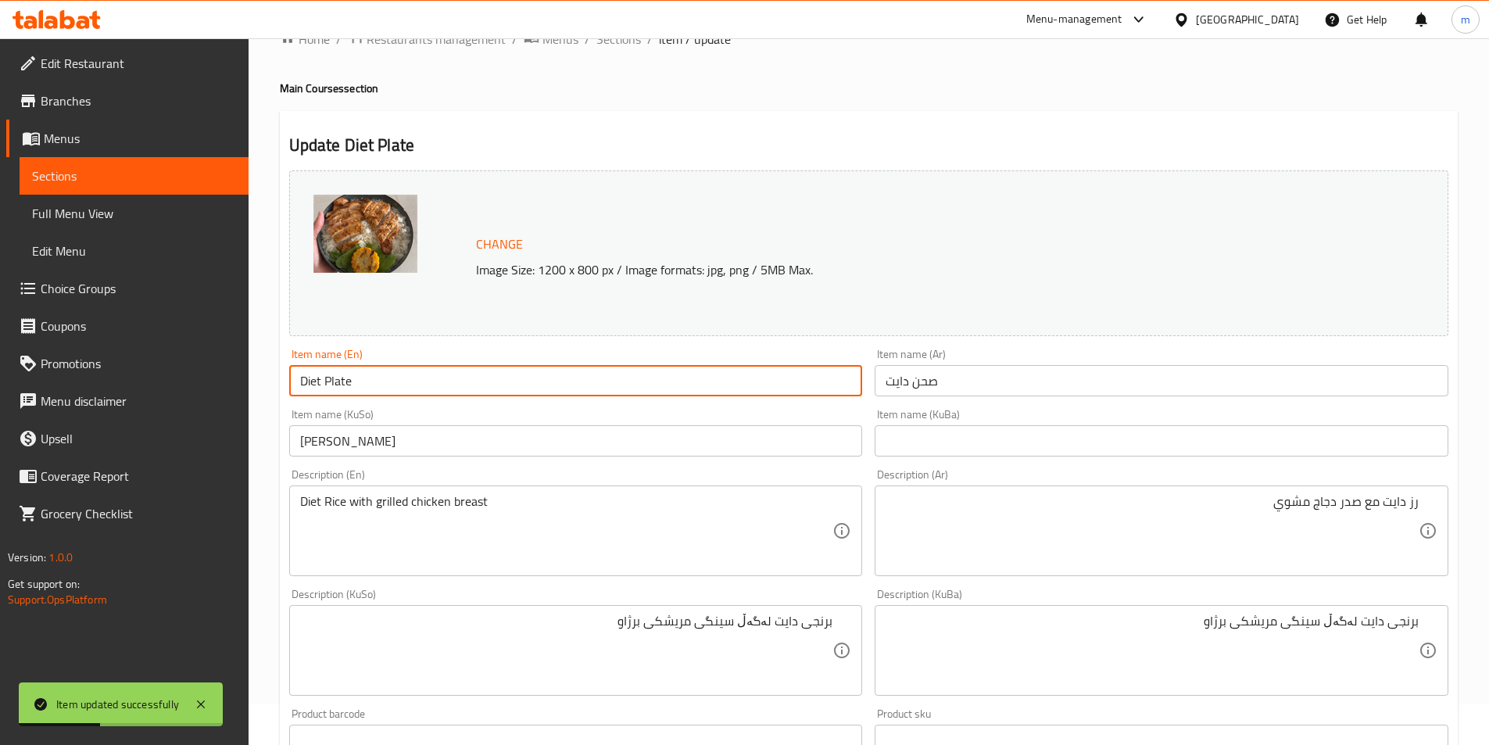
click at [469, 447] on input "ژەمی دایت" at bounding box center [576, 440] width 574 height 31
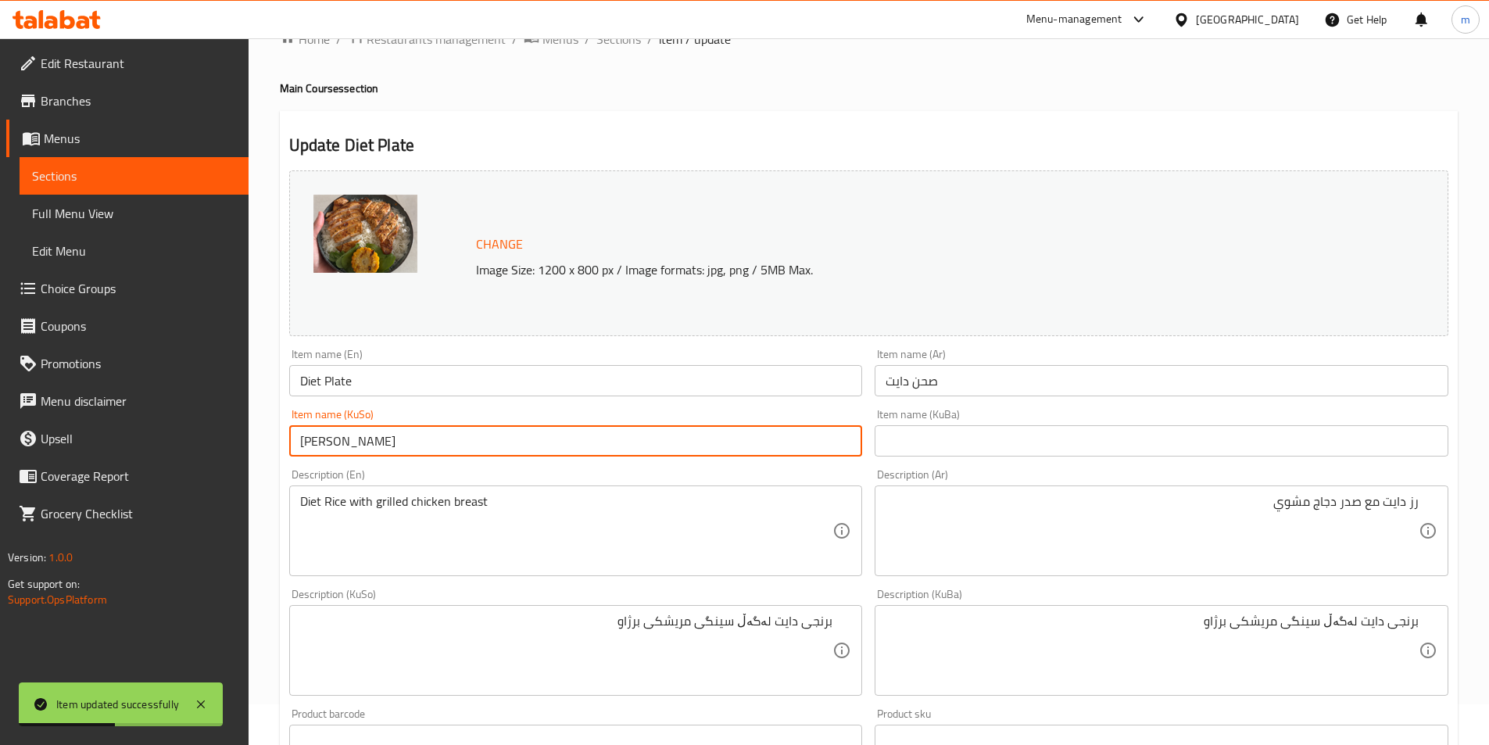
click at [348, 441] on input "ژەمی دایت" at bounding box center [576, 440] width 574 height 31
type input "قاپی دایت"
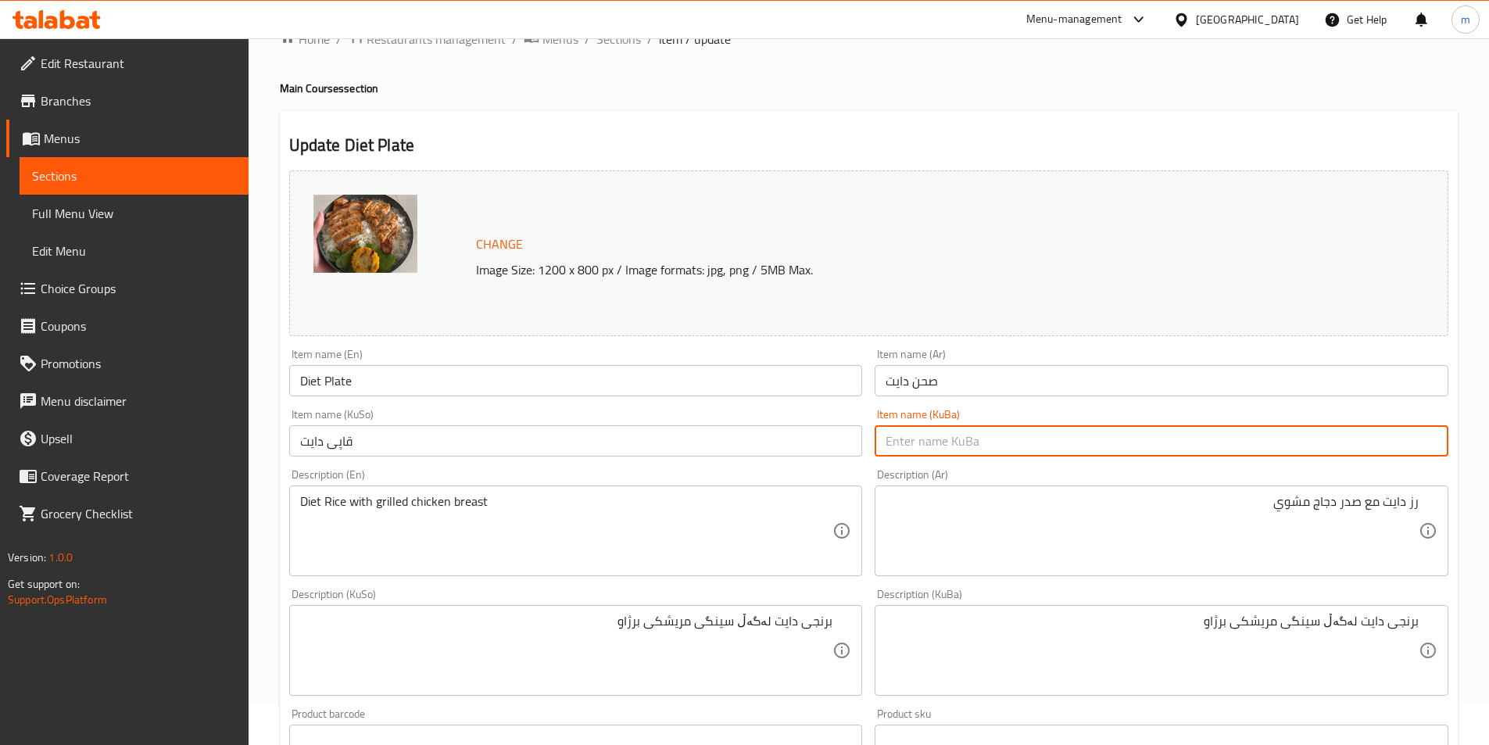
click at [936, 431] on input "text" at bounding box center [1162, 440] width 574 height 31
paste input "قاپی دایت"
type input "قاپی دایت"
click at [731, 403] on div "Item name (KuSo) قاپی دایت Item name (KuSo)" at bounding box center [576, 433] width 586 height 60
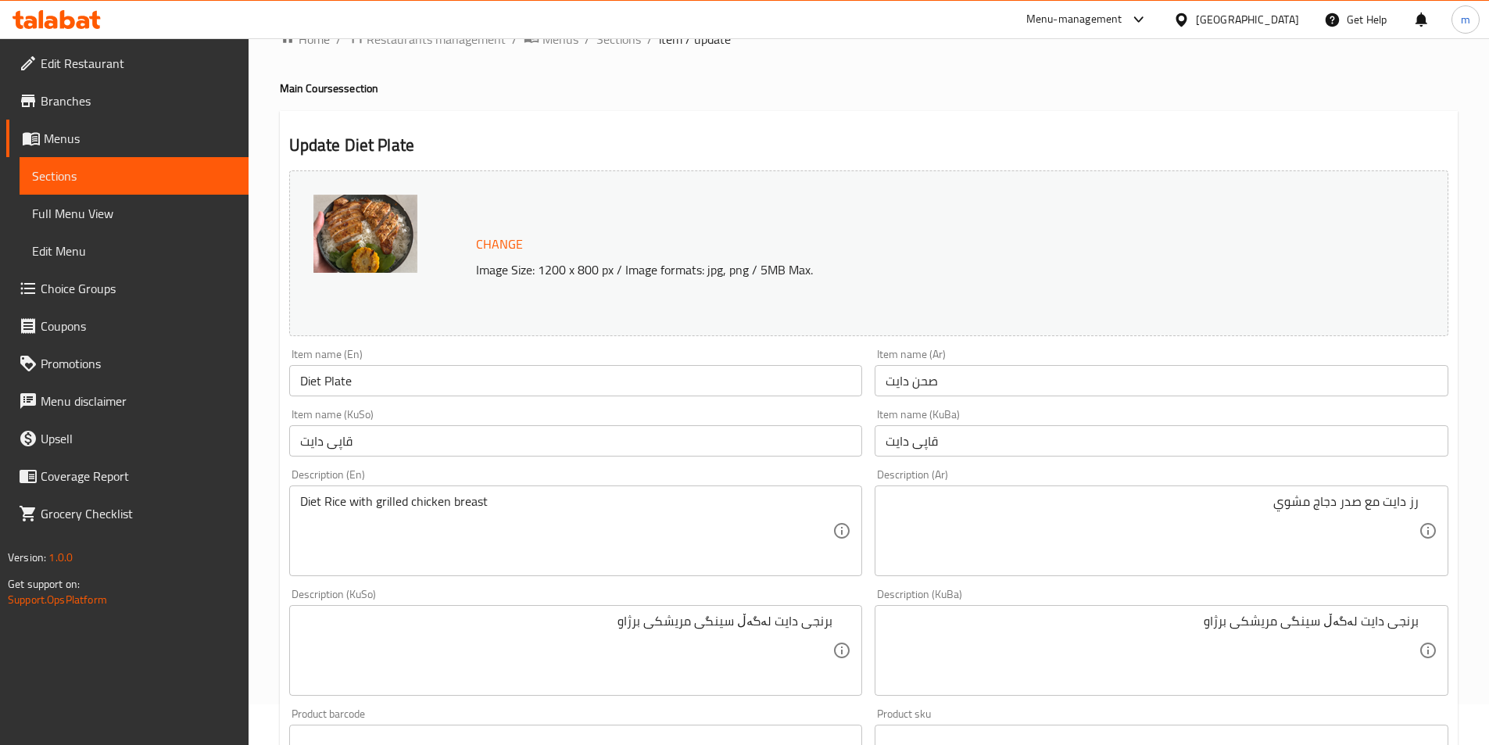
click at [421, 421] on div "Item name (KuSo) قاپی دایت Item name (KuSo)" at bounding box center [576, 433] width 574 height 48
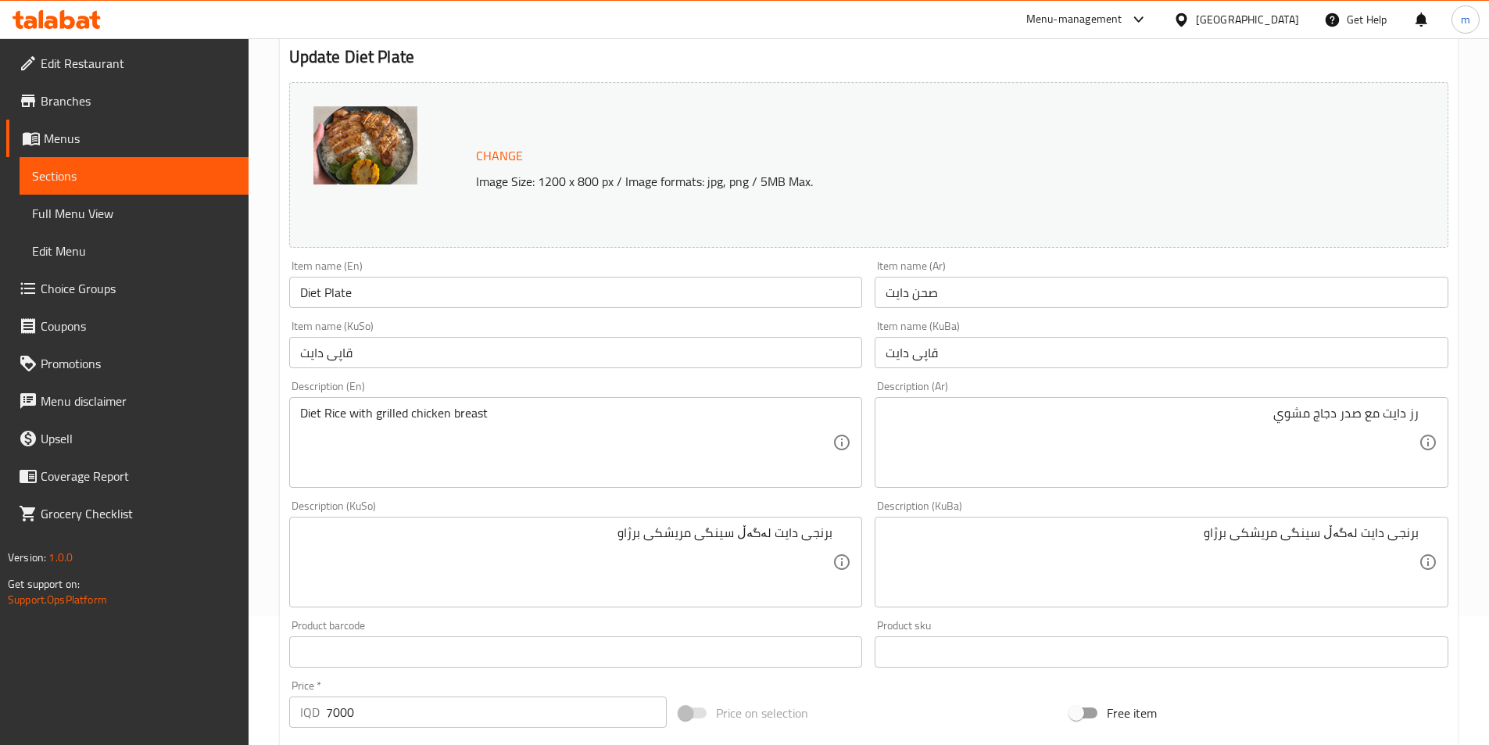
scroll to position [145, 0]
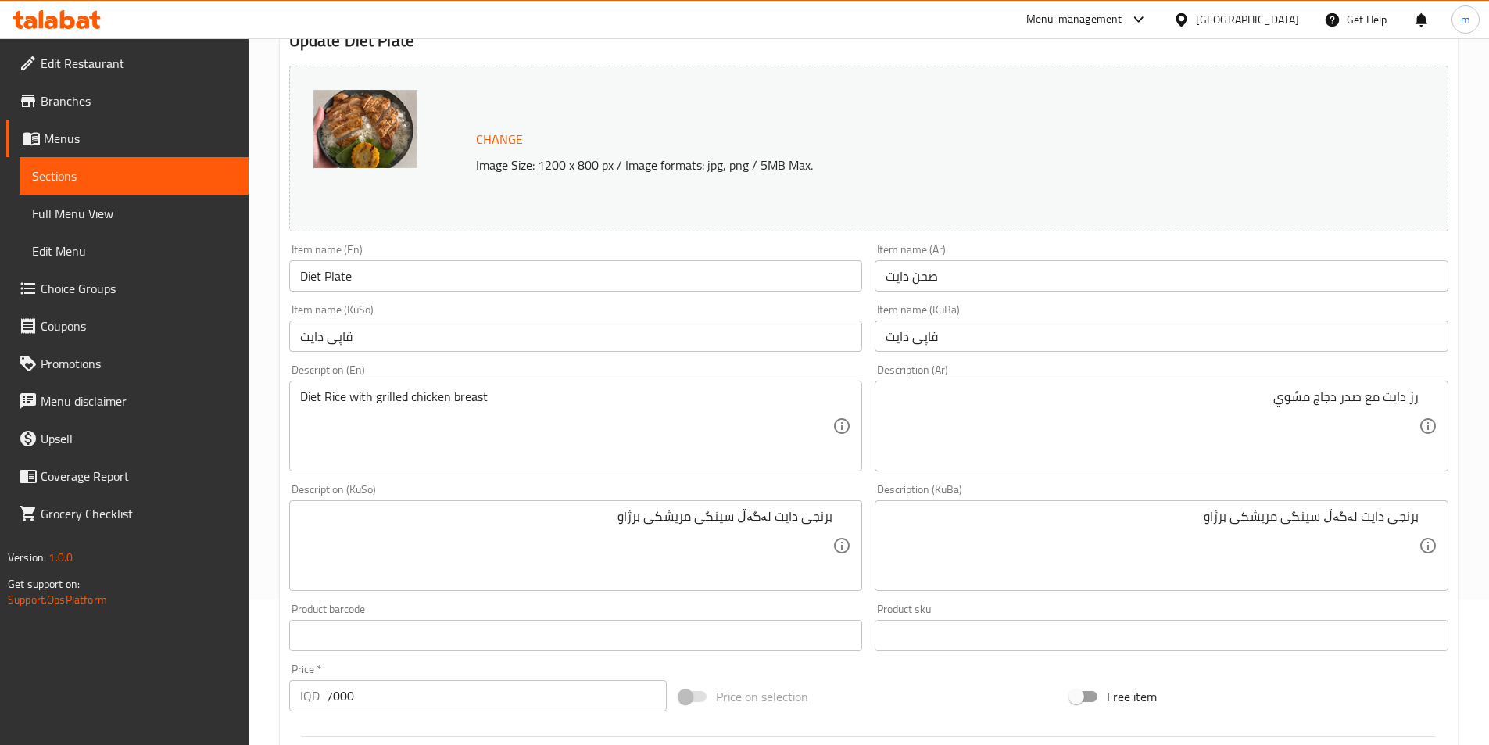
click at [503, 313] on div "Item name (KuSo) قاپی دایت Item name (KuSo)" at bounding box center [576, 328] width 574 height 48
click at [447, 299] on div "Item name (KuSo) قاپی دایت Item name (KuSo)" at bounding box center [576, 328] width 586 height 60
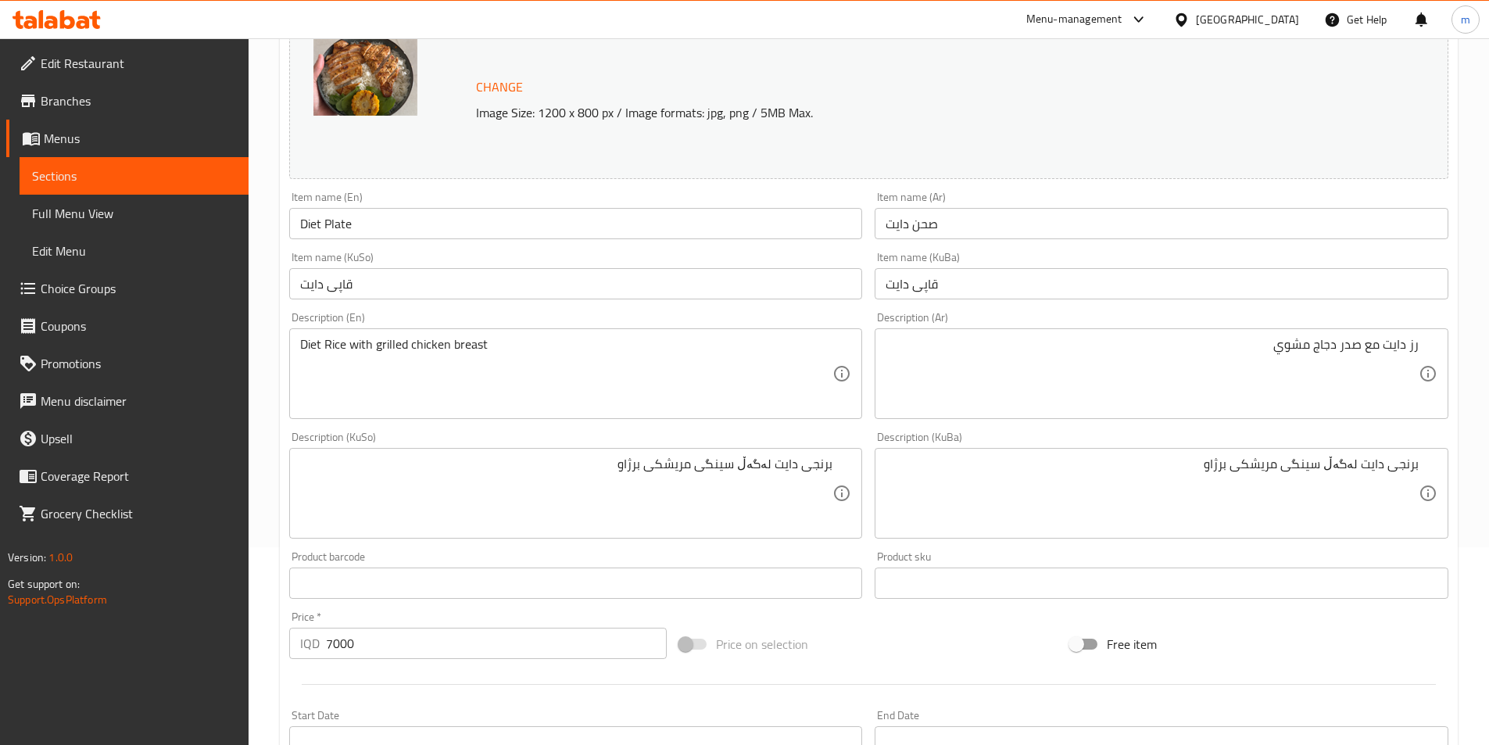
scroll to position [197, 0]
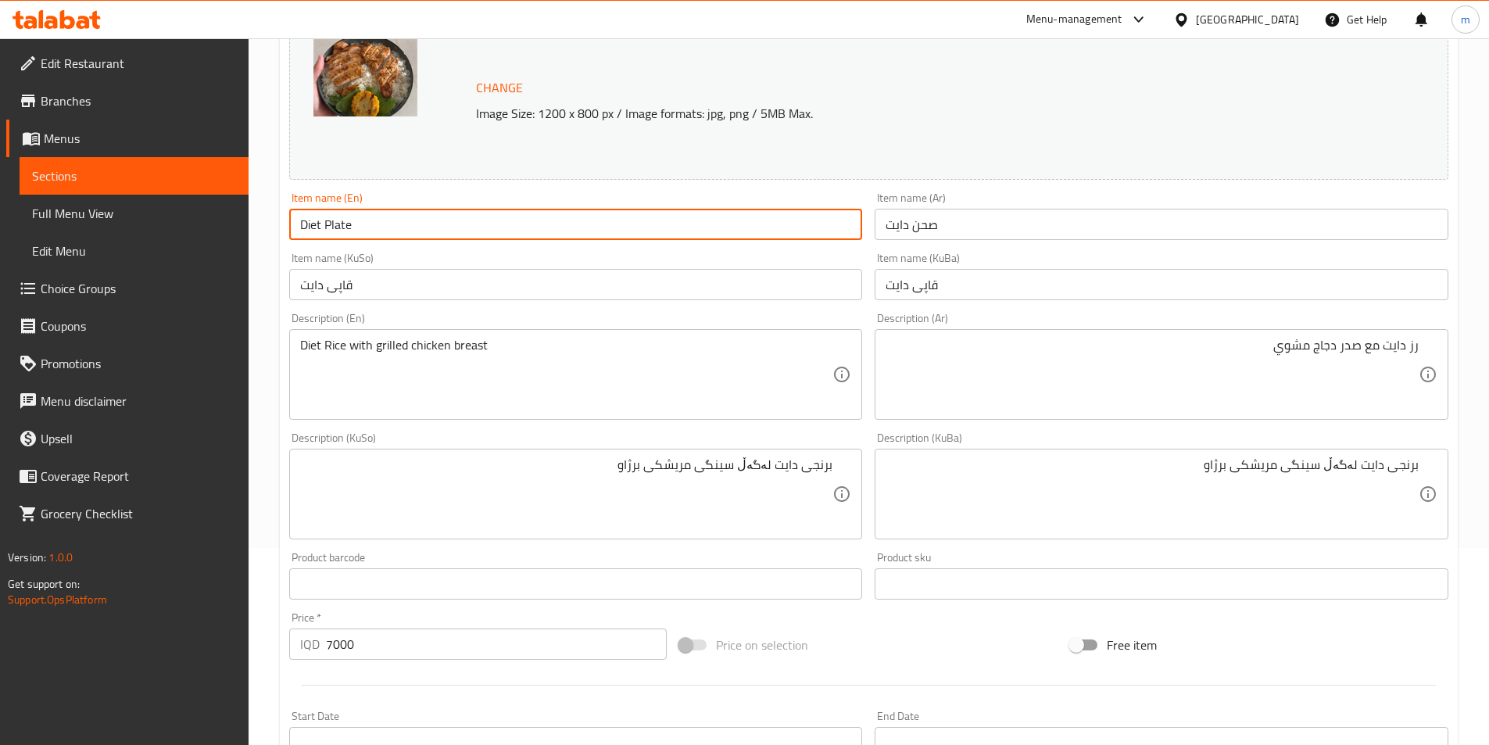
click at [451, 217] on input "Diet Plate" at bounding box center [576, 224] width 574 height 31
click at [427, 256] on div "Item name (KuSo) قاپی دایت Item name (KuSo)" at bounding box center [576, 276] width 574 height 48
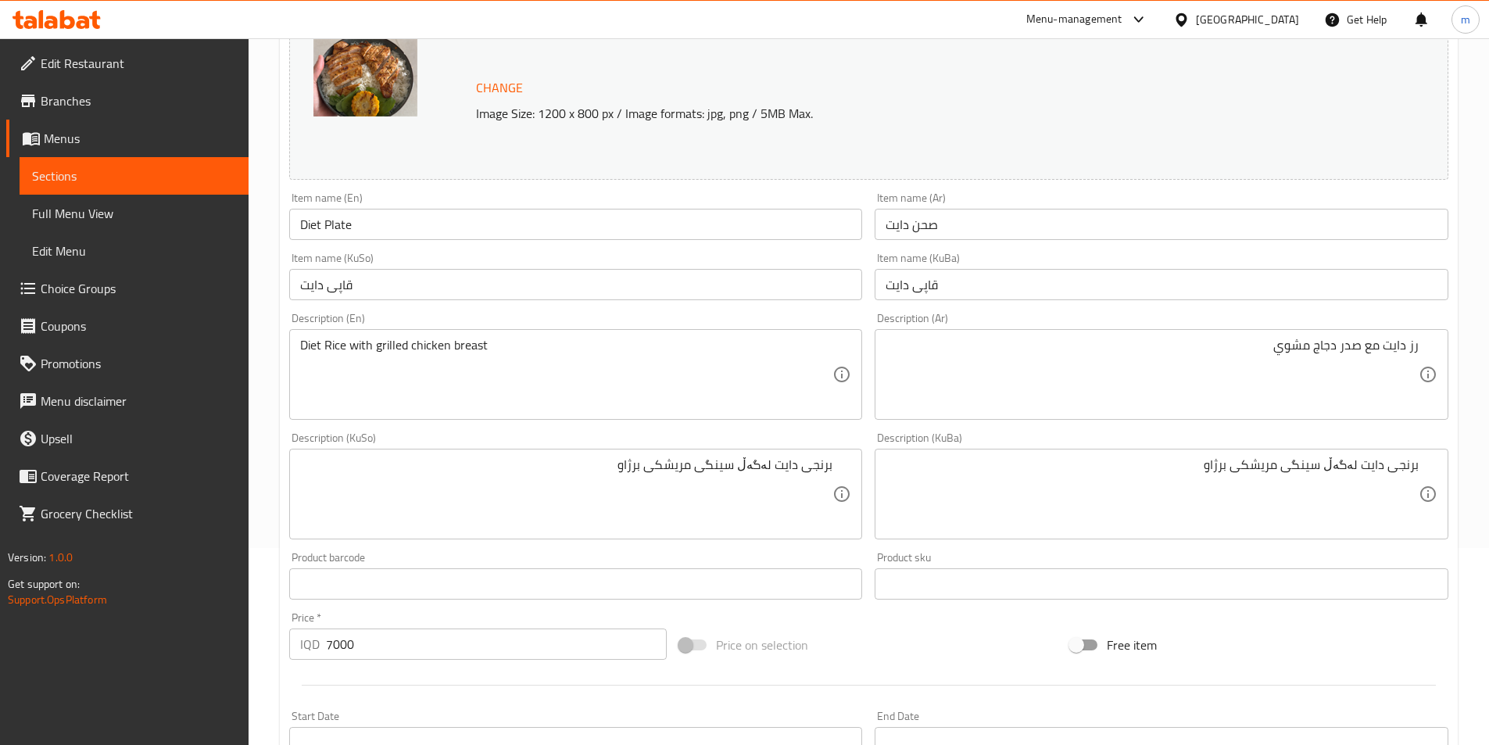
click at [449, 256] on div "Item name (KuSo) قاپی دایت Item name (KuSo)" at bounding box center [576, 276] width 574 height 48
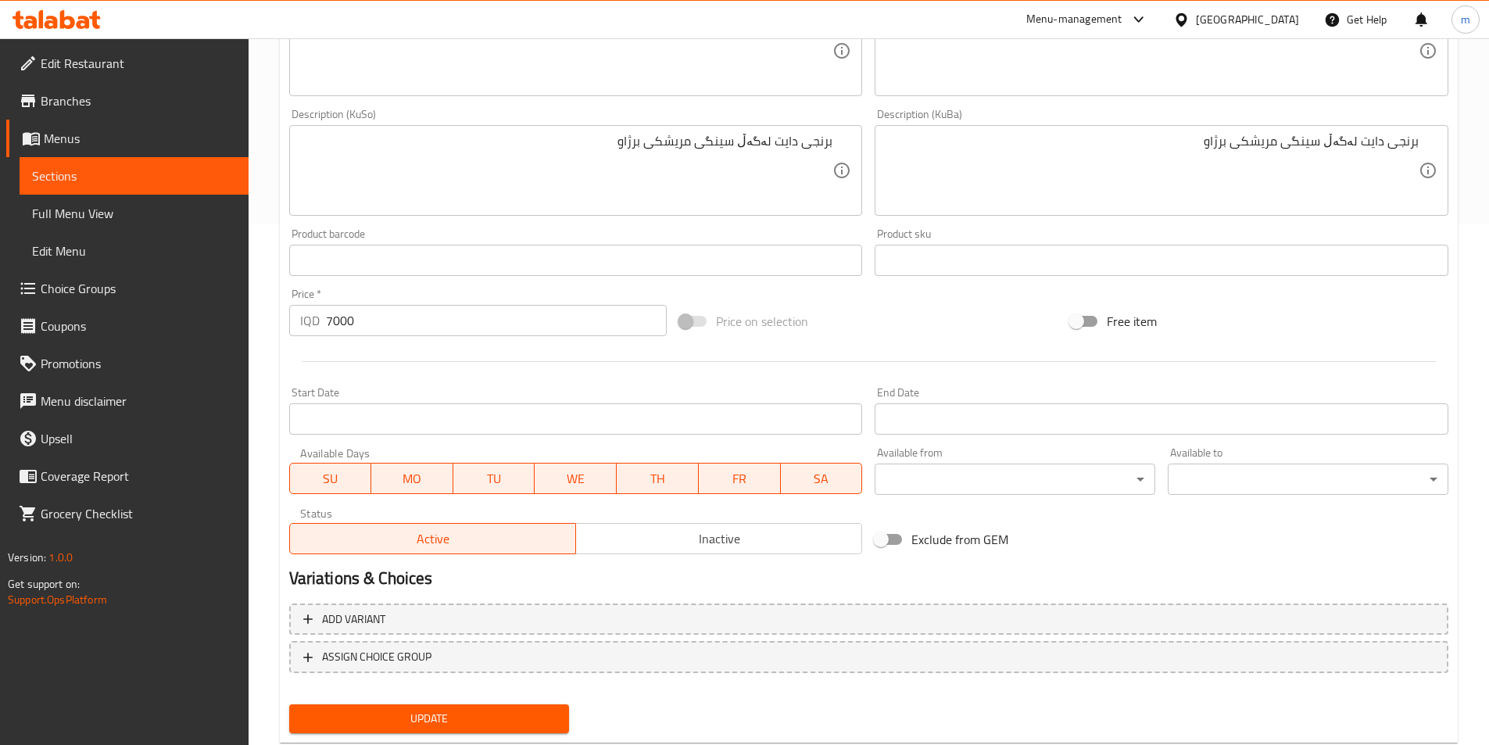
scroll to position [562, 0]
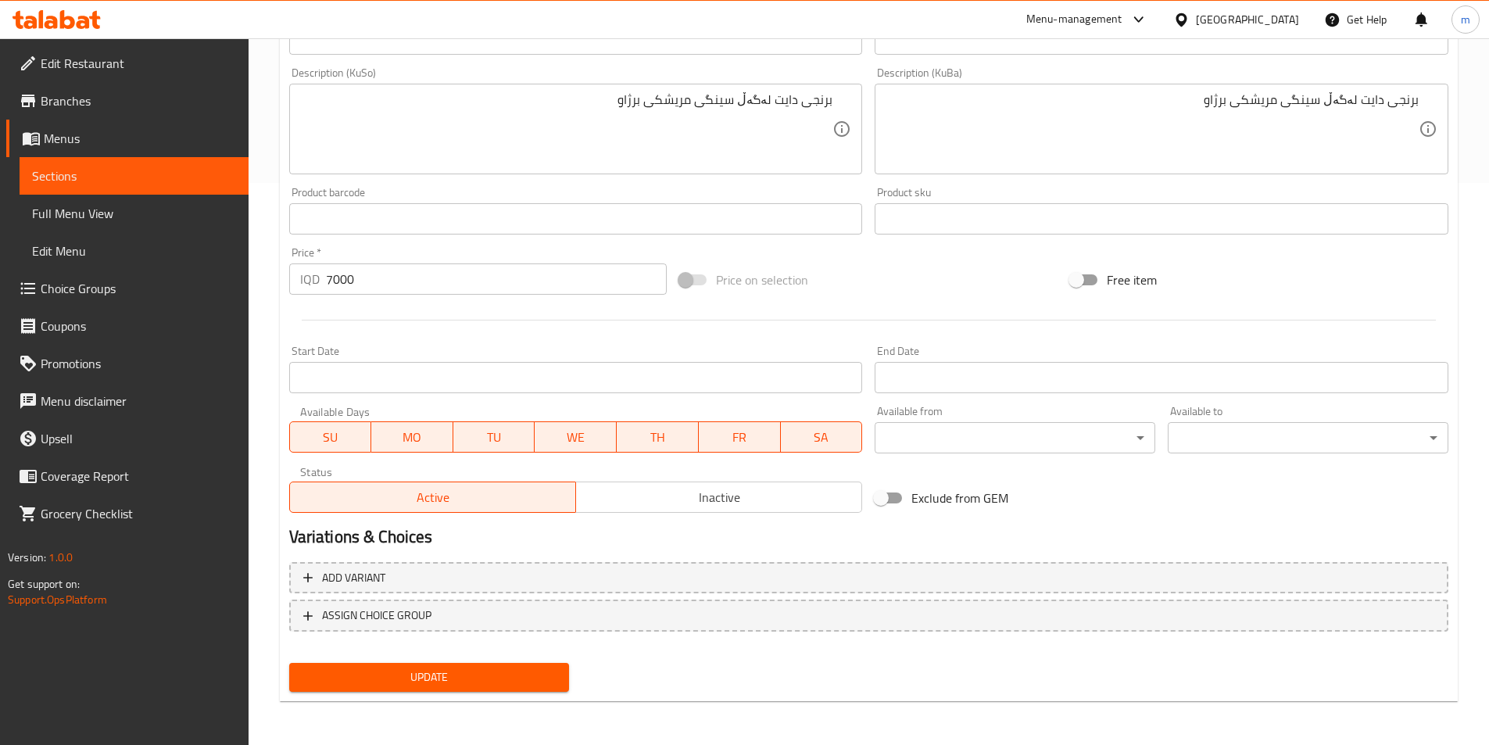
click at [409, 668] on span "Update" at bounding box center [430, 678] width 256 height 20
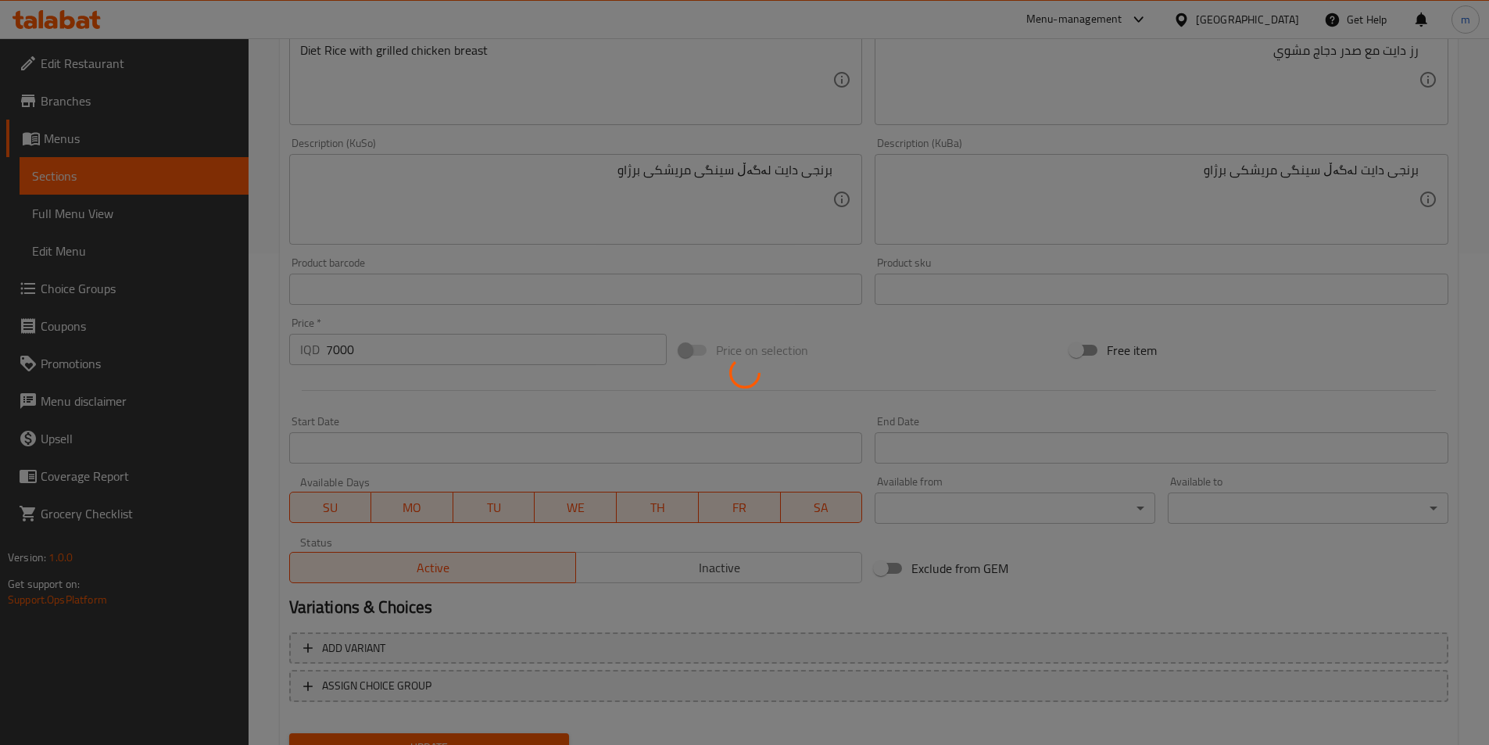
scroll to position [353, 0]
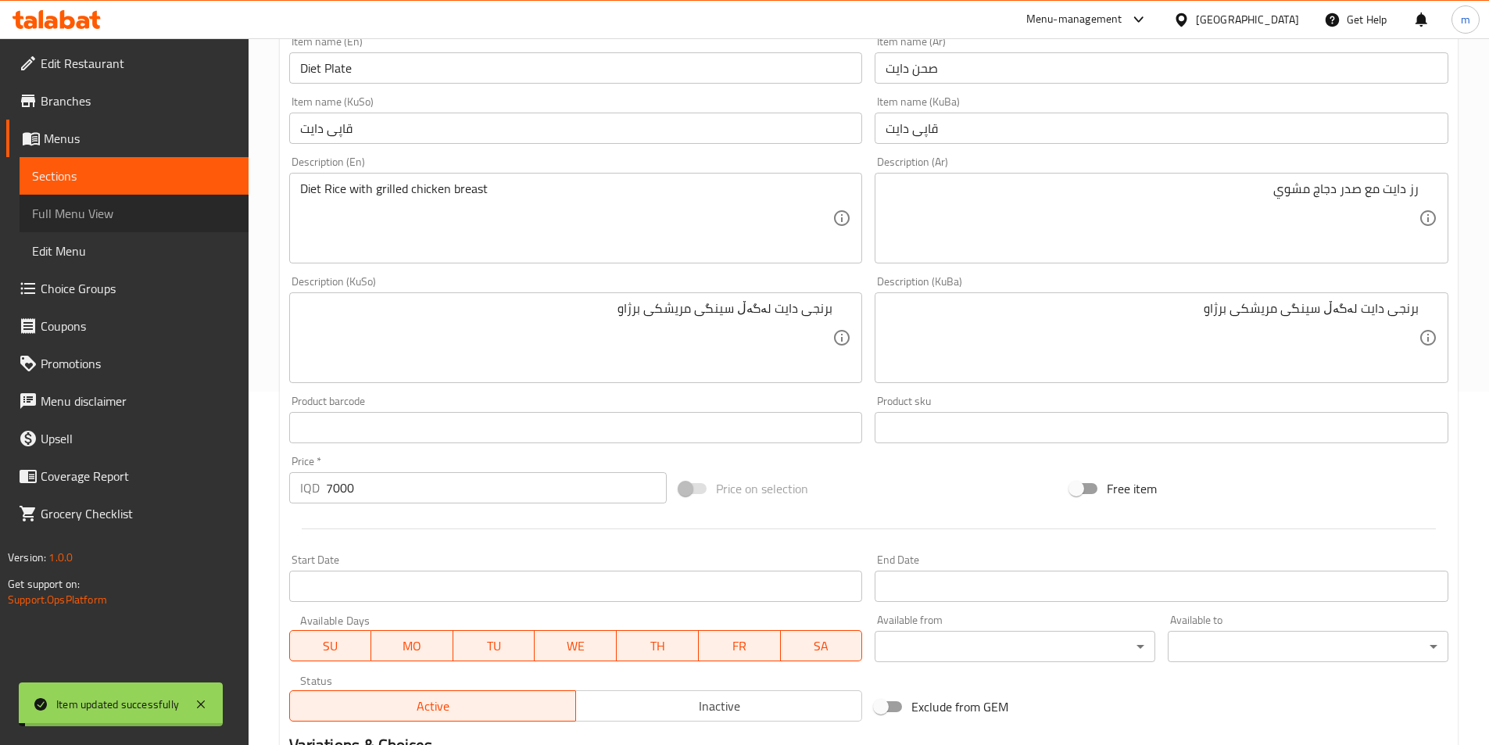
click at [124, 214] on span "Full Menu View" at bounding box center [134, 213] width 204 height 19
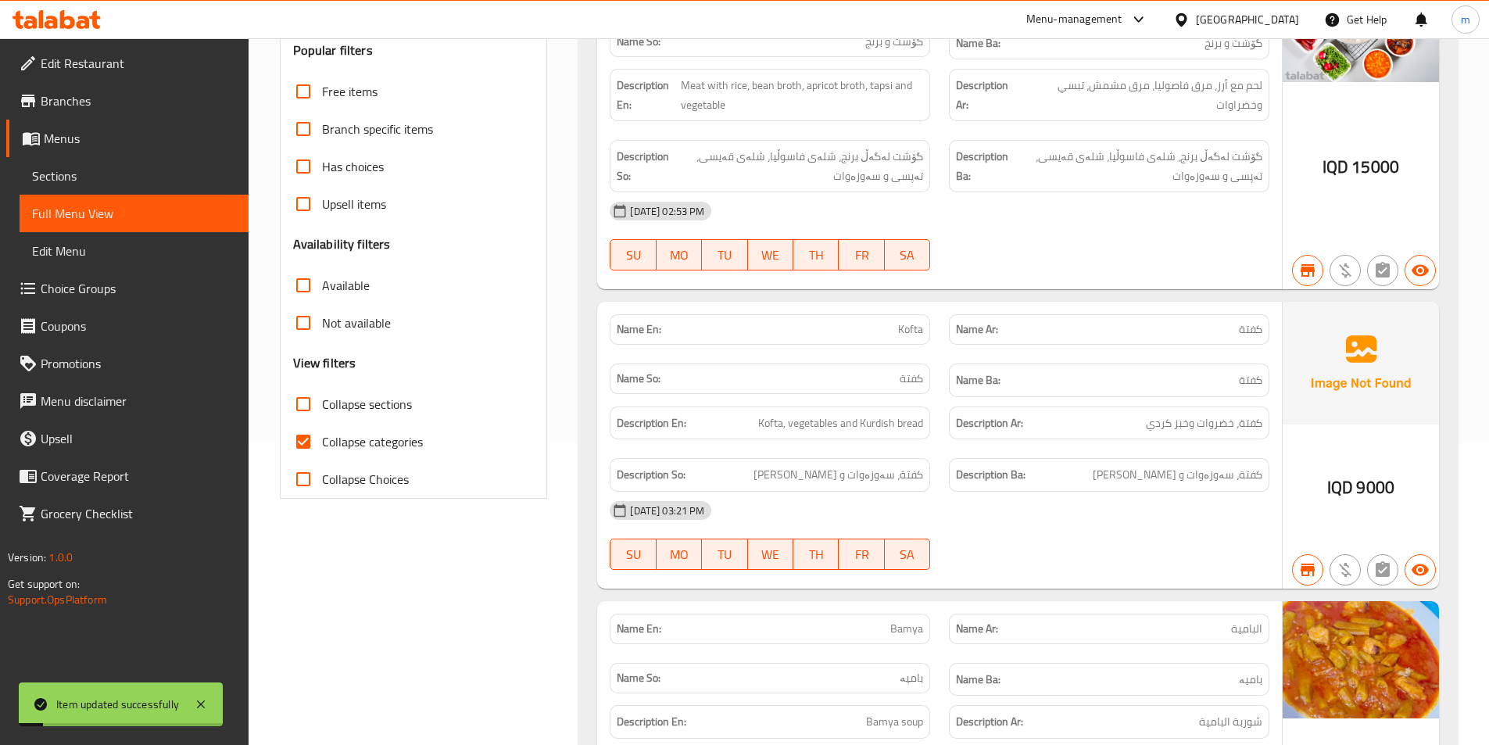
click at [306, 453] on input "Collapse categories" at bounding box center [304, 442] width 38 height 38
checkbox input "false"
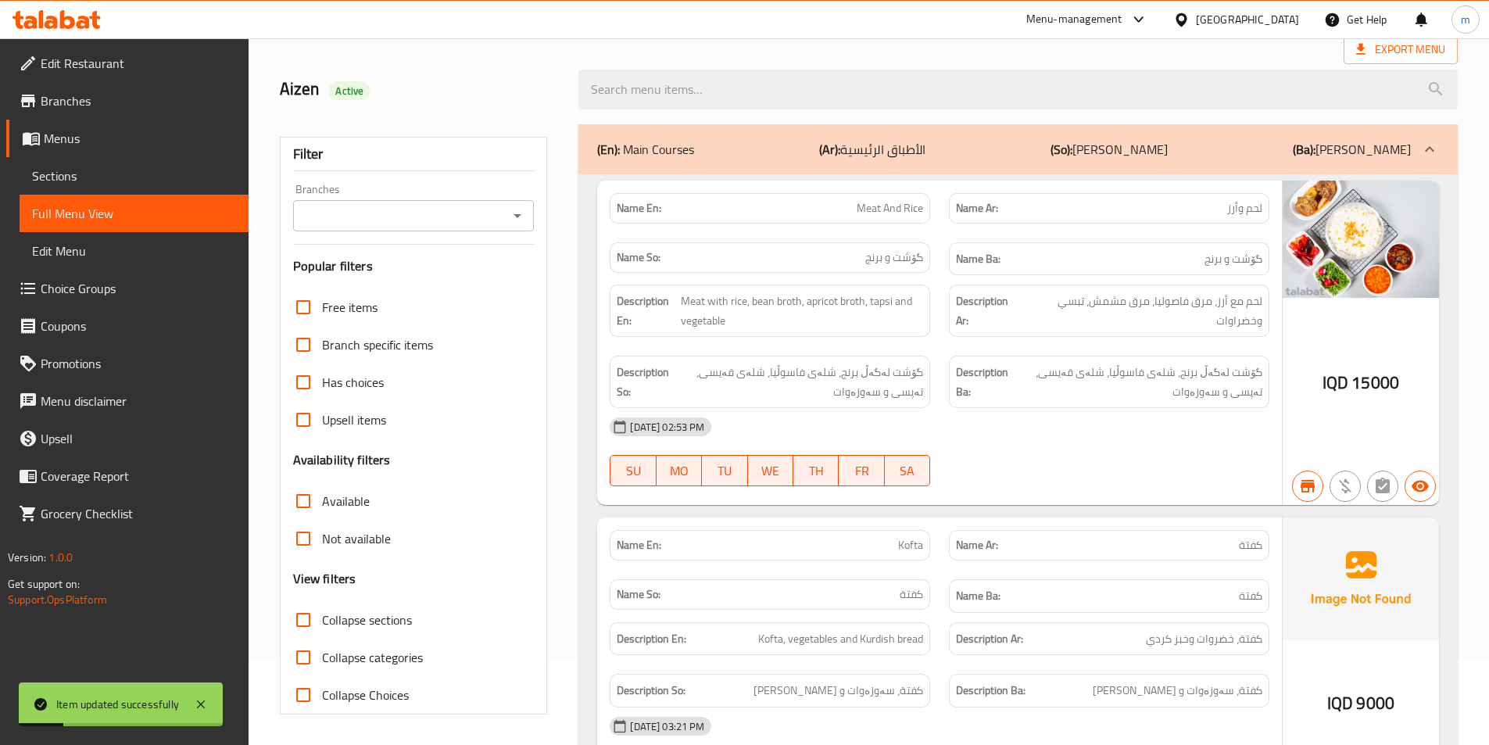
scroll to position [41, 0]
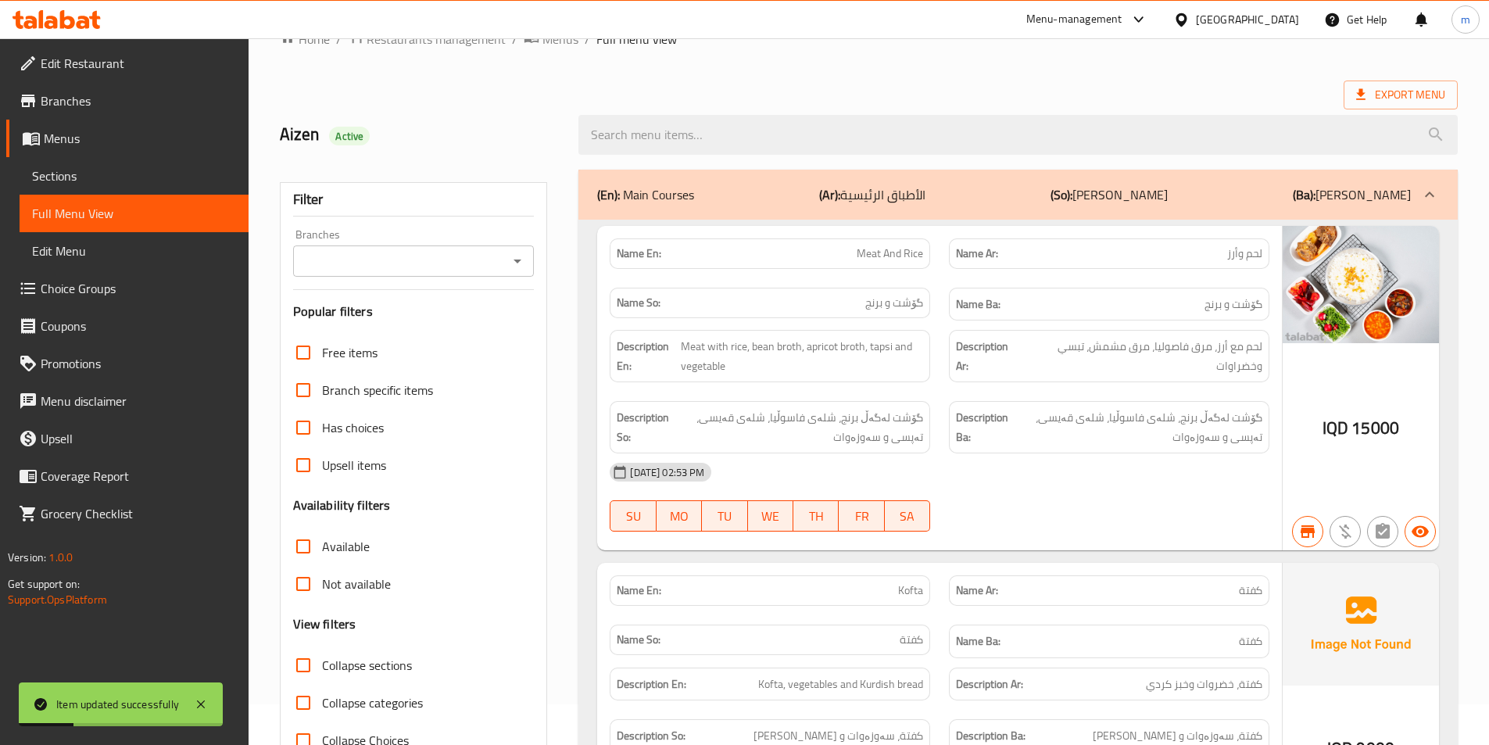
click at [521, 259] on icon "Open" at bounding box center [517, 261] width 19 height 19
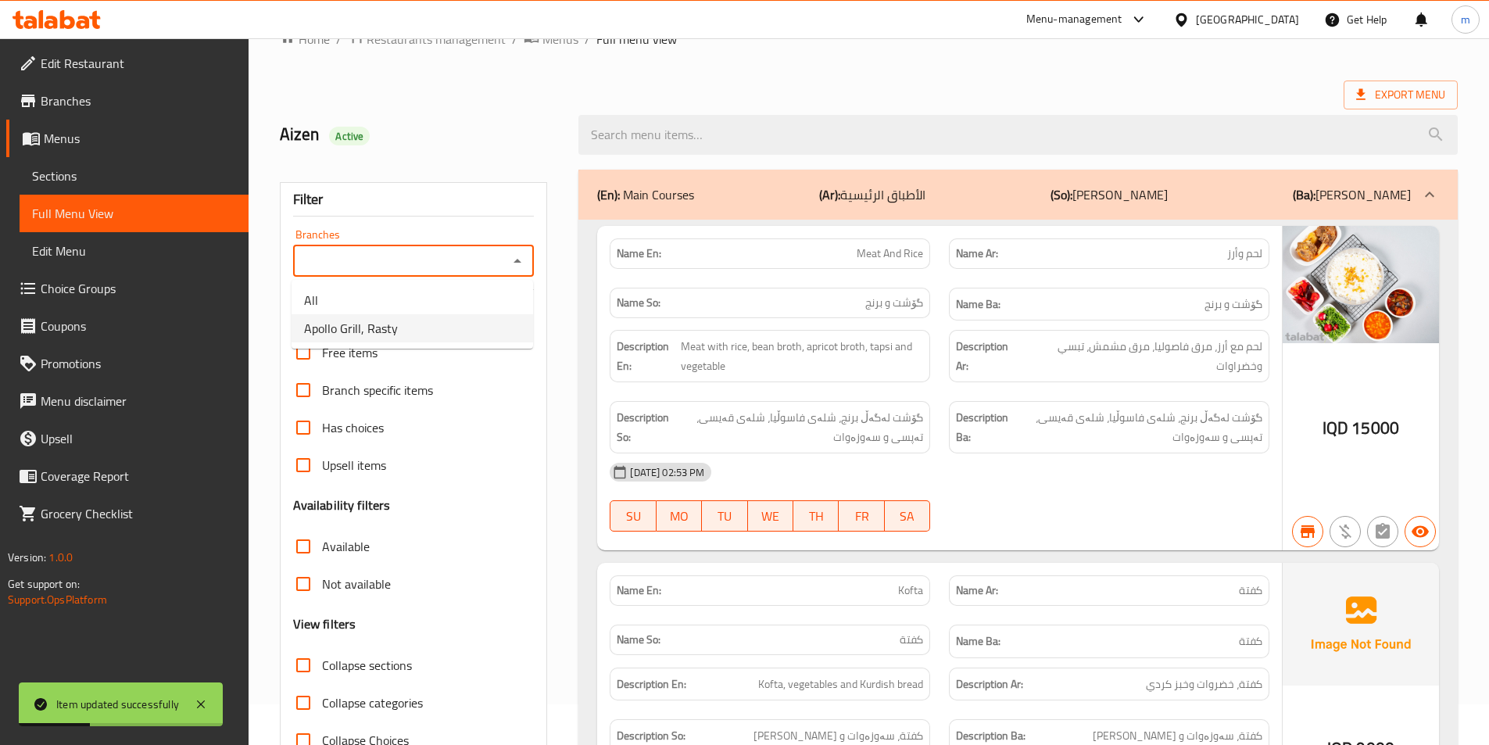
click at [410, 321] on li "Apollo Grill, Rasty" at bounding box center [413, 328] width 242 height 28
type input "Apollo Grill, Rasty"
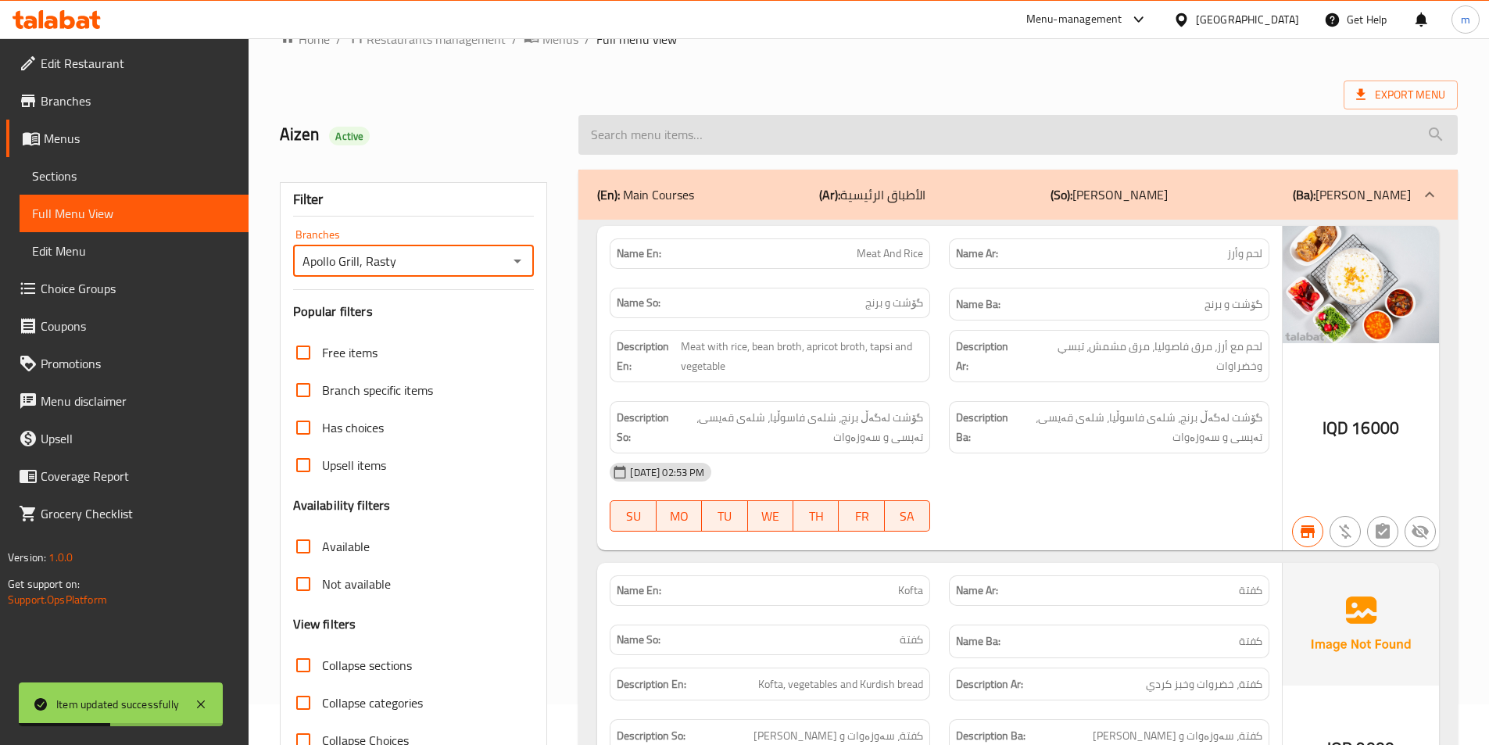
click at [724, 138] on input "search" at bounding box center [1017, 135] width 879 height 40
paste input "Diet Plate"
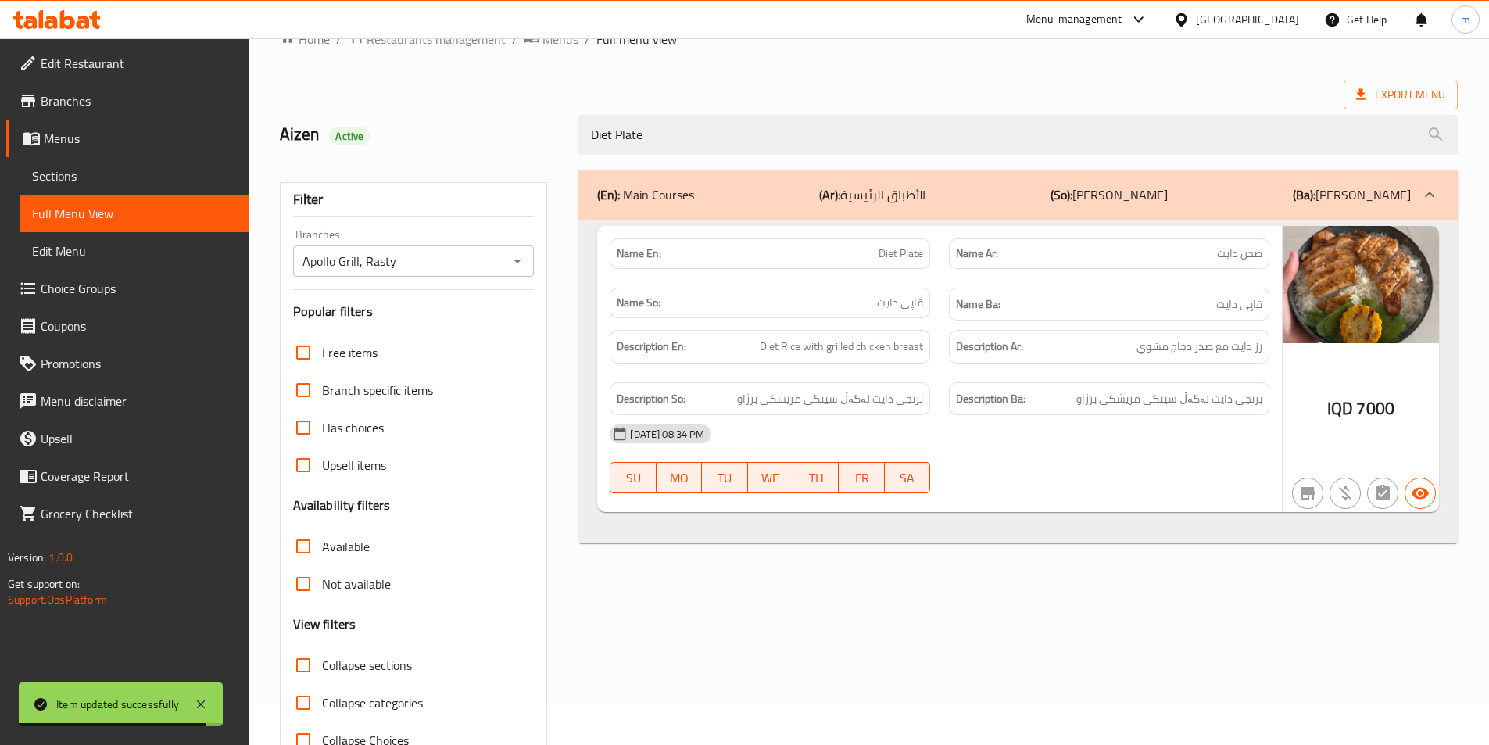
type input "Diet Plate"
click at [916, 95] on div "Export Menu" at bounding box center [869, 95] width 1178 height 29
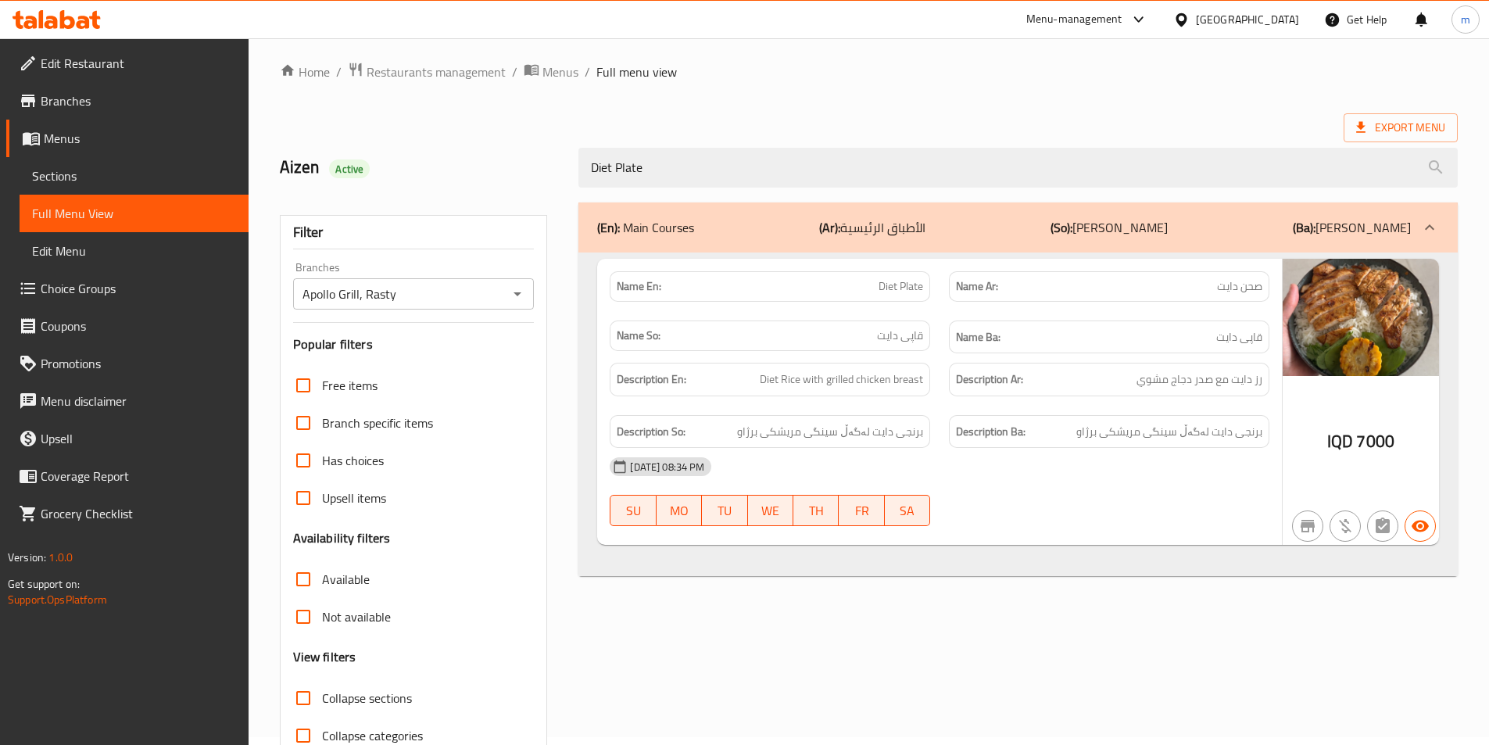
scroll to position [0, 0]
